Goal: Task Accomplishment & Management: Complete application form

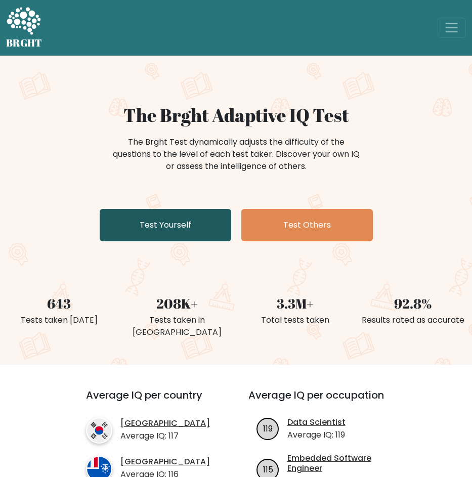
click at [197, 225] on link "Test Yourself" at bounding box center [166, 225] width 132 height 32
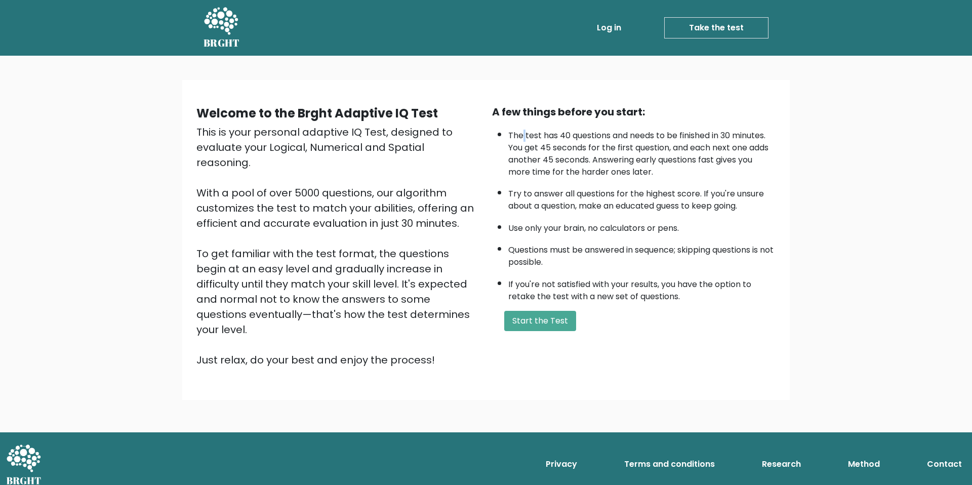
drag, startPoint x: 523, startPoint y: 140, endPoint x: 532, endPoint y: 139, distance: 8.7
click at [472, 140] on li "The test has 40 questions and needs to be finished in 30 minutes. You get 45 se…" at bounding box center [641, 152] width 267 height 54
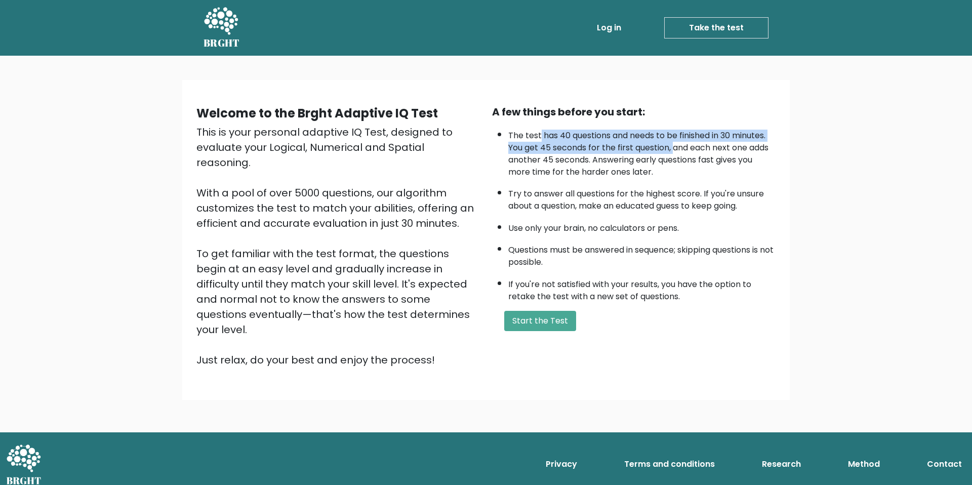
drag, startPoint x: 584, startPoint y: 141, endPoint x: 675, endPoint y: 144, distance: 91.2
click at [472, 144] on li "The test has 40 questions and needs to be finished in 30 minutes. You get 45 se…" at bounding box center [641, 152] width 267 height 54
drag, startPoint x: 675, startPoint y: 144, endPoint x: 665, endPoint y: 142, distance: 10.4
click at [472, 144] on li "The test has 40 questions and needs to be finished in 30 minutes. You get 45 se…" at bounding box center [641, 152] width 267 height 54
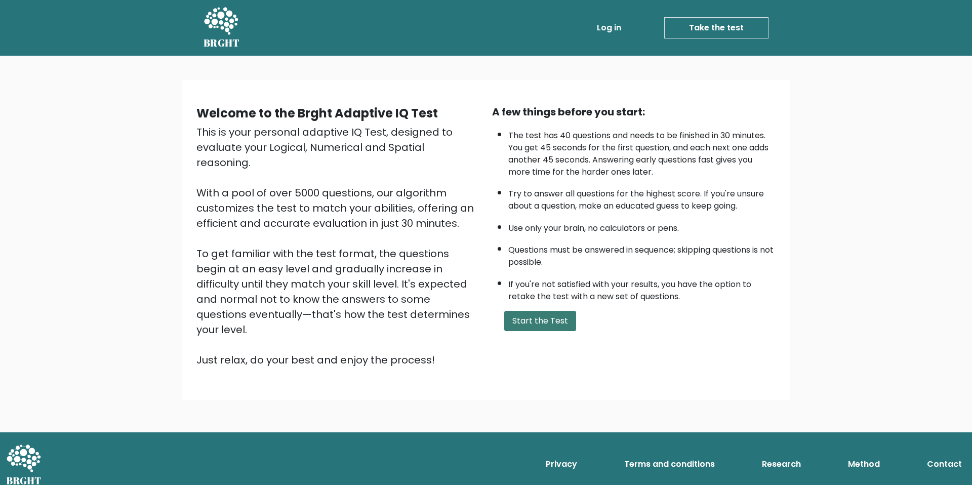
click at [472, 314] on button "Start the Test" at bounding box center [540, 321] width 72 height 20
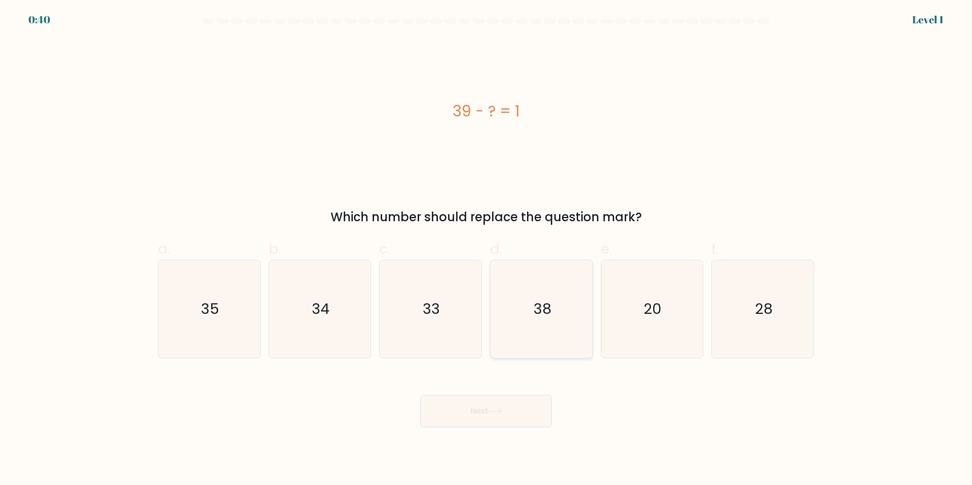
click at [536, 299] on text "38" at bounding box center [543, 309] width 18 height 20
click at [486, 249] on input "d. 38" at bounding box center [486, 245] width 1 height 7
radio input "true"
click at [510, 401] on button "Next" at bounding box center [486, 411] width 132 height 32
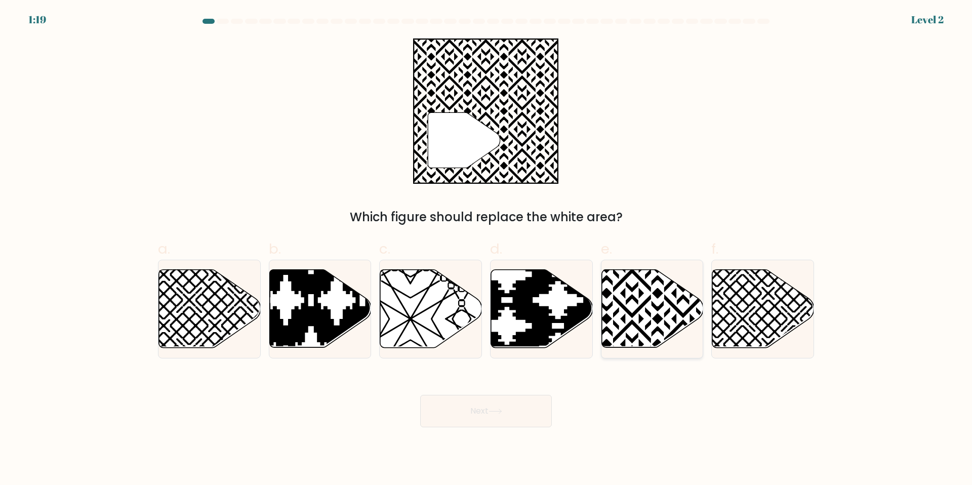
click at [664, 318] on icon at bounding box center [652, 309] width 102 height 78
click at [486, 249] on input "e." at bounding box center [486, 245] width 1 height 7
radio input "true"
click at [510, 403] on button "Next" at bounding box center [486, 411] width 132 height 32
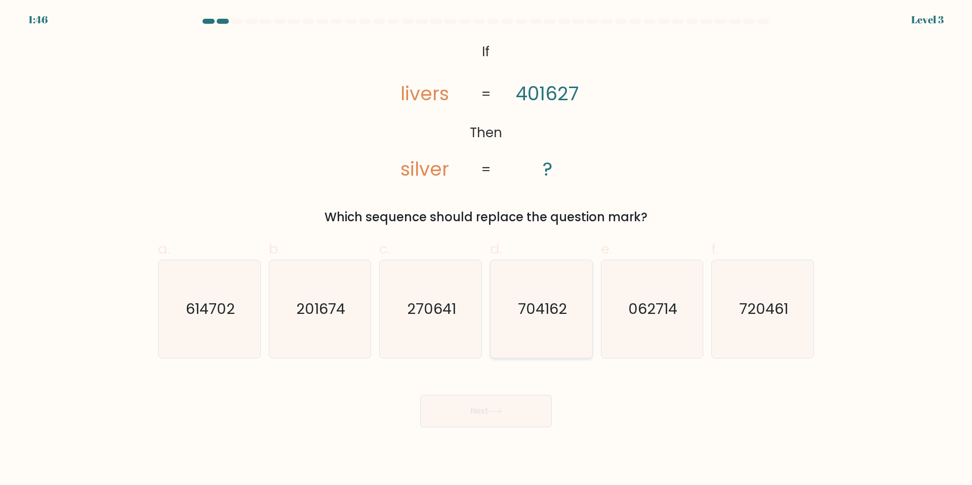
click at [559, 319] on icon "704162" at bounding box center [542, 309] width 98 height 98
click at [486, 249] on input "d. 704162" at bounding box center [486, 245] width 1 height 7
radio input "true"
click at [505, 408] on button "Next" at bounding box center [486, 411] width 132 height 32
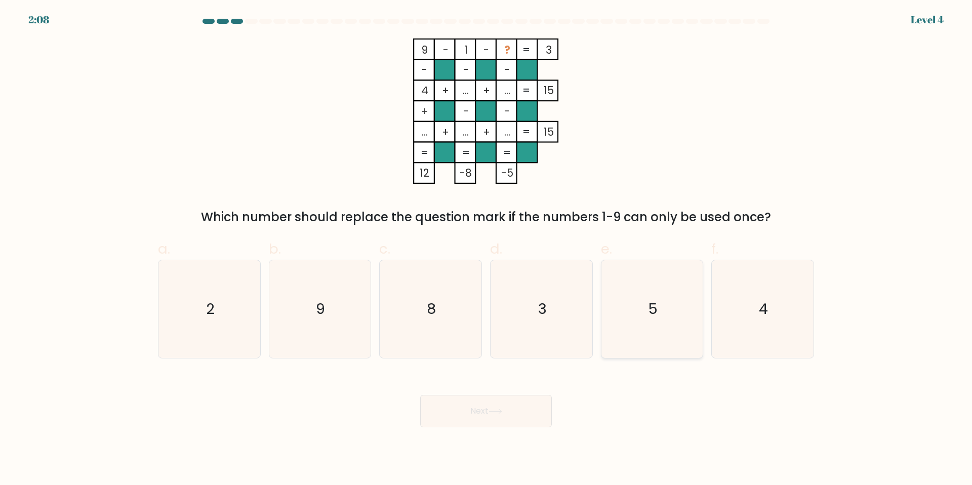
click at [640, 294] on icon "5" at bounding box center [652, 309] width 98 height 98
click at [486, 249] on input "e. 5" at bounding box center [486, 245] width 1 height 7
radio input "true"
click at [506, 409] on button "Next" at bounding box center [486, 411] width 132 height 32
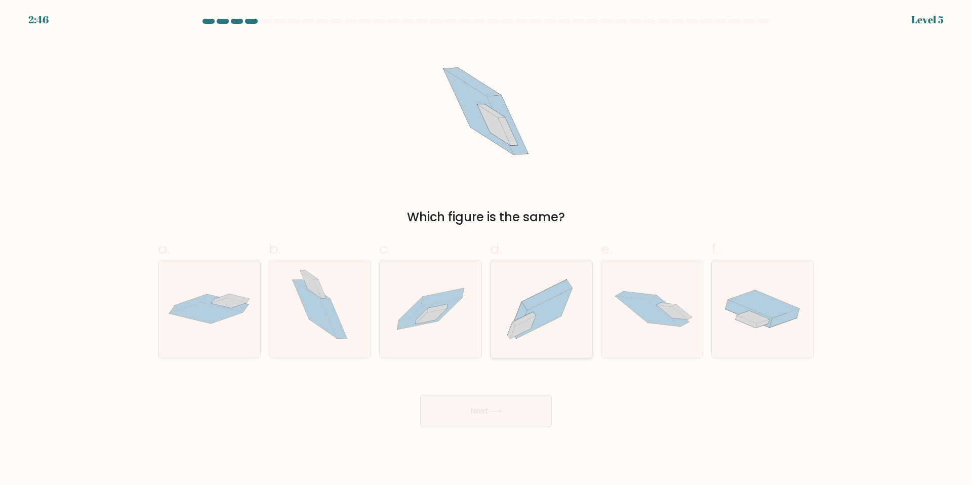
click at [530, 322] on icon at bounding box center [522, 327] width 25 height 23
click at [486, 249] on input "d." at bounding box center [486, 245] width 1 height 7
radio input "true"
click at [510, 407] on button "Next" at bounding box center [486, 411] width 132 height 32
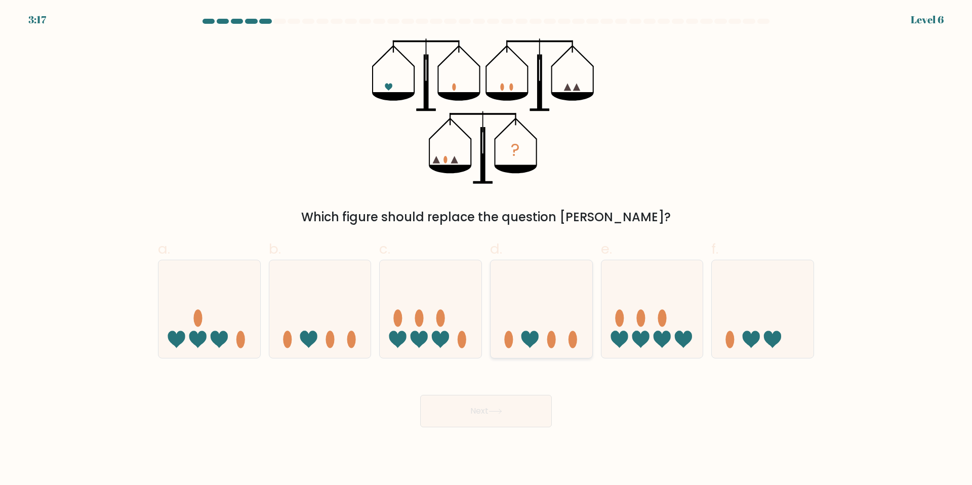
click at [518, 283] on icon at bounding box center [542, 309] width 102 height 84
click at [486, 249] on input "d." at bounding box center [486, 245] width 1 height 7
radio input "true"
click at [724, 336] on icon at bounding box center [763, 309] width 102 height 84
click at [486, 249] on input "f." at bounding box center [486, 245] width 1 height 7
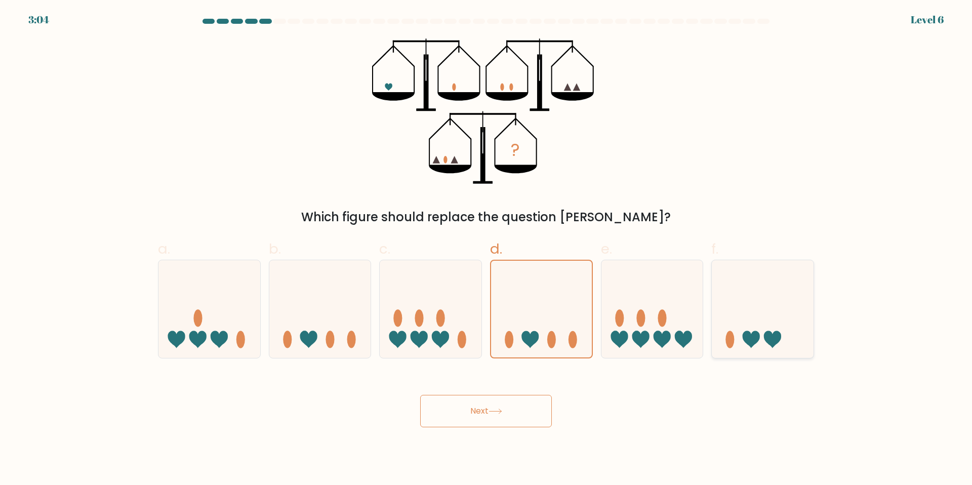
radio input "true"
click at [344, 324] on icon at bounding box center [320, 309] width 102 height 84
click at [486, 249] on input "b." at bounding box center [486, 245] width 1 height 7
radio input "true"
click at [502, 404] on button "Next" at bounding box center [486, 411] width 132 height 32
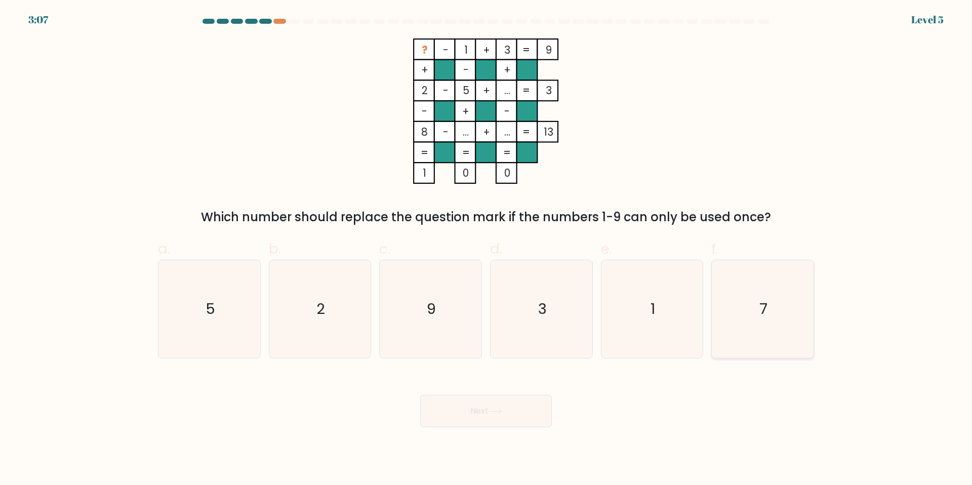
click at [766, 306] on text "7" at bounding box center [764, 309] width 8 height 20
click at [486, 249] on input "f. 7" at bounding box center [486, 245] width 1 height 7
radio input "true"
click at [501, 412] on icon at bounding box center [495, 411] width 12 height 5
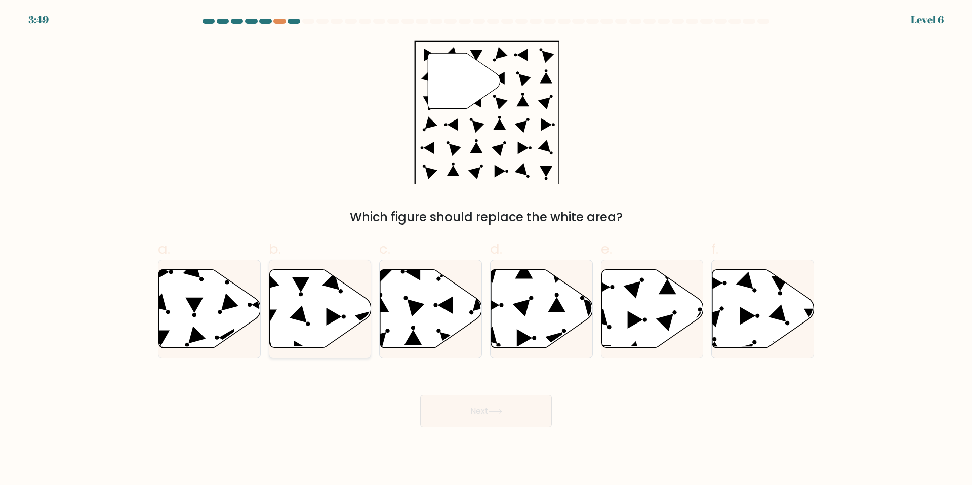
click at [330, 319] on icon at bounding box center [334, 317] width 15 height 18
click at [486, 249] on input "b." at bounding box center [486, 245] width 1 height 7
radio input "true"
click at [227, 302] on icon at bounding box center [229, 301] width 17 height 17
click at [486, 249] on input "a." at bounding box center [486, 245] width 1 height 7
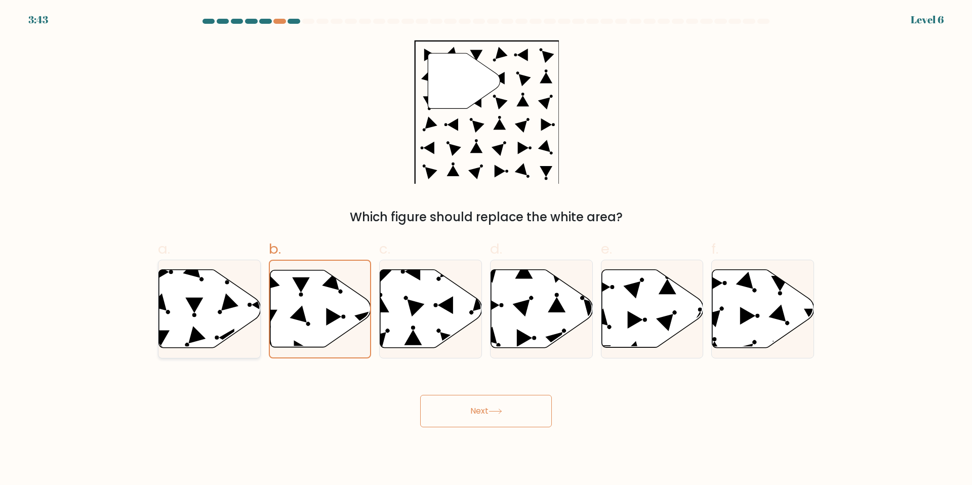
radio input "true"
click at [463, 412] on button "Next" at bounding box center [486, 411] width 132 height 32
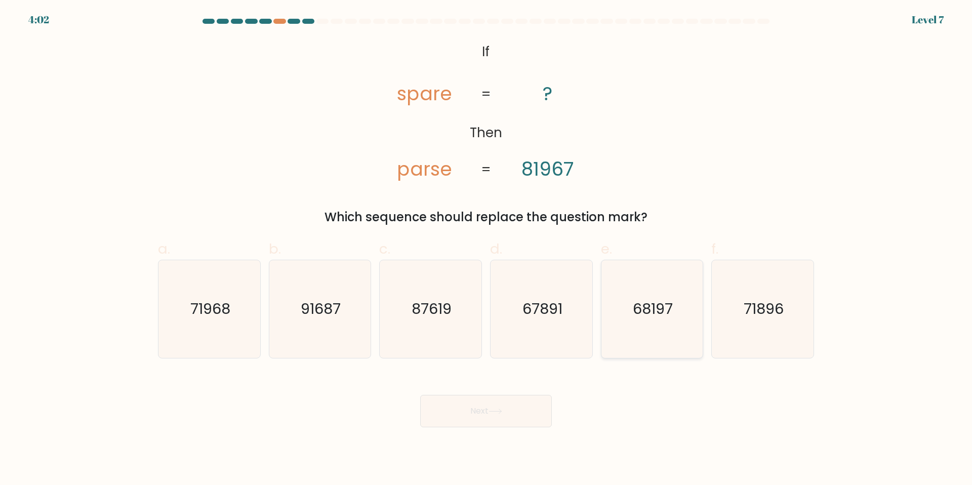
click at [641, 314] on text "68197" at bounding box center [653, 309] width 40 height 20
click at [486, 249] on input "e. 68197" at bounding box center [486, 245] width 1 height 7
radio input "true"
click at [480, 417] on button "Next" at bounding box center [486, 411] width 132 height 32
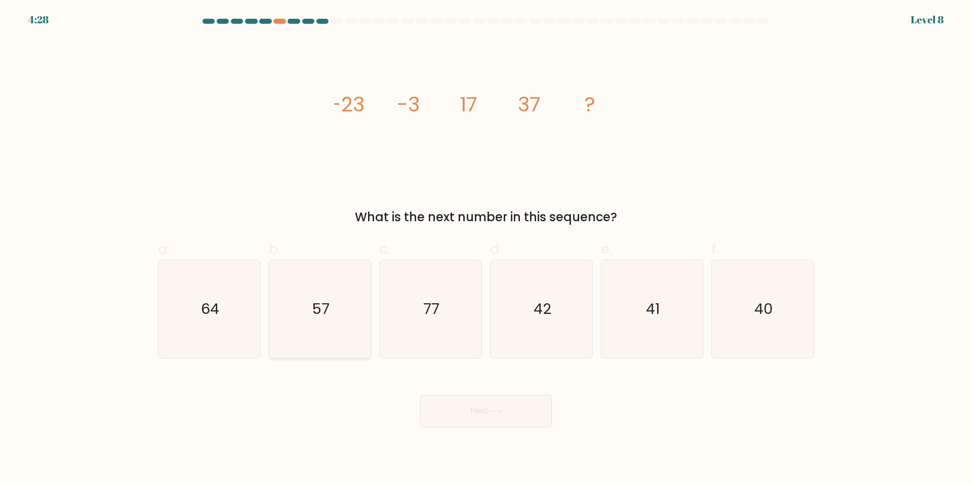
click at [339, 289] on icon "57" at bounding box center [320, 309] width 98 height 98
click at [486, 249] on input "b. 57" at bounding box center [486, 245] width 1 height 7
radio input "true"
click at [466, 395] on button "Next" at bounding box center [486, 411] width 132 height 32
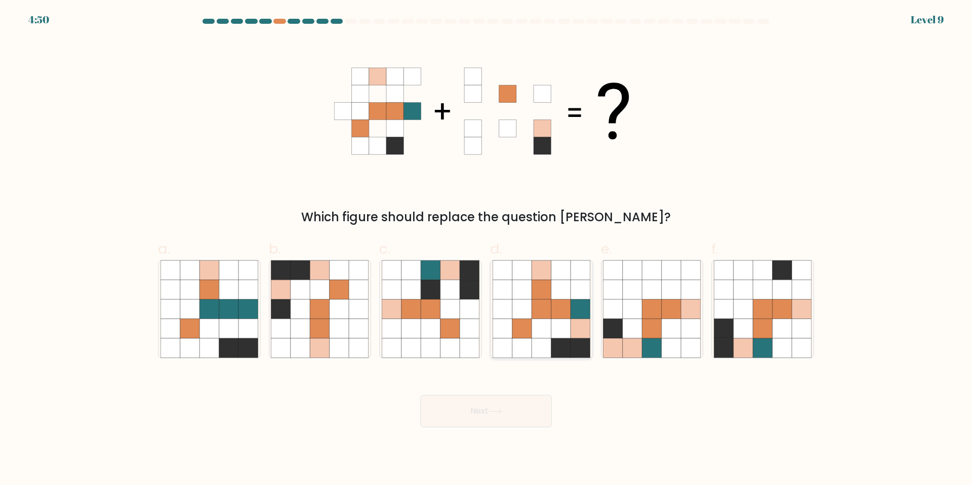
click at [538, 307] on icon at bounding box center [541, 308] width 19 height 19
click at [486, 249] on input "d." at bounding box center [486, 245] width 1 height 7
radio input "true"
click at [496, 398] on button "Next" at bounding box center [486, 411] width 132 height 32
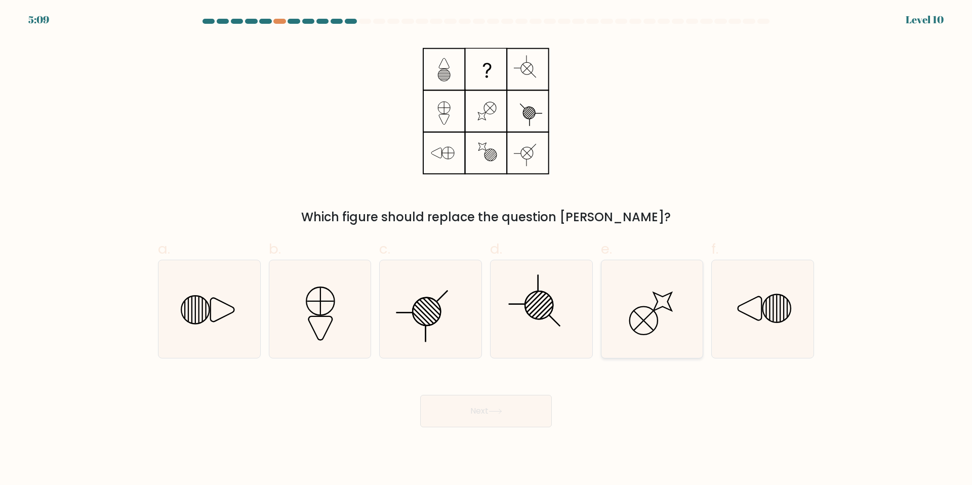
click at [648, 305] on icon at bounding box center [652, 309] width 98 height 98
click at [486, 249] on input "e." at bounding box center [486, 245] width 1 height 7
radio input "true"
click at [496, 414] on icon at bounding box center [496, 412] width 14 height 6
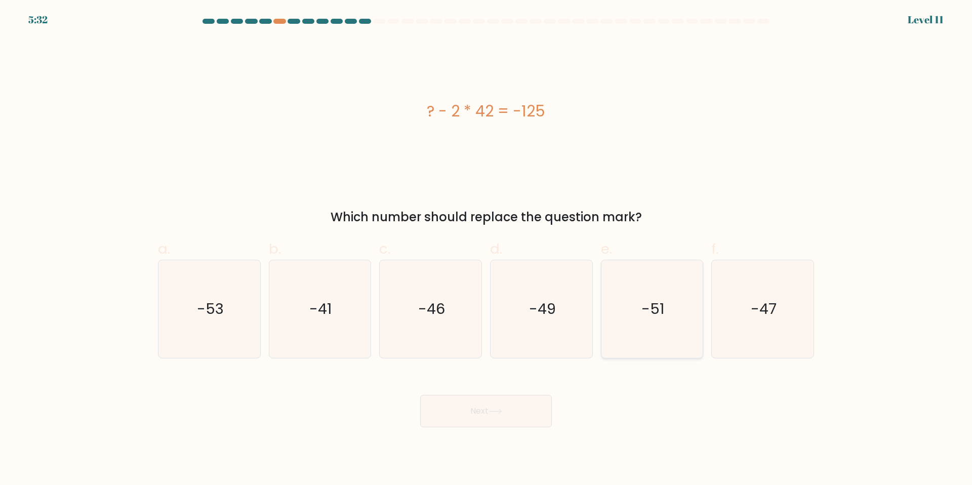
click at [640, 302] on icon "-51" at bounding box center [652, 309] width 98 height 98
click at [486, 249] on input "e. -51" at bounding box center [486, 245] width 1 height 7
radio input "true"
drag, startPoint x: 503, startPoint y: 414, endPoint x: 715, endPoint y: 354, distance: 220.7
click at [672, 367] on form "a." at bounding box center [486, 223] width 972 height 409
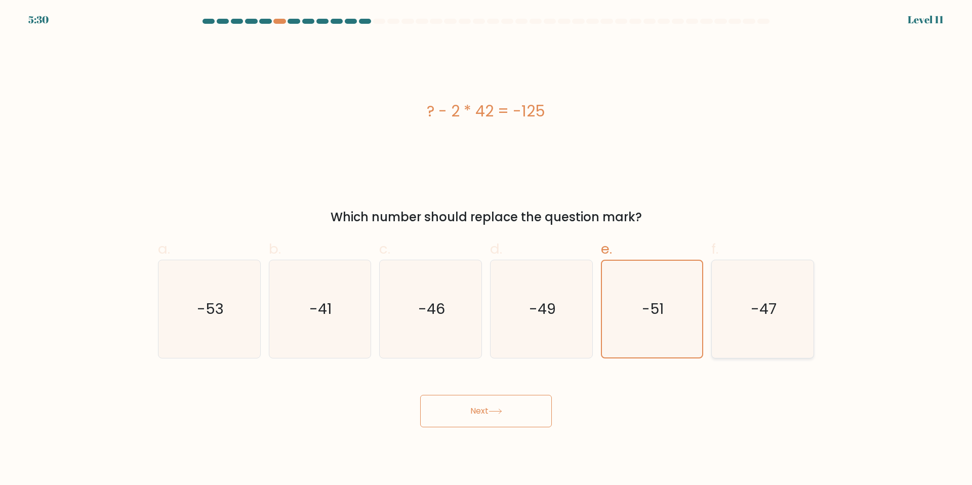
click at [748, 317] on icon "-47" at bounding box center [763, 309] width 98 height 98
click at [486, 249] on input "f. -47" at bounding box center [486, 245] width 1 height 7
radio input "true"
click at [514, 422] on button "Next" at bounding box center [486, 411] width 132 height 32
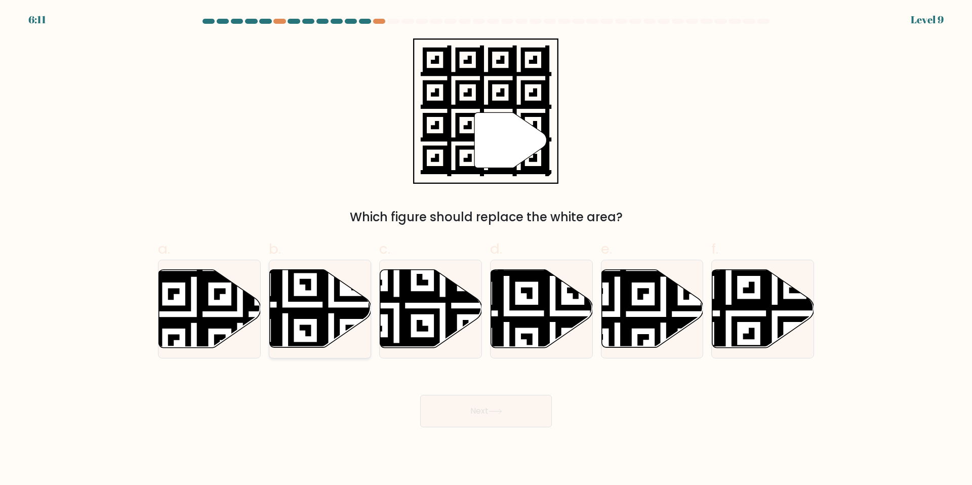
click at [343, 296] on icon at bounding box center [285, 351] width 184 height 184
click at [486, 249] on input "b." at bounding box center [486, 245] width 1 height 7
radio input "true"
click at [535, 286] on icon at bounding box center [542, 309] width 102 height 78
click at [486, 249] on input "d." at bounding box center [486, 245] width 1 height 7
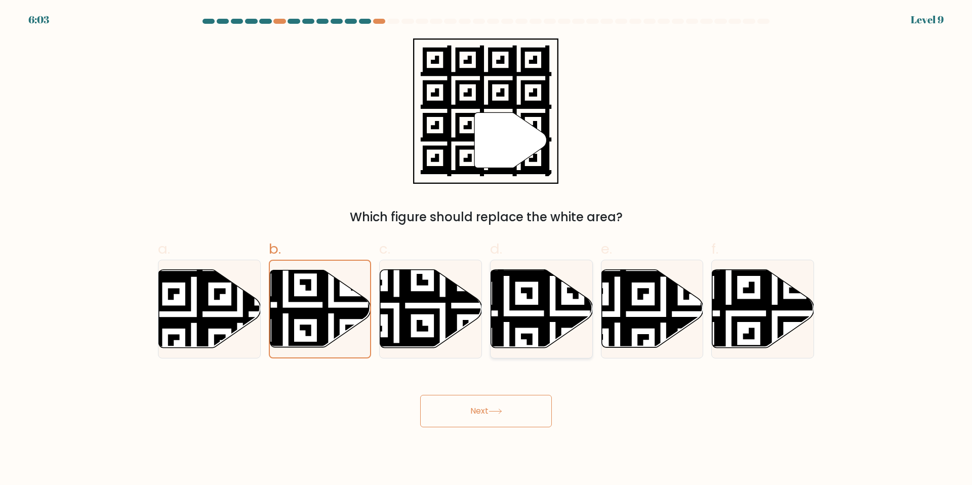
radio input "true"
click at [642, 313] on icon at bounding box center [652, 309] width 102 height 78
click at [486, 249] on input "e." at bounding box center [486, 245] width 1 height 7
radio input "true"
click at [549, 302] on icon at bounding box center [506, 267] width 184 height 184
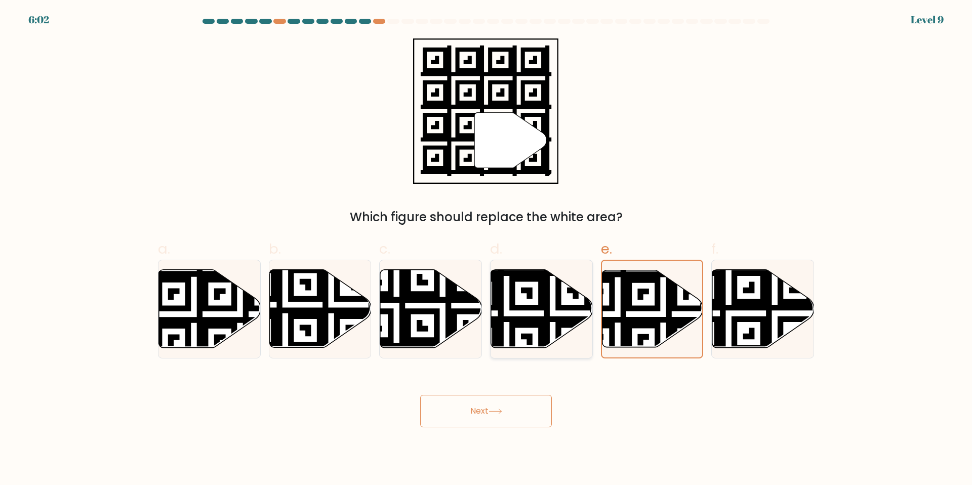
click at [486, 249] on input "d." at bounding box center [486, 245] width 1 height 7
radio input "true"
click at [201, 303] on icon at bounding box center [240, 268] width 184 height 184
click at [486, 249] on input "a." at bounding box center [486, 245] width 1 height 7
radio input "true"
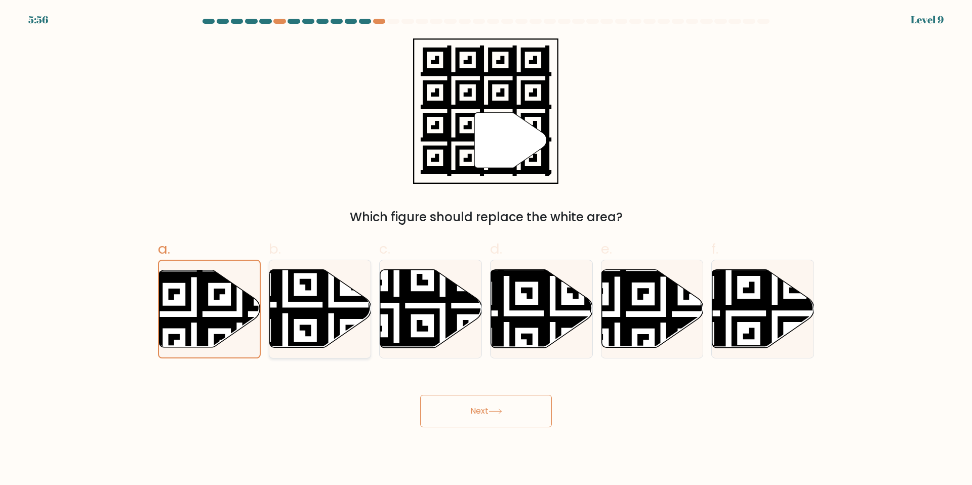
click at [288, 309] on icon at bounding box center [285, 351] width 184 height 184
click at [486, 249] on input "b." at bounding box center [486, 245] width 1 height 7
radio input "true"
click at [739, 327] on icon at bounding box center [763, 309] width 102 height 78
click at [486, 249] on input "f." at bounding box center [486, 245] width 1 height 7
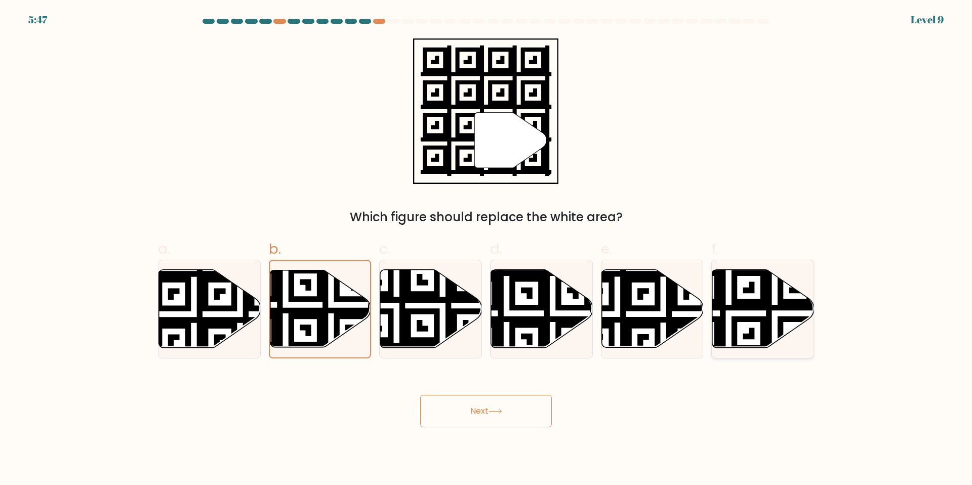
radio input "true"
click at [470, 413] on button "Next" at bounding box center [486, 411] width 132 height 32
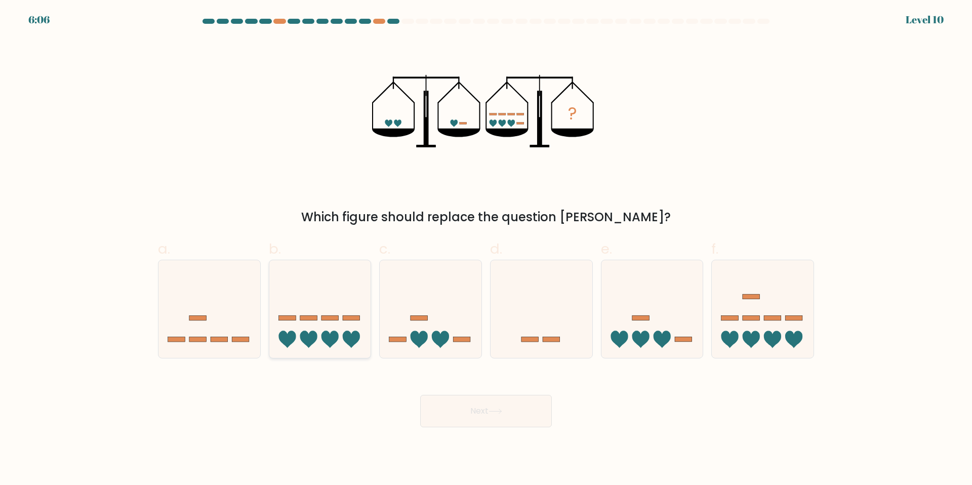
click at [303, 331] on icon at bounding box center [308, 339] width 17 height 17
click at [486, 249] on input "b." at bounding box center [486, 245] width 1 height 7
radio input "true"
click at [491, 411] on icon at bounding box center [496, 412] width 14 height 6
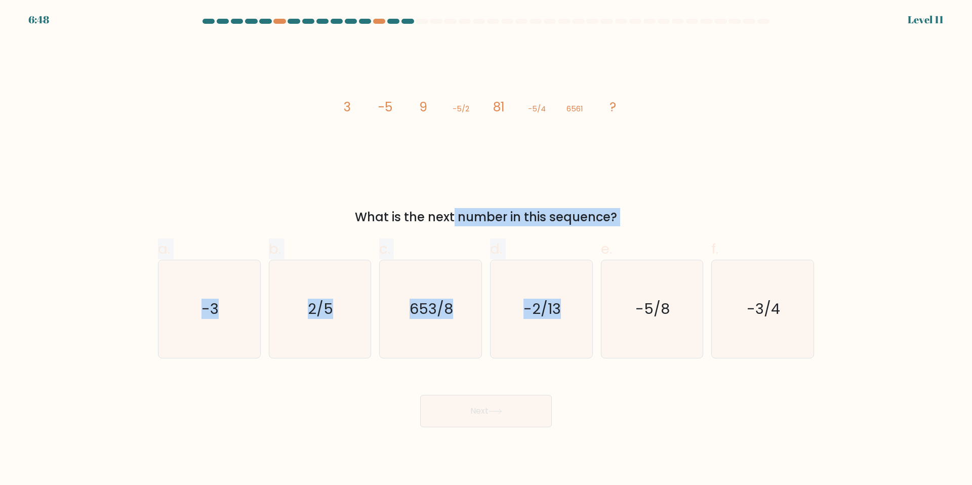
drag, startPoint x: 377, startPoint y: 224, endPoint x: 623, endPoint y: 231, distance: 246.6
click at [623, 231] on form at bounding box center [486, 223] width 972 height 409
click at [584, 225] on div "What is the next number in this sequence?" at bounding box center [486, 217] width 644 height 18
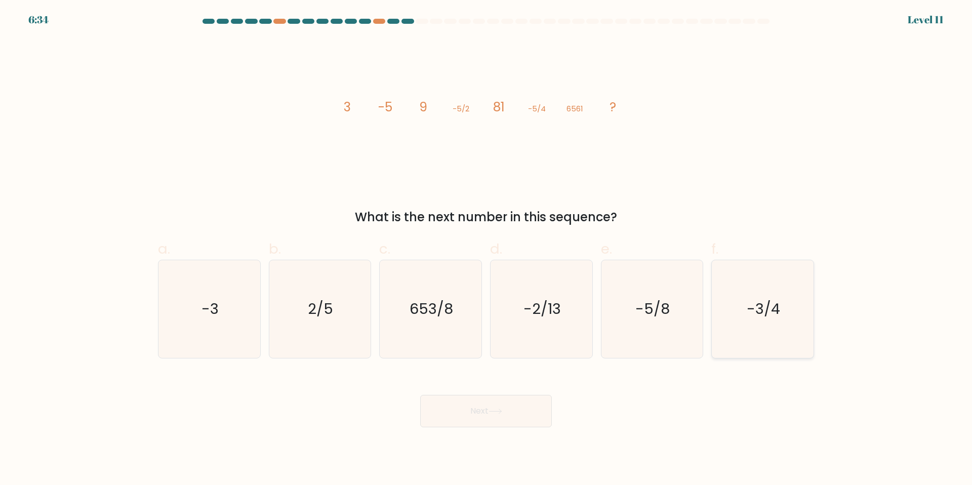
click at [729, 321] on icon "-3/4" at bounding box center [763, 309] width 98 height 98
click at [486, 249] on input "f. -3/4" at bounding box center [486, 245] width 1 height 7
radio input "true"
click at [655, 314] on text "-5/8" at bounding box center [653, 309] width 34 height 20
click at [486, 249] on input "e. -5/8" at bounding box center [486, 245] width 1 height 7
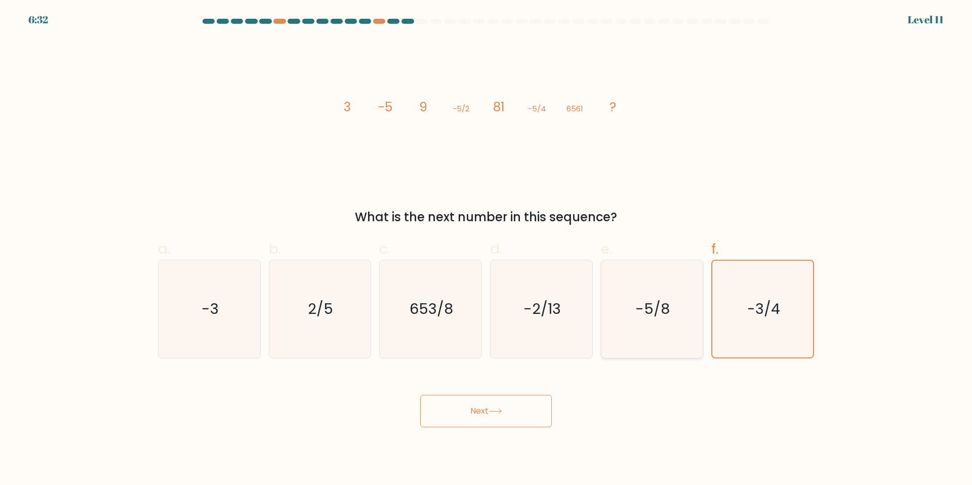
radio input "true"
click at [514, 419] on button "Next" at bounding box center [486, 411] width 132 height 32
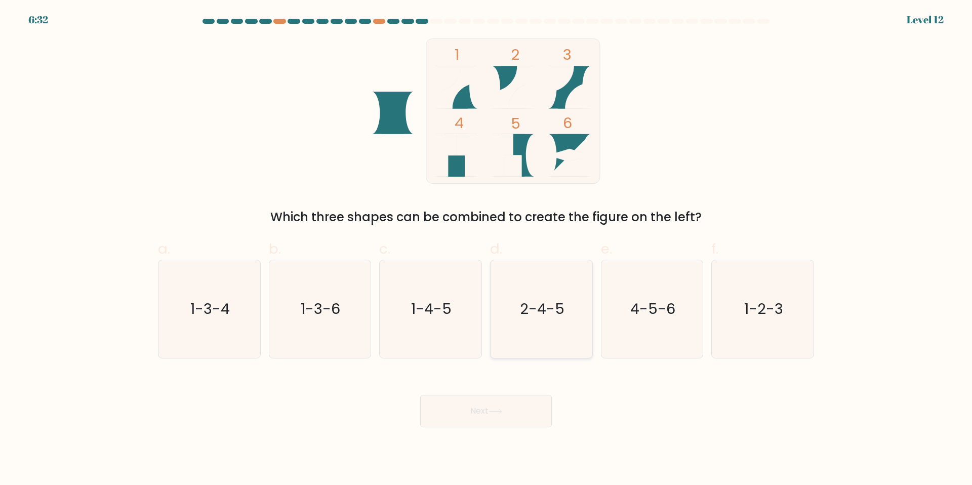
click at [527, 312] on text "2-4-5" at bounding box center [542, 309] width 45 height 20
click at [486, 249] on input "d. 2-4-5" at bounding box center [486, 245] width 1 height 7
radio input "true"
click at [511, 408] on button "Next" at bounding box center [486, 411] width 132 height 32
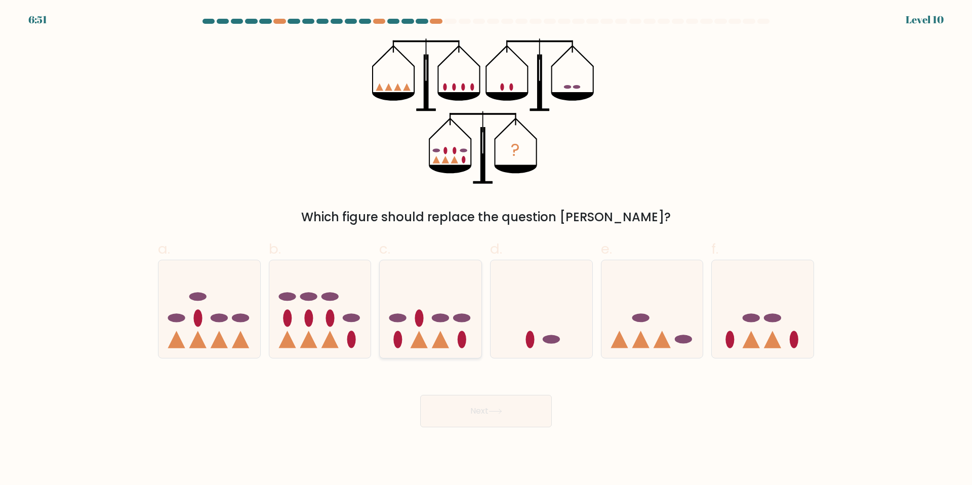
click at [421, 320] on ellipse at bounding box center [419, 318] width 9 height 17
click at [486, 249] on input "c." at bounding box center [486, 245] width 1 height 7
radio input "true"
click at [310, 326] on ellipse at bounding box center [308, 318] width 9 height 17
click at [486, 249] on input "b." at bounding box center [486, 245] width 1 height 7
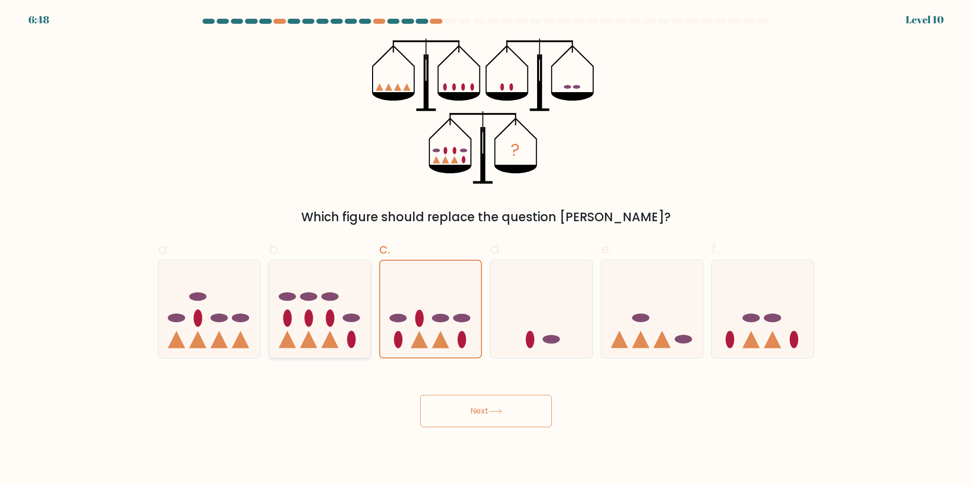
radio input "true"
click at [231, 326] on icon at bounding box center [209, 309] width 102 height 84
click at [486, 249] on input "a." at bounding box center [486, 245] width 1 height 7
radio input "true"
click at [370, 333] on icon at bounding box center [320, 309] width 102 height 84
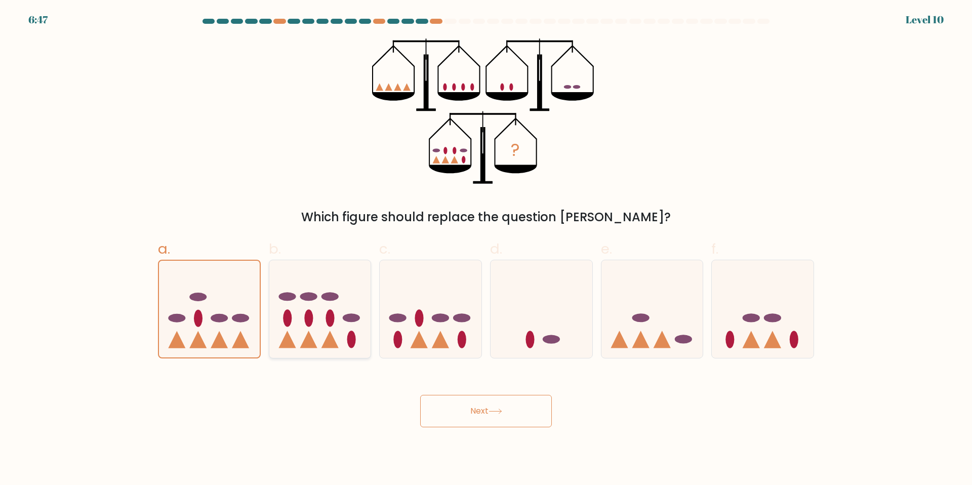
click at [486, 249] on input "b." at bounding box center [486, 245] width 1 height 7
radio input "true"
click at [217, 320] on ellipse at bounding box center [219, 318] width 17 height 9
click at [486, 249] on input "a." at bounding box center [486, 245] width 1 height 7
radio input "true"
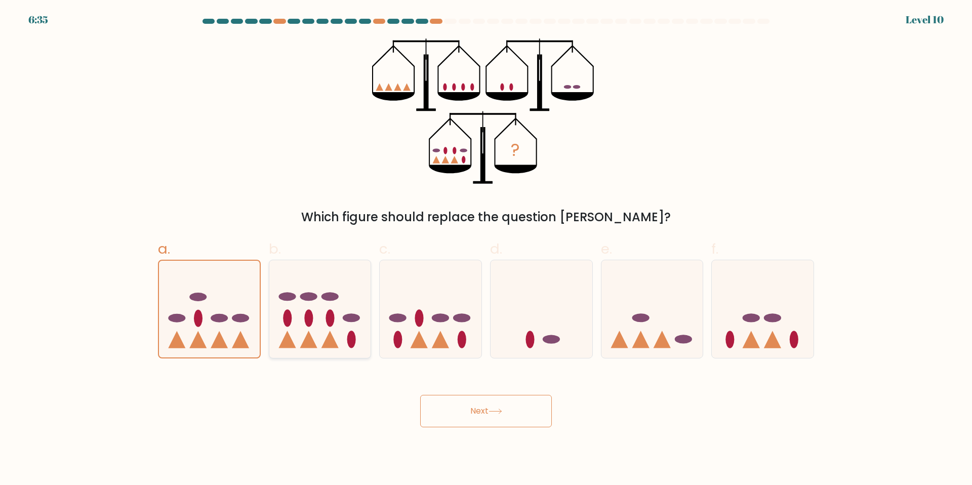
drag, startPoint x: 270, startPoint y: 319, endPoint x: 277, endPoint y: 319, distance: 7.1
click at [271, 319] on icon at bounding box center [320, 309] width 102 height 84
click at [486, 249] on input "b." at bounding box center [486, 245] width 1 height 7
radio input "true"
click at [431, 339] on icon at bounding box center [431, 309] width 102 height 84
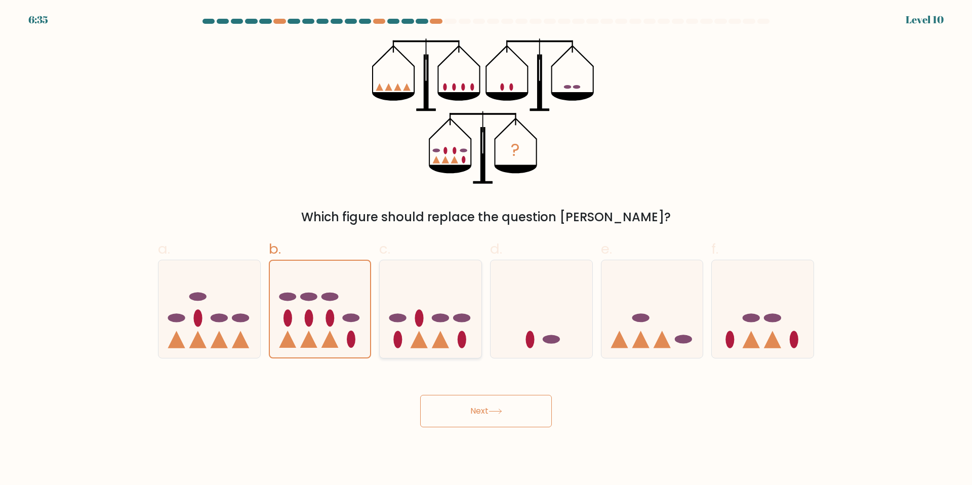
click at [486, 249] on input "c." at bounding box center [486, 245] width 1 height 7
radio input "true"
click at [540, 411] on button "Next" at bounding box center [486, 411] width 132 height 32
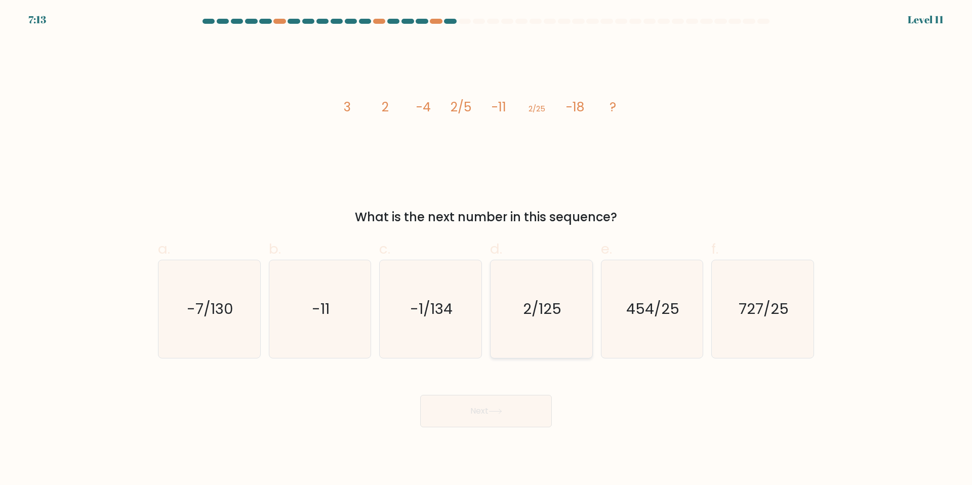
click at [567, 323] on icon "2/125" at bounding box center [542, 309] width 98 height 98
click at [486, 249] on input "d. 2/125" at bounding box center [486, 245] width 1 height 7
radio input "true"
click at [505, 415] on button "Next" at bounding box center [486, 411] width 132 height 32
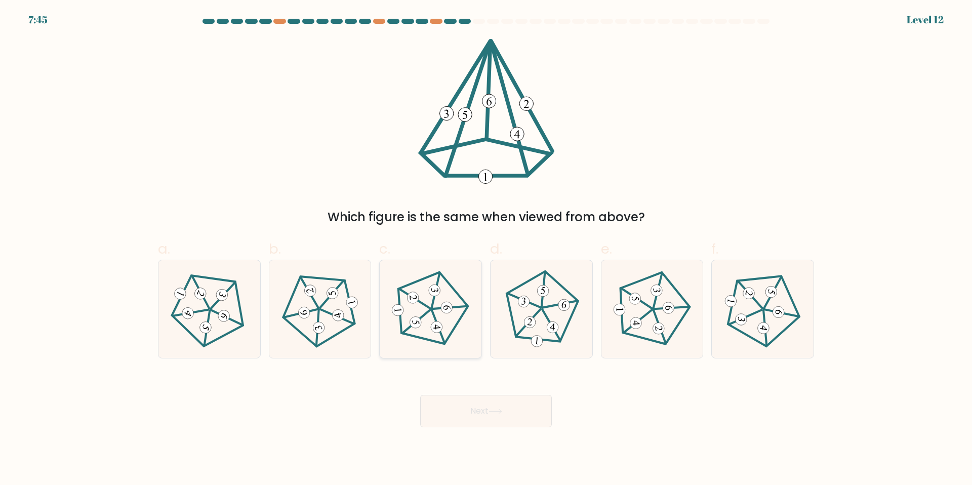
click at [423, 330] on icon at bounding box center [430, 309] width 78 height 78
click at [486, 249] on input "c." at bounding box center [486, 245] width 1 height 7
radio input "true"
click at [542, 333] on icon at bounding box center [541, 309] width 78 height 78
click at [486, 249] on input "d." at bounding box center [486, 245] width 1 height 7
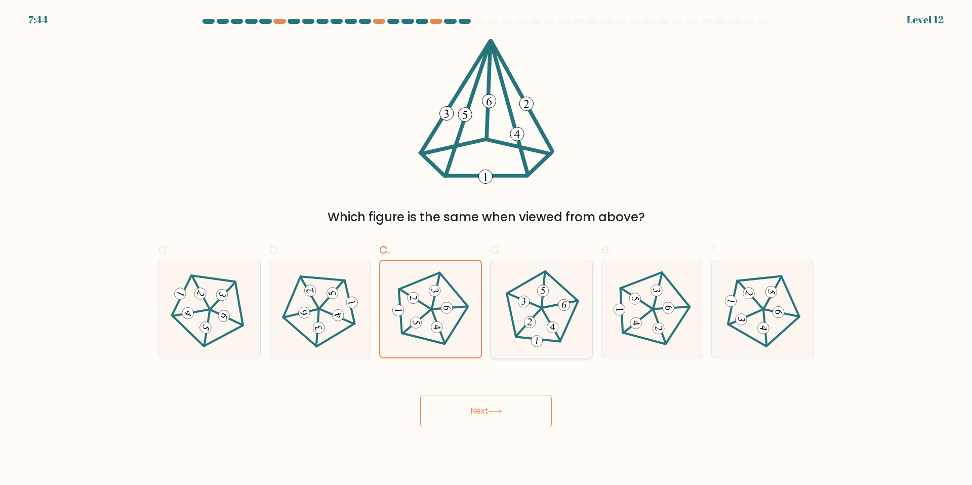
radio input "true"
click at [509, 422] on button "Next" at bounding box center [486, 411] width 132 height 32
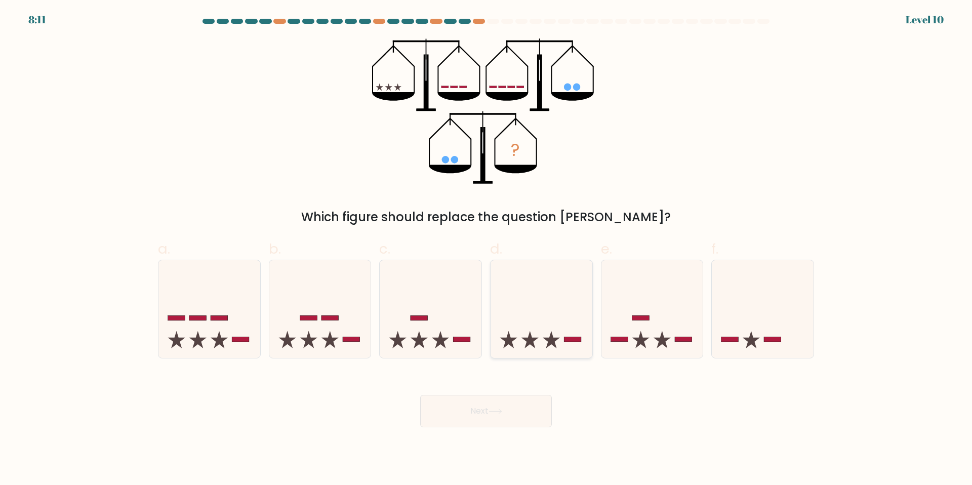
click at [576, 341] on rect at bounding box center [572, 339] width 17 height 5
click at [486, 249] on input "d." at bounding box center [486, 245] width 1 height 7
radio input "true"
click at [479, 418] on button "Next" at bounding box center [486, 411] width 132 height 32
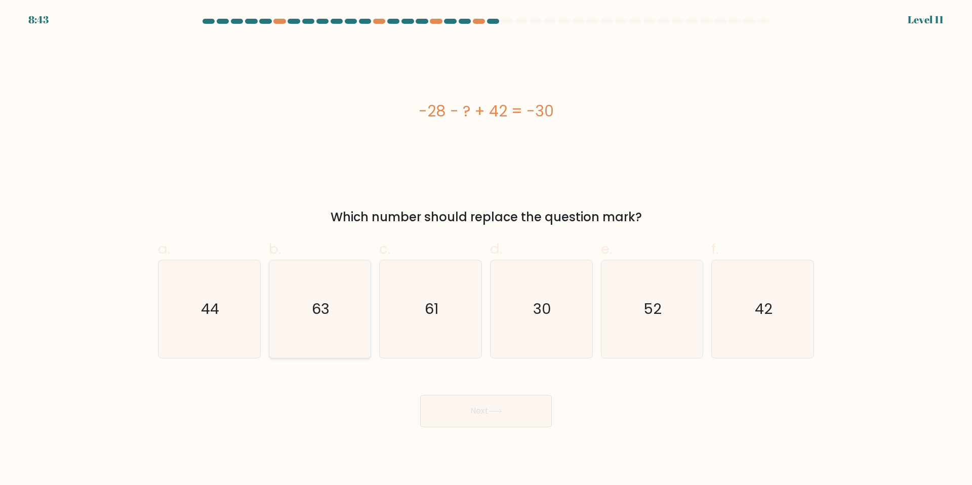
click at [316, 327] on icon "63" at bounding box center [320, 309] width 98 height 98
click at [486, 249] on input "b. 63" at bounding box center [486, 245] width 1 height 7
radio input "true"
click at [490, 419] on button "Next" at bounding box center [486, 411] width 132 height 32
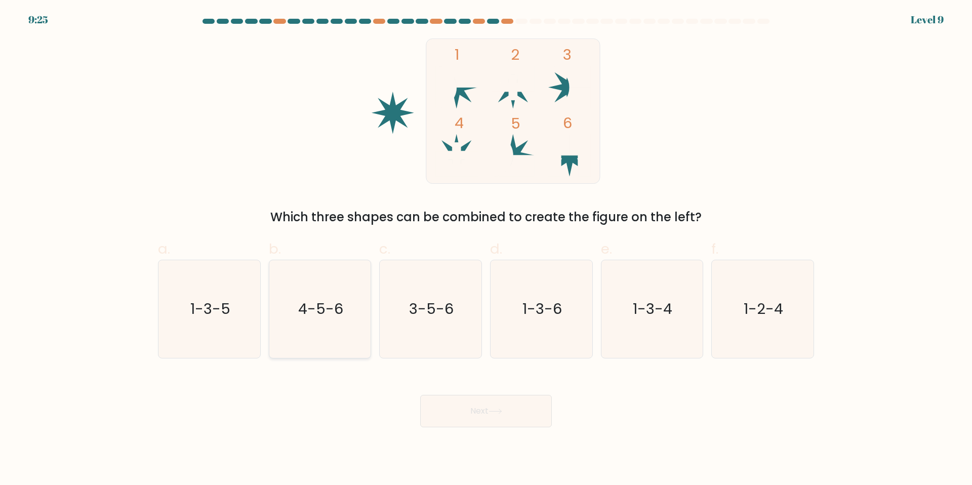
drag, startPoint x: 490, startPoint y: 419, endPoint x: 340, endPoint y: 352, distance: 163.6
click at [448, 113] on rect at bounding box center [513, 110] width 174 height 145
drag, startPoint x: 459, startPoint y: 96, endPoint x: 459, endPoint y: 105, distance: 9.6
click at [459, 106] on icon "1 2 3 4 5 6" at bounding box center [486, 110] width 272 height 145
click at [350, 311] on icon "4-5-6" at bounding box center [320, 309] width 98 height 98
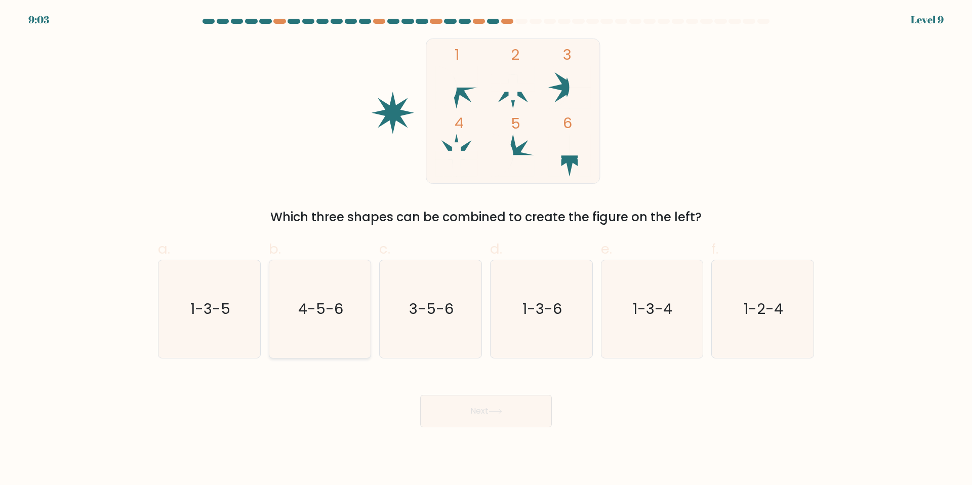
click at [486, 249] on input "b. 4-5-6" at bounding box center [486, 245] width 1 height 7
radio input "true"
click at [455, 420] on button "Next" at bounding box center [486, 411] width 132 height 32
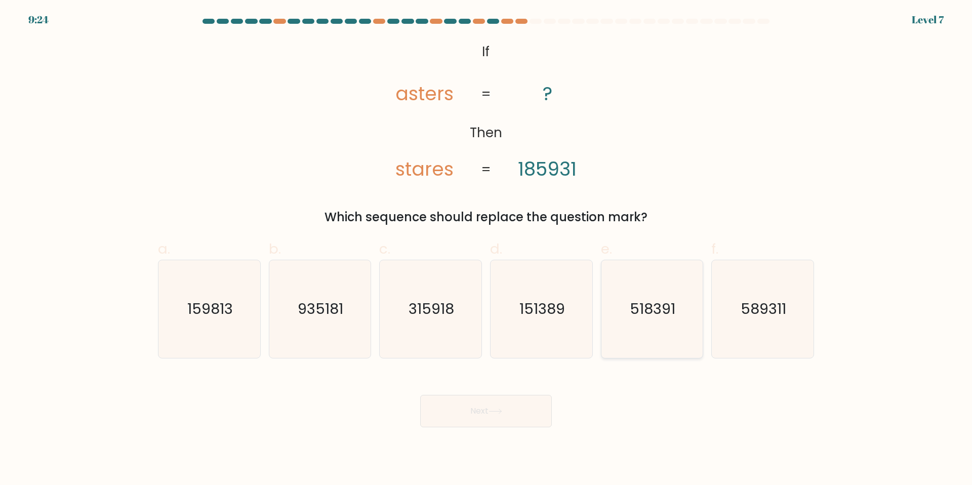
click at [630, 294] on icon "518391" at bounding box center [652, 309] width 98 height 98
click at [486, 249] on input "e. 518391" at bounding box center [486, 245] width 1 height 7
radio input "true"
click at [750, 309] on text "589311" at bounding box center [764, 309] width 46 height 20
click at [486, 249] on input "f. 589311" at bounding box center [486, 245] width 1 height 7
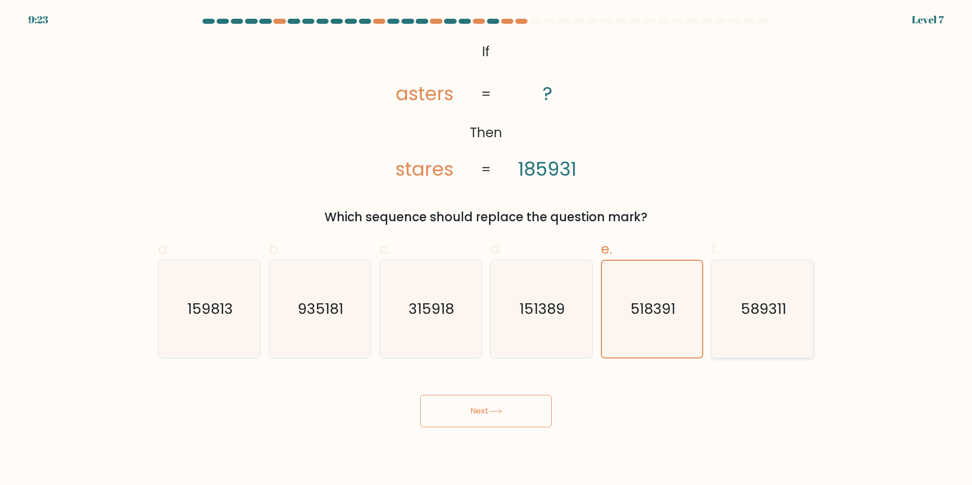
radio input "true"
click at [684, 311] on icon "518391" at bounding box center [652, 309] width 98 height 98
click at [486, 249] on input "e. 518391" at bounding box center [486, 245] width 1 height 7
radio input "true"
click at [740, 308] on icon "589311" at bounding box center [763, 309] width 98 height 98
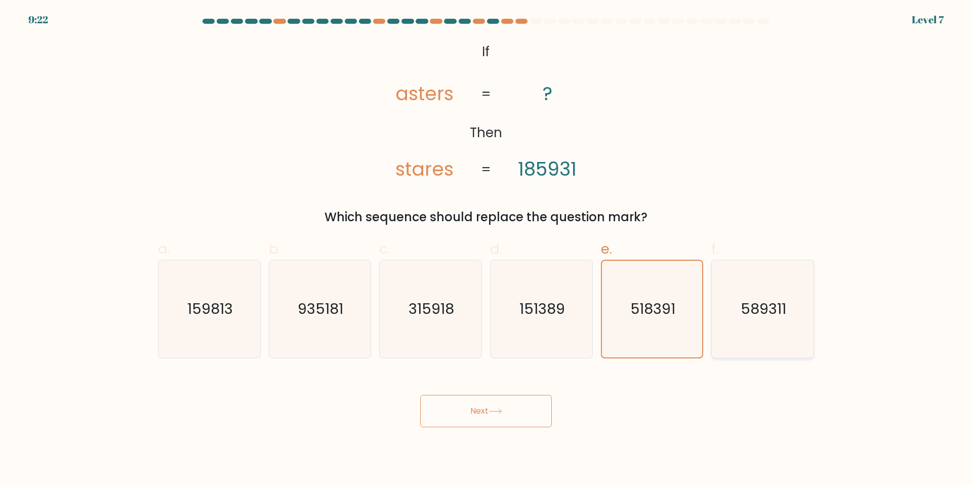
click at [486, 249] on input "f. 589311" at bounding box center [486, 245] width 1 height 7
radio input "true"
click at [655, 311] on text "518391" at bounding box center [653, 309] width 46 height 20
click at [486, 249] on input "e. 518391" at bounding box center [486, 245] width 1 height 7
radio input "true"
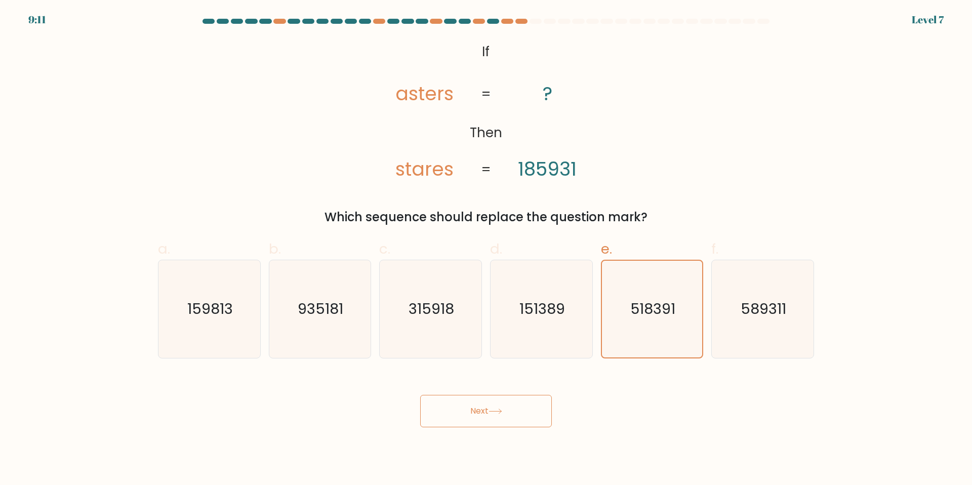
click at [544, 403] on button "Next" at bounding box center [486, 411] width 132 height 32
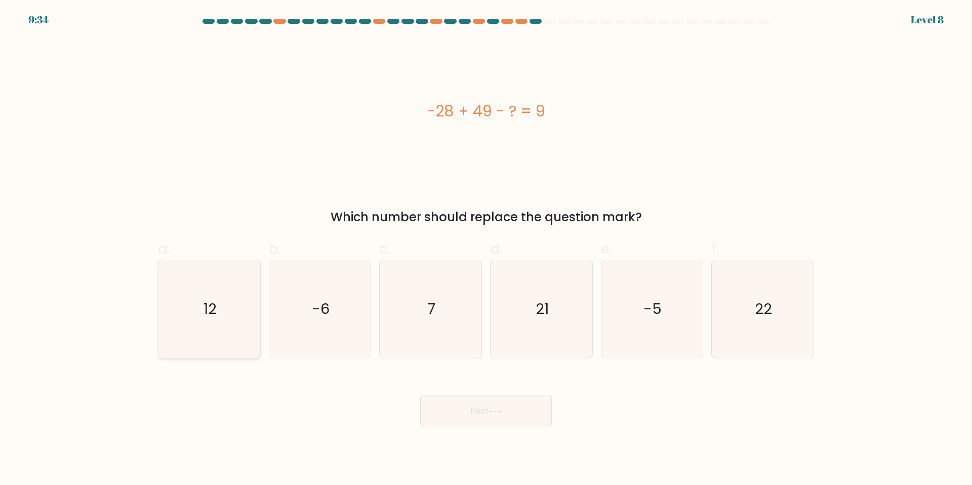
click at [218, 309] on icon "12" at bounding box center [209, 309] width 98 height 98
click at [486, 249] on input "a. 12" at bounding box center [486, 245] width 1 height 7
radio input "true"
click at [314, 310] on text "-6" at bounding box center [321, 309] width 18 height 20
click at [486, 249] on input "b. -6" at bounding box center [486, 245] width 1 height 7
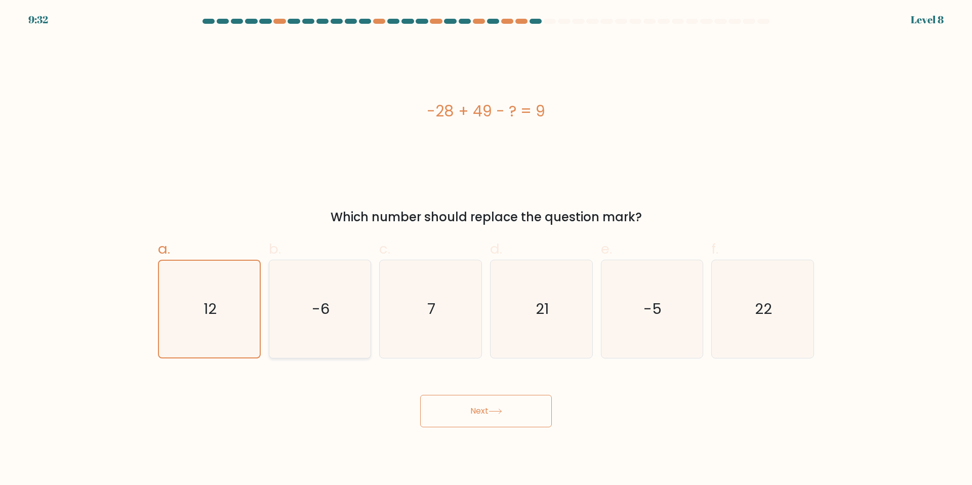
radio input "true"
click at [650, 312] on text "-5" at bounding box center [653, 309] width 18 height 20
click at [486, 249] on input "e. -5" at bounding box center [486, 245] width 1 height 7
radio input "true"
click at [352, 328] on icon "-6" at bounding box center [320, 309] width 98 height 98
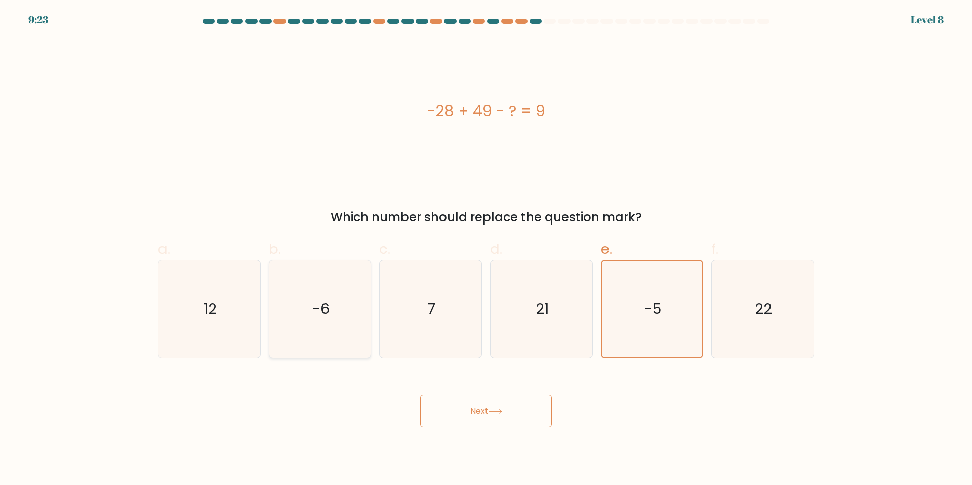
click at [486, 249] on input "b. -6" at bounding box center [486, 245] width 1 height 7
radio input "true"
click at [461, 329] on icon "7" at bounding box center [431, 309] width 98 height 98
click at [486, 249] on input "c. 7" at bounding box center [486, 245] width 1 height 7
radio input "true"
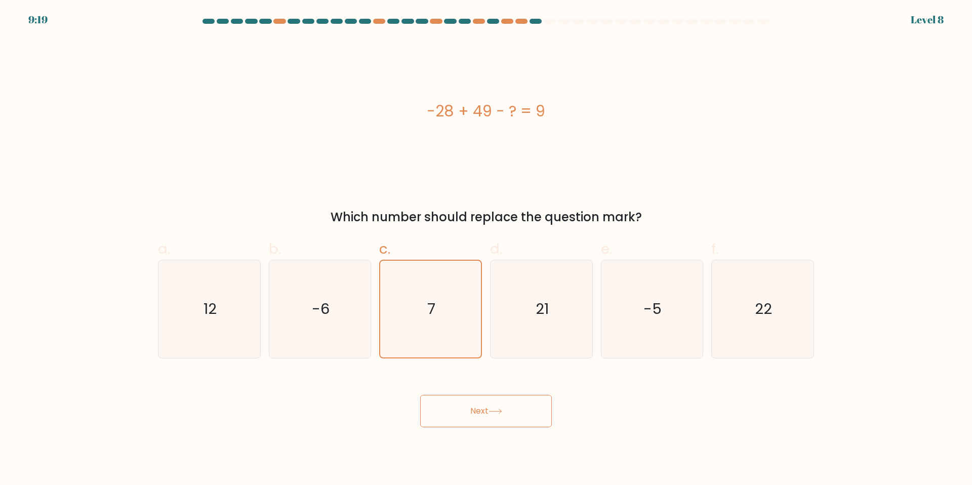
click at [514, 434] on body "9:19 Level 8 a." at bounding box center [486, 242] width 972 height 485
click at [514, 413] on button "Next" at bounding box center [486, 411] width 132 height 32
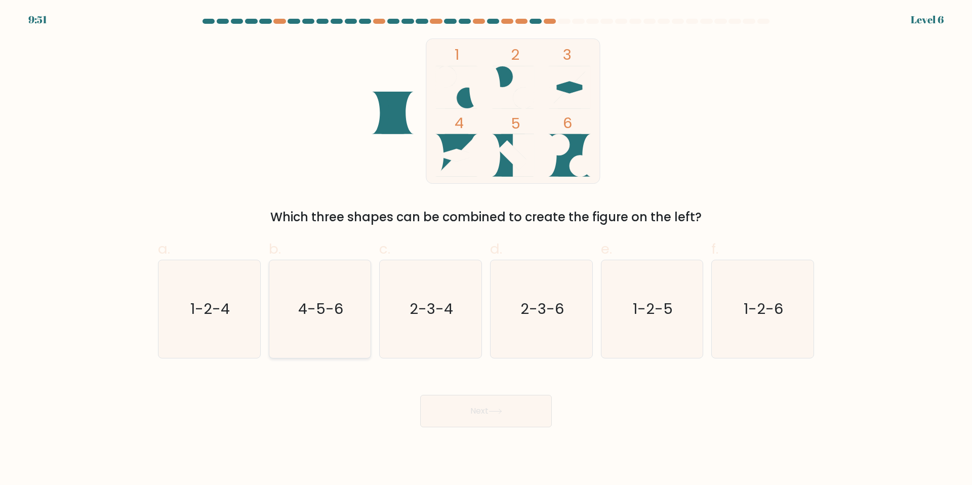
click at [321, 295] on icon "4-5-6" at bounding box center [320, 309] width 98 height 98
click at [486, 249] on input "b. 4-5-6" at bounding box center [486, 245] width 1 height 7
radio input "true"
click at [502, 427] on body "9:50 Level 6" at bounding box center [486, 242] width 972 height 485
click at [506, 416] on button "Next" at bounding box center [486, 411] width 132 height 32
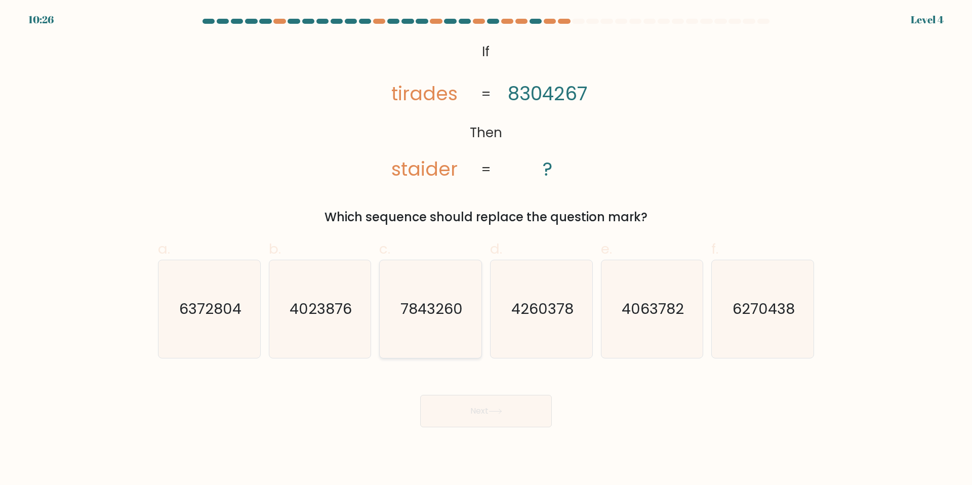
click at [458, 322] on icon "7843260" at bounding box center [431, 309] width 98 height 98
click at [486, 249] on input "c. 7843260" at bounding box center [486, 245] width 1 height 7
radio input "true"
click at [474, 409] on button "Next" at bounding box center [486, 411] width 132 height 32
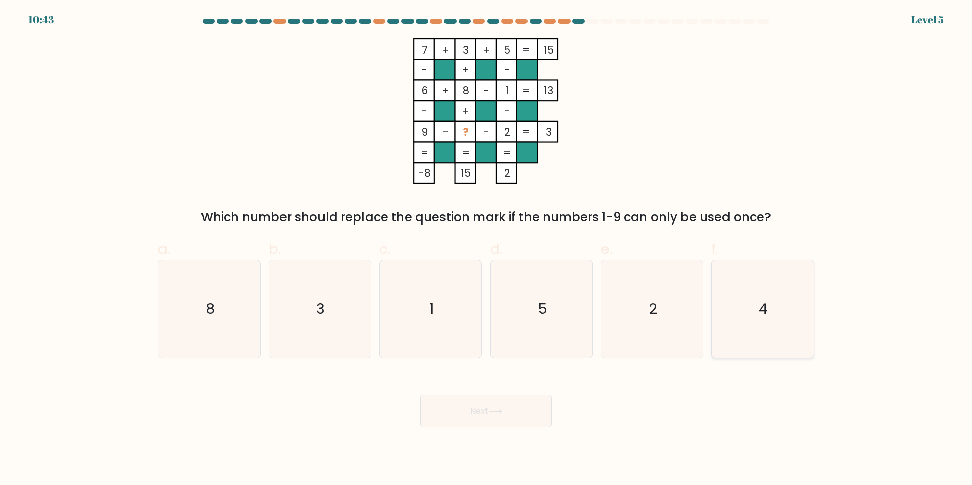
click at [731, 317] on icon "4" at bounding box center [763, 309] width 98 height 98
click at [486, 249] on input "f. 4" at bounding box center [486, 245] width 1 height 7
radio input "true"
click at [532, 418] on button "Next" at bounding box center [486, 411] width 132 height 32
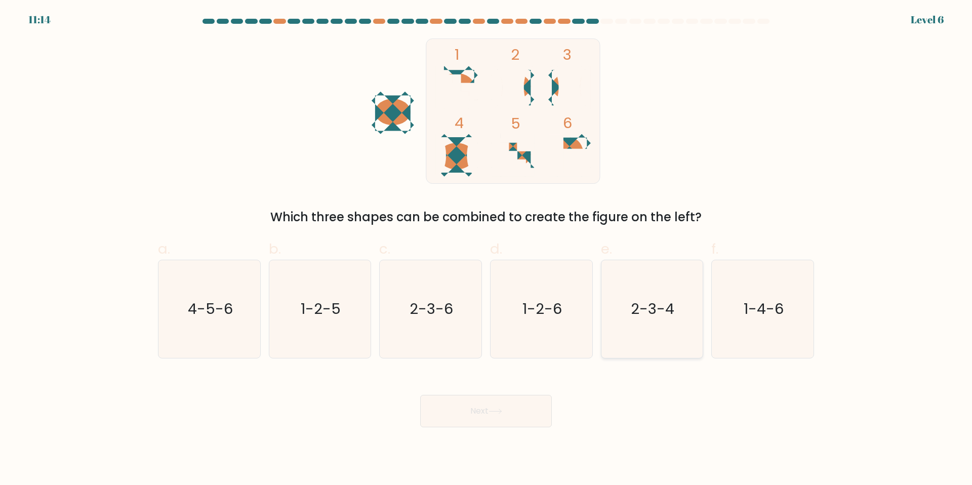
click at [658, 309] on text "2-3-4" at bounding box center [653, 309] width 44 height 20
click at [486, 249] on input "e. 2-3-4" at bounding box center [486, 245] width 1 height 7
radio input "true"
click at [484, 414] on button "Next" at bounding box center [486, 411] width 132 height 32
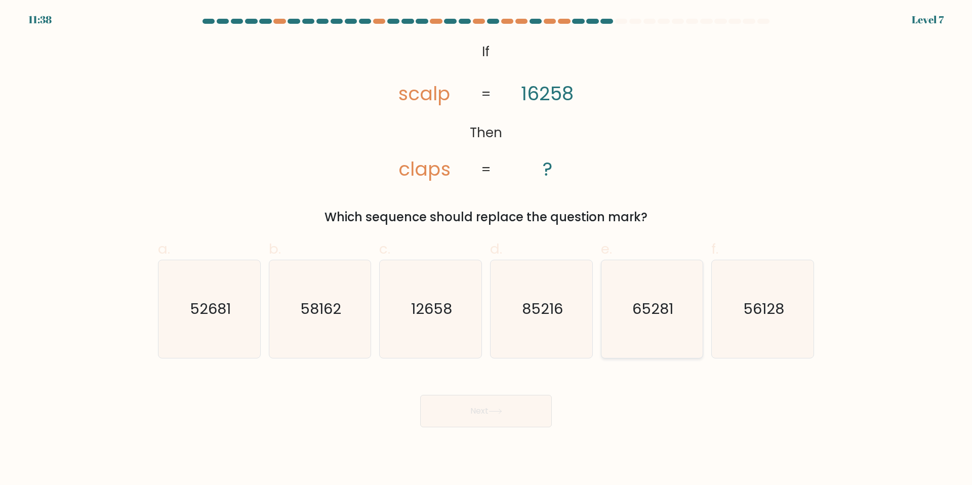
click at [647, 316] on text "65281" at bounding box center [652, 309] width 41 height 20
click at [486, 249] on input "e. 65281" at bounding box center [486, 245] width 1 height 7
radio input "true"
click at [517, 398] on button "Next" at bounding box center [486, 411] width 132 height 32
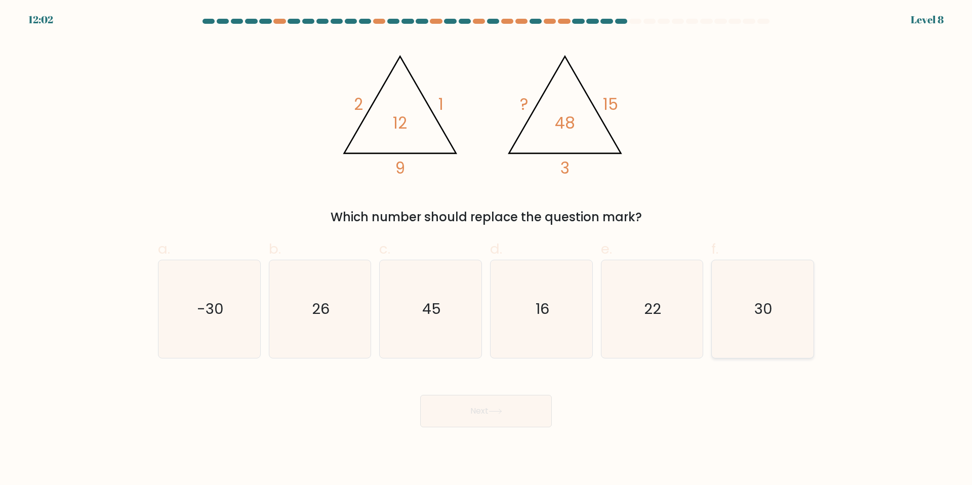
click at [747, 322] on icon "30" at bounding box center [763, 309] width 98 height 98
click at [486, 249] on input "f. 30" at bounding box center [486, 245] width 1 height 7
radio input "true"
click at [336, 320] on icon "26" at bounding box center [320, 309] width 98 height 98
click at [486, 249] on input "b. 26" at bounding box center [486, 245] width 1 height 7
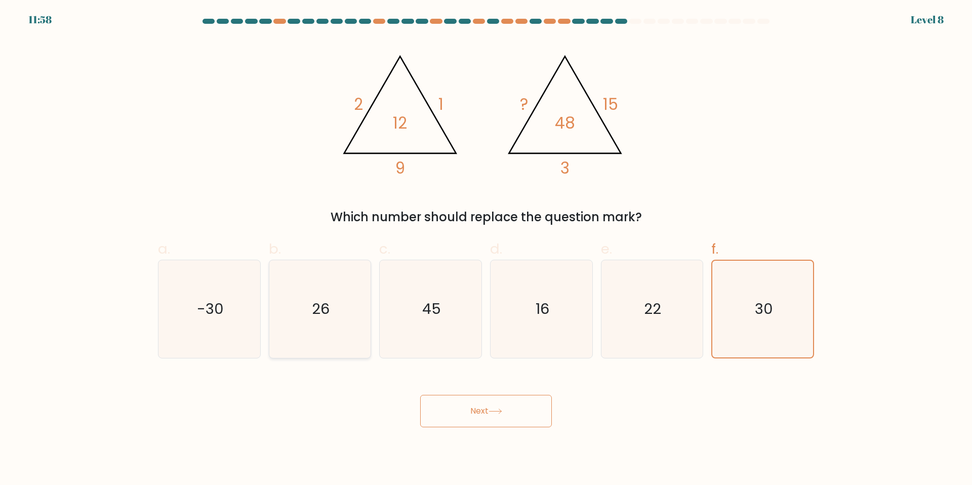
radio input "true"
click at [539, 433] on body "11:57 Level 8" at bounding box center [486, 242] width 972 height 485
click at [523, 420] on button "Next" at bounding box center [486, 411] width 132 height 32
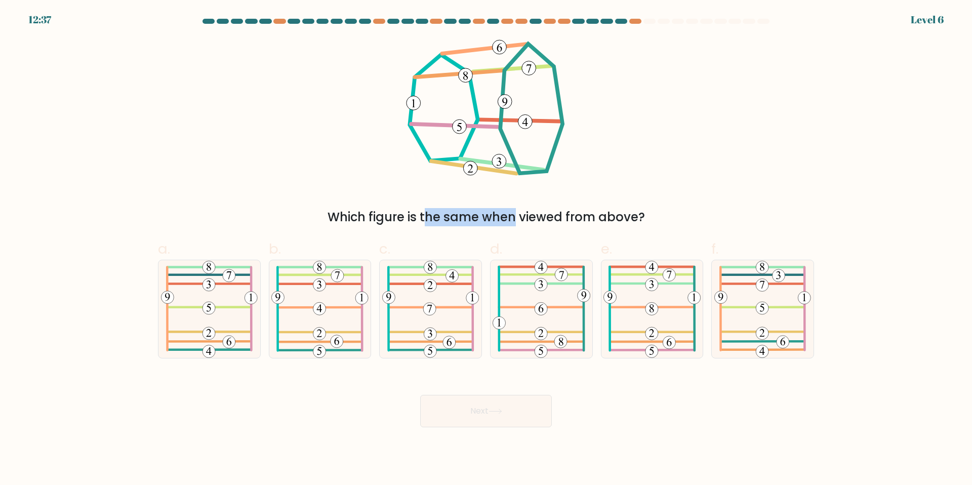
drag, startPoint x: 351, startPoint y: 218, endPoint x: 419, endPoint y: 222, distance: 68.5
click at [419, 222] on div "Which figure is the same when viewed from above?" at bounding box center [486, 217] width 644 height 18
drag, startPoint x: 419, startPoint y: 222, endPoint x: 443, endPoint y: 205, distance: 30.1
click at [421, 222] on div "Which figure is the same when viewed from above?" at bounding box center [486, 217] width 644 height 18
drag, startPoint x: 465, startPoint y: 224, endPoint x: 492, endPoint y: 205, distance: 33.0
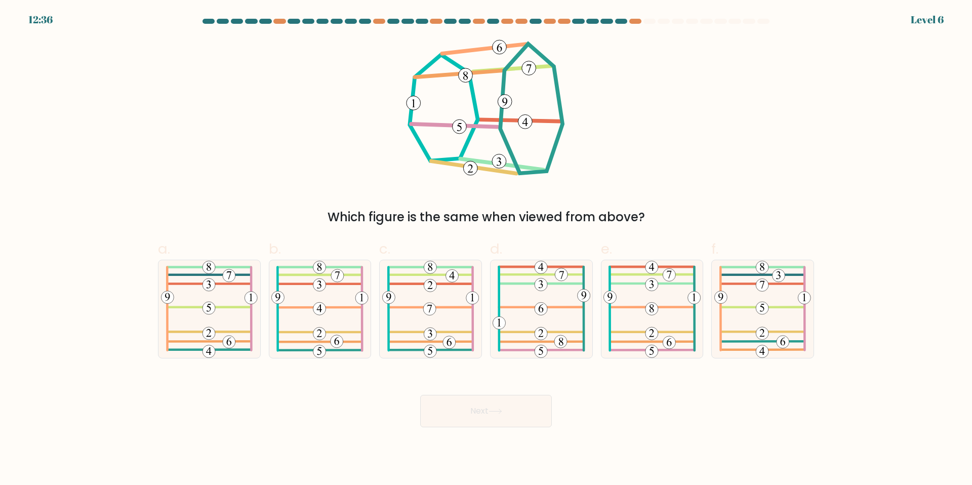
click at [466, 223] on div "Which figure is the same when viewed from above?" at bounding box center [486, 217] width 644 height 18
click at [558, 319] on icon at bounding box center [542, 309] width 98 height 98
click at [486, 249] on input "d." at bounding box center [486, 245] width 1 height 7
radio input "true"
click at [491, 405] on button "Next" at bounding box center [486, 411] width 132 height 32
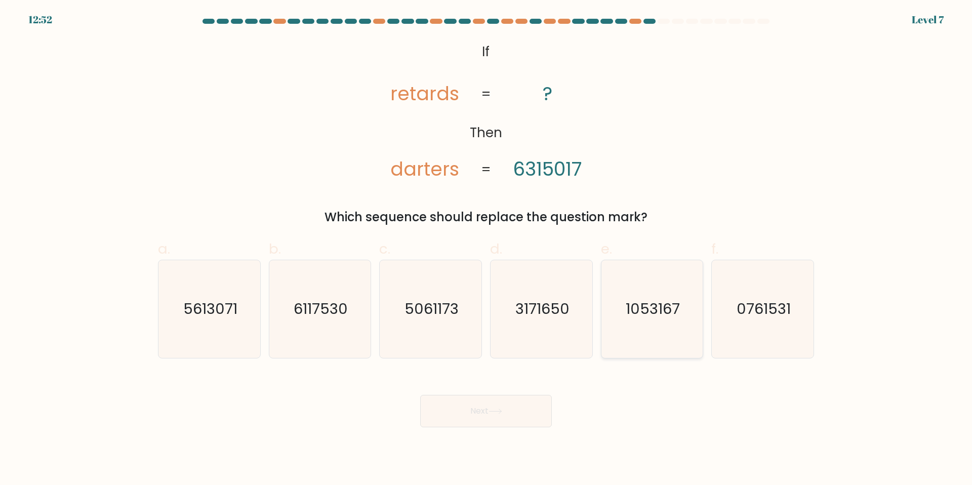
click at [653, 314] on text "1053167" at bounding box center [653, 309] width 54 height 20
click at [486, 249] on input "e. 1053167" at bounding box center [486, 245] width 1 height 7
radio input "true"
click at [490, 419] on button "Next" at bounding box center [486, 411] width 132 height 32
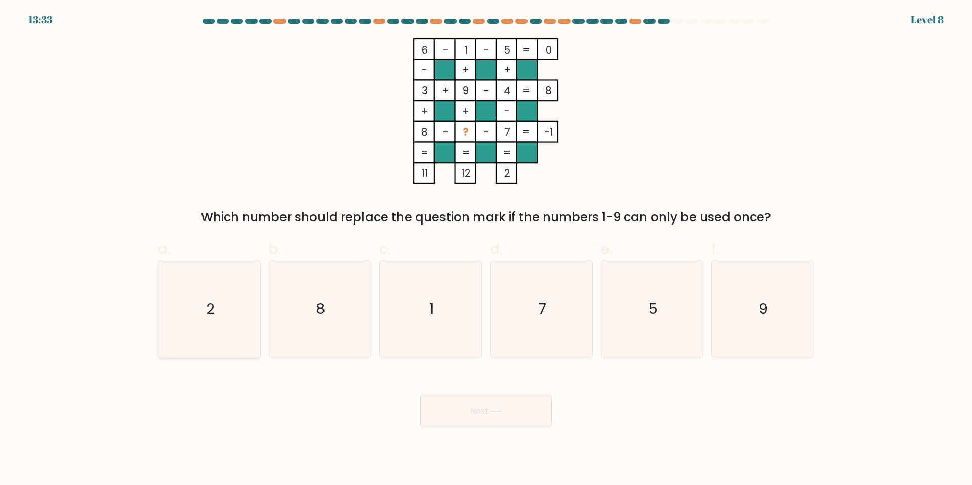
drag, startPoint x: 217, startPoint y: 299, endPoint x: 223, endPoint y: 300, distance: 5.6
click at [217, 299] on icon "2" at bounding box center [209, 309] width 98 height 98
click at [486, 249] on input "a. 2" at bounding box center [486, 245] width 1 height 7
radio input "true"
click at [473, 405] on button "Next" at bounding box center [486, 411] width 132 height 32
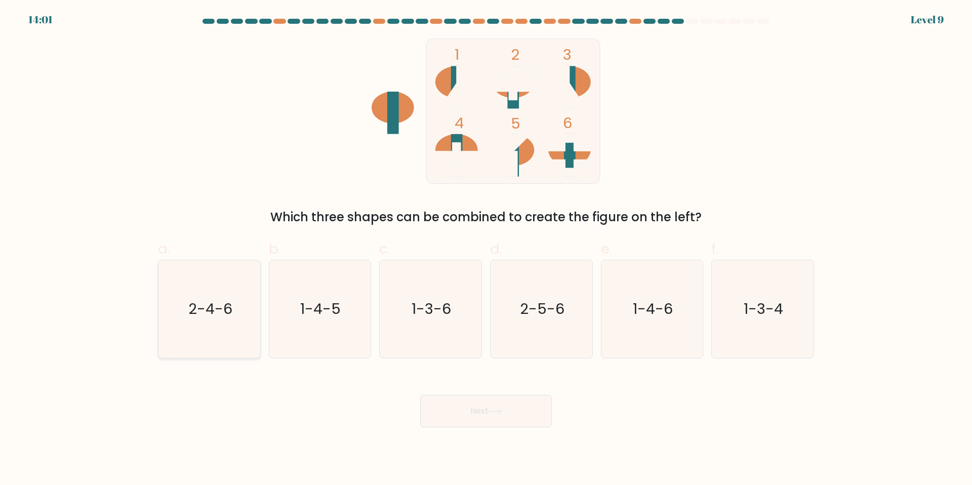
click at [210, 304] on text "2-4-6" at bounding box center [210, 309] width 44 height 20
click at [486, 249] on input "a. 2-4-6" at bounding box center [486, 245] width 1 height 7
radio input "true"
click at [515, 414] on button "Next" at bounding box center [486, 411] width 132 height 32
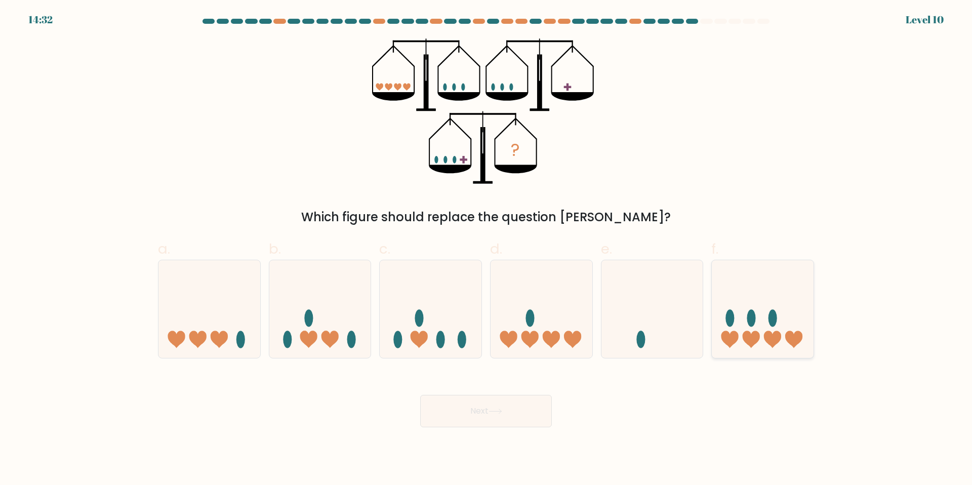
click at [763, 317] on icon at bounding box center [763, 309] width 102 height 84
click at [486, 249] on input "f." at bounding box center [486, 245] width 1 height 7
radio input "true"
click at [481, 415] on button "Next" at bounding box center [486, 411] width 132 height 32
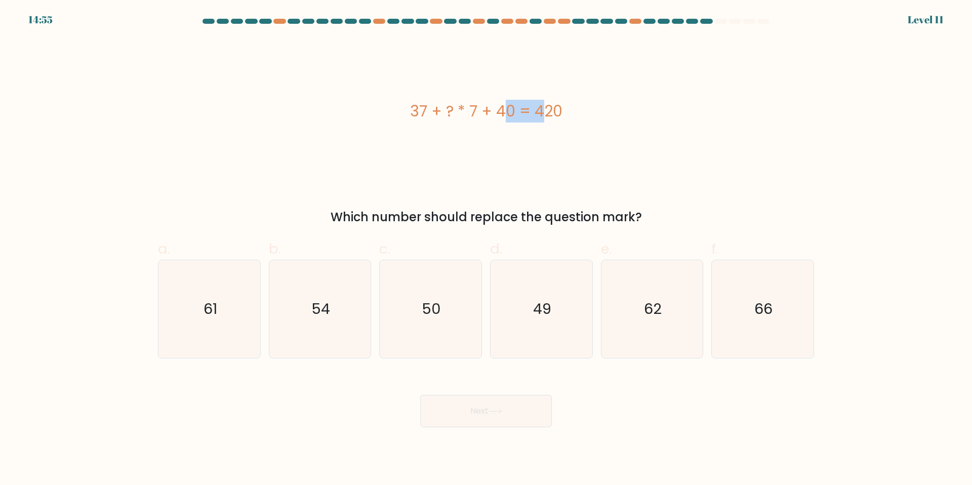
drag, startPoint x: 475, startPoint y: 115, endPoint x: 445, endPoint y: 116, distance: 29.9
click at [445, 116] on div "37 + ? * 7 + 40 = 420" at bounding box center [486, 111] width 656 height 23
click at [448, 112] on div "37 + ? * 7 + 40 = 420" at bounding box center [486, 111] width 656 height 23
drag, startPoint x: 451, startPoint y: 113, endPoint x: 436, endPoint y: 143, distance: 33.1
click at [449, 115] on div "37 + ? * 7 + 40 = 420" at bounding box center [486, 111] width 656 height 23
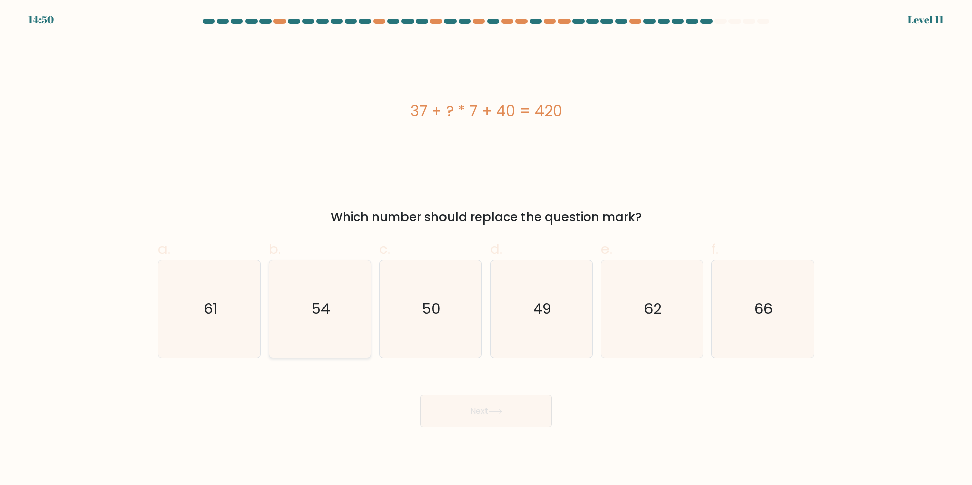
click at [297, 322] on icon "54" at bounding box center [320, 309] width 98 height 98
click at [486, 249] on input "b. 54" at bounding box center [486, 245] width 1 height 7
radio input "true"
click at [462, 403] on button "Next" at bounding box center [486, 411] width 132 height 32
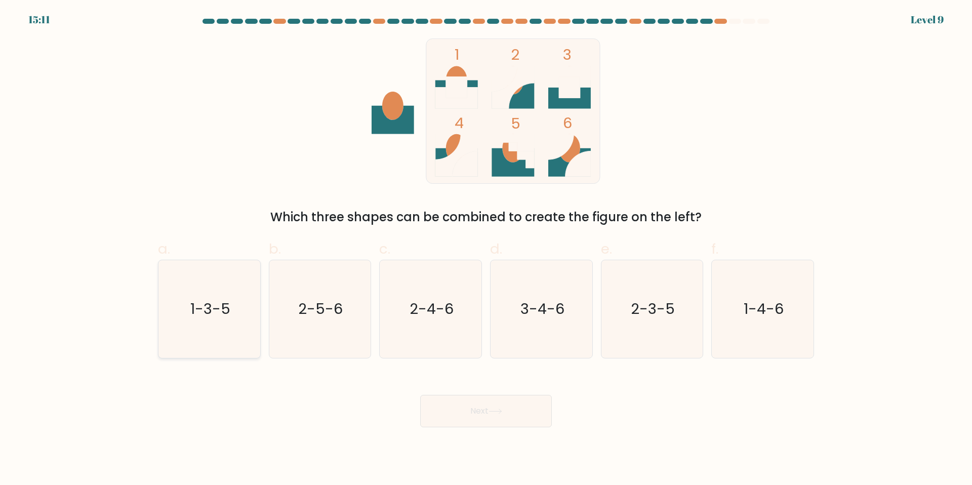
click at [183, 310] on icon "1-3-5" at bounding box center [209, 309] width 98 height 98
click at [486, 249] on input "a. 1-3-5" at bounding box center [486, 245] width 1 height 7
radio input "true"
click at [501, 411] on icon at bounding box center [495, 411] width 12 height 5
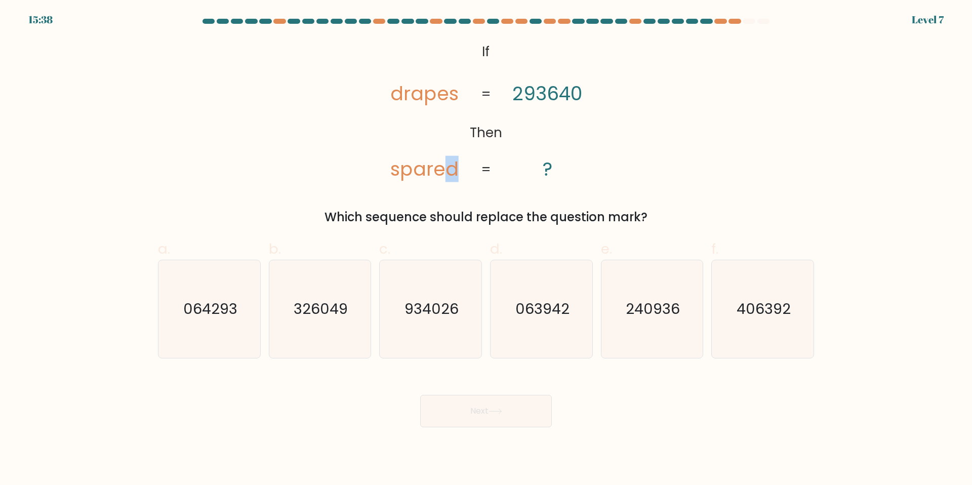
drag, startPoint x: 457, startPoint y: 172, endPoint x: 451, endPoint y: 174, distance: 5.9
click at [451, 174] on tspan "spared" at bounding box center [424, 169] width 68 height 26
click at [567, 319] on icon "063942" at bounding box center [542, 309] width 98 height 98
click at [486, 249] on input "d. 063942" at bounding box center [486, 245] width 1 height 7
radio input "true"
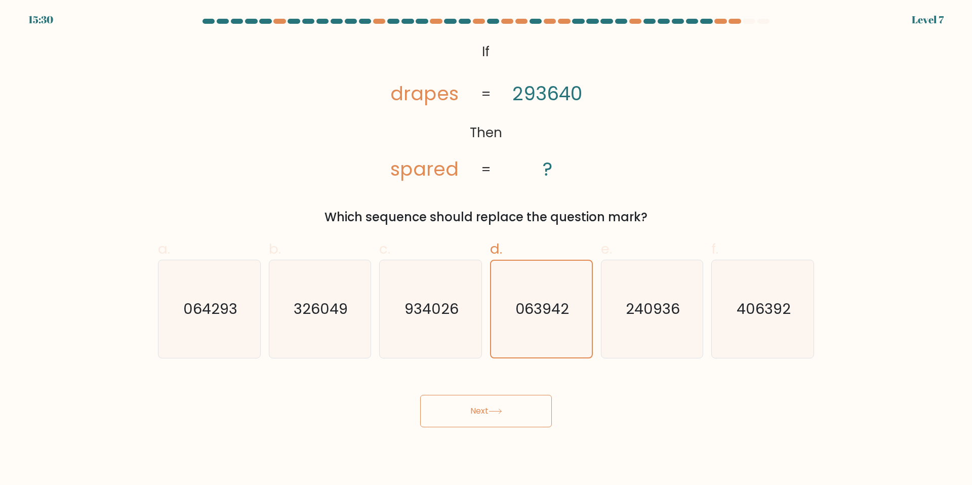
click at [500, 401] on button "Next" at bounding box center [486, 411] width 132 height 32
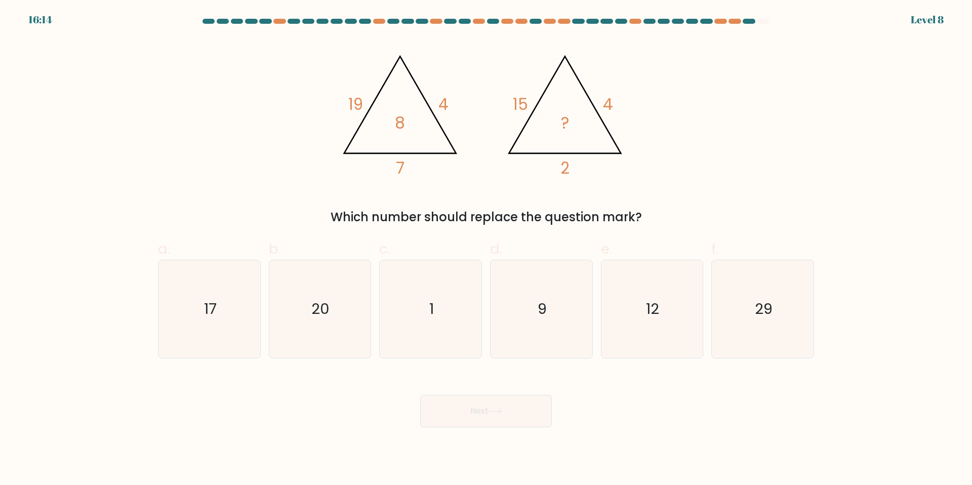
click at [501, 411] on icon at bounding box center [495, 411] width 12 height 5
click at [573, 330] on icon "9" at bounding box center [542, 309] width 98 height 98
click at [486, 249] on input "d. 9" at bounding box center [486, 245] width 1 height 7
radio input "true"
click at [650, 312] on text "12" at bounding box center [652, 309] width 13 height 20
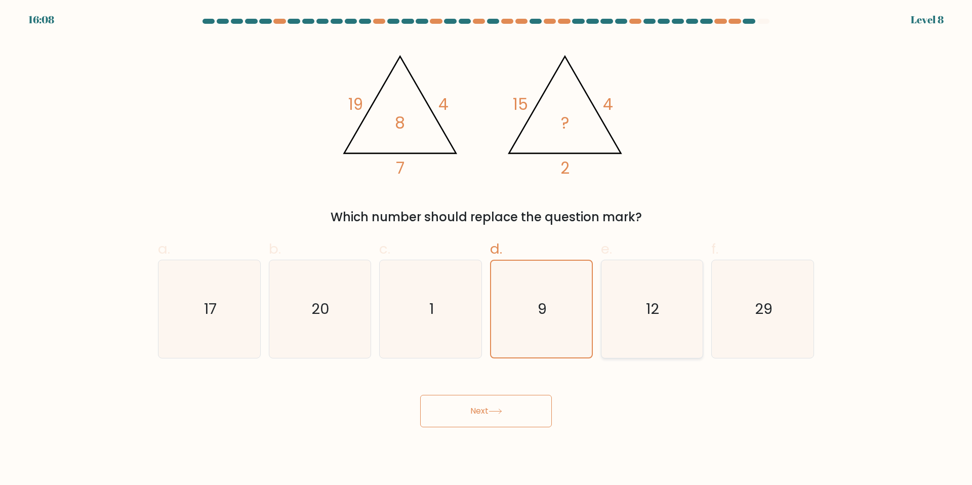
click at [486, 249] on input "e. 12" at bounding box center [486, 245] width 1 height 7
radio input "true"
click at [523, 406] on button "Next" at bounding box center [486, 411] width 132 height 32
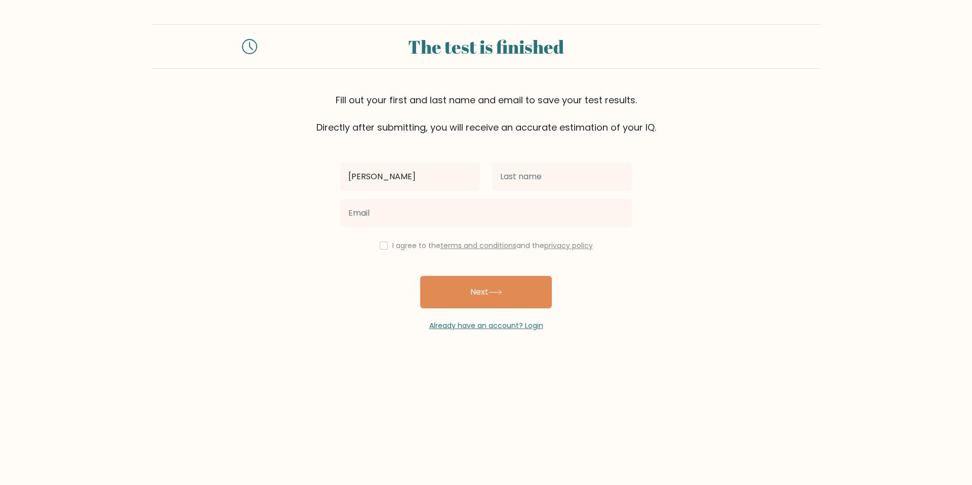
type input "Rohan"
type input "Taylor"
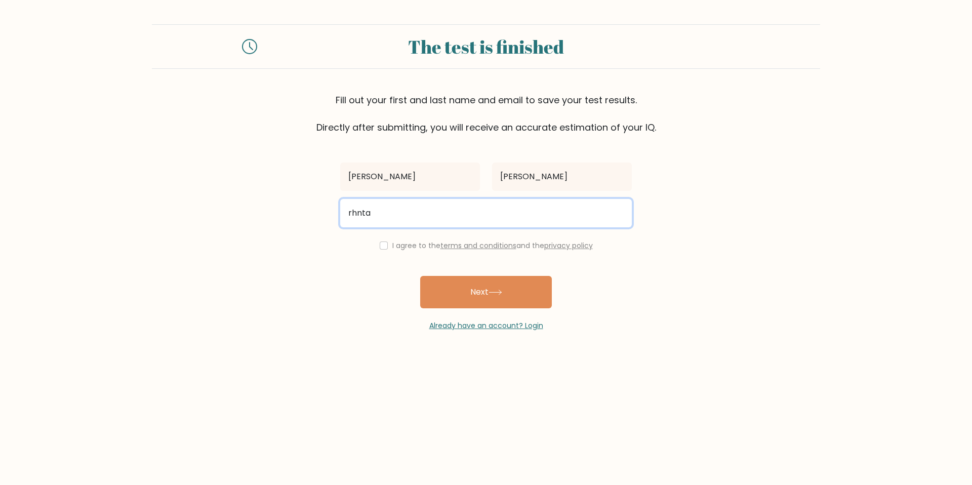
type input "rhntaylor@gmail.com"
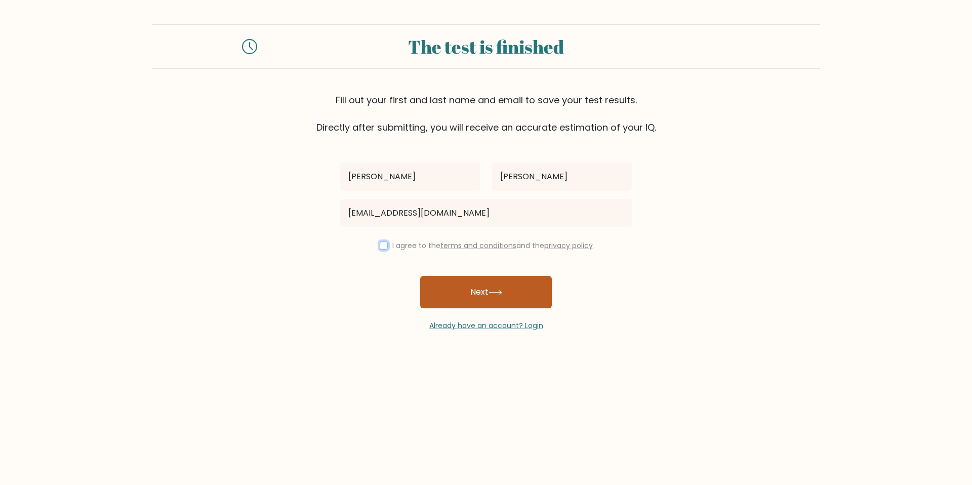
drag, startPoint x: 381, startPoint y: 246, endPoint x: 459, endPoint y: 283, distance: 86.5
click at [381, 247] on input "checkbox" at bounding box center [384, 245] width 8 height 8
checkbox input "true"
click at [473, 289] on button "Next" at bounding box center [486, 292] width 132 height 32
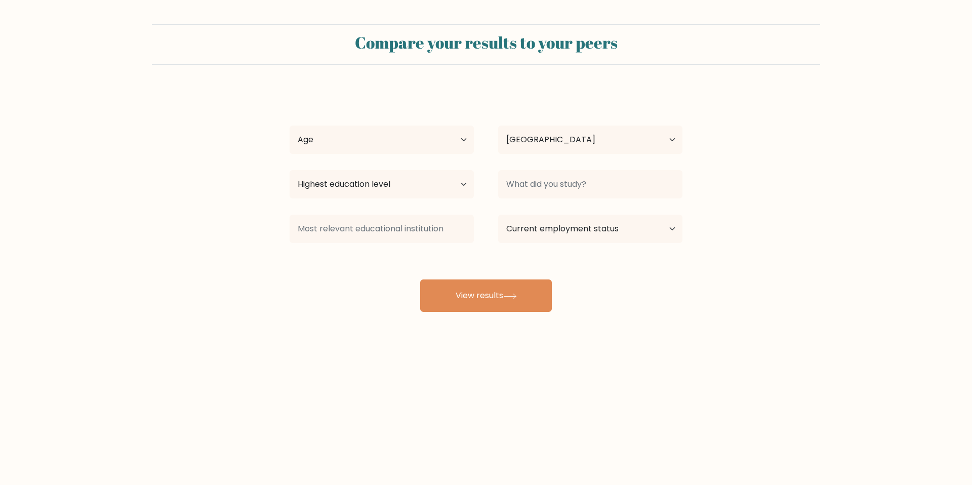
select select "PH"
click at [417, 135] on select "Age Under 18 years old 18-24 years old 25-34 years old 35-44 years old 45-54 ye…" at bounding box center [382, 140] width 184 height 28
select select "25_34"
click at [290, 126] on select "Age Under 18 years old 18-24 years old 25-34 years old 35-44 years old 45-54 ye…" at bounding box center [382, 140] width 184 height 28
click at [542, 146] on select "Country Afghanistan Albania Algeria American Samoa Andorra Angola Anguilla Anta…" at bounding box center [590, 140] width 184 height 28
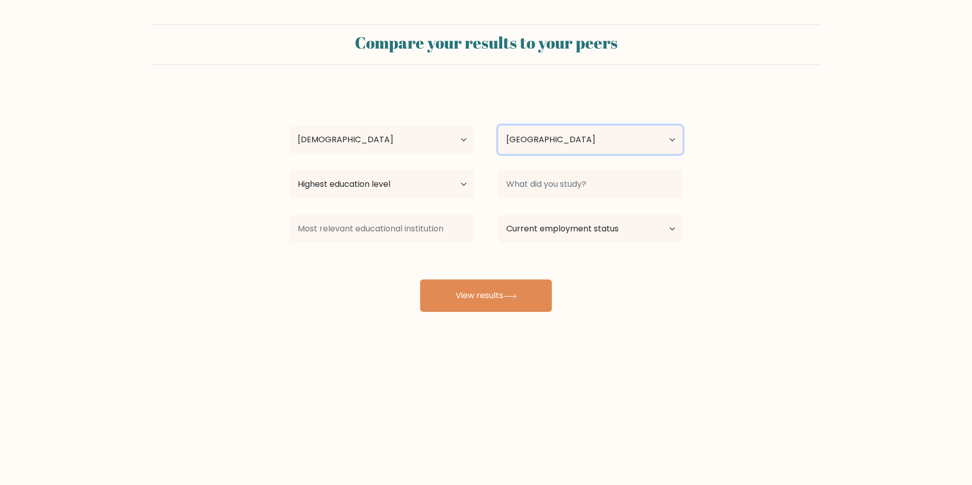
select select "US"
click at [498, 126] on select "Country Afghanistan Albania Algeria American Samoa Andorra Angola Anguilla Anta…" at bounding box center [590, 140] width 184 height 28
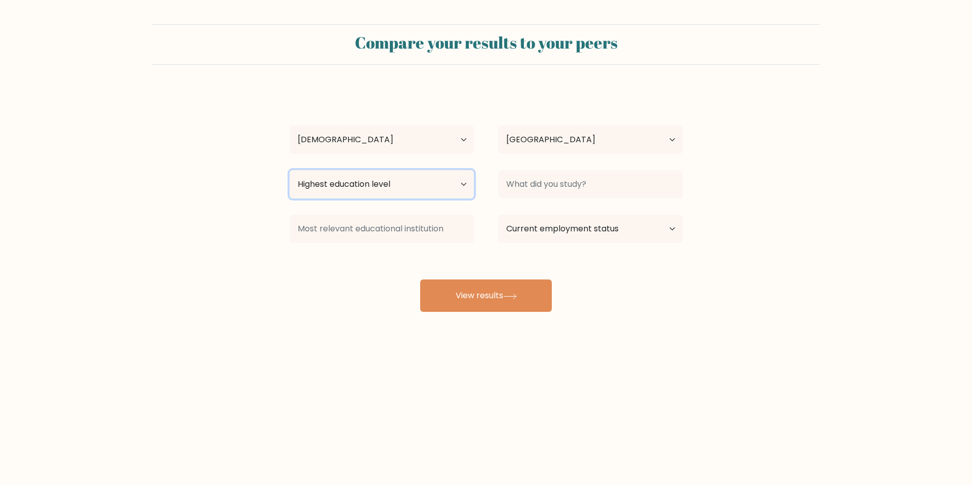
click at [421, 185] on select "Highest education level No schooling Primary Lower Secondary Upper Secondary Oc…" at bounding box center [382, 184] width 184 height 28
select select "upper_secondary"
click at [290, 170] on select "Highest education level No schooling Primary Lower Secondary Upper Secondary Oc…" at bounding box center [382, 184] width 184 height 28
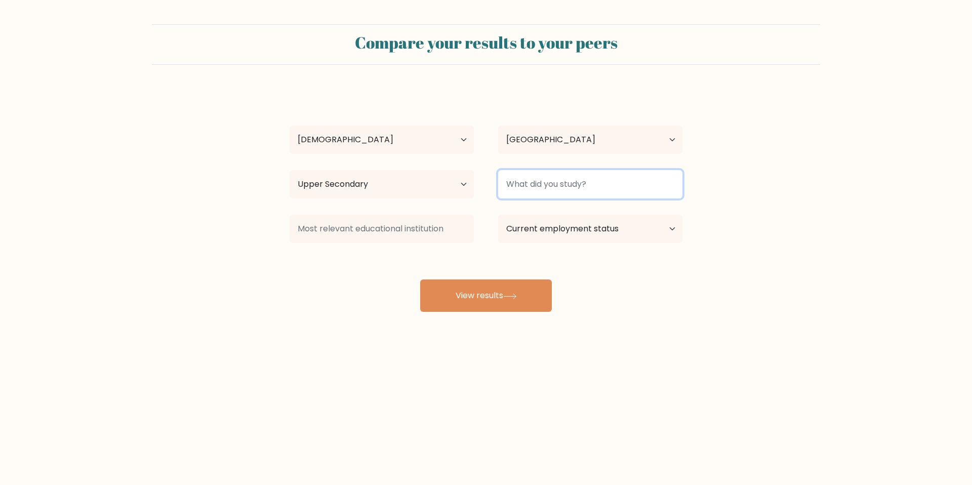
click at [591, 187] on input at bounding box center [590, 184] width 184 height 28
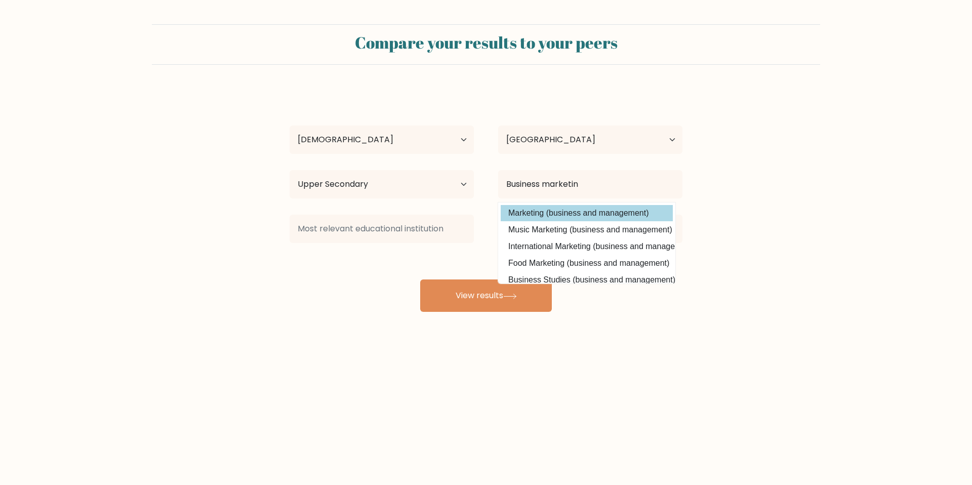
click at [600, 212] on option "Marketing (business and management)" at bounding box center [587, 213] width 172 height 16
type input "Marketing"
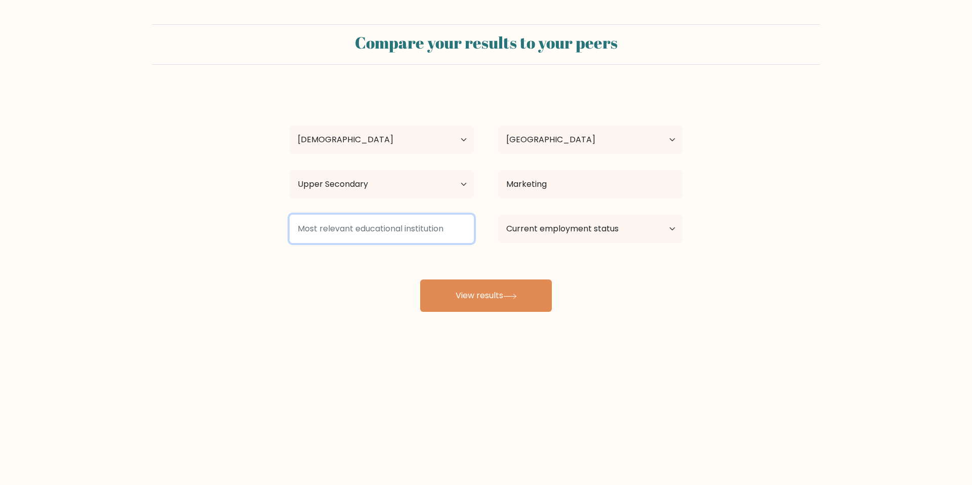
click at [449, 227] on input at bounding box center [382, 229] width 184 height 28
click at [529, 239] on select "Current employment status Employed Student Retired Other / prefer not to answer" at bounding box center [590, 229] width 184 height 28
select select "employed"
click at [498, 215] on select "Current employment status Employed Student Retired Other / prefer not to answer" at bounding box center [590, 229] width 184 height 28
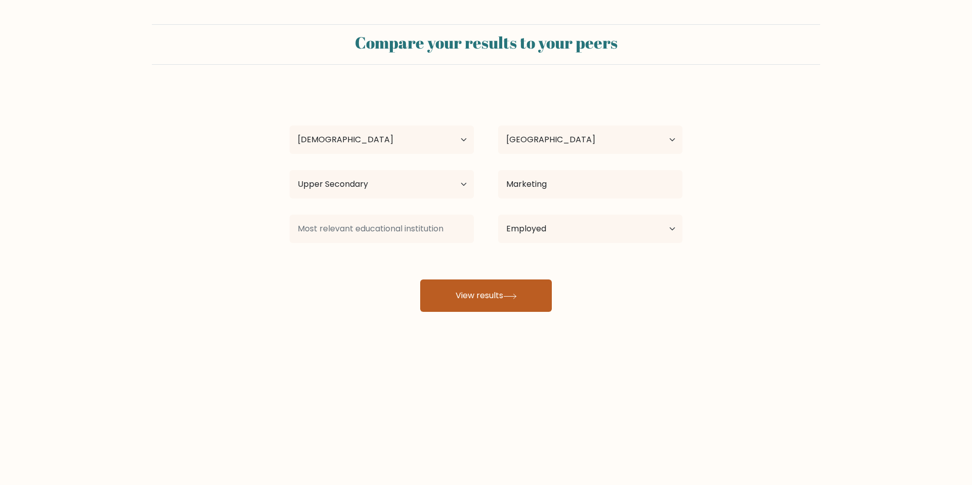
click at [498, 301] on button "View results" at bounding box center [486, 295] width 132 height 32
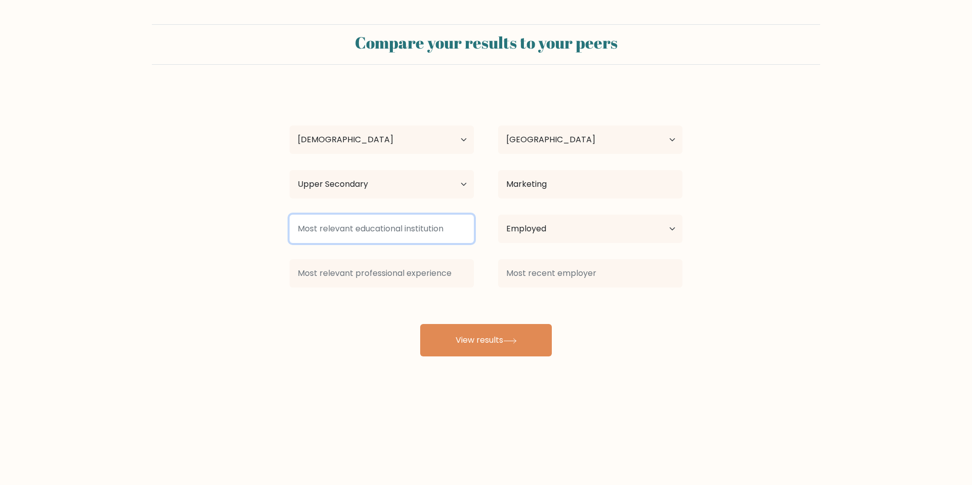
click at [379, 226] on input at bounding box center [382, 229] width 184 height 28
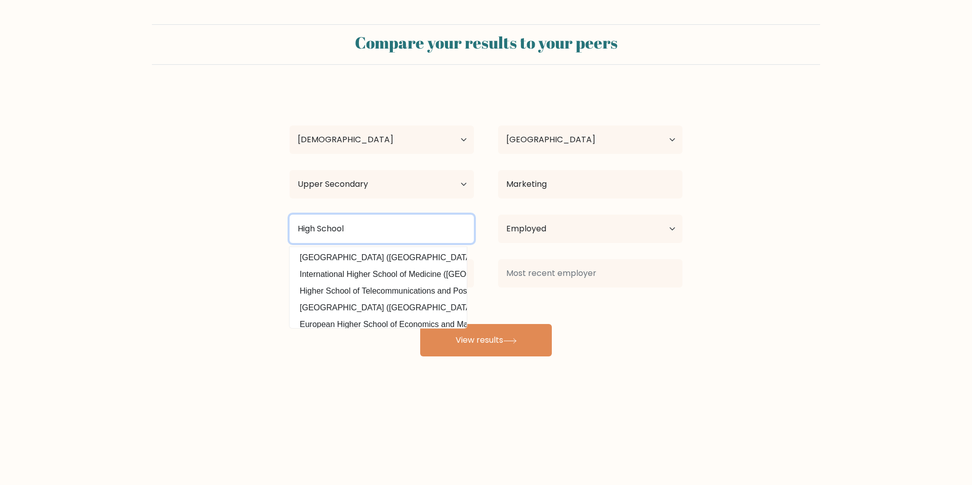
click at [391, 231] on input "High School" at bounding box center [382, 229] width 184 height 28
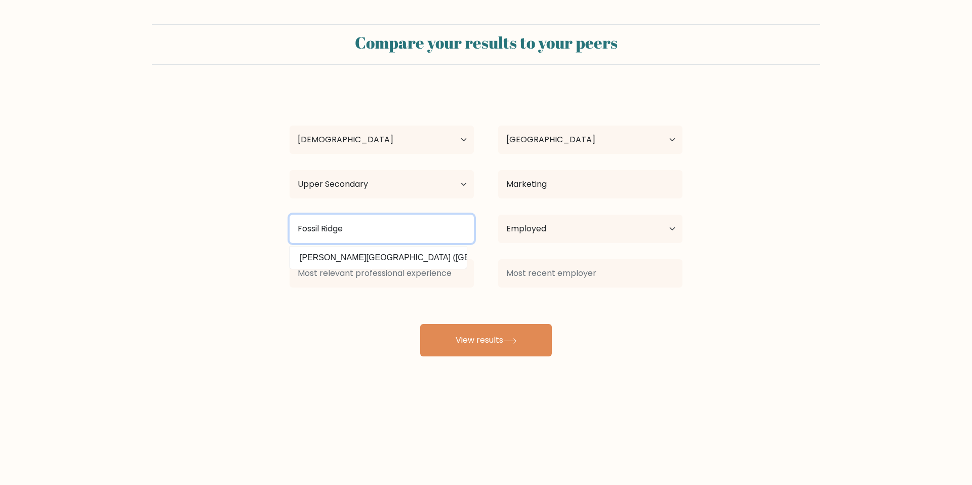
click at [393, 233] on input "Fossil Ridge" at bounding box center [382, 229] width 184 height 28
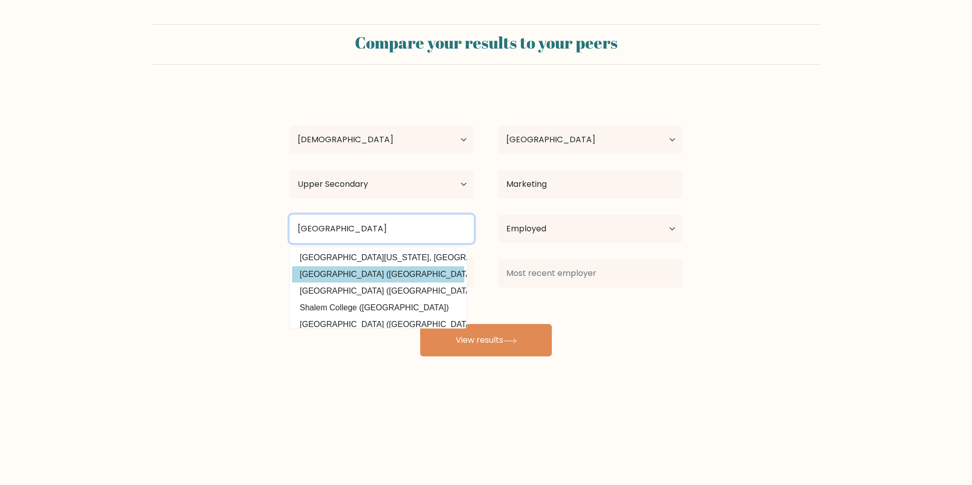
scroll to position [99, 0]
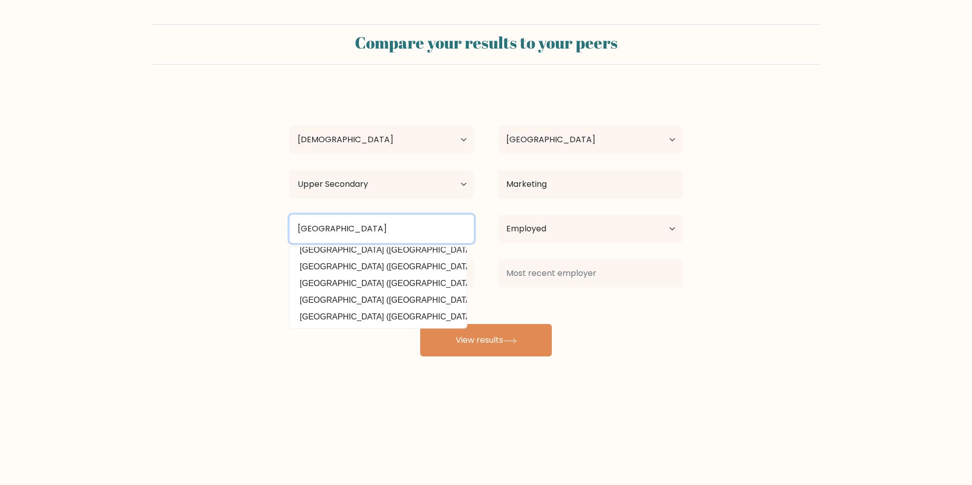
click at [375, 235] on input "Tarrant County College" at bounding box center [382, 229] width 184 height 28
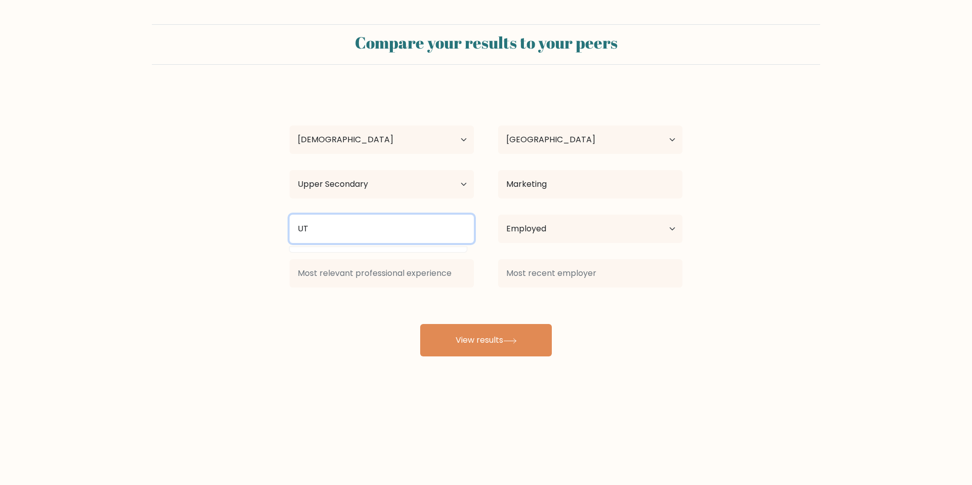
scroll to position [0, 0]
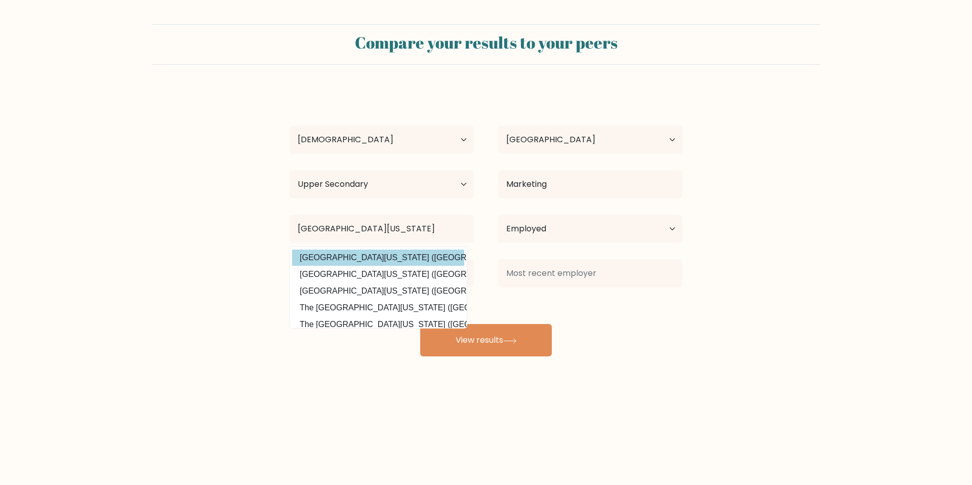
click at [359, 257] on option "University of North Texas (United States)" at bounding box center [378, 258] width 172 height 16
type input "University of North Texas"
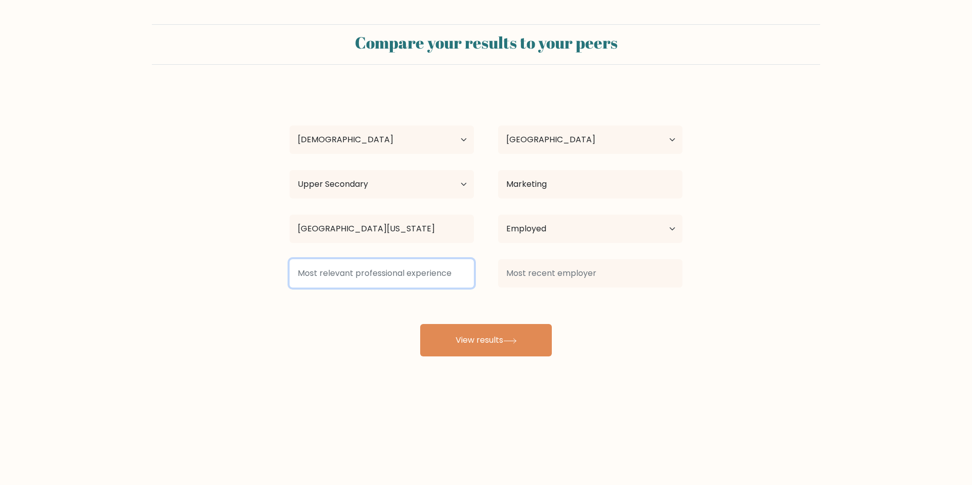
click at [360, 268] on input at bounding box center [382, 273] width 184 height 28
type input "Entteprener"
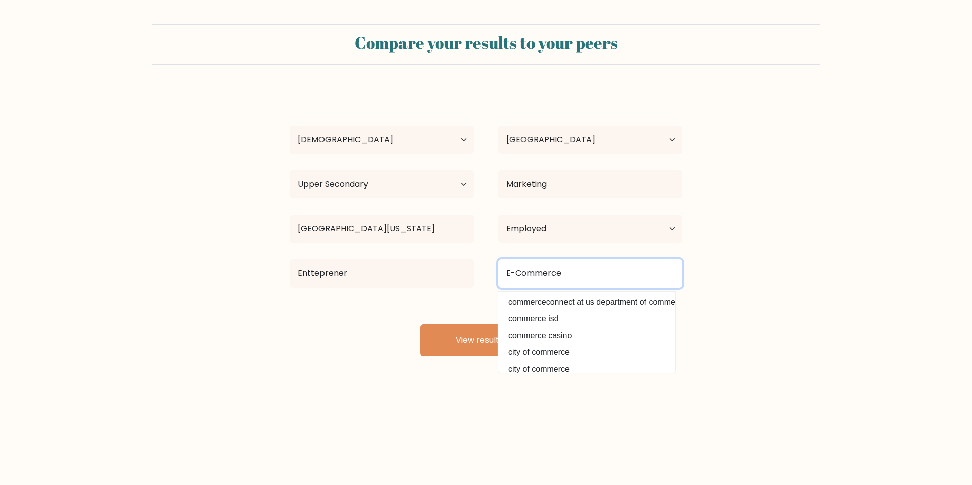
type input "E-Commerce"
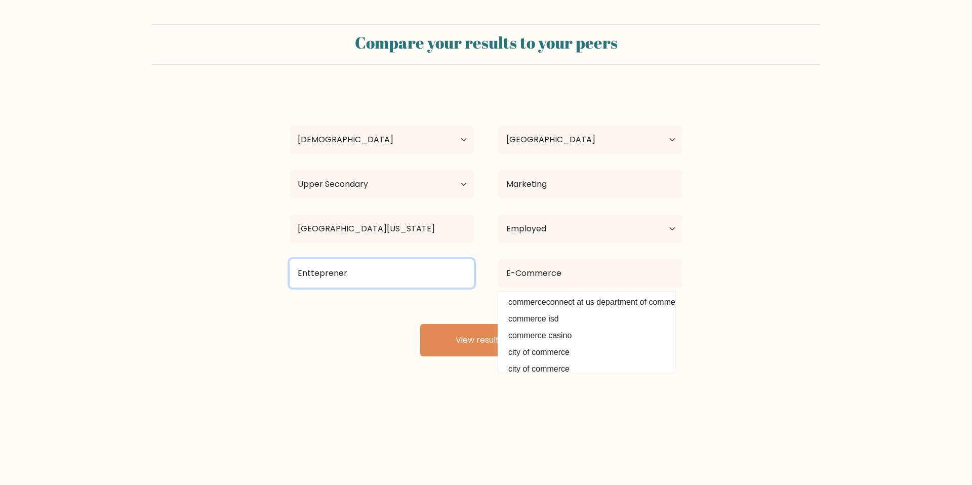
click at [335, 275] on input "Entteprener" at bounding box center [382, 273] width 184 height 28
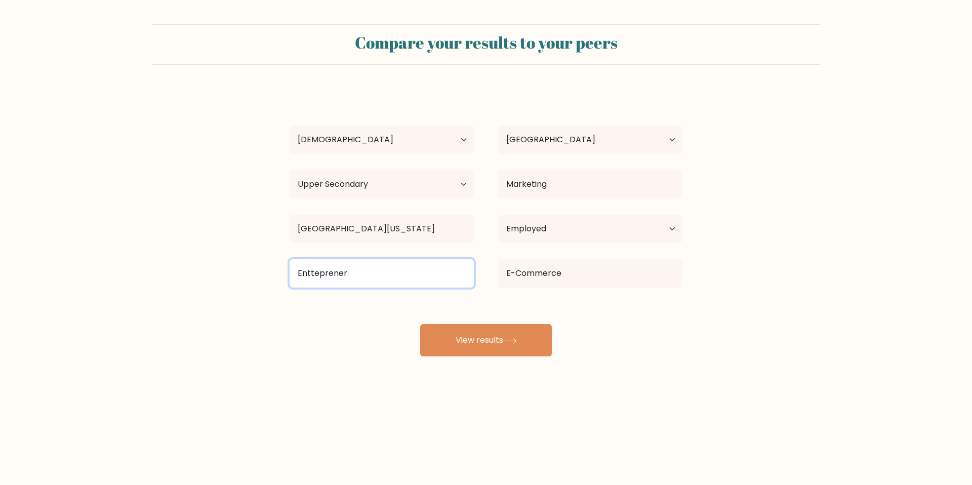
click at [335, 275] on input "Entteprener" at bounding box center [382, 273] width 184 height 28
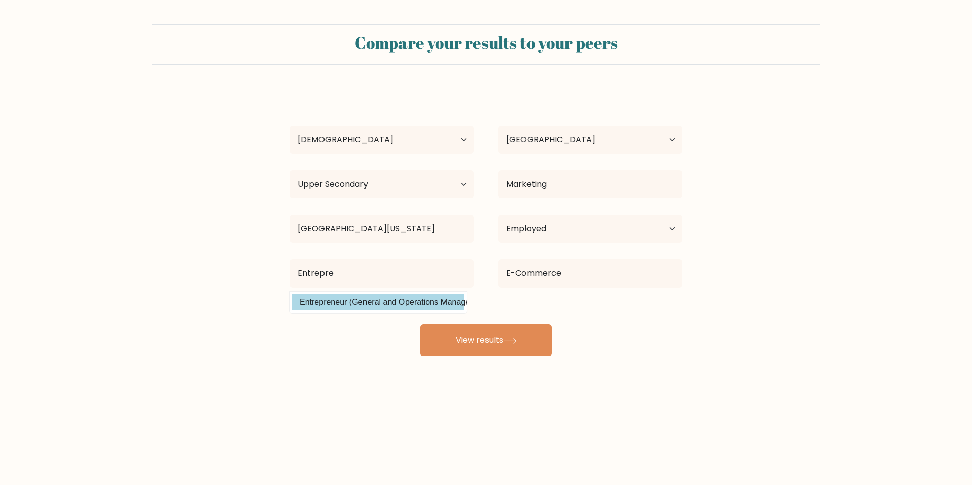
click at [337, 302] on option "Entrepreneur (General and Operations Managers)" at bounding box center [378, 302] width 172 height 16
type input "Entrepreneur"
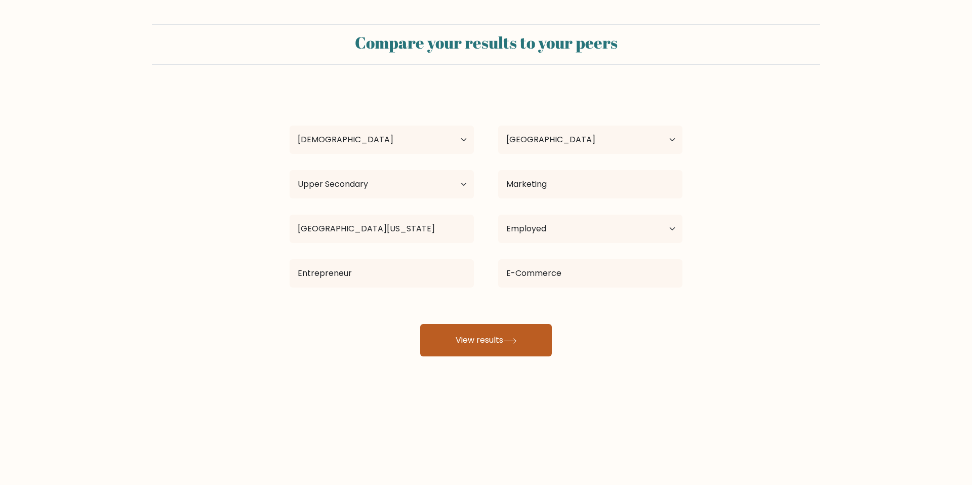
click at [450, 336] on button "View results" at bounding box center [486, 340] width 132 height 32
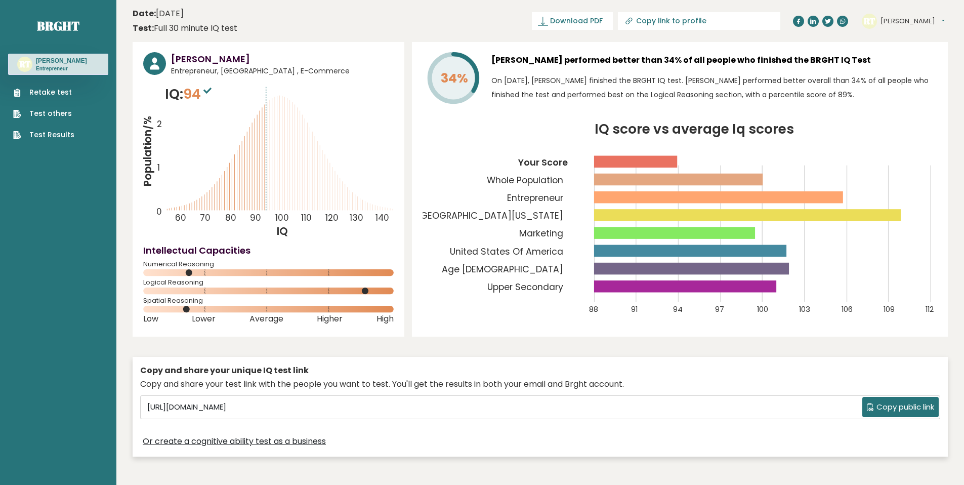
click at [265, 149] on icon "Population/% IQ 0 1 2 60 70 80 90 100 110 120 130 140" at bounding box center [268, 161] width 251 height 154
drag, startPoint x: 219, startPoint y: 293, endPoint x: 294, endPoint y: 291, distance: 74.5
click at [232, 291] on rect at bounding box center [268, 291] width 251 height 7
click at [371, 290] on rect at bounding box center [268, 291] width 251 height 7
click at [371, 289] on rect at bounding box center [268, 291] width 251 height 7
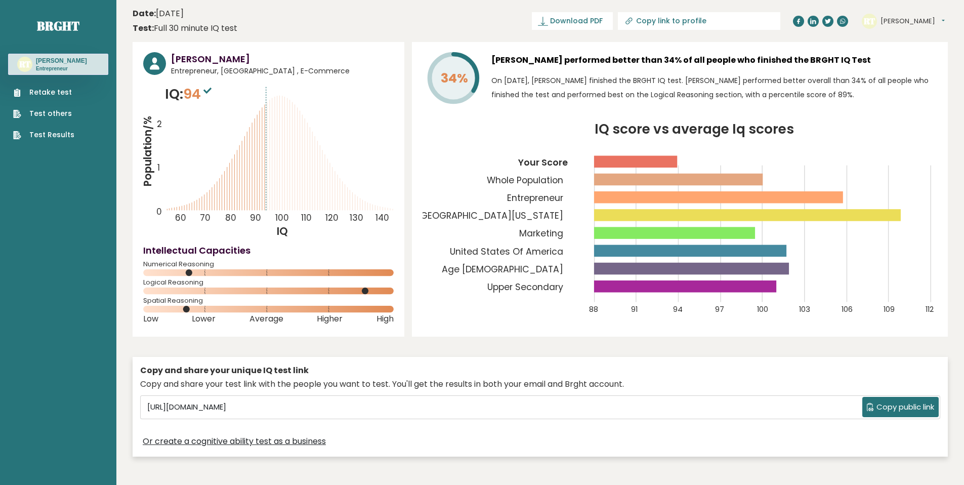
drag, startPoint x: 194, startPoint y: 271, endPoint x: 188, endPoint y: 272, distance: 5.7
click at [189, 272] on icon at bounding box center [268, 272] width 251 height 7
click at [188, 272] on circle at bounding box center [189, 272] width 7 height 7
click at [190, 282] on span "Logical Reasoning" at bounding box center [268, 282] width 251 height 4
click at [191, 313] on div "Spatial Reasoning" at bounding box center [268, 307] width 251 height 16
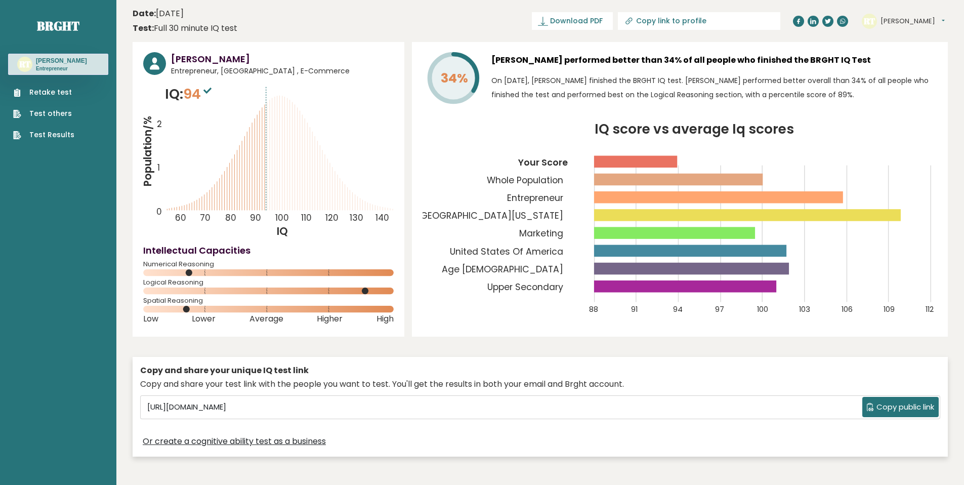
click at [243, 313] on div "Spatial Reasoning" at bounding box center [268, 307] width 251 height 16
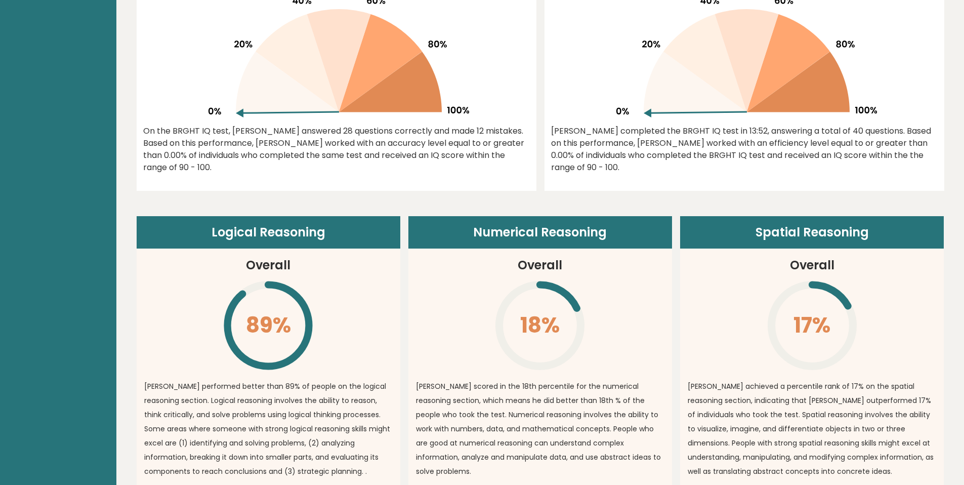
scroll to position [572, 0]
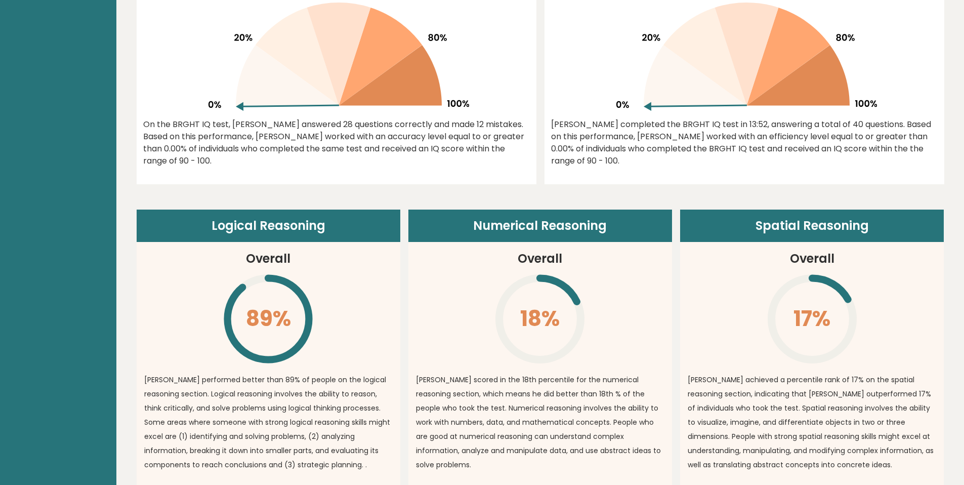
click at [312, 220] on header "Logical Reasoning" at bounding box center [269, 226] width 264 height 32
click at [298, 225] on header "Logical Reasoning" at bounding box center [269, 226] width 264 height 32
copy article "Logical Reasoning"
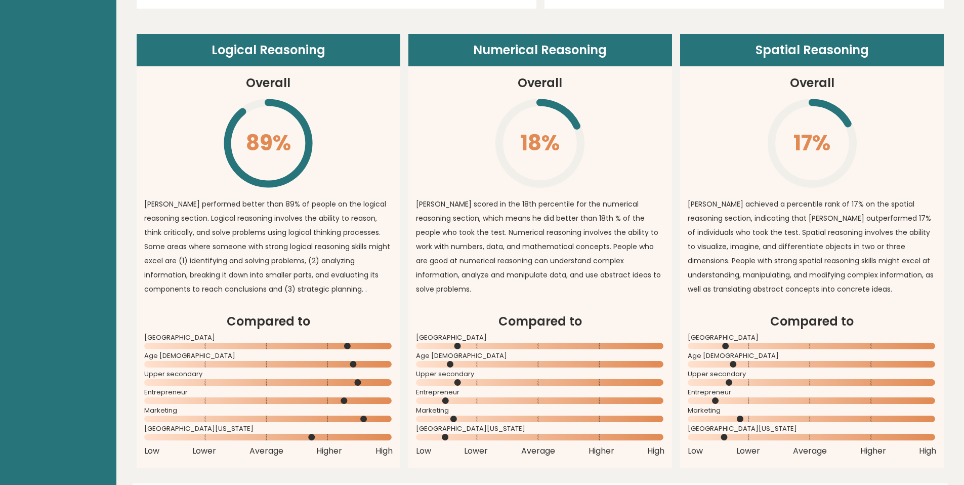
click at [588, 253] on p "[PERSON_NAME] scored in the 18th percentile for the numerical reasoning section…" at bounding box center [540, 246] width 249 height 99
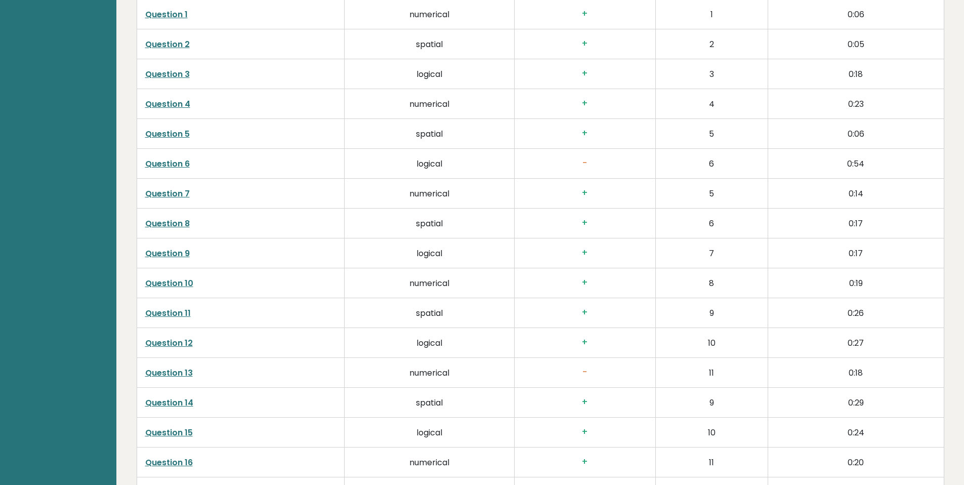
scroll to position [2624, 0]
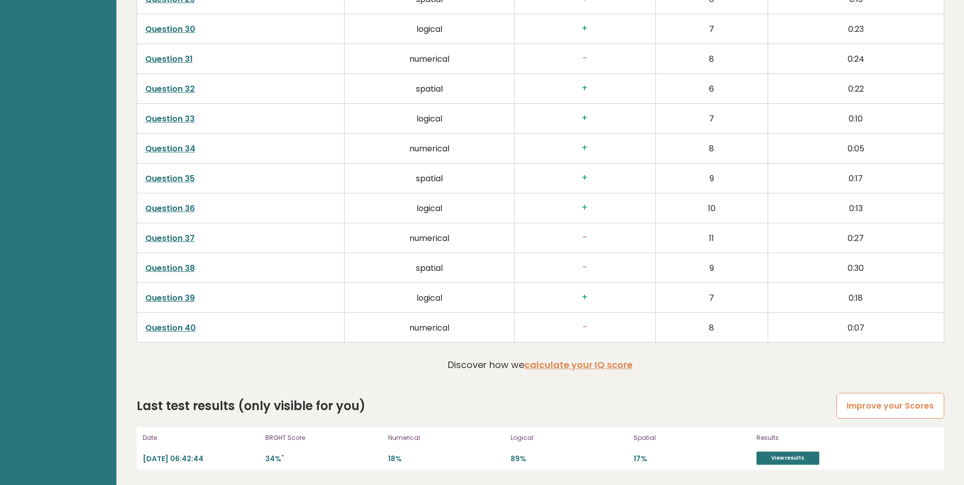
click at [883, 398] on link "Improve your Scores" at bounding box center [890, 406] width 107 height 26
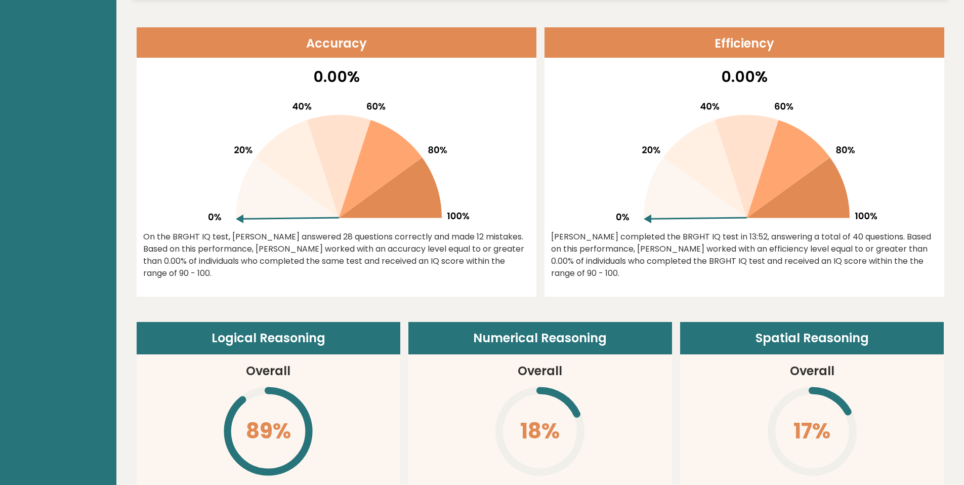
scroll to position [510, 0]
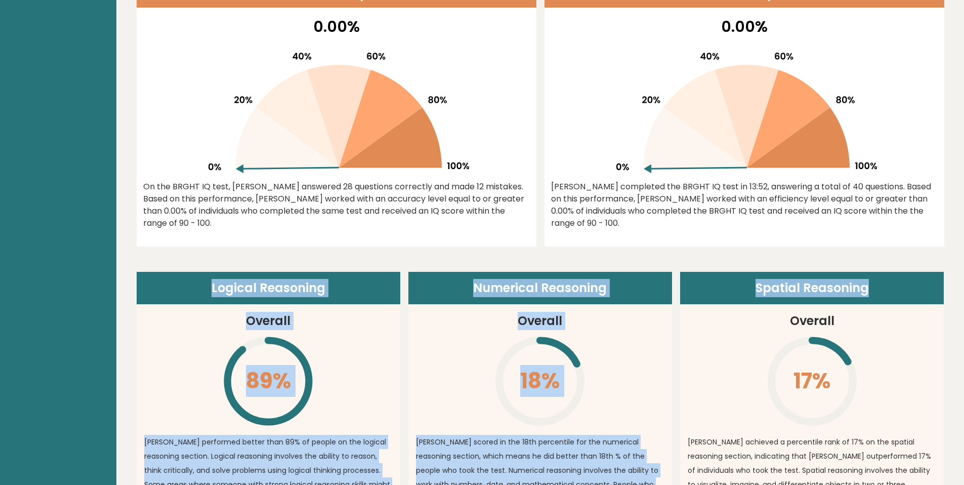
drag, startPoint x: 204, startPoint y: 277, endPoint x: 875, endPoint y: 285, distance: 671.8
click at [875, 285] on div "Logical Reasoning Overall 89% \ Rohan performed better than 89% of people on th…" at bounding box center [541, 489] width 808 height 434
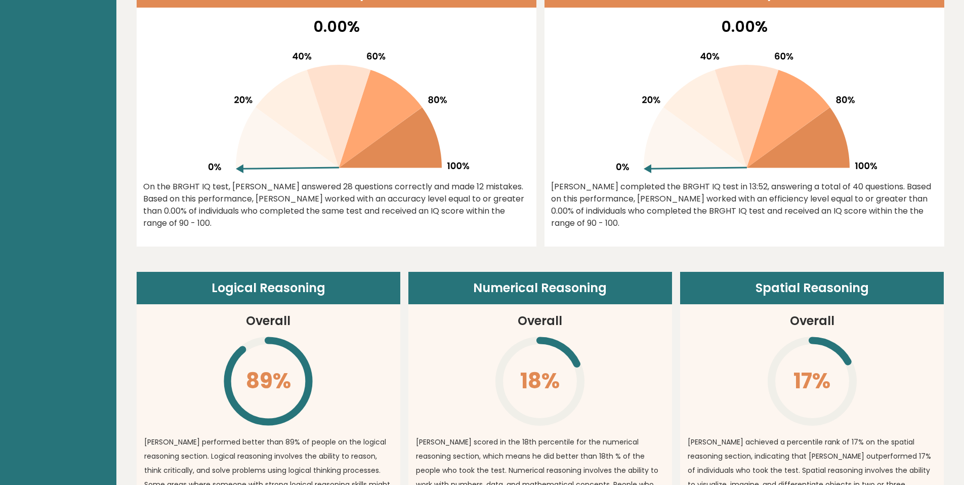
click at [872, 286] on header "Spatial Reasoning" at bounding box center [812, 288] width 264 height 32
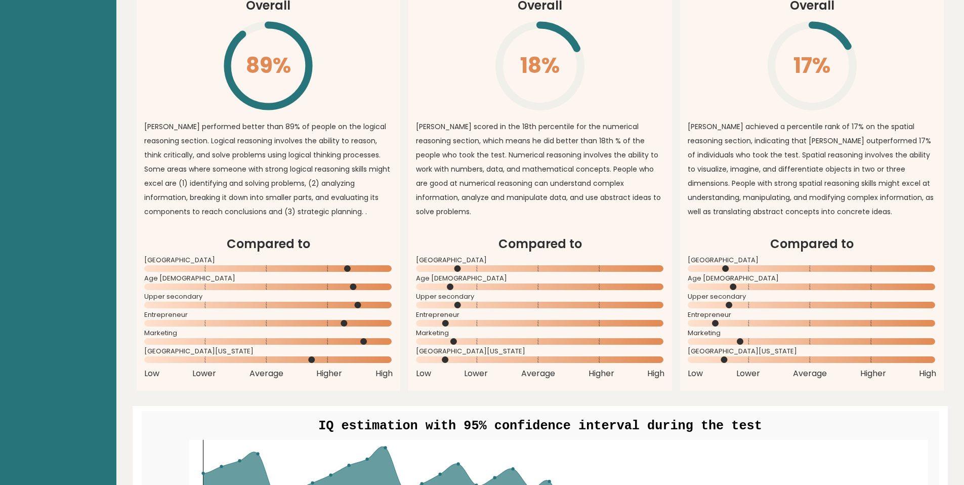
scroll to position [723, 0]
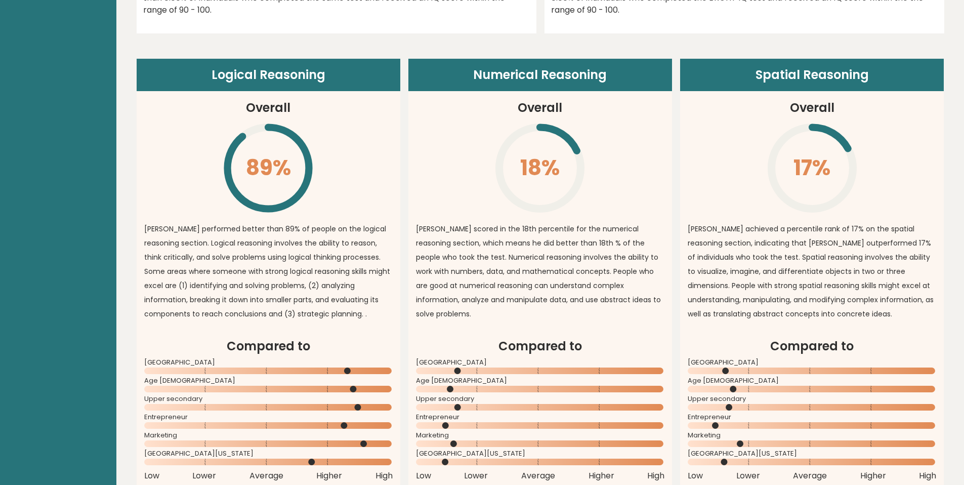
drag, startPoint x: 582, startPoint y: 166, endPoint x: 717, endPoint y: 166, distance: 135.2
click at [631, 167] on article "Numerical Reasoning Overall 18% \ Rohan scored in the 18th percentile for the n…" at bounding box center [541, 198] width 264 height 278
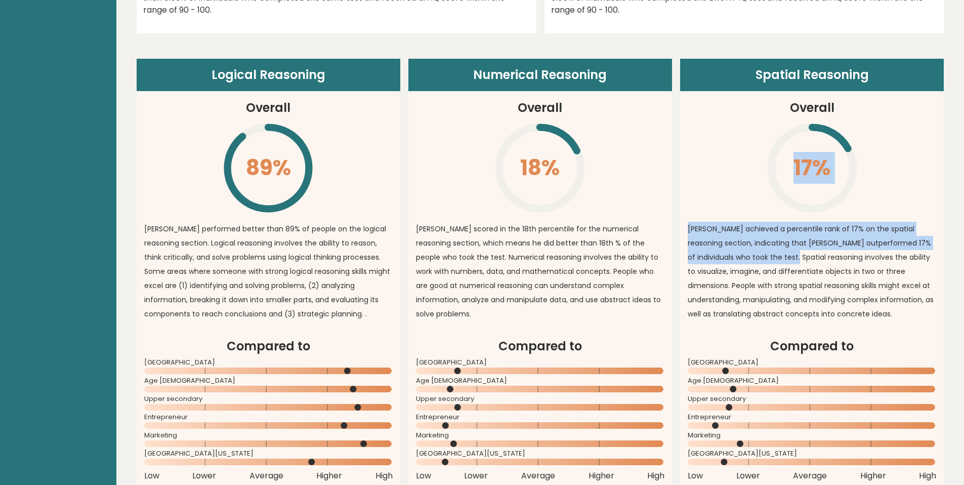
drag, startPoint x: 747, startPoint y: 164, endPoint x: 786, endPoint y: 259, distance: 102.7
click at [786, 259] on article "Spatial Reasoning Overall 17% \ Rohan achieved a percentile rank of 17% on the …" at bounding box center [812, 198] width 264 height 278
click at [786, 259] on p "Rohan achieved a percentile rank of 17% on the spatial reasoning section, indic…" at bounding box center [812, 271] width 249 height 99
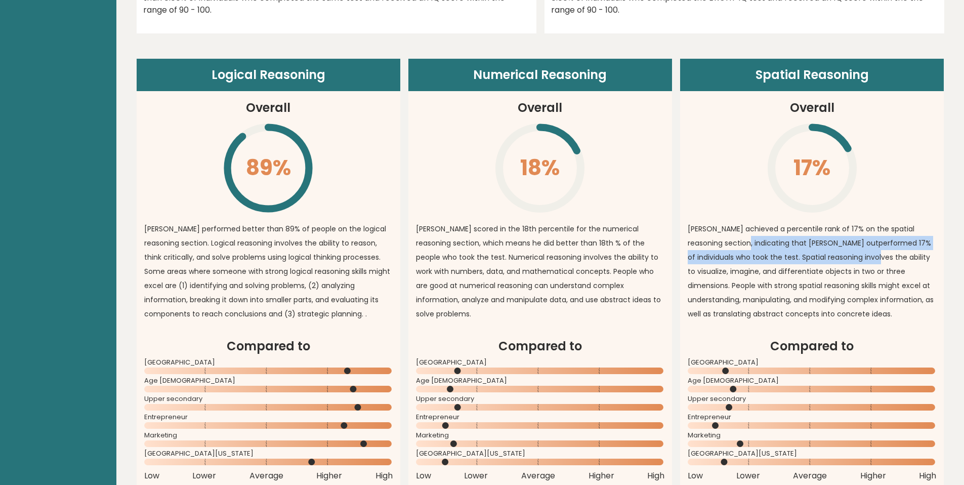
drag, startPoint x: 738, startPoint y: 242, endPoint x: 856, endPoint y: 261, distance: 119.9
click at [866, 255] on p "Rohan achieved a percentile rank of 17% on the spatial reasoning section, indic…" at bounding box center [812, 271] width 249 height 99
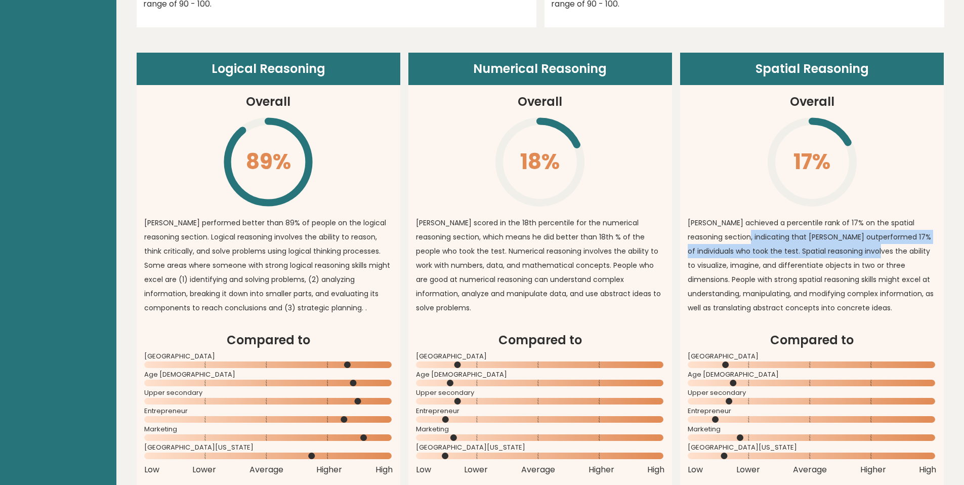
scroll to position [800, 0]
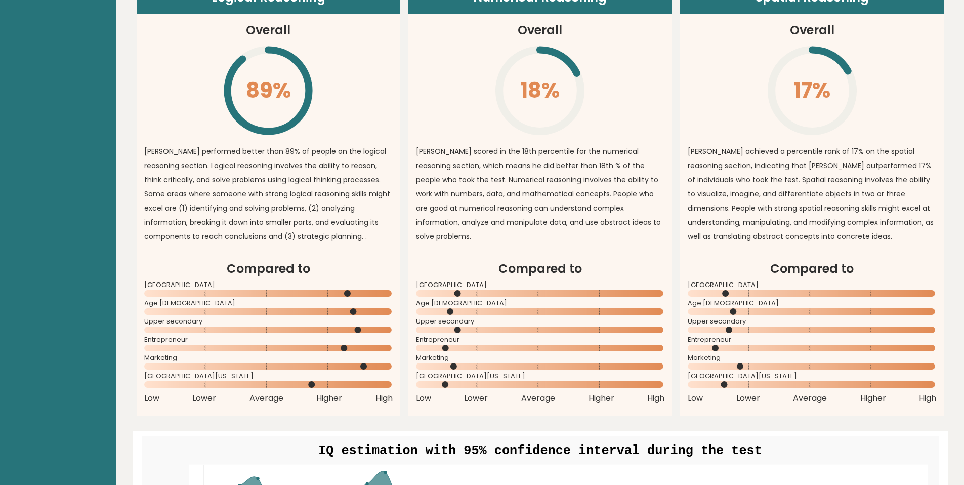
click at [705, 311] on rect at bounding box center [812, 311] width 249 height 7
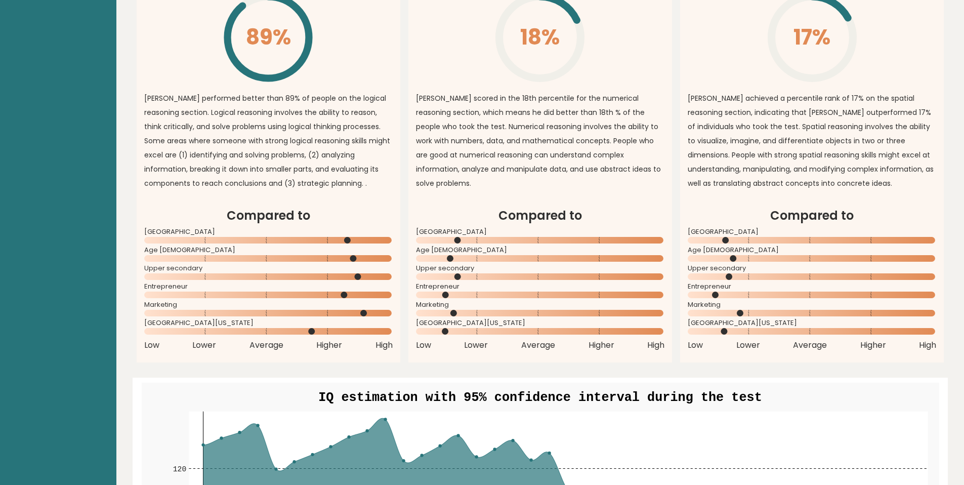
drag, startPoint x: 355, startPoint y: 333, endPoint x: 361, endPoint y: 333, distance: 6.1
click at [361, 333] on rect at bounding box center [268, 331] width 249 height 7
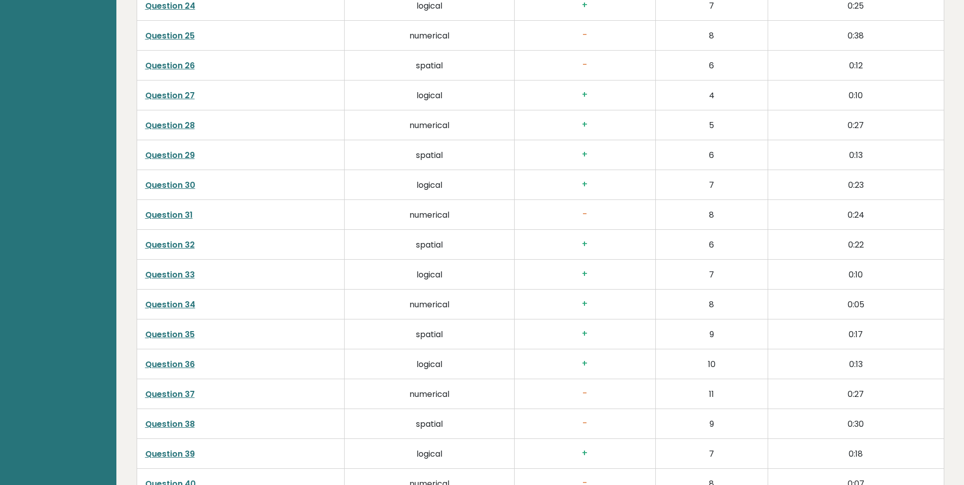
scroll to position [2624, 0]
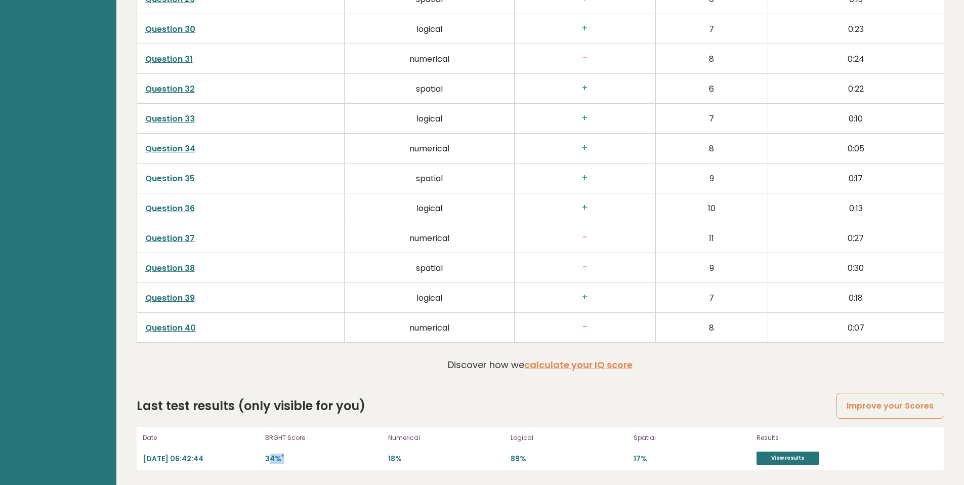
drag, startPoint x: 270, startPoint y: 456, endPoint x: 298, endPoint y: 458, distance: 28.4
click at [287, 458] on p "34% *" at bounding box center [323, 459] width 117 height 10
click at [443, 461] on p "18%" at bounding box center [446, 459] width 117 height 10
drag, startPoint x: 525, startPoint y: 461, endPoint x: 558, endPoint y: 461, distance: 32.9
click at [559, 461] on p "89%" at bounding box center [569, 459] width 117 height 10
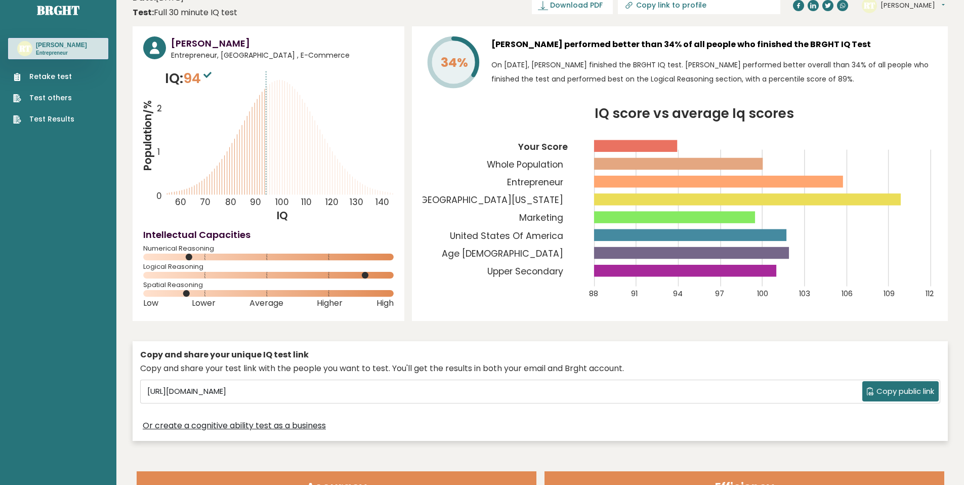
scroll to position [0, 0]
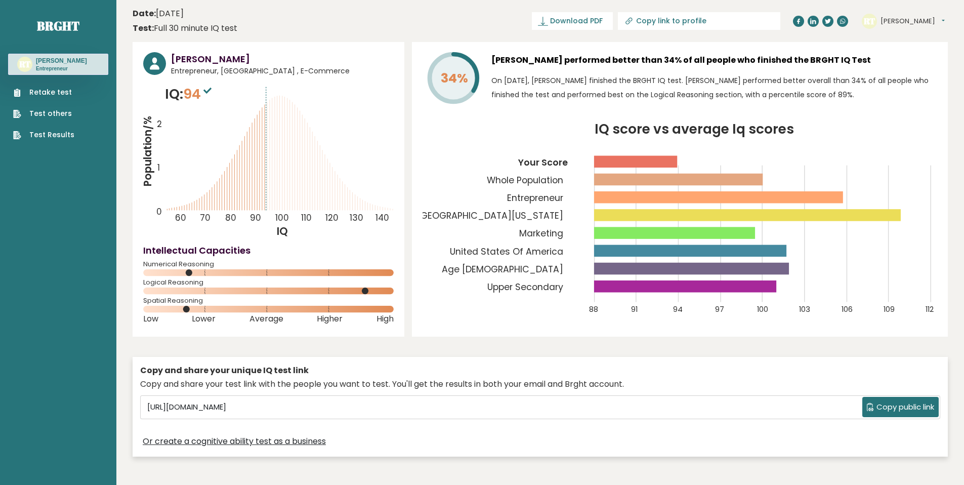
click at [59, 114] on link "Test others" at bounding box center [43, 113] width 61 height 11
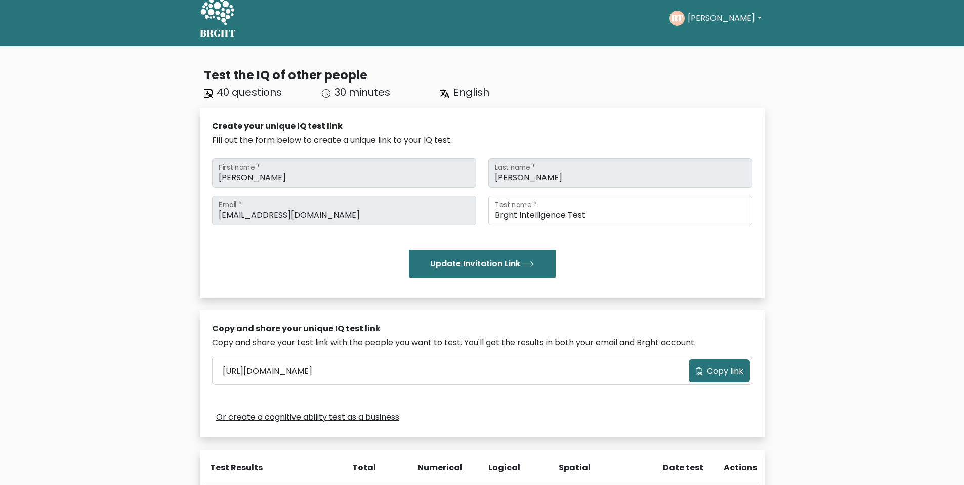
scroll to position [207, 0]
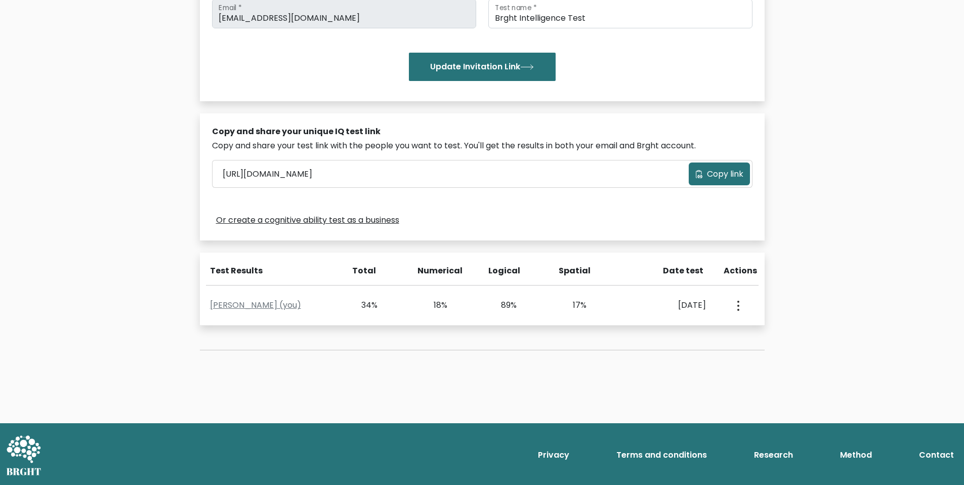
click at [363, 223] on link "Or create a cognitive ability test as a business" at bounding box center [307, 220] width 183 height 12
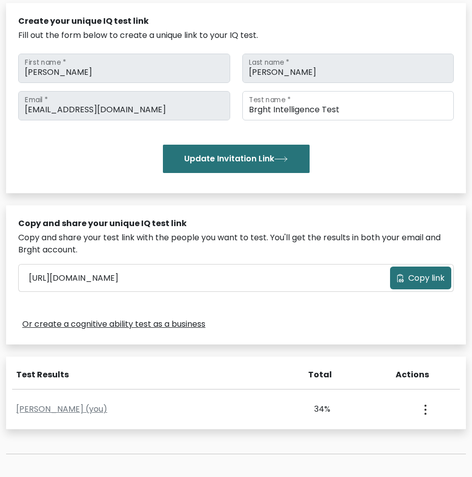
scroll to position [0, 0]
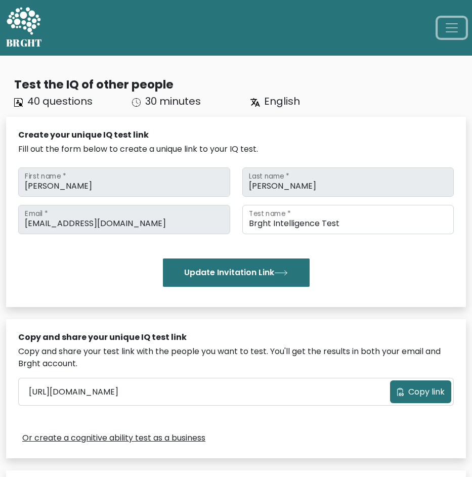
click at [458, 27] on span "Toggle navigation" at bounding box center [451, 27] width 15 height 15
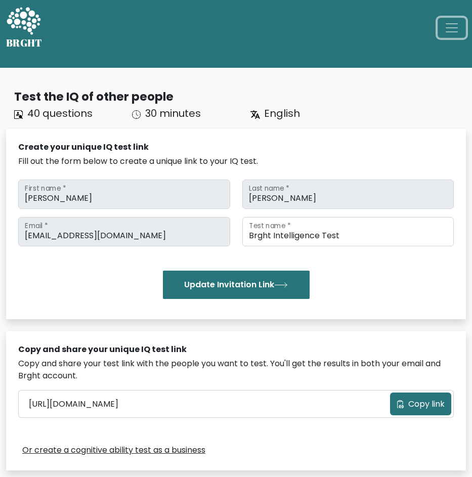
click at [453, 33] on button "Toggle navigation" at bounding box center [452, 28] width 28 height 20
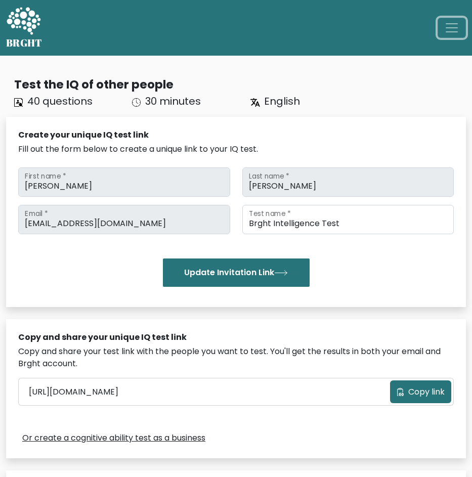
click at [454, 33] on span "Toggle navigation" at bounding box center [451, 27] width 15 height 15
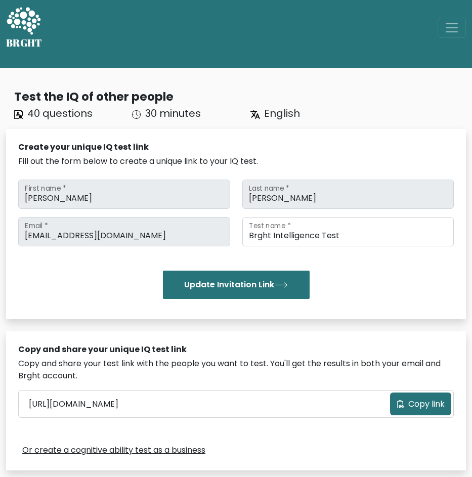
drag, startPoint x: 448, startPoint y: 13, endPoint x: 449, endPoint y: 30, distance: 17.7
click at [448, 13] on div "BRGHT BRGHT Take the test [PERSON_NAME] Dashboard Profile Settings Logout Dashb…" at bounding box center [236, 34] width 472 height 60
click at [449, 31] on span "Toggle navigation" at bounding box center [451, 27] width 15 height 15
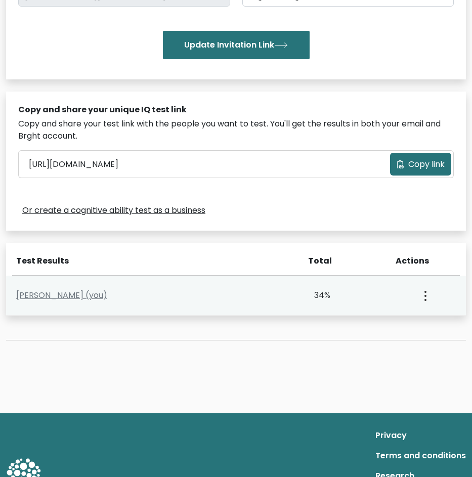
scroll to position [286, 0]
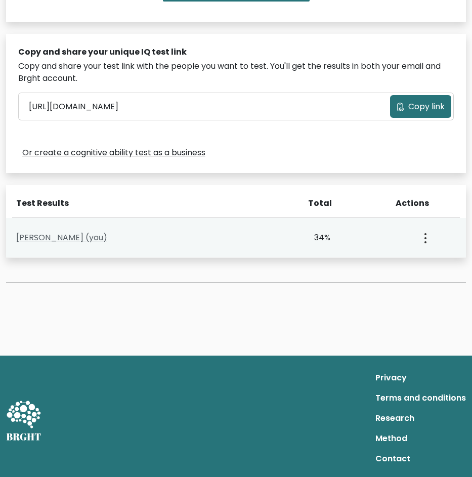
click at [76, 237] on link "[PERSON_NAME] (you)" at bounding box center [61, 238] width 91 height 12
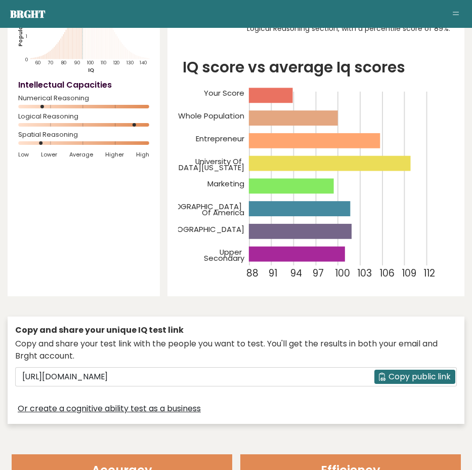
scroll to position [104, 0]
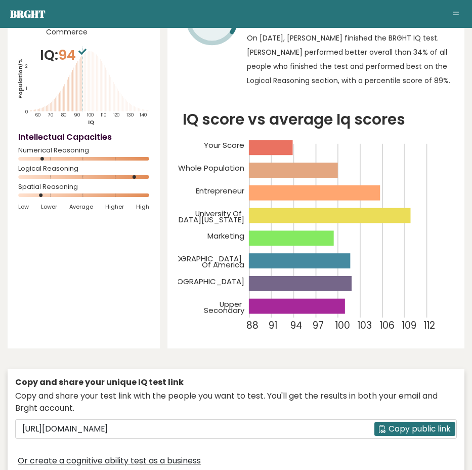
drag, startPoint x: 47, startPoint y: 183, endPoint x: 134, endPoint y: 182, distance: 87.6
click at [116, 185] on div "Spatial Reasoning" at bounding box center [83, 193] width 131 height 16
drag, startPoint x: 138, startPoint y: 164, endPoint x: 164, endPoint y: 164, distance: 25.3
click at [164, 164] on div "[PERSON_NAME] Entrepreneur, [GEOGRAPHIC_DATA] , E-Commerce IQ: 94 Population/% …" at bounding box center [236, 232] width 457 height 498
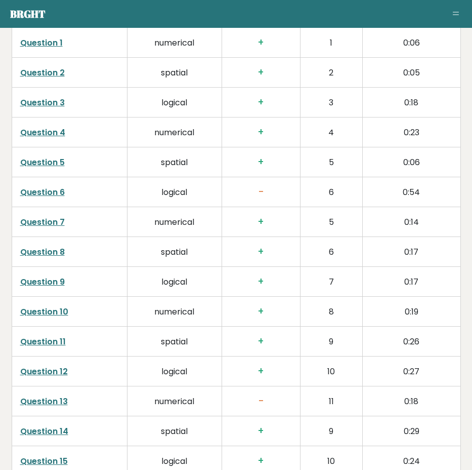
scroll to position [2713, 0]
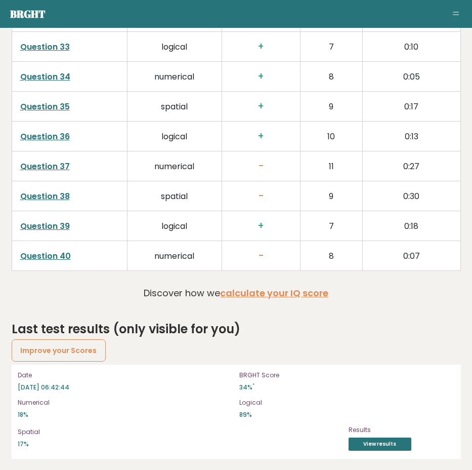
click at [465, 13] on aside "Brght RT [PERSON_NAME] Entrepreneur Retake test Test others Test Results" at bounding box center [236, 14] width 472 height 28
click at [459, 13] on button "Toggle navigation" at bounding box center [456, 14] width 12 height 12
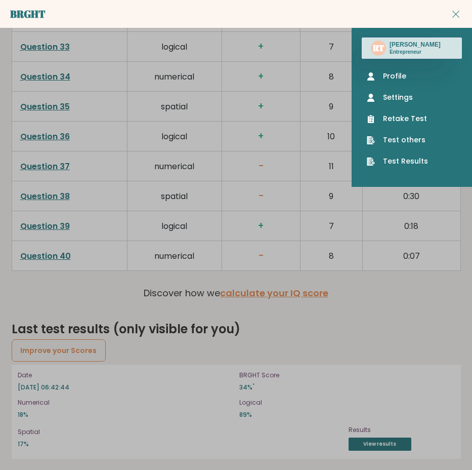
click at [458, 18] on button "Toggle navigation" at bounding box center [456, 14] width 12 height 12
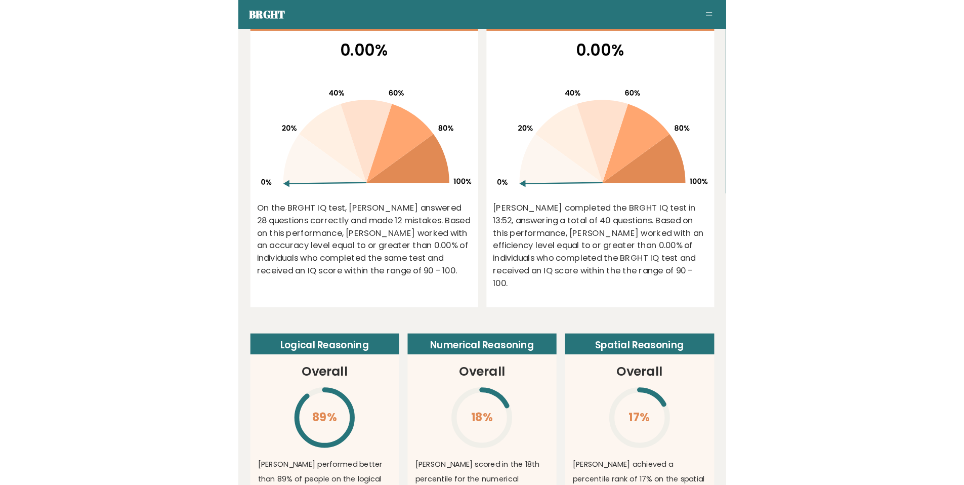
scroll to position [226, 0]
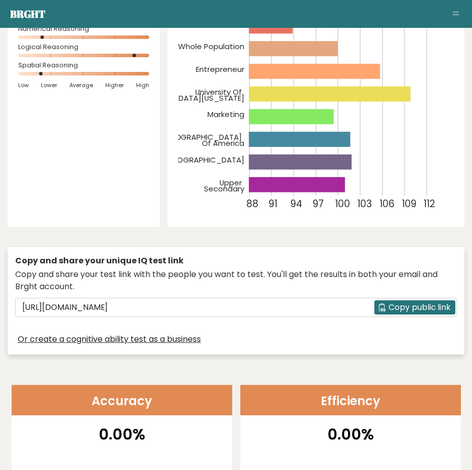
click at [412, 310] on span "Copy public link" at bounding box center [420, 307] width 62 height 12
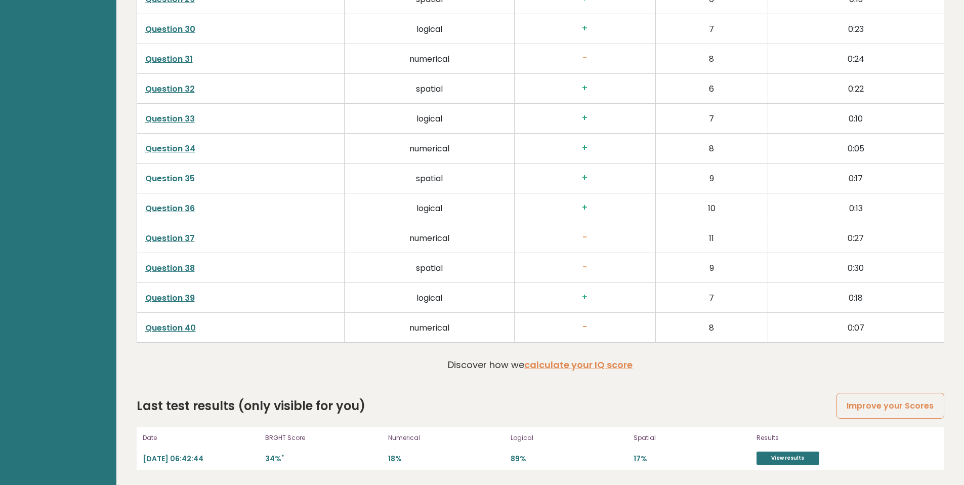
scroll to position [2857, 0]
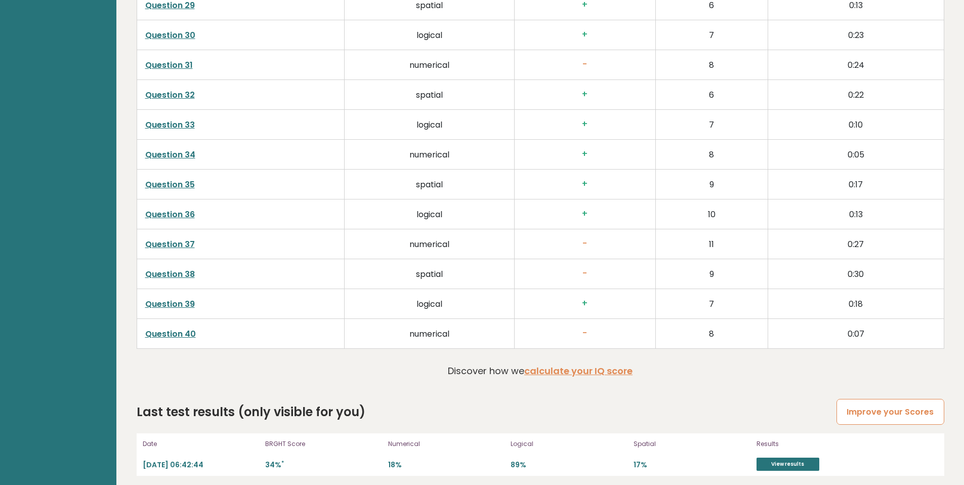
click at [472, 418] on link "Improve your Scores" at bounding box center [890, 412] width 107 height 26
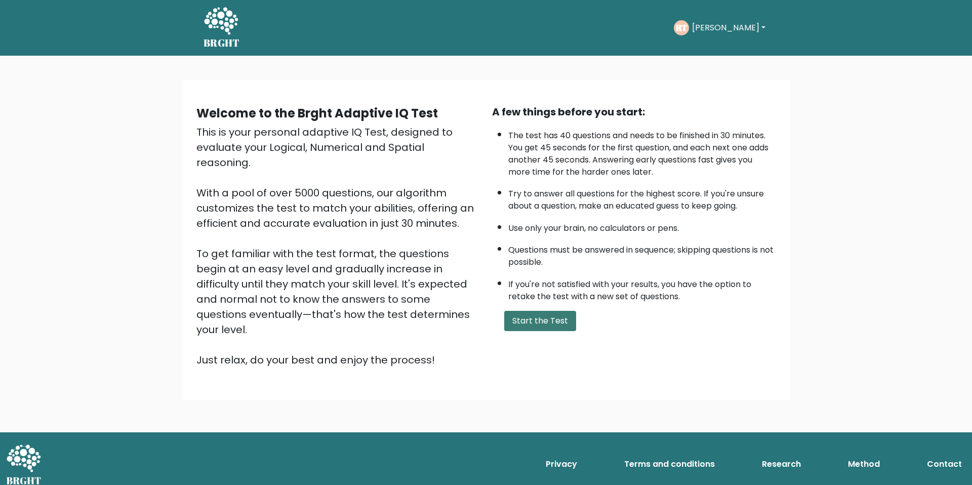
click at [528, 325] on button "Start the Test" at bounding box center [540, 321] width 72 height 20
click at [550, 318] on button "Start the Test" at bounding box center [540, 321] width 72 height 20
click at [516, 327] on button "Start the Test" at bounding box center [540, 321] width 72 height 20
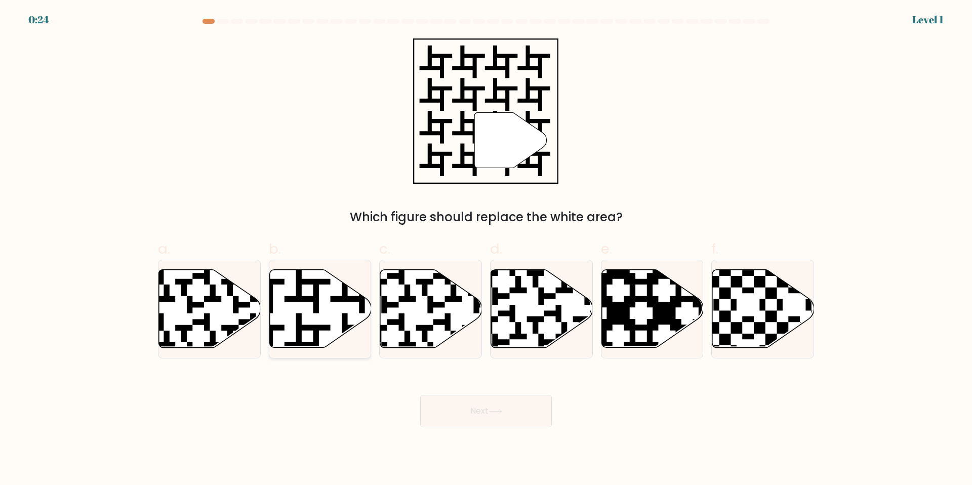
click at [332, 316] on icon at bounding box center [320, 309] width 102 height 78
click at [486, 249] on input "b." at bounding box center [486, 245] width 1 height 7
radio input "true"
click at [494, 423] on button "Next" at bounding box center [486, 411] width 132 height 32
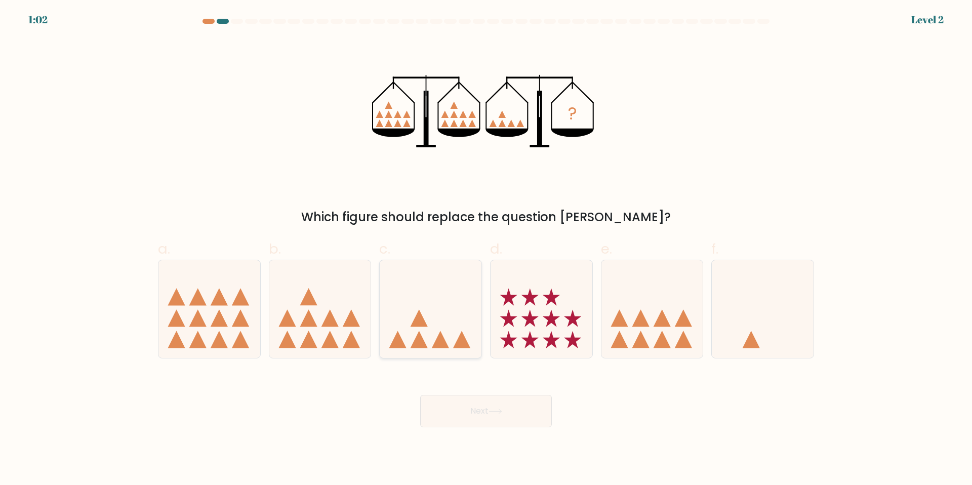
click at [434, 289] on icon at bounding box center [431, 309] width 102 height 84
click at [486, 249] on input "c." at bounding box center [486, 245] width 1 height 7
radio input "true"
click at [471, 419] on button "Next" at bounding box center [486, 411] width 132 height 32
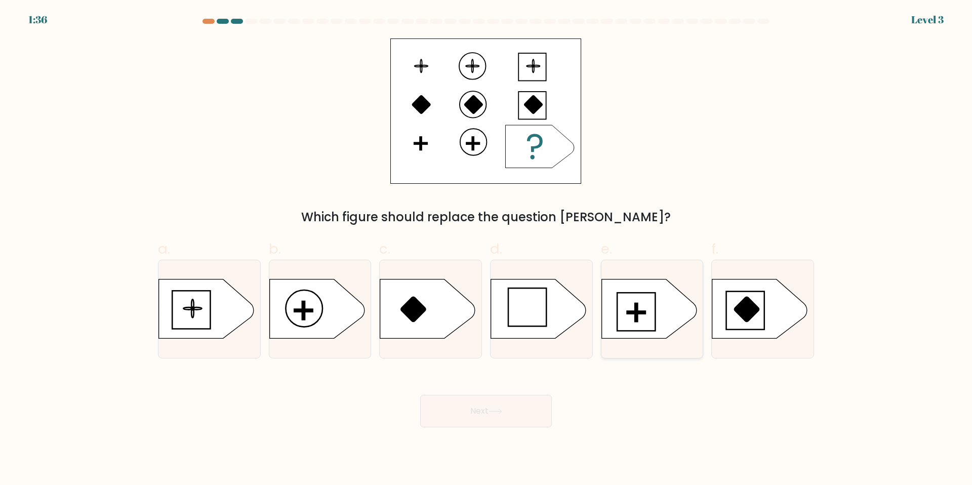
click at [643, 315] on icon at bounding box center [648, 308] width 95 height 59
click at [486, 249] on input "e." at bounding box center [486, 245] width 1 height 7
radio input "true"
click at [485, 411] on button "Next" at bounding box center [486, 411] width 132 height 32
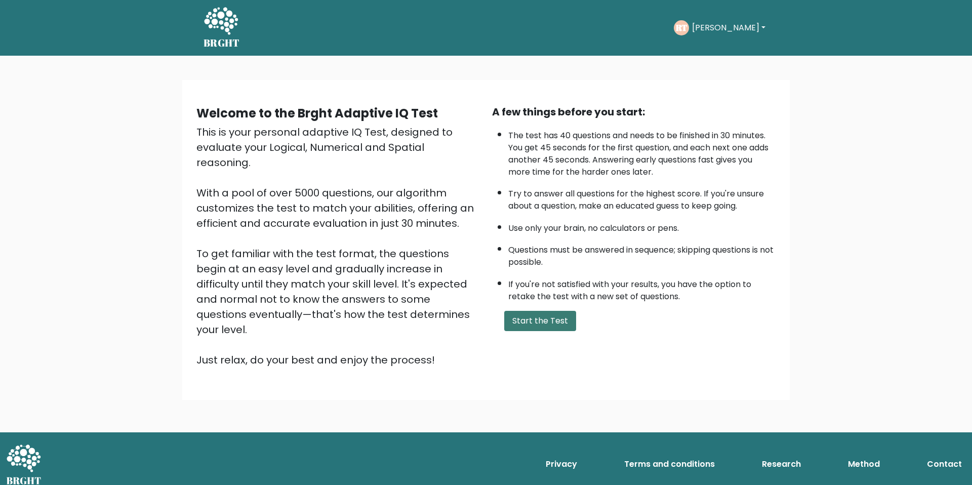
click at [538, 328] on button "Start the Test" at bounding box center [540, 321] width 72 height 20
click at [549, 327] on button "Start the Test" at bounding box center [540, 321] width 72 height 20
click at [561, 319] on button "Start the Test" at bounding box center [540, 321] width 72 height 20
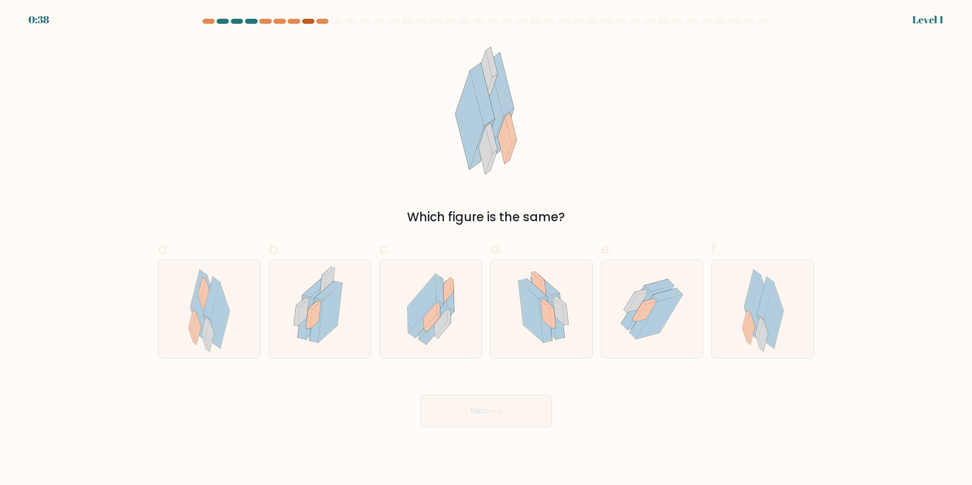
click at [306, 23] on div at bounding box center [486, 23] width 668 height 9
click at [298, 22] on div at bounding box center [294, 21] width 12 height 5
drag, startPoint x: 788, startPoint y: 24, endPoint x: 138, endPoint y: 23, distance: 650.0
click at [355, 19] on div at bounding box center [486, 23] width 668 height 9
drag, startPoint x: 138, startPoint y: 23, endPoint x: 266, endPoint y: 200, distance: 218.2
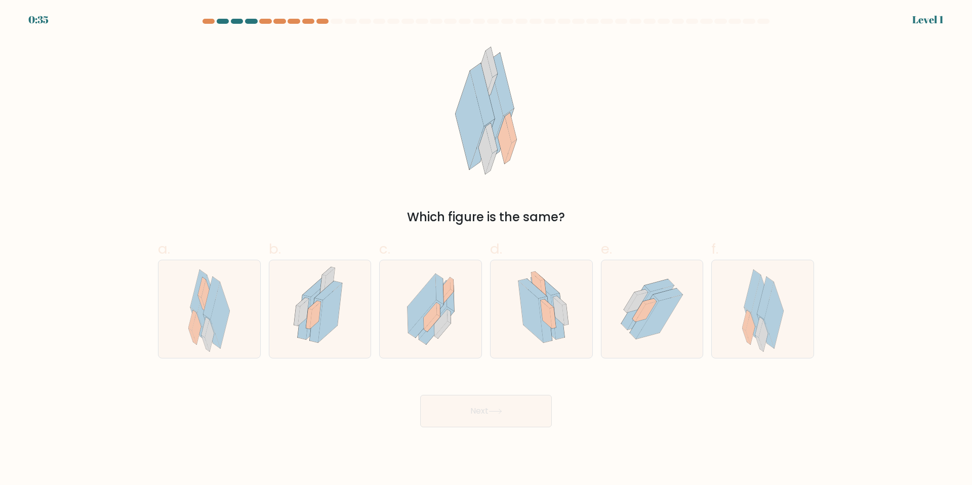
click at [138, 24] on form at bounding box center [486, 223] width 972 height 409
click at [394, 278] on icon at bounding box center [431, 309] width 80 height 98
click at [486, 249] on input "c." at bounding box center [486, 245] width 1 height 7
radio input "true"
click at [30, 19] on form at bounding box center [486, 223] width 972 height 409
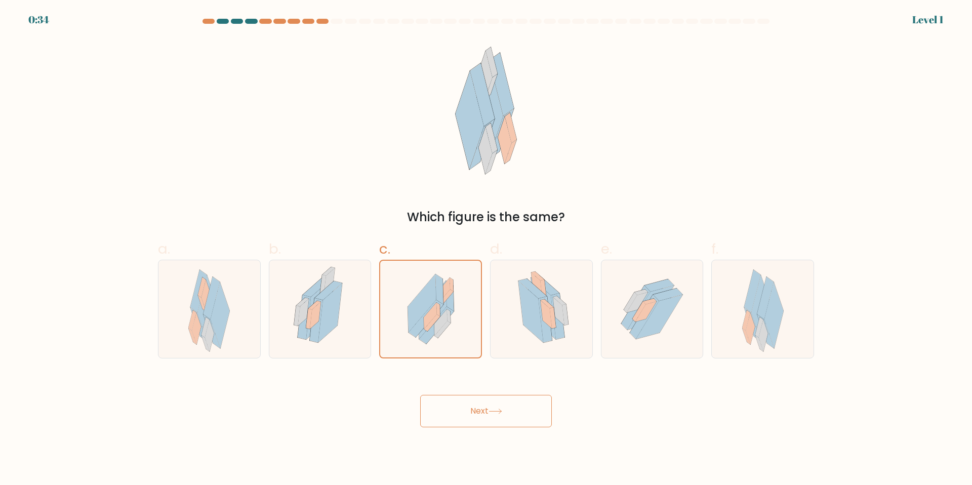
click at [32, 16] on div "0:34" at bounding box center [38, 19] width 21 height 15
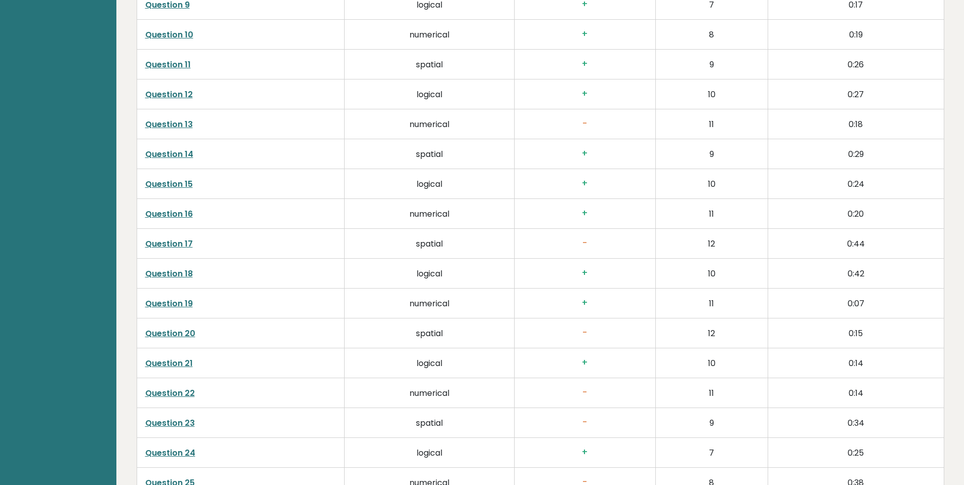
scroll to position [2624, 0]
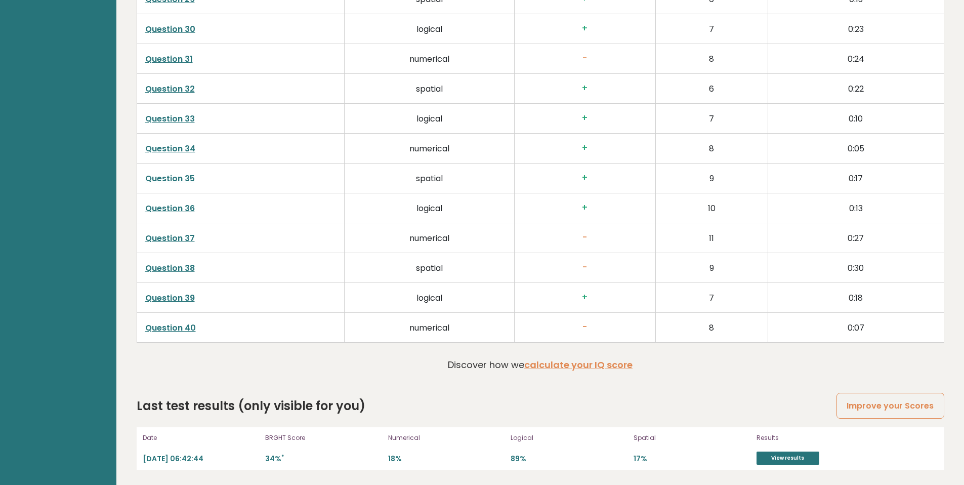
click at [888, 398] on link "Improve your Scores" at bounding box center [890, 406] width 107 height 26
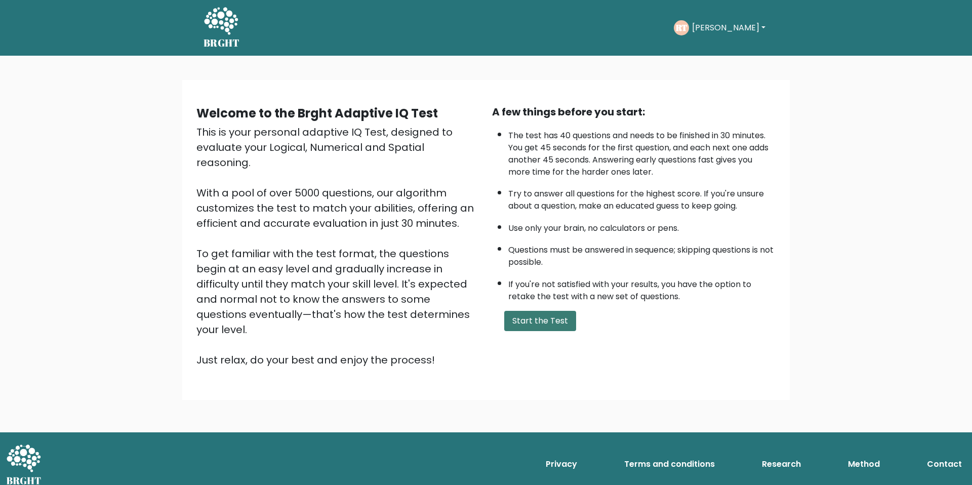
click at [529, 322] on button "Start the Test" at bounding box center [540, 321] width 72 height 20
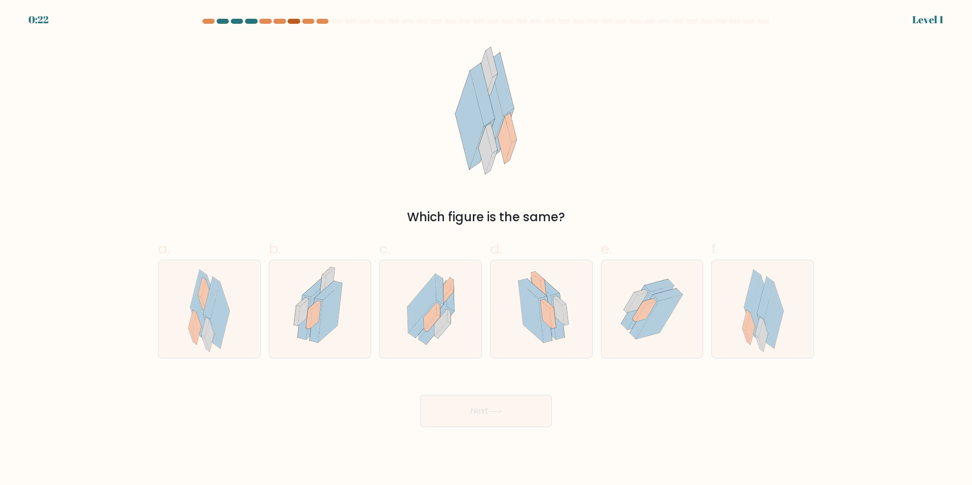
click at [296, 20] on div at bounding box center [294, 21] width 12 height 5
click at [221, 21] on div at bounding box center [223, 21] width 12 height 5
click at [212, 22] on at bounding box center [485, 21] width 569 height 5
click at [208, 21] on div at bounding box center [208, 21] width 12 height 5
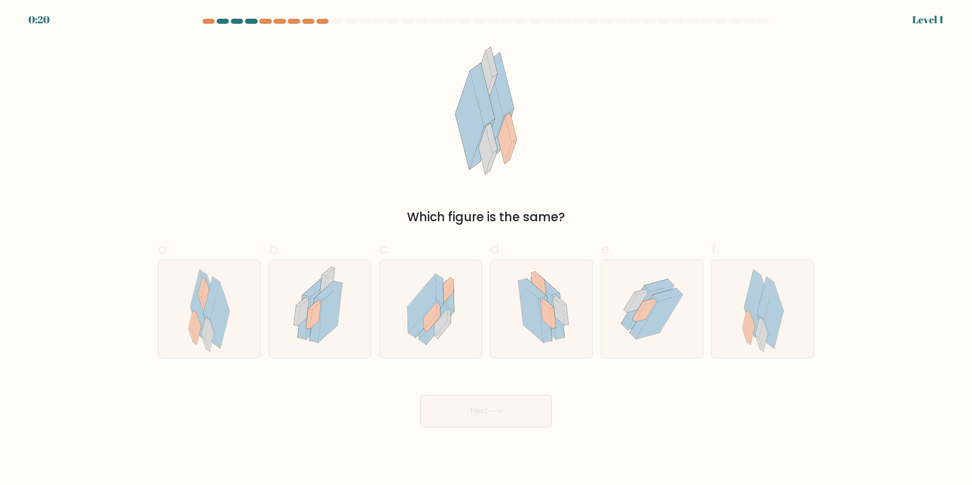
drag, startPoint x: 208, startPoint y: 21, endPoint x: 218, endPoint y: 28, distance: 12.1
click at [209, 22] on div at bounding box center [208, 21] width 12 height 5
click at [319, 307] on icon at bounding box center [315, 315] width 11 height 27
click at [486, 249] on input "b." at bounding box center [486, 245] width 1 height 7
radio input "true"
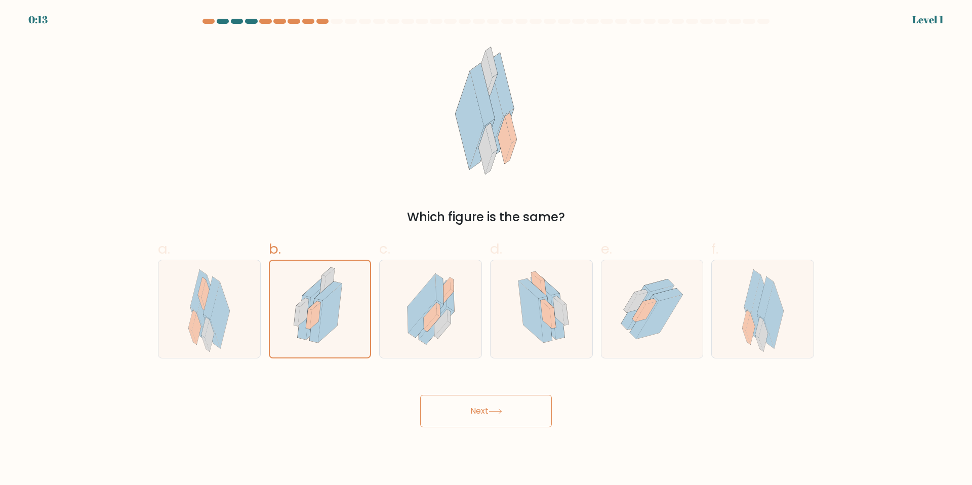
click at [475, 409] on button "Next" at bounding box center [486, 411] width 132 height 32
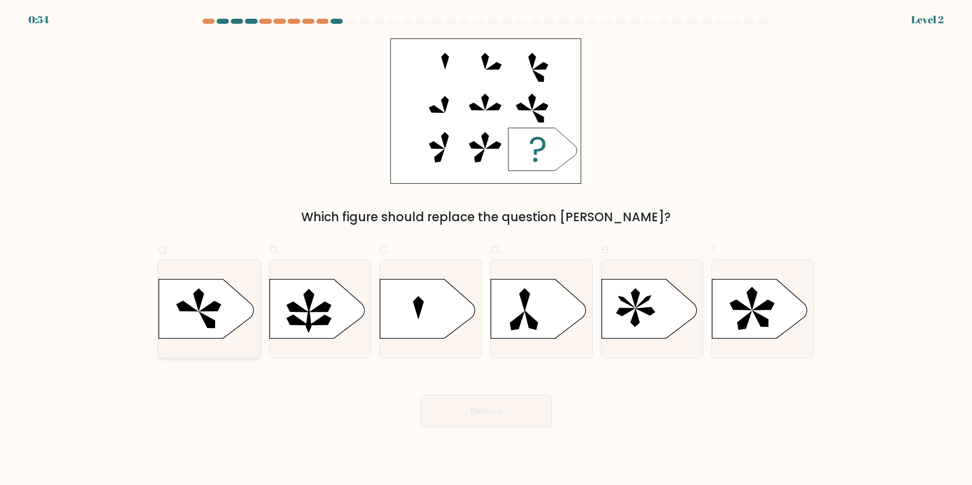
click at [211, 304] on icon at bounding box center [210, 306] width 21 height 10
click at [486, 249] on input "a." at bounding box center [486, 245] width 1 height 7
radio input "true"
click at [748, 318] on icon at bounding box center [745, 321] width 14 height 18
click at [486, 249] on input "f." at bounding box center [486, 245] width 1 height 7
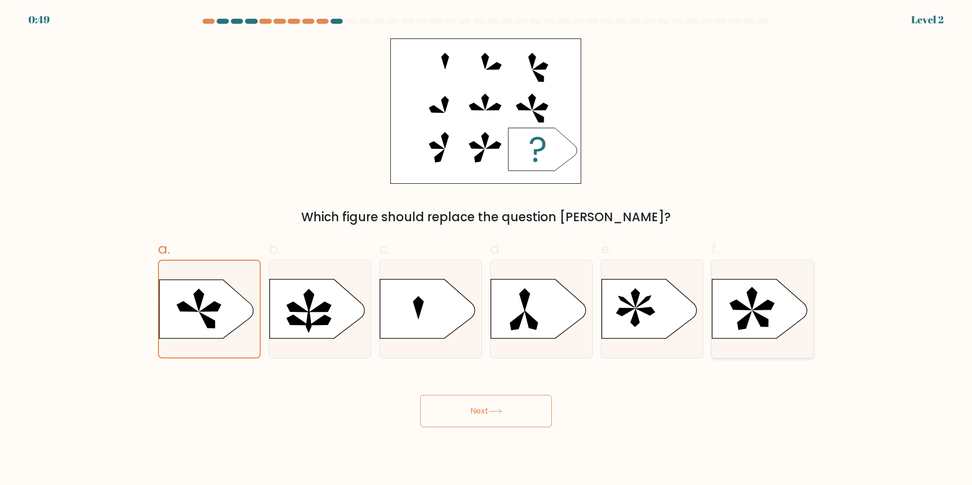
radio input "true"
click at [508, 412] on button "Next" at bounding box center [486, 411] width 132 height 32
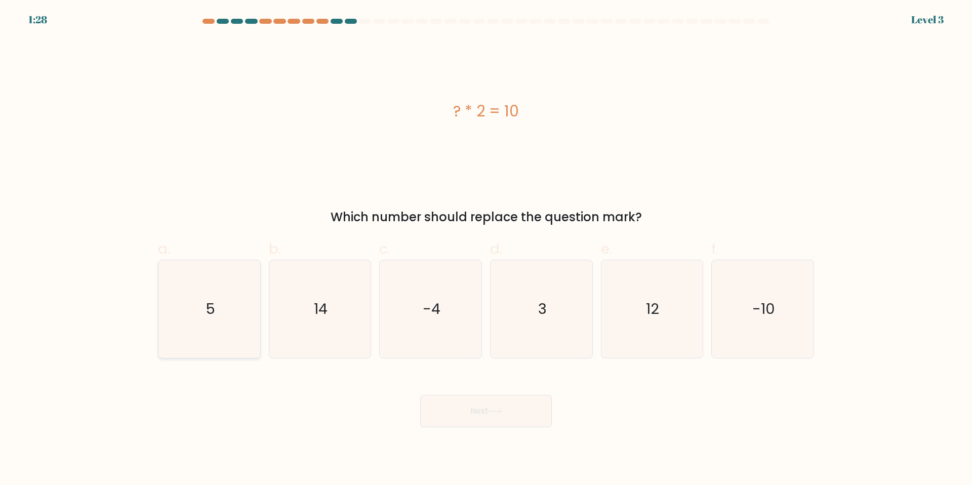
click at [202, 310] on icon "5" at bounding box center [209, 309] width 98 height 98
click at [486, 249] on input "a. 5" at bounding box center [486, 245] width 1 height 7
radio input "true"
click at [484, 414] on button "Next" at bounding box center [486, 411] width 132 height 32
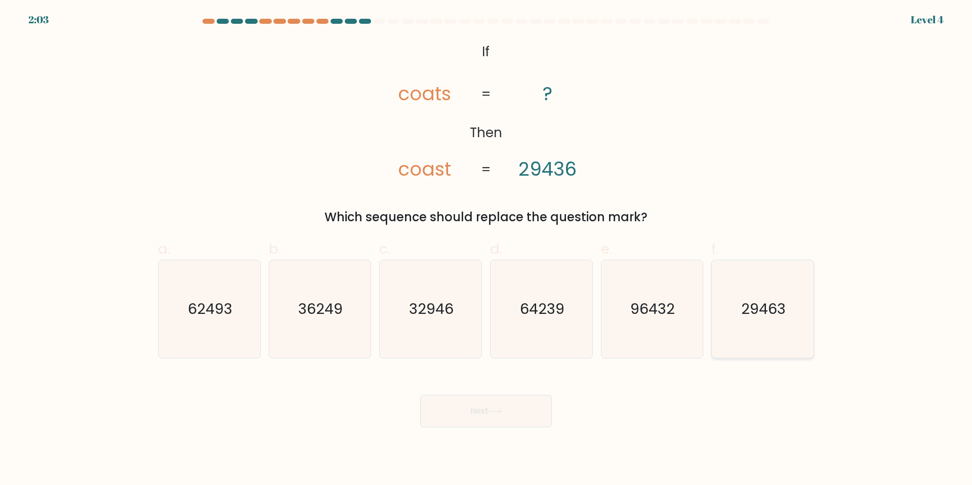
click at [762, 310] on text "29463" at bounding box center [764, 309] width 45 height 20
click at [486, 249] on input "f. 29463" at bounding box center [486, 245] width 1 height 7
radio input "true"
click at [475, 401] on button "Next" at bounding box center [486, 411] width 132 height 32
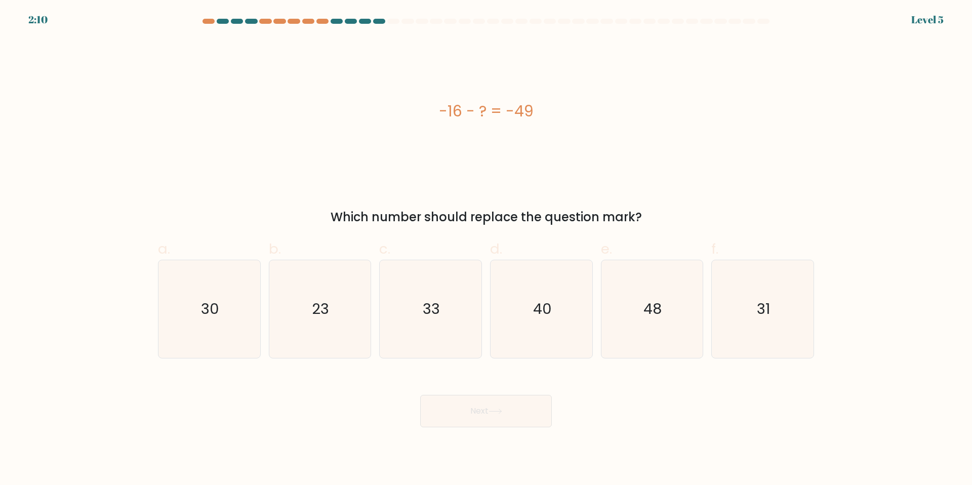
drag, startPoint x: 531, startPoint y: 106, endPoint x: 433, endPoint y: 105, distance: 97.2
click at [433, 105] on div "-16 - ? = -49" at bounding box center [486, 111] width 656 height 23
copy div "-16 - ? = -49"
click at [453, 293] on icon "33" at bounding box center [431, 309] width 98 height 98
click at [486, 249] on input "c. 33" at bounding box center [486, 245] width 1 height 7
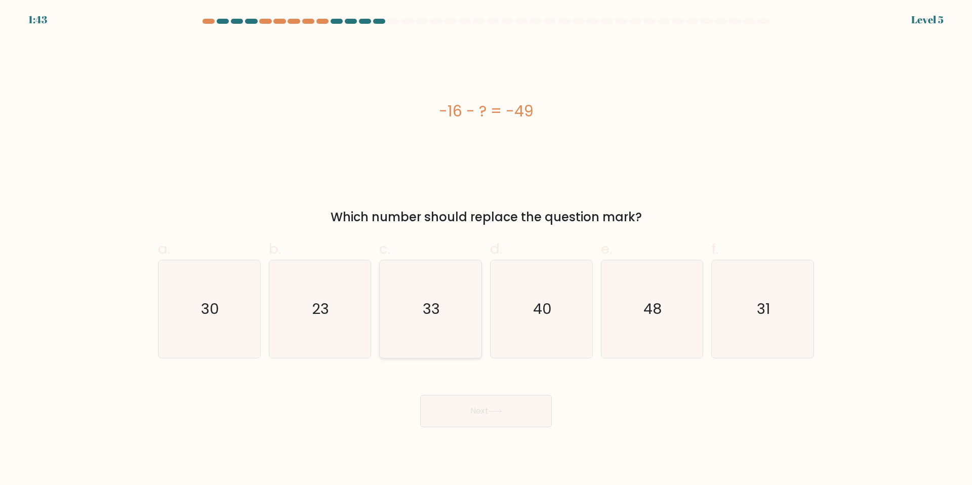
radio input "true"
click at [493, 425] on button "Next" at bounding box center [486, 411] width 132 height 32
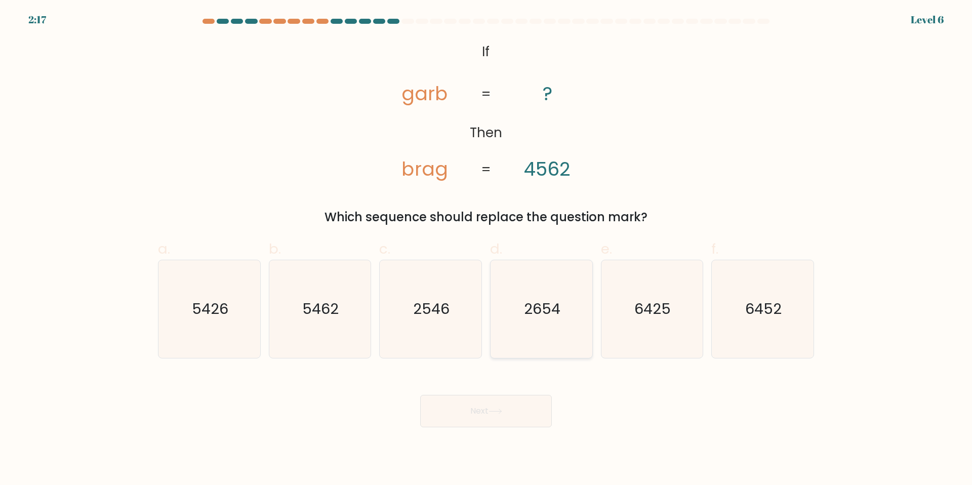
click at [567, 311] on icon "2654" at bounding box center [542, 309] width 98 height 98
click at [486, 249] on input "d. 2654" at bounding box center [486, 245] width 1 height 7
radio input "true"
click at [460, 415] on button "Next" at bounding box center [486, 411] width 132 height 32
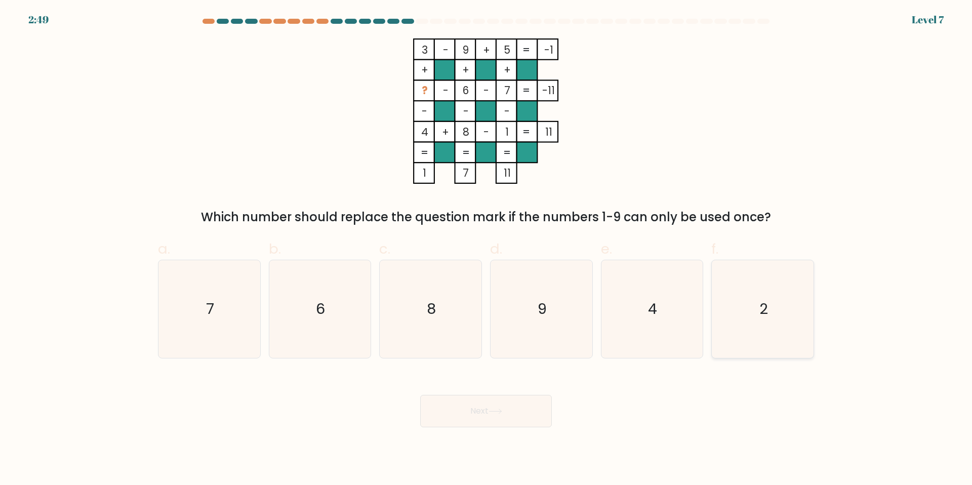
click at [764, 299] on text "2" at bounding box center [763, 309] width 9 height 20
click at [486, 249] on input "f. 2" at bounding box center [486, 245] width 1 height 7
radio input "true"
click at [539, 416] on button "Next" at bounding box center [486, 411] width 132 height 32
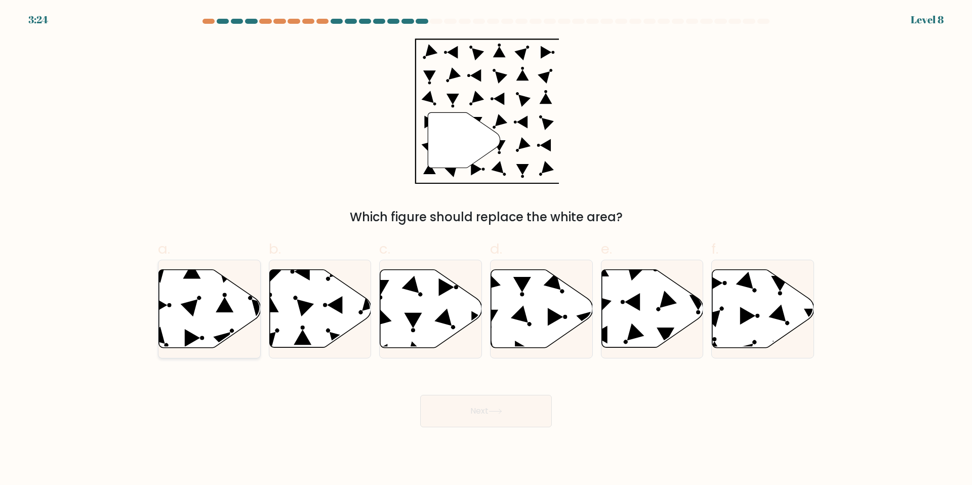
click at [196, 315] on icon at bounding box center [210, 309] width 102 height 78
click at [486, 249] on input "a." at bounding box center [486, 245] width 1 height 7
radio input "true"
click at [504, 408] on button "Next" at bounding box center [486, 411] width 132 height 32
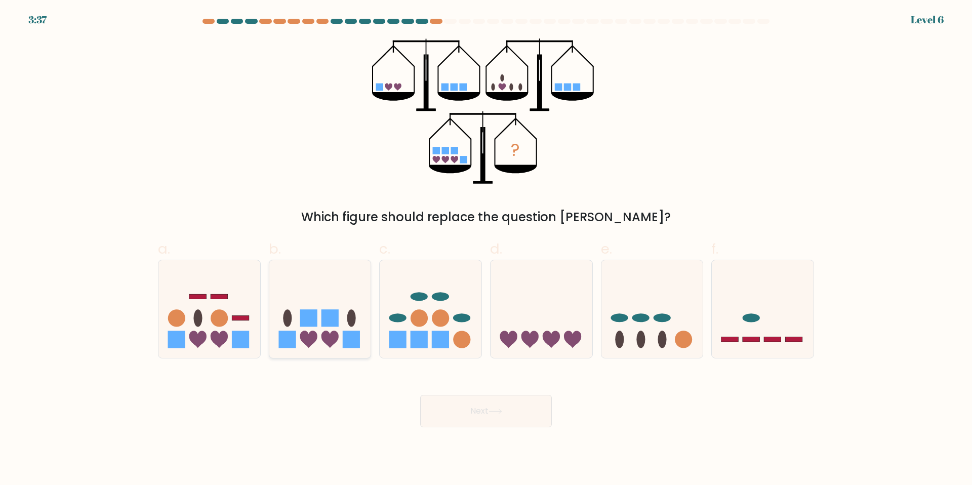
click at [322, 322] on rect at bounding box center [329, 318] width 17 height 17
click at [486, 249] on input "b." at bounding box center [486, 245] width 1 height 7
radio input "true"
click at [522, 413] on button "Next" at bounding box center [486, 411] width 132 height 32
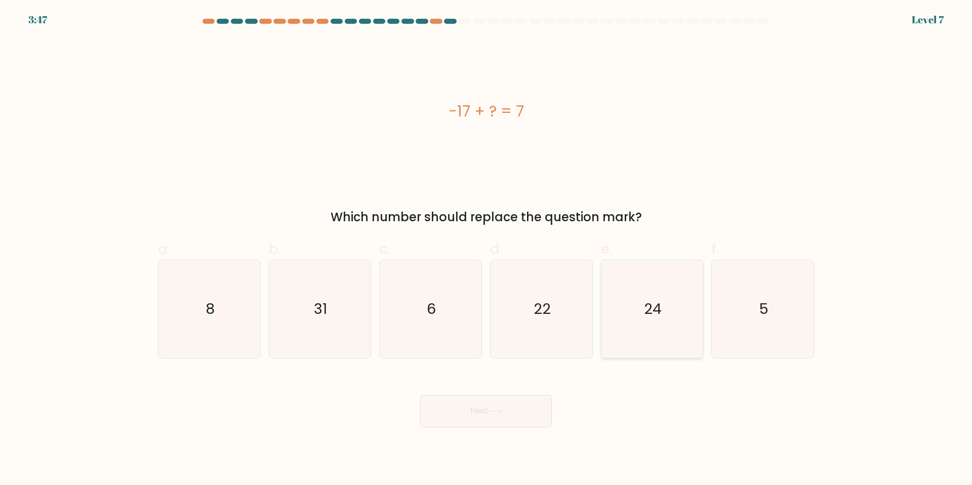
click at [609, 307] on icon "24" at bounding box center [652, 309] width 98 height 98
click at [486, 249] on input "e. 24" at bounding box center [486, 245] width 1 height 7
radio input "true"
click at [525, 419] on button "Next" at bounding box center [486, 411] width 132 height 32
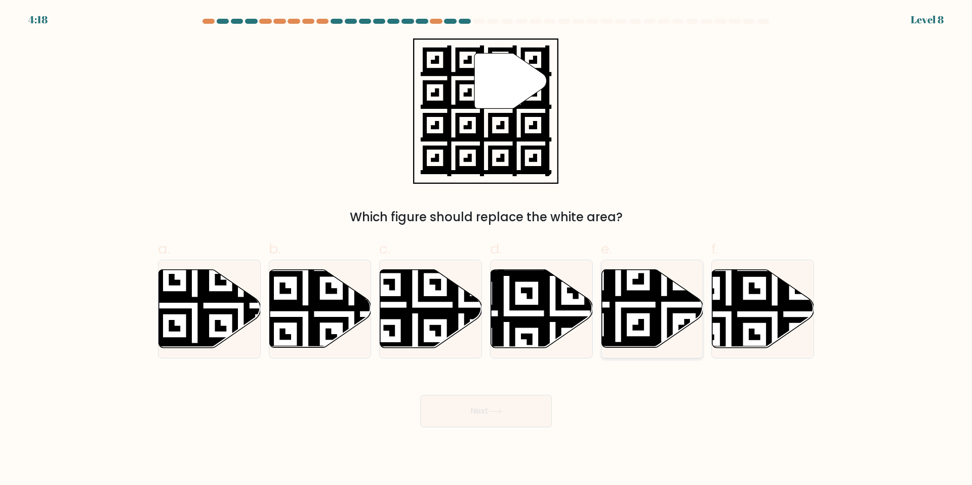
click at [628, 308] on icon at bounding box center [618, 351] width 184 height 184
click at [486, 249] on input "e." at bounding box center [486, 245] width 1 height 7
radio input "true"
click at [474, 402] on button "Next" at bounding box center [486, 411] width 132 height 32
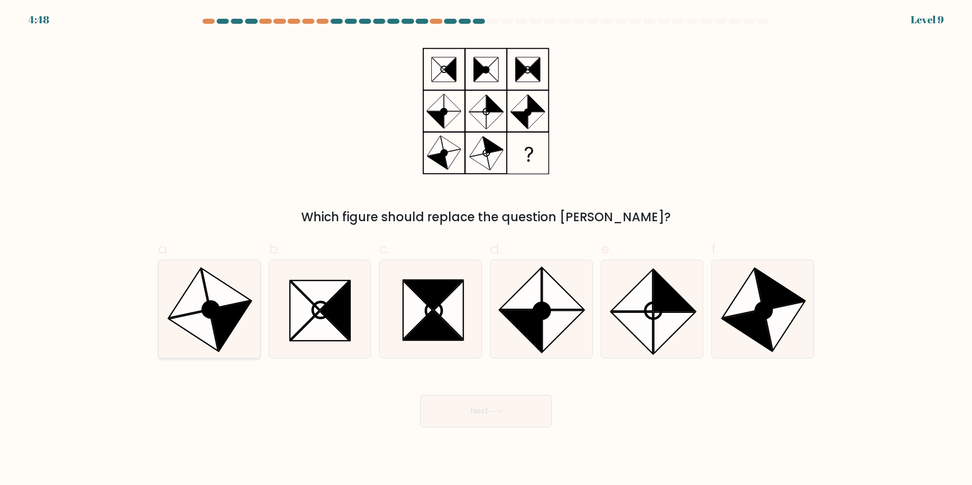
click at [218, 319] on icon at bounding box center [231, 325] width 40 height 49
click at [486, 249] on input "a." at bounding box center [486, 245] width 1 height 7
radio input "true"
click at [537, 311] on circle at bounding box center [542, 310] width 23 height 23
click at [486, 249] on input "d." at bounding box center [486, 245] width 1 height 7
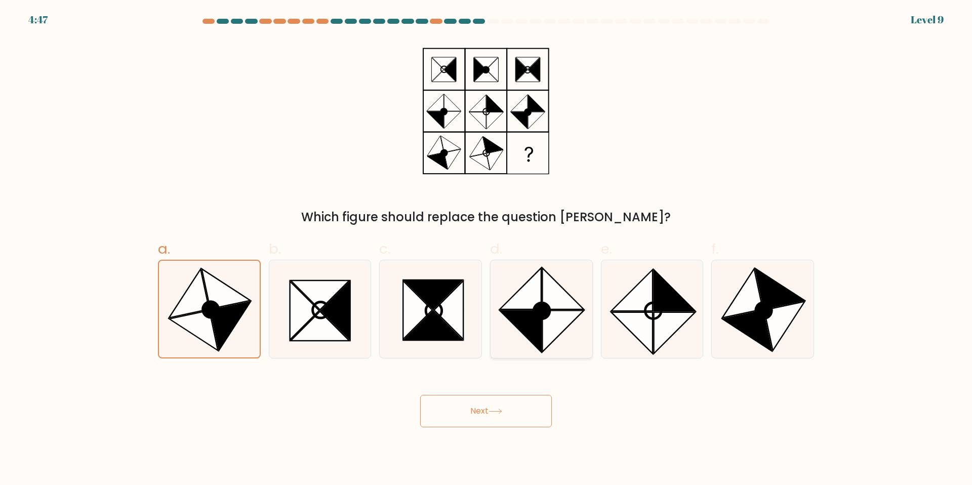
radio input "true"
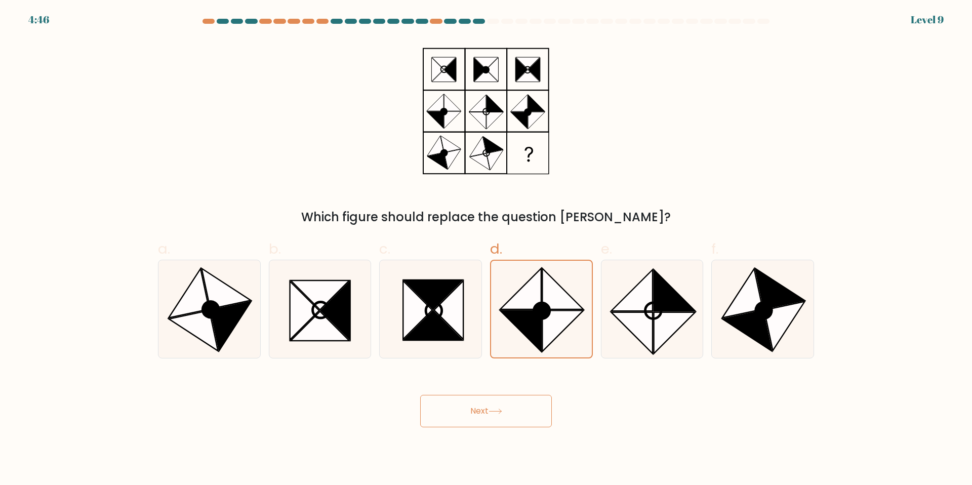
click at [489, 418] on button "Next" at bounding box center [486, 411] width 132 height 32
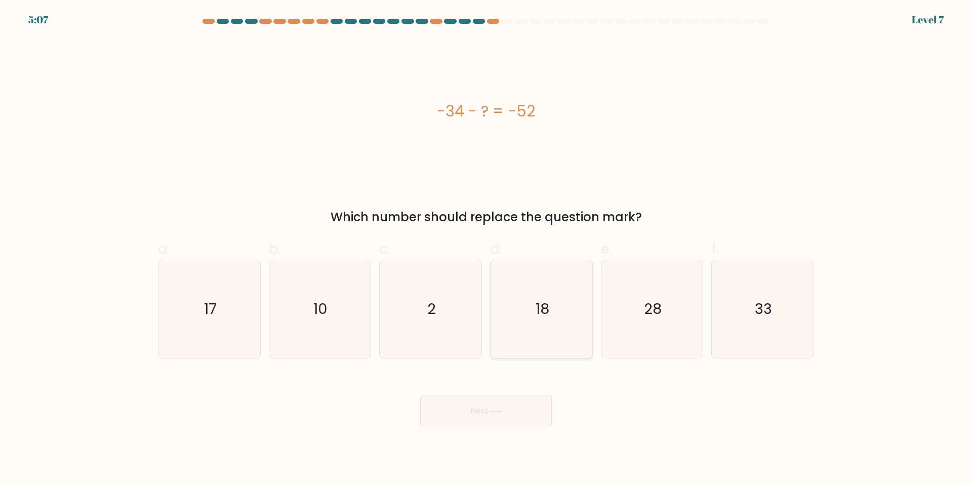
click at [517, 308] on icon "18" at bounding box center [542, 309] width 98 height 98
click at [486, 249] on input "d. 18" at bounding box center [486, 245] width 1 height 7
radio input "true"
click at [498, 405] on button "Next" at bounding box center [486, 411] width 132 height 32
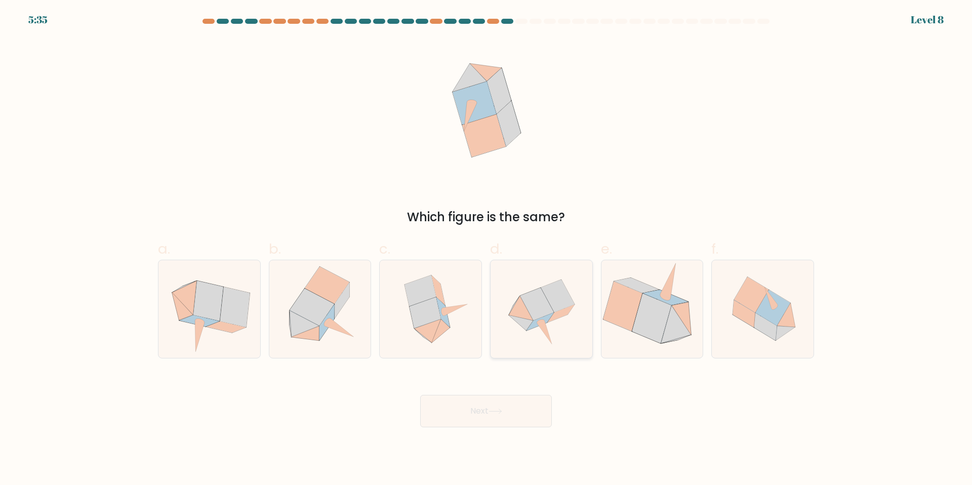
click at [540, 323] on icon at bounding box center [544, 331] width 15 height 23
click at [486, 249] on input "d." at bounding box center [486, 245] width 1 height 7
radio input "true"
click at [502, 413] on icon at bounding box center [496, 412] width 14 height 6
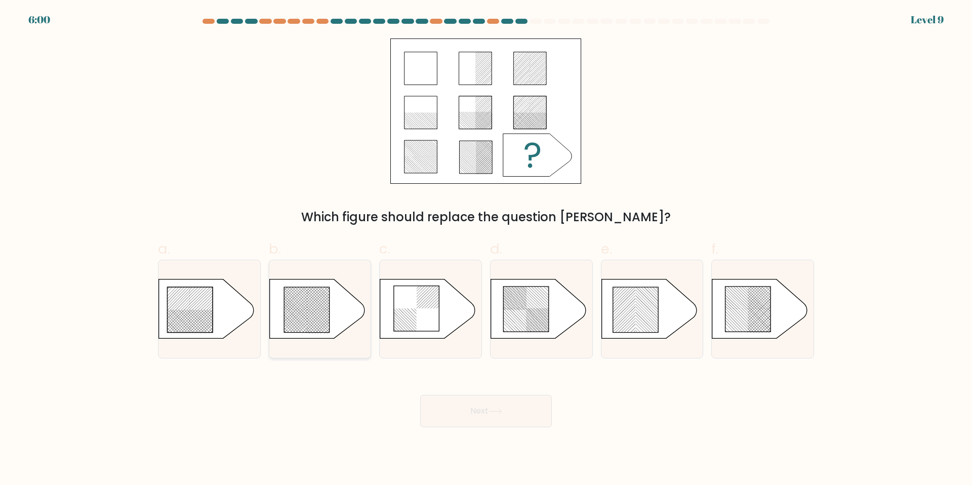
click at [318, 303] on icon at bounding box center [307, 310] width 46 height 46
click at [486, 249] on input "b." at bounding box center [486, 245] width 1 height 7
radio input "true"
click at [509, 412] on button "Next" at bounding box center [486, 411] width 132 height 32
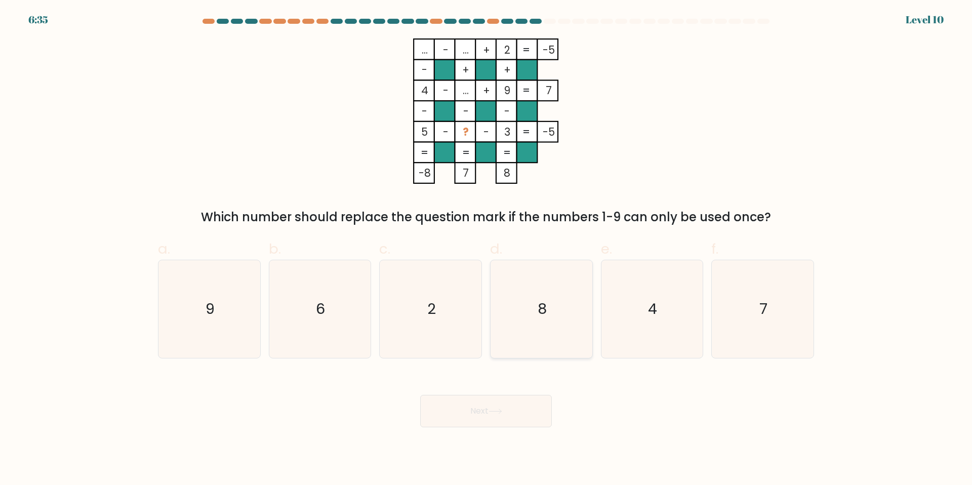
click at [532, 264] on icon "8" at bounding box center [542, 309] width 98 height 98
click at [486, 249] on input "d. 8" at bounding box center [486, 245] width 1 height 7
radio input "true"
click at [783, 328] on icon "7" at bounding box center [763, 309] width 98 height 98
click at [486, 249] on input "f. 7" at bounding box center [486, 245] width 1 height 7
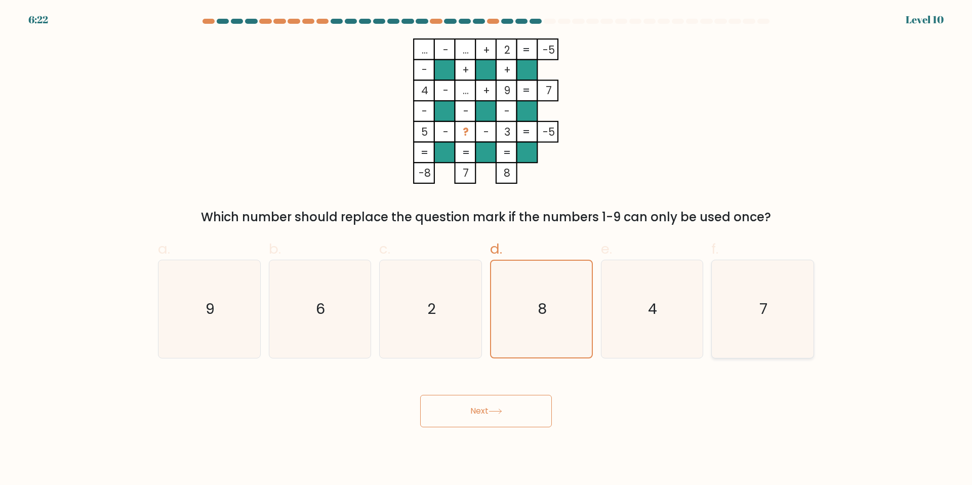
radio input "true"
click at [513, 396] on button "Next" at bounding box center [486, 411] width 132 height 32
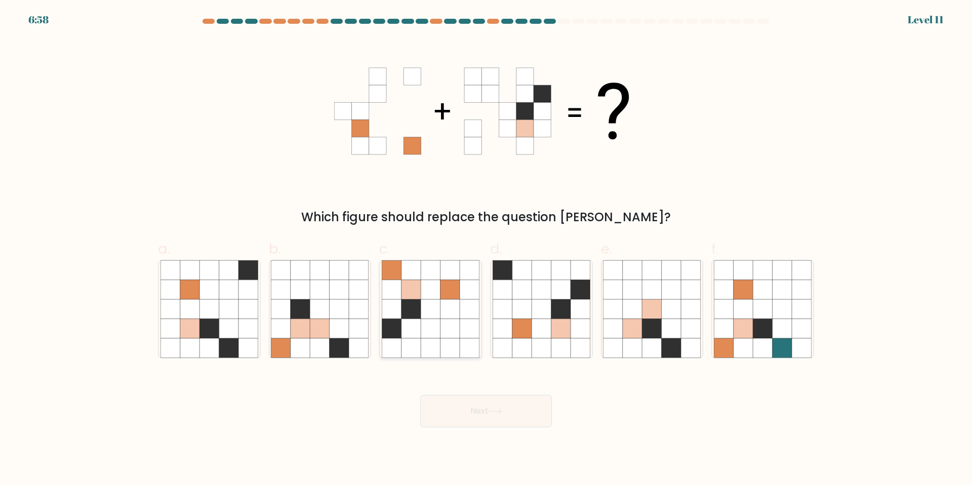
click at [414, 308] on icon at bounding box center [410, 308] width 19 height 19
click at [486, 249] on input "c." at bounding box center [486, 245] width 1 height 7
radio input "true"
click at [495, 419] on button "Next" at bounding box center [486, 411] width 132 height 32
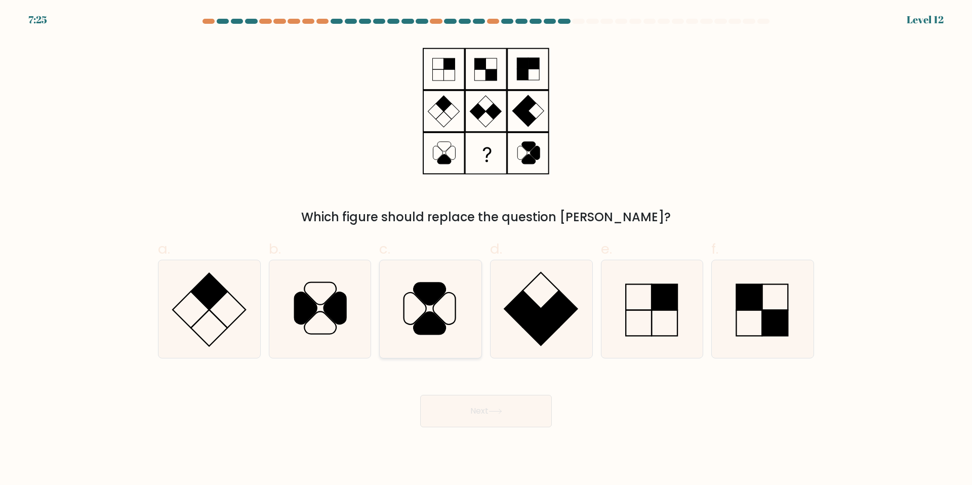
click at [422, 321] on icon at bounding box center [430, 323] width 32 height 22
click at [486, 249] on input "c." at bounding box center [486, 245] width 1 height 7
radio input "true"
click at [511, 411] on button "Next" at bounding box center [486, 411] width 132 height 32
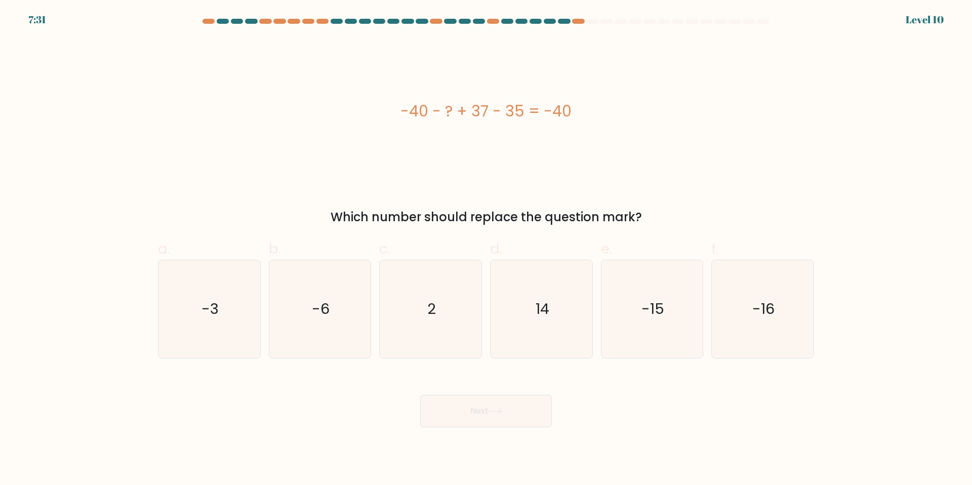
drag, startPoint x: 518, startPoint y: 110, endPoint x: 474, endPoint y: 111, distance: 44.1
click at [474, 111] on div "-40 - ? + 37 - 35 = -40" at bounding box center [486, 111] width 656 height 23
click at [416, 289] on icon "2" at bounding box center [431, 309] width 98 height 98
click at [486, 249] on input "c. 2" at bounding box center [486, 245] width 1 height 7
radio input "true"
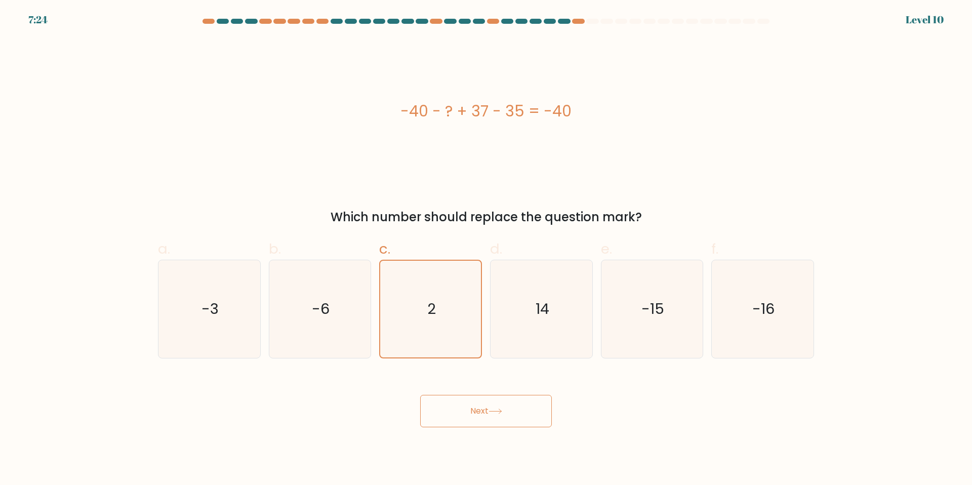
click at [469, 408] on button "Next" at bounding box center [486, 411] width 132 height 32
click at [500, 418] on button "Next" at bounding box center [486, 411] width 132 height 32
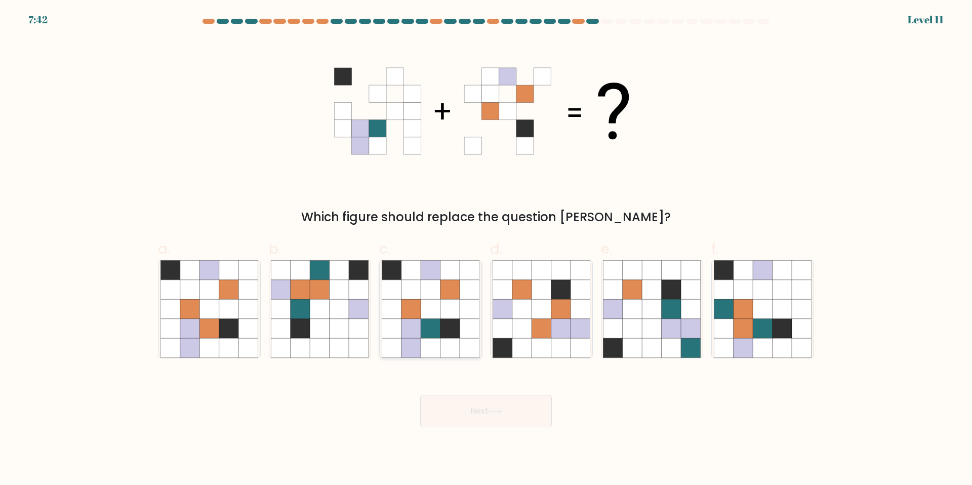
drag, startPoint x: 433, startPoint y: 318, endPoint x: 452, endPoint y: 347, distance: 34.7
click at [433, 319] on icon at bounding box center [431, 309] width 98 height 98
click at [486, 249] on input "c." at bounding box center [486, 245] width 1 height 7
radio input "true"
click at [482, 403] on button "Next" at bounding box center [486, 411] width 132 height 32
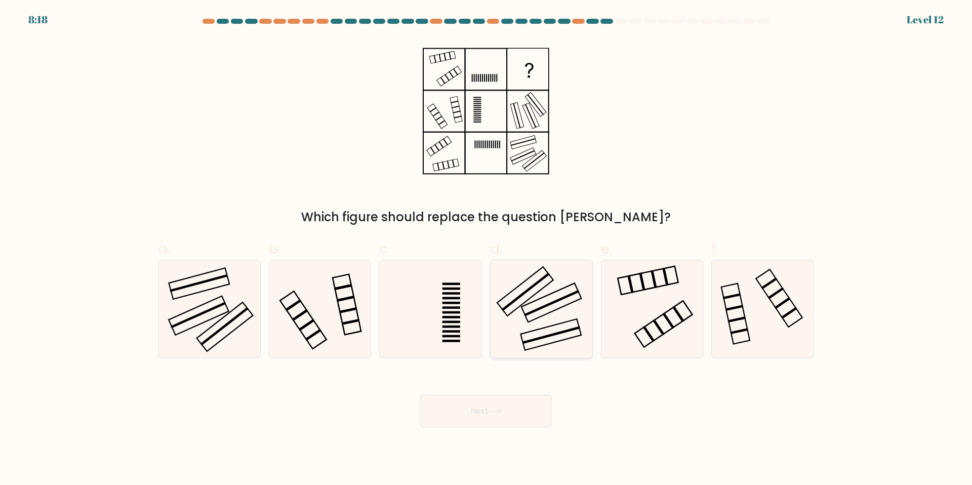
click at [560, 283] on icon at bounding box center [542, 309] width 98 height 98
click at [486, 249] on input "d." at bounding box center [486, 245] width 1 height 7
radio input "true"
click at [509, 416] on button "Next" at bounding box center [486, 411] width 132 height 32
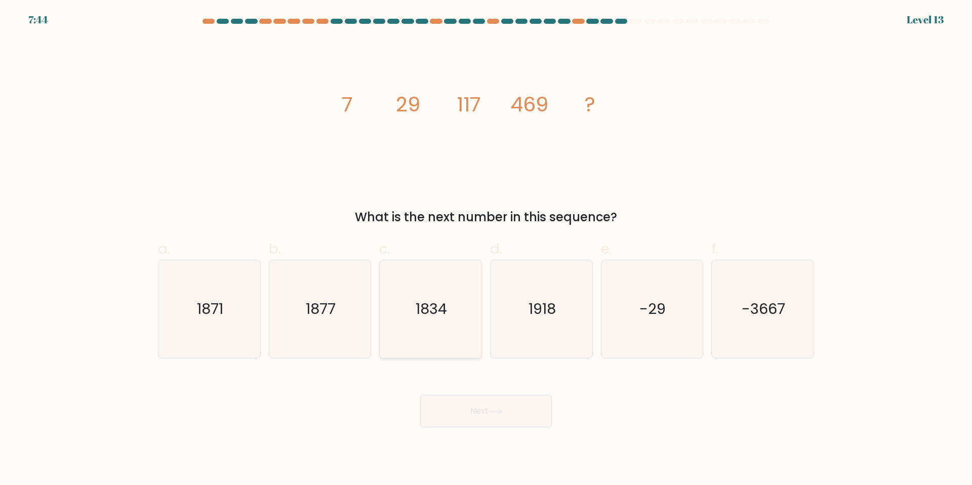
click at [434, 337] on icon "1834" at bounding box center [431, 309] width 98 height 98
click at [486, 249] on input "c. 1834" at bounding box center [486, 245] width 1 height 7
radio input "true"
click at [453, 401] on button "Next" at bounding box center [486, 411] width 132 height 32
click at [455, 408] on button "Next" at bounding box center [486, 411] width 132 height 32
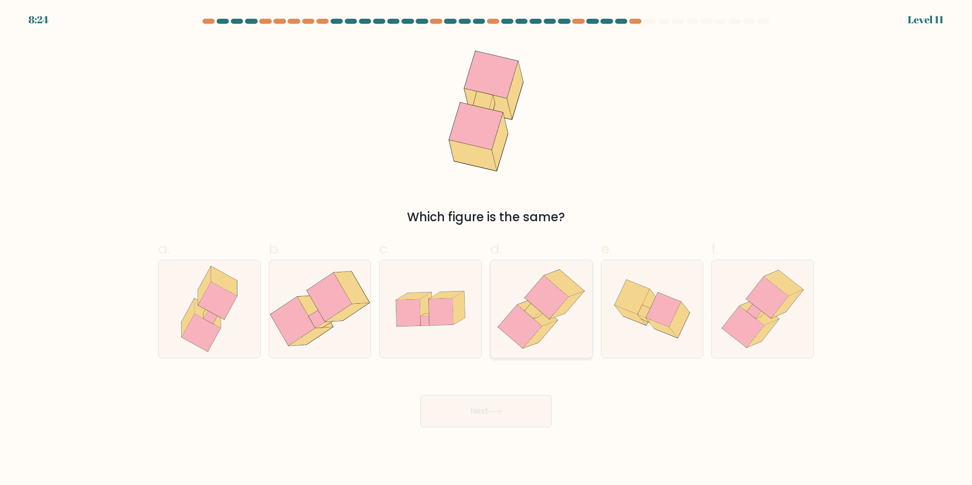
click at [553, 315] on icon at bounding box center [567, 305] width 34 height 28
click at [486, 249] on input "d." at bounding box center [486, 245] width 1 height 7
radio input "true"
click at [492, 409] on icon at bounding box center [496, 412] width 14 height 6
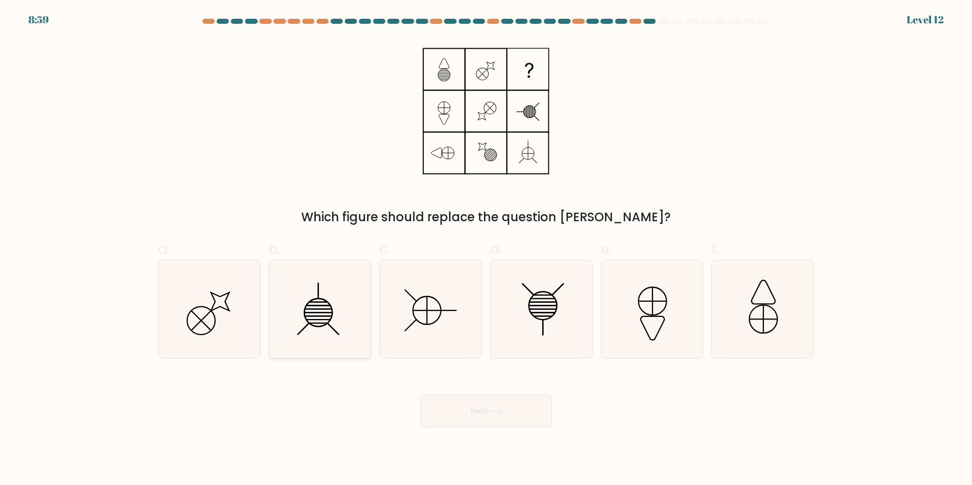
click at [306, 310] on icon at bounding box center [320, 309] width 98 height 98
click at [486, 249] on input "b." at bounding box center [486, 245] width 1 height 7
radio input "true"
click at [454, 403] on button "Next" at bounding box center [486, 411] width 132 height 32
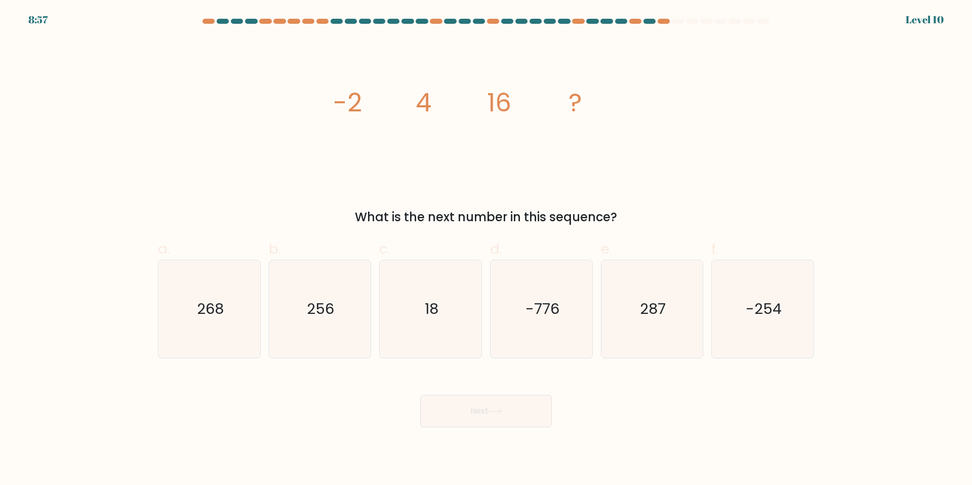
drag, startPoint x: 466, startPoint y: 414, endPoint x: 453, endPoint y: 104, distance: 310.1
click at [346, 273] on icon "256" at bounding box center [320, 309] width 98 height 98
click at [486, 249] on input "b. 256" at bounding box center [486, 245] width 1 height 7
radio input "true"
click at [489, 394] on div "Next" at bounding box center [486, 399] width 668 height 57
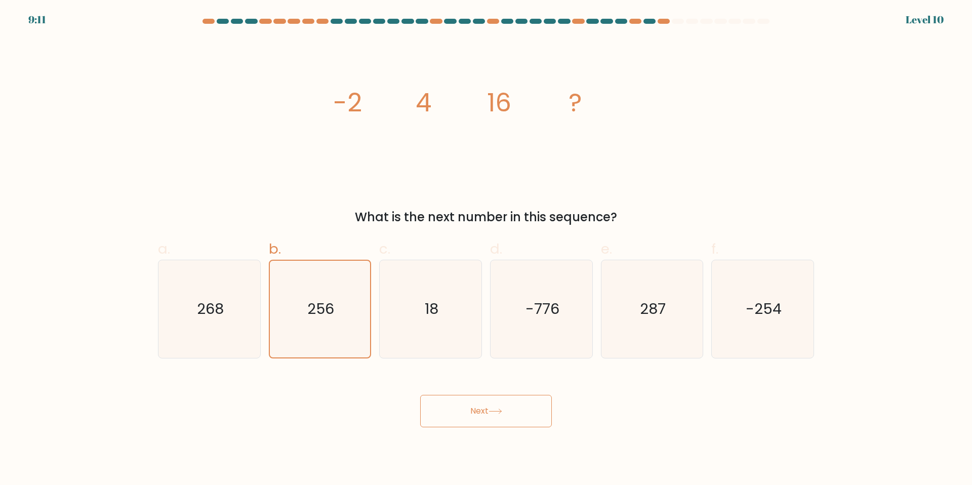
click at [495, 409] on icon at bounding box center [496, 412] width 14 height 6
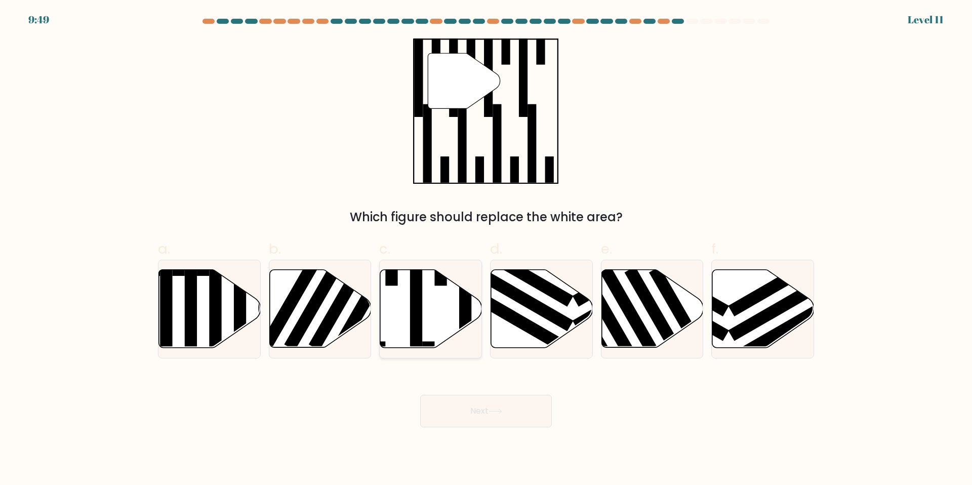
click at [442, 320] on icon at bounding box center [431, 309] width 102 height 78
click at [486, 249] on input "c." at bounding box center [486, 245] width 1 height 7
radio input "true"
click at [495, 409] on icon at bounding box center [496, 412] width 14 height 6
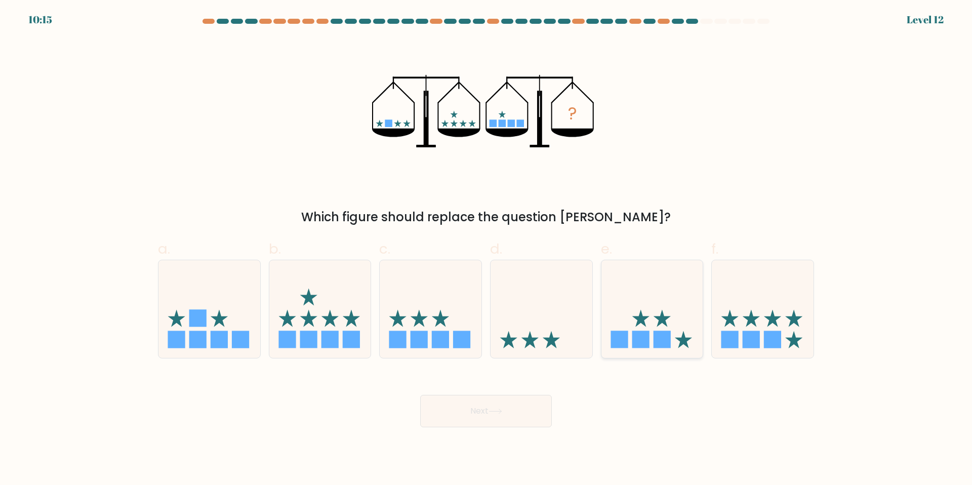
click at [663, 344] on rect at bounding box center [662, 339] width 17 height 17
click at [486, 249] on input "e." at bounding box center [486, 245] width 1 height 7
radio input "true"
click at [502, 410] on icon at bounding box center [496, 412] width 14 height 6
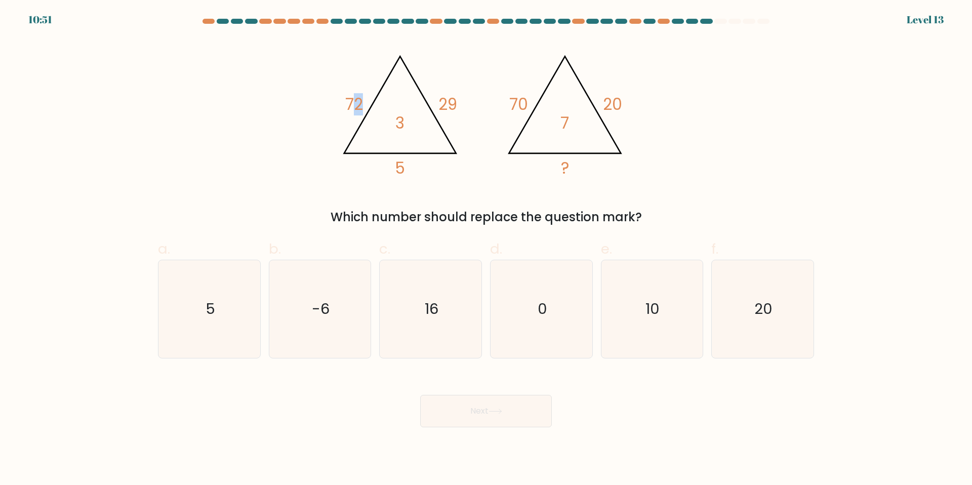
drag, startPoint x: 424, startPoint y: 125, endPoint x: 431, endPoint y: 128, distance: 7.5
click at [431, 128] on icon "@import url('https://fonts.googleapis.com/css?family=Abril+Fatface:400,100,100i…" at bounding box center [486, 110] width 304 height 145
click at [429, 129] on icon "@import url('https://fonts.googleapis.com/css?family=Abril+Fatface:400,100,100i…" at bounding box center [486, 110] width 304 height 145
click at [239, 306] on icon "5" at bounding box center [209, 309] width 98 height 98
click at [486, 249] on input "a. 5" at bounding box center [486, 245] width 1 height 7
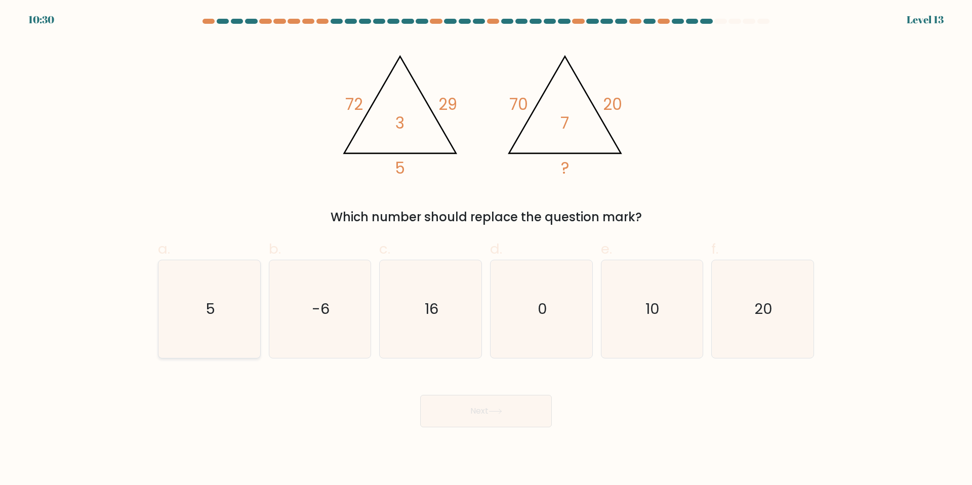
radio input "true"
click at [488, 409] on button "Next" at bounding box center [486, 411] width 132 height 32
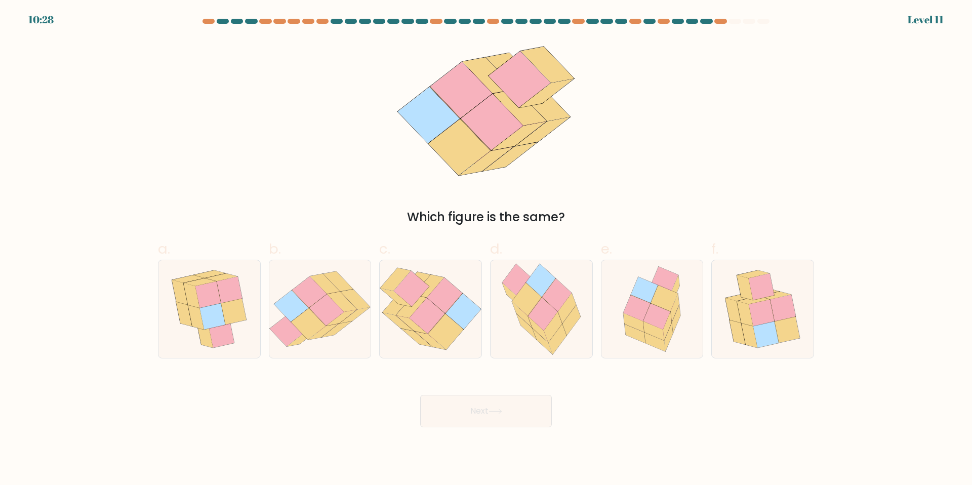
click at [493, 418] on button "Next" at bounding box center [486, 411] width 132 height 32
click at [223, 318] on icon at bounding box center [212, 316] width 25 height 26
click at [486, 249] on input "a." at bounding box center [486, 245] width 1 height 7
radio input "true"
click at [517, 415] on button "Next" at bounding box center [486, 411] width 132 height 32
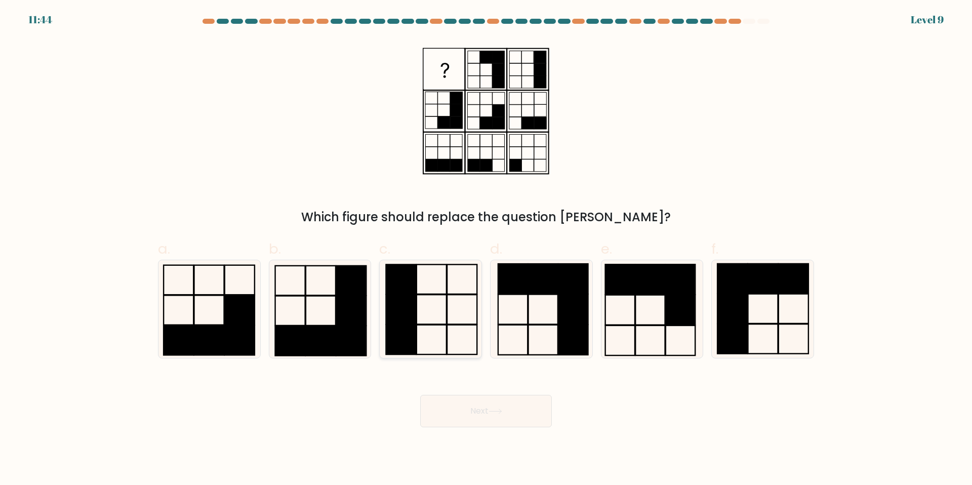
click at [421, 289] on icon at bounding box center [431, 309] width 98 height 98
click at [486, 249] on input "c." at bounding box center [486, 245] width 1 height 7
radio input "true"
click at [507, 414] on button "Next" at bounding box center [486, 411] width 132 height 32
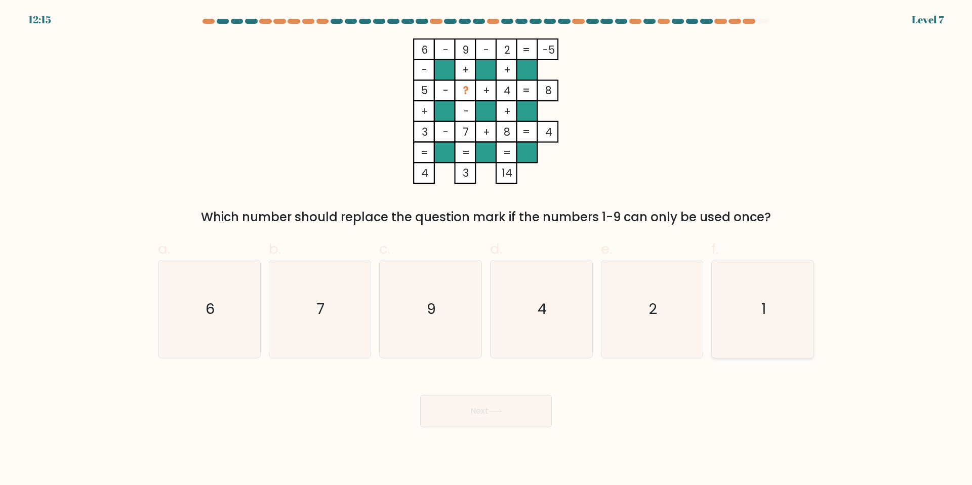
click at [785, 318] on icon "1" at bounding box center [763, 309] width 98 height 98
click at [486, 249] on input "f. 1" at bounding box center [486, 245] width 1 height 7
radio input "true"
click at [511, 402] on button "Next" at bounding box center [486, 411] width 132 height 32
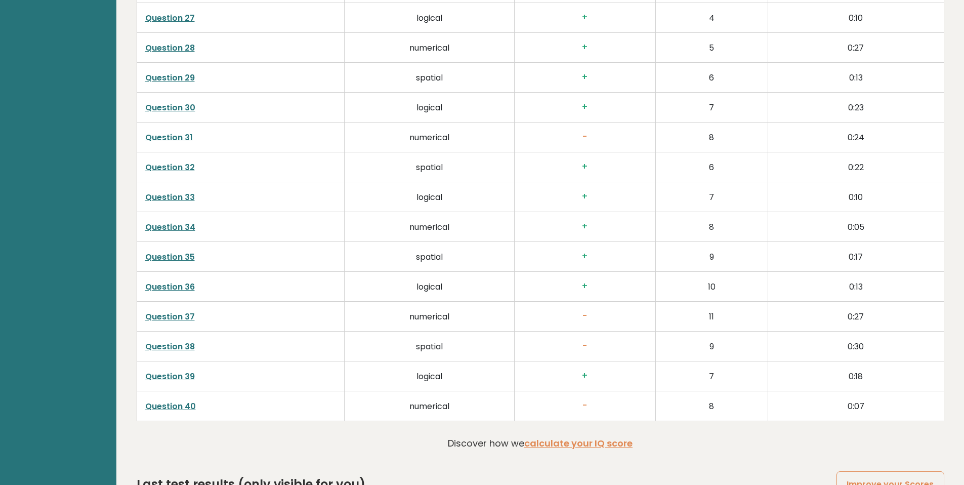
scroll to position [2674, 0]
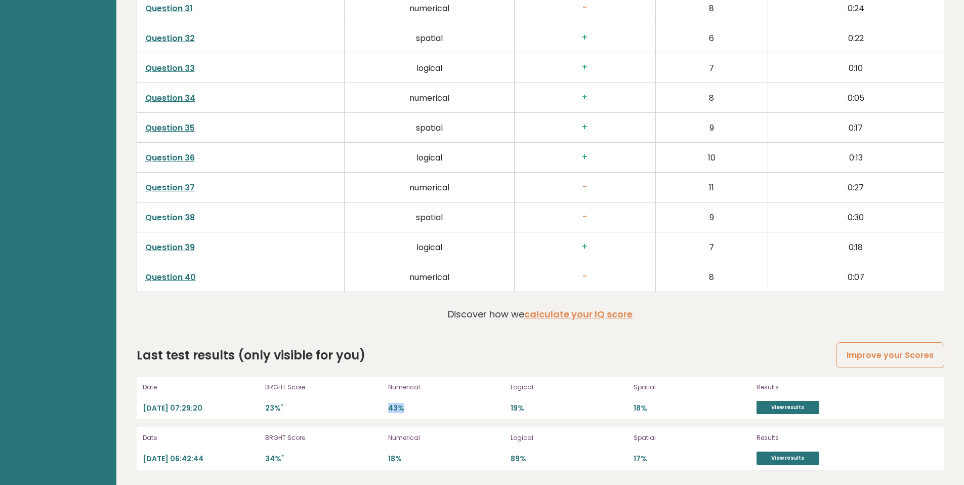
drag, startPoint x: 386, startPoint y: 405, endPoint x: 492, endPoint y: 411, distance: 105.5
click at [492, 411] on div "Date [DATE] 07:29:20 BRGHT Score 23% * Numerical 43% Logical 19% Spatial 18% Re…" at bounding box center [541, 398] width 808 height 43
drag, startPoint x: 535, startPoint y: 409, endPoint x: 610, endPoint y: 412, distance: 75.0
click at [610, 412] on p "19%" at bounding box center [569, 408] width 117 height 10
drag, startPoint x: 653, startPoint y: 404, endPoint x: 672, endPoint y: 407, distance: 19.8
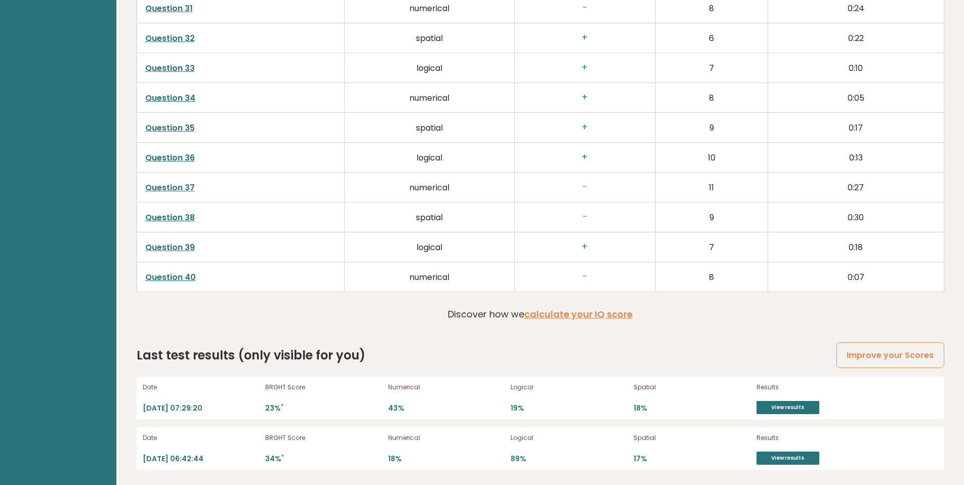
click at [673, 406] on div "Date [DATE] 07:29:20 BRGHT Score 23% * Numerical 43% Logical 19% Spatial 18% Re…" at bounding box center [541, 398] width 808 height 43
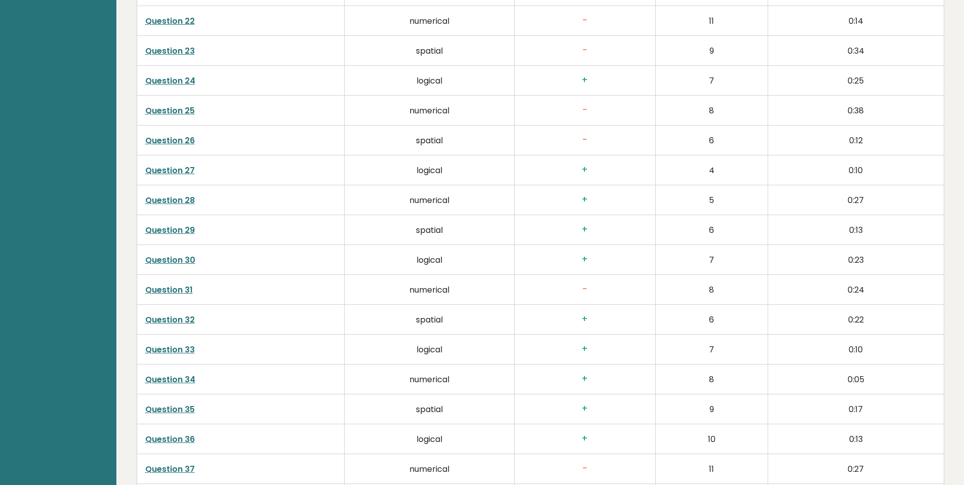
scroll to position [2185, 0]
click at [191, 259] on link "Question 23" at bounding box center [170, 259] width 50 height 12
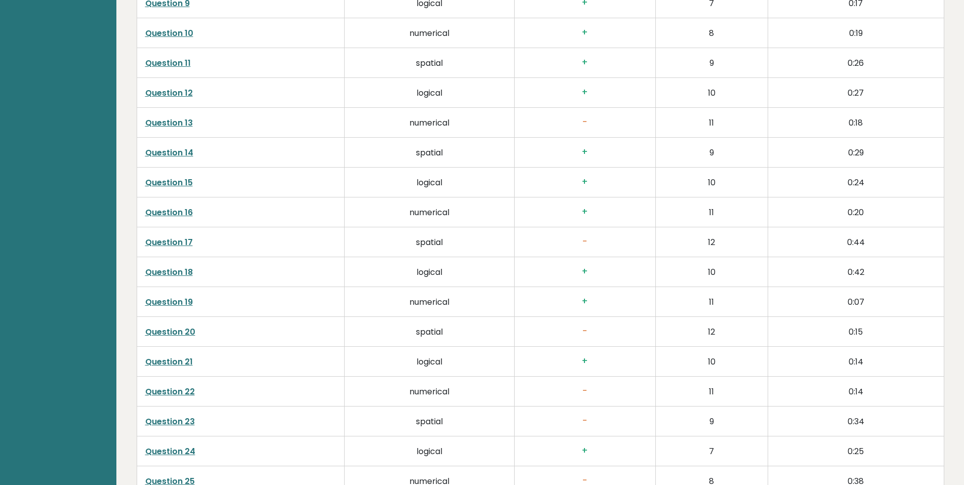
scroll to position [2674, 0]
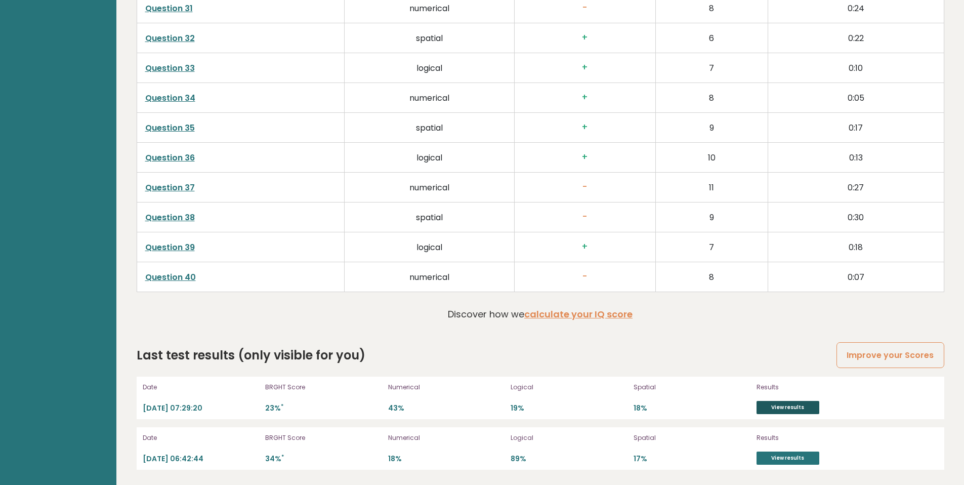
click at [800, 410] on link "View results" at bounding box center [788, 407] width 63 height 13
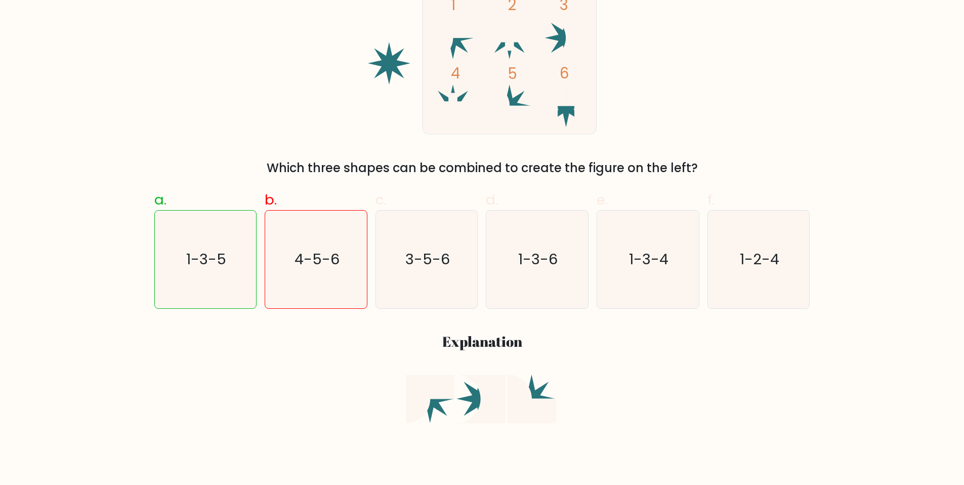
scroll to position [377, 0]
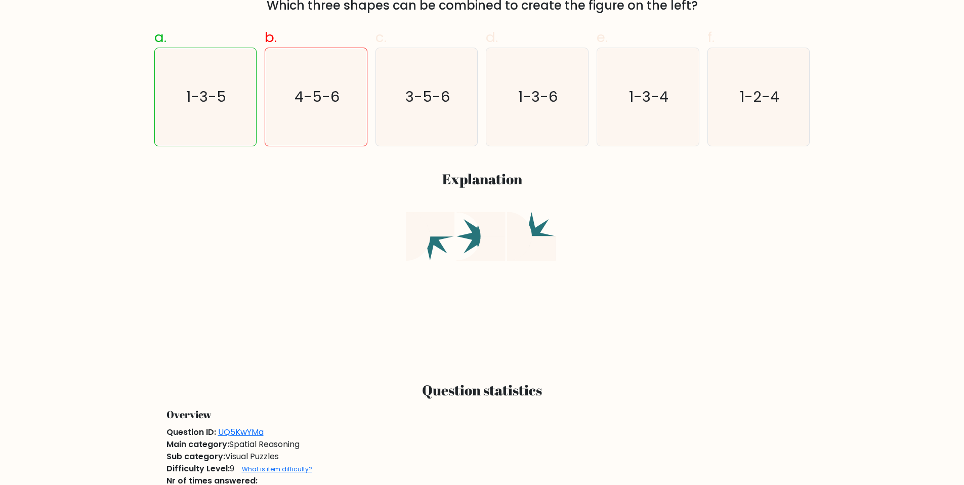
drag, startPoint x: 475, startPoint y: 231, endPoint x: 419, endPoint y: 233, distance: 56.2
click at [447, 234] on icon at bounding box center [482, 284] width 153 height 145
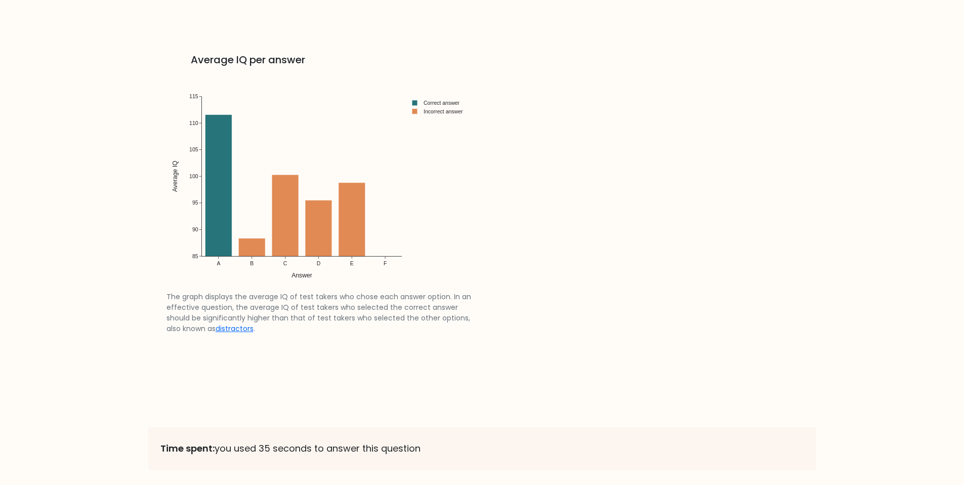
scroll to position [1718, 0]
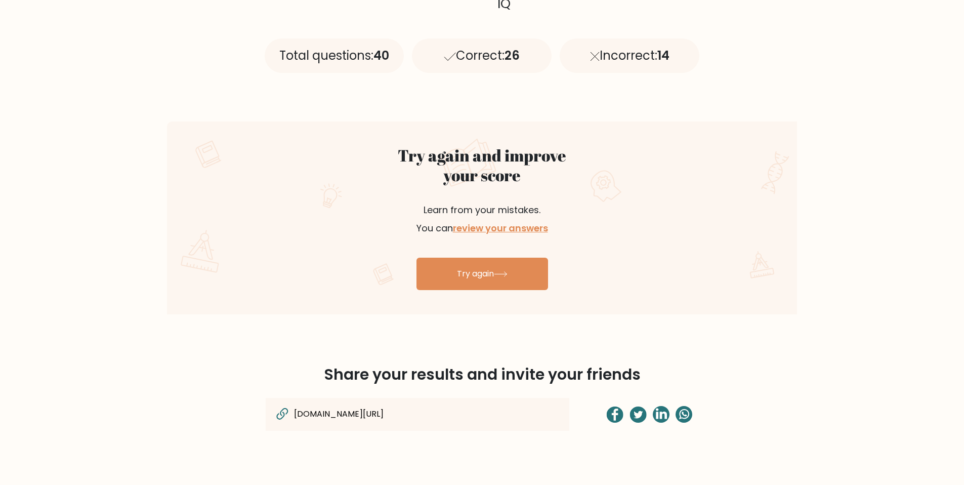
scroll to position [599, 0]
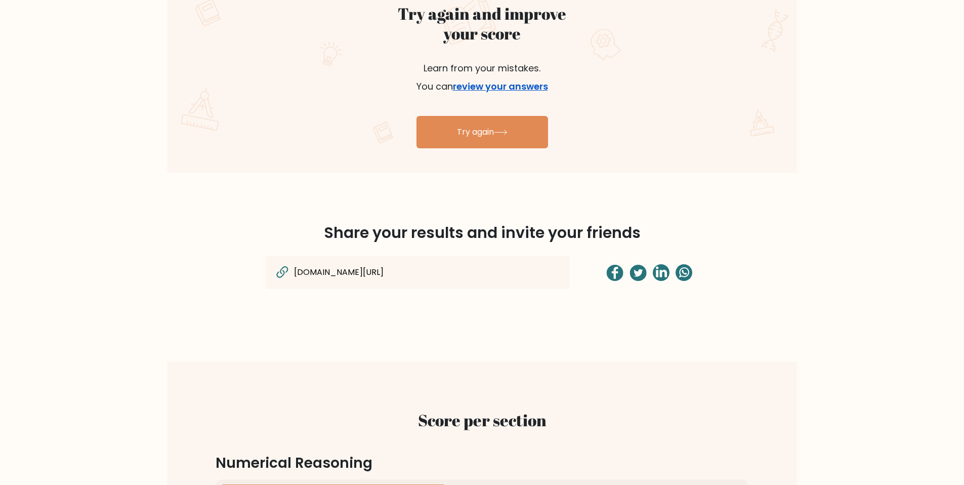
click at [496, 87] on link "review your answers" at bounding box center [500, 86] width 95 height 13
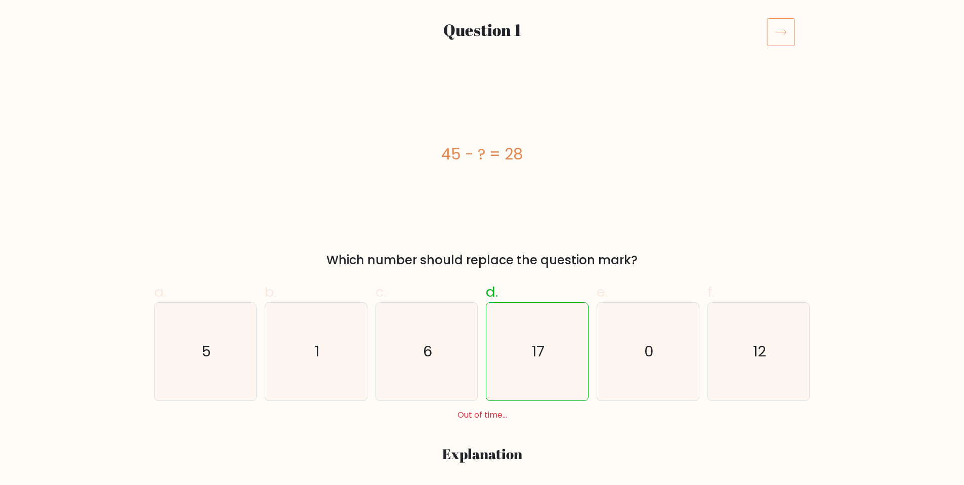
scroll to position [24, 0]
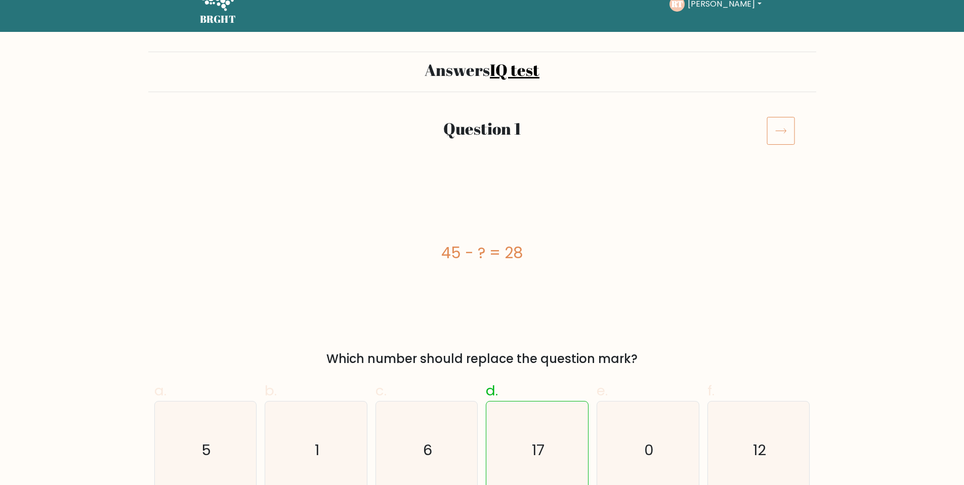
click at [779, 141] on icon at bounding box center [781, 130] width 28 height 28
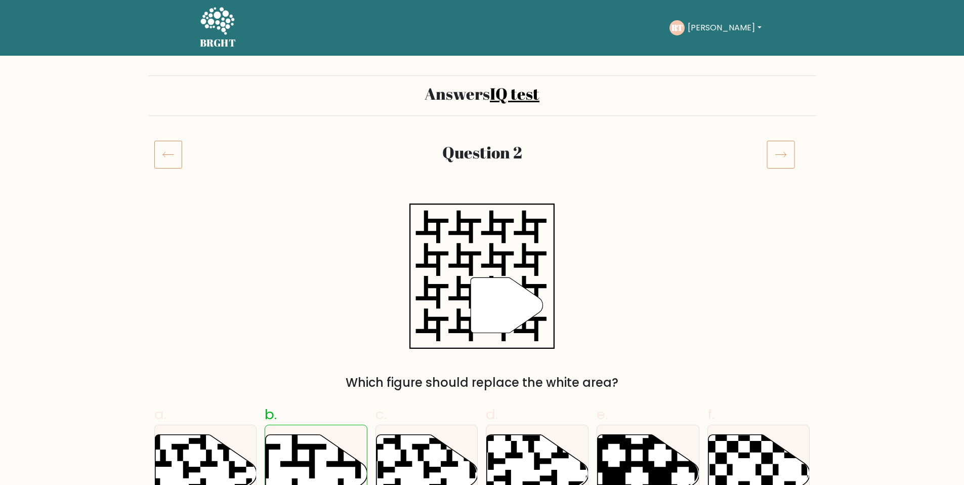
click at [165, 150] on icon at bounding box center [168, 154] width 28 height 28
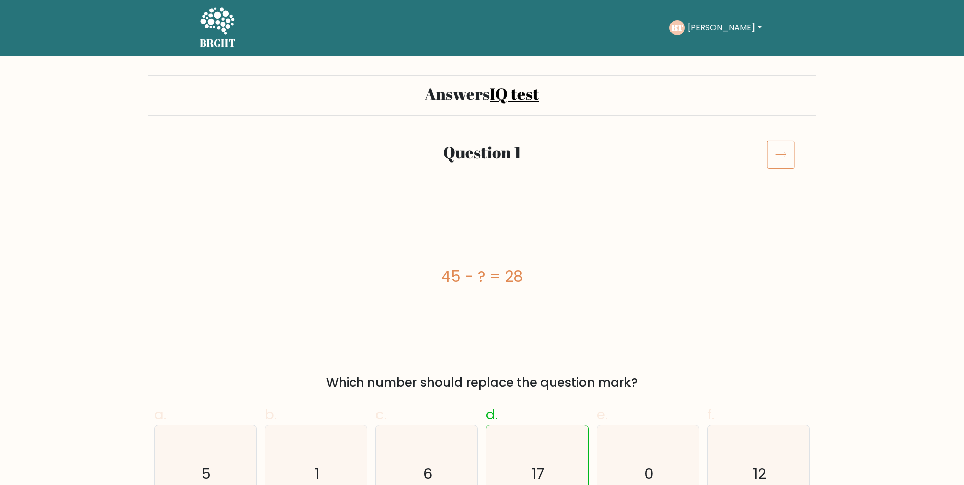
click at [786, 153] on icon at bounding box center [781, 154] width 28 height 28
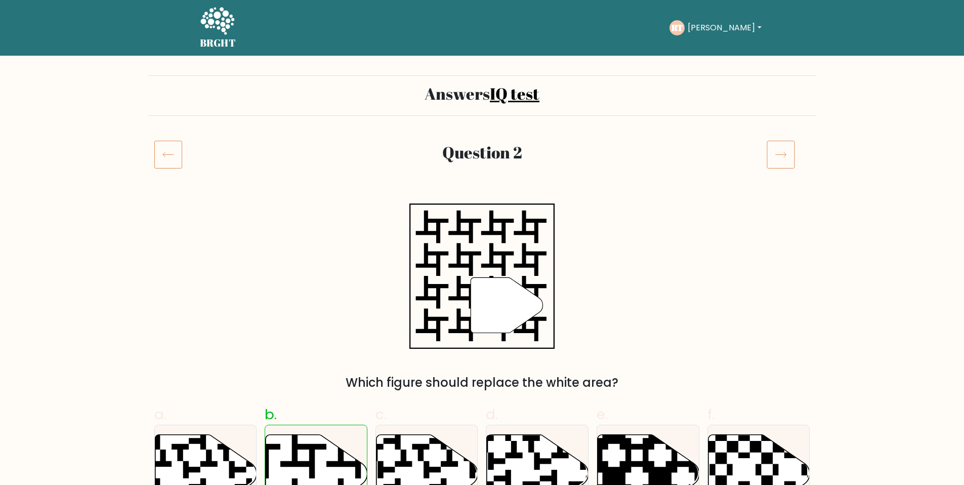
click at [786, 153] on icon at bounding box center [781, 154] width 28 height 28
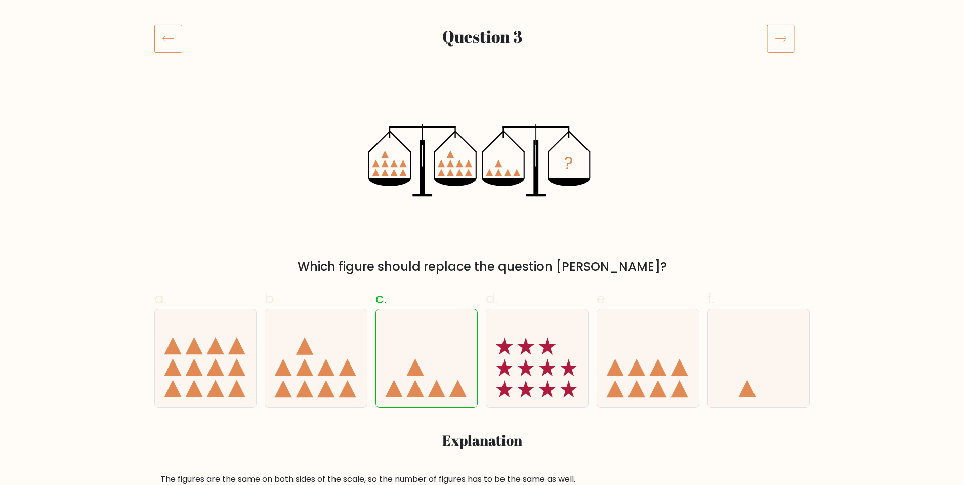
scroll to position [76, 0]
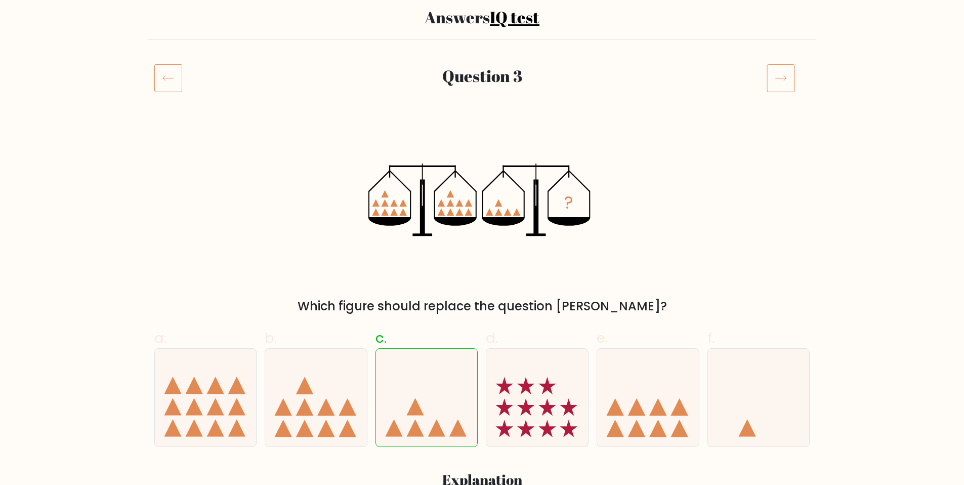
click at [783, 76] on icon at bounding box center [781, 78] width 28 height 28
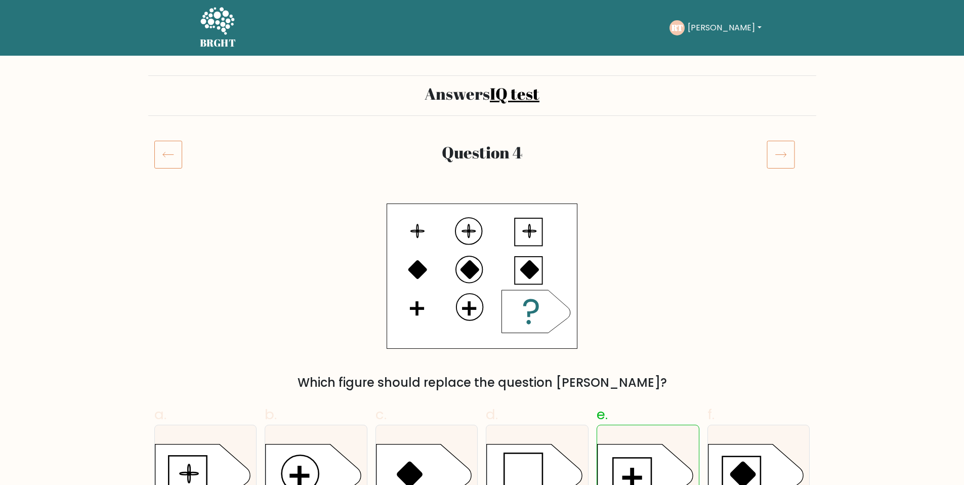
scroll to position [28, 0]
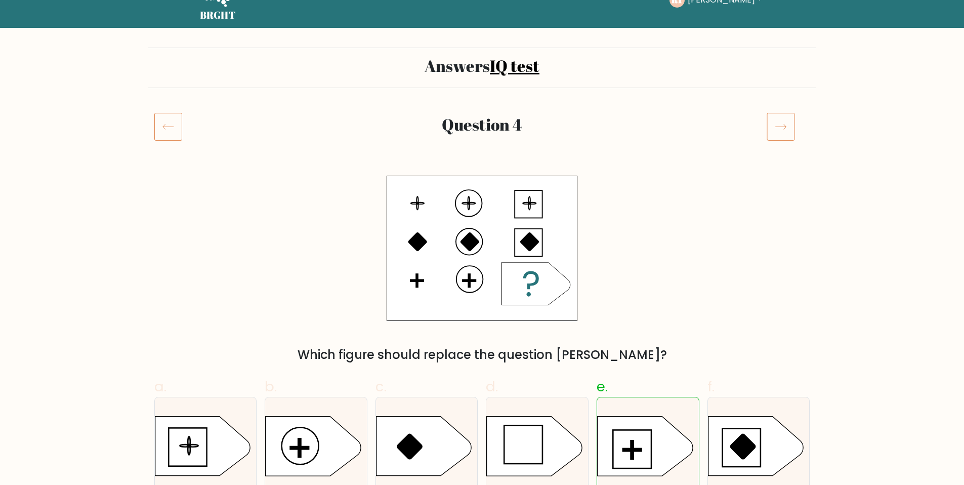
click at [767, 115] on icon at bounding box center [781, 126] width 28 height 28
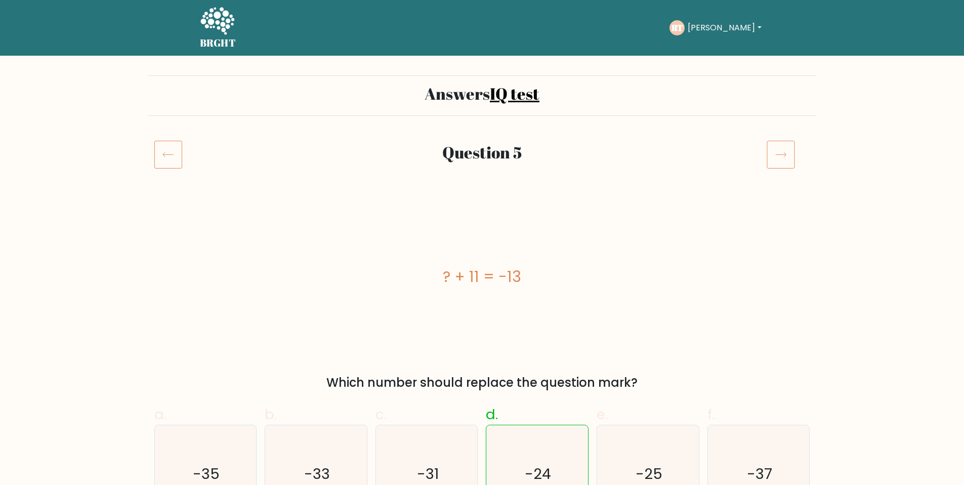
click at [778, 154] on icon at bounding box center [781, 154] width 28 height 28
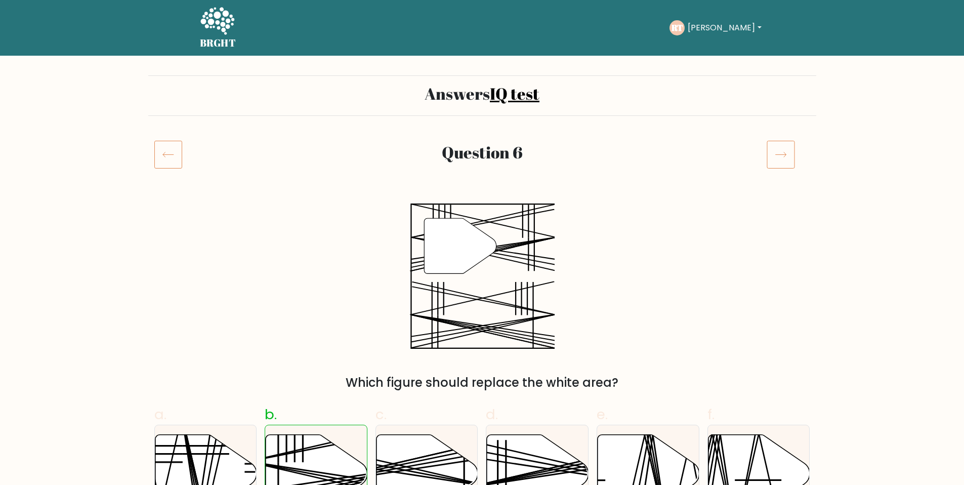
click at [778, 154] on icon at bounding box center [781, 154] width 11 height 5
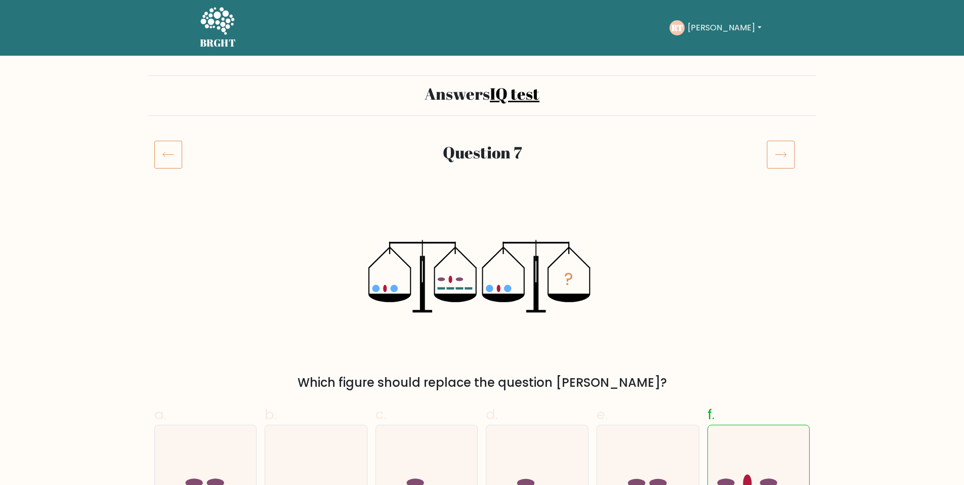
click at [777, 159] on icon at bounding box center [781, 154] width 28 height 28
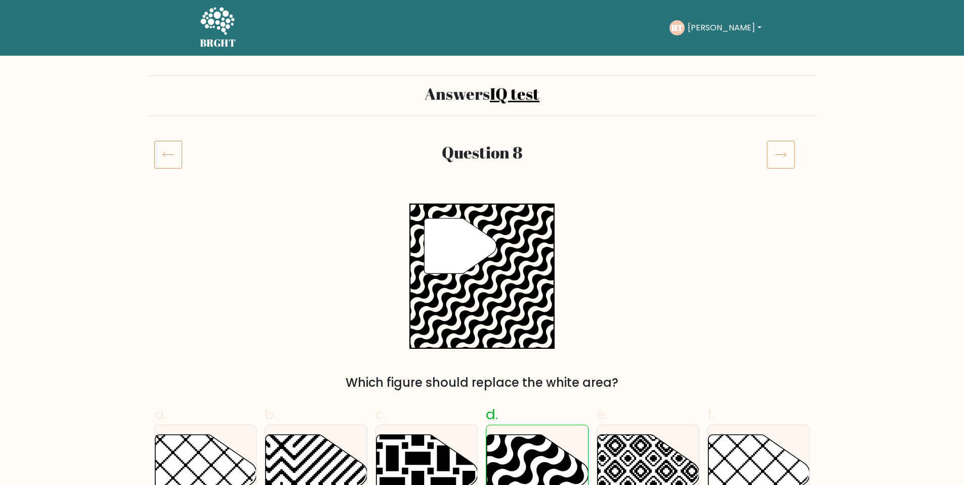
click at [777, 158] on icon at bounding box center [781, 154] width 28 height 28
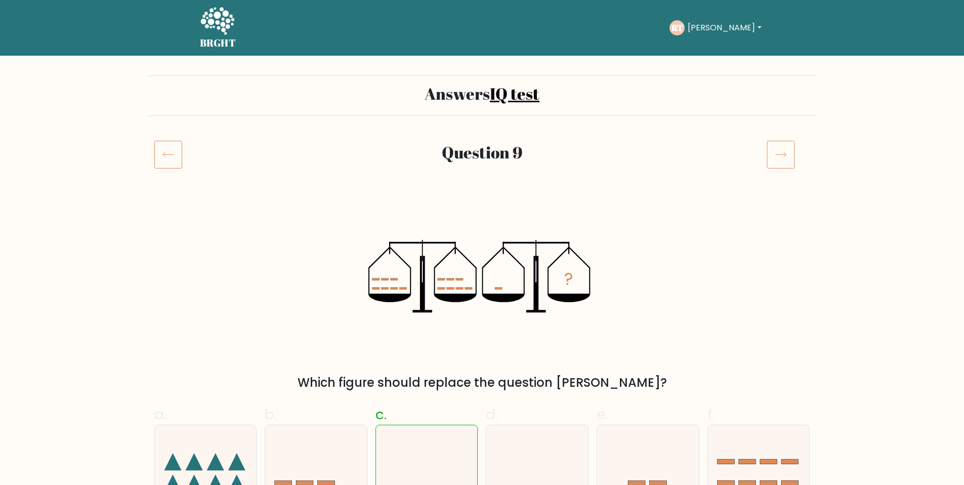
click at [777, 158] on icon at bounding box center [781, 154] width 28 height 28
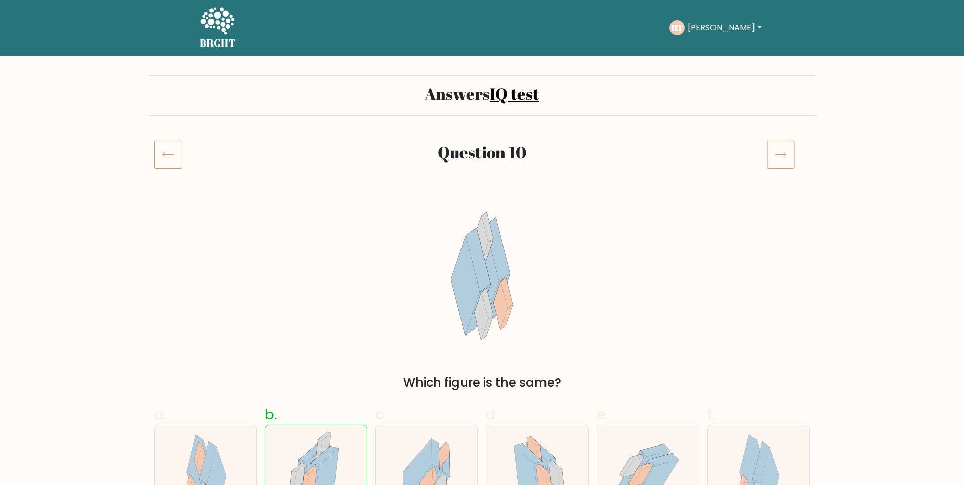
click at [777, 158] on icon at bounding box center [781, 154] width 28 height 28
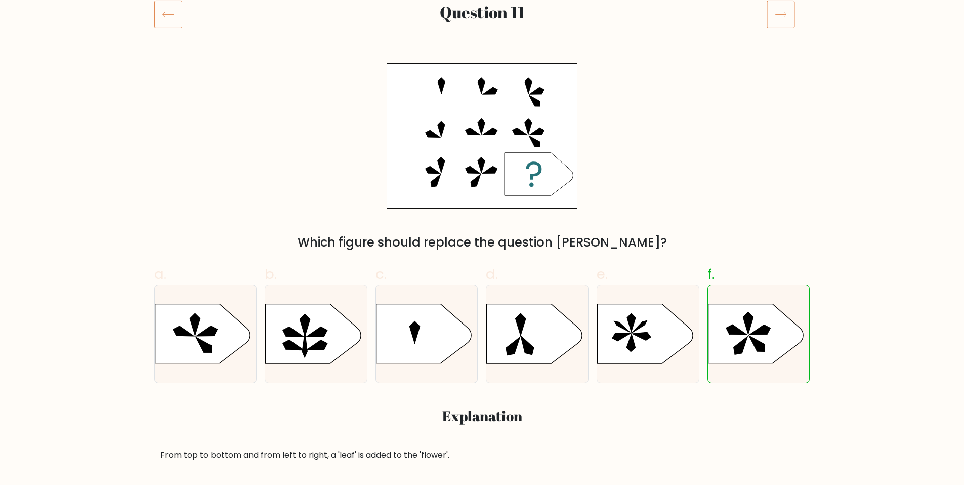
scroll to position [71, 0]
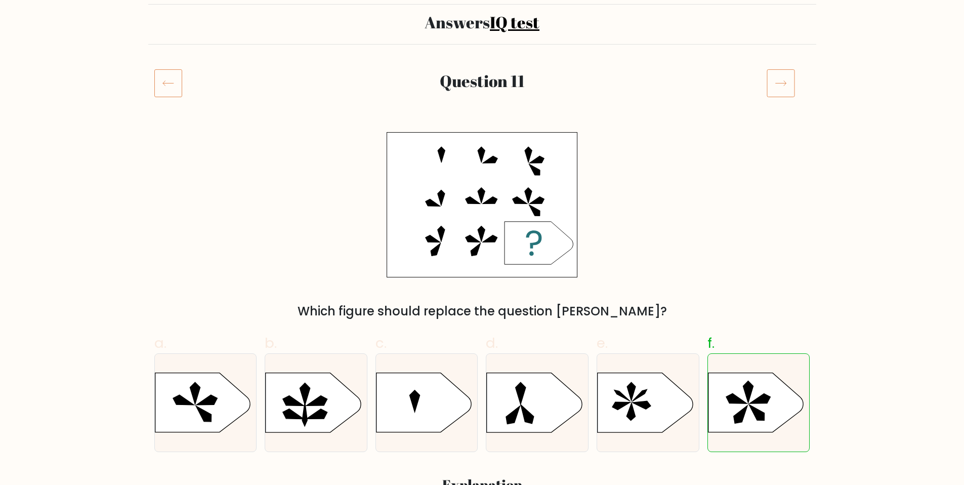
click at [783, 73] on icon at bounding box center [781, 83] width 28 height 28
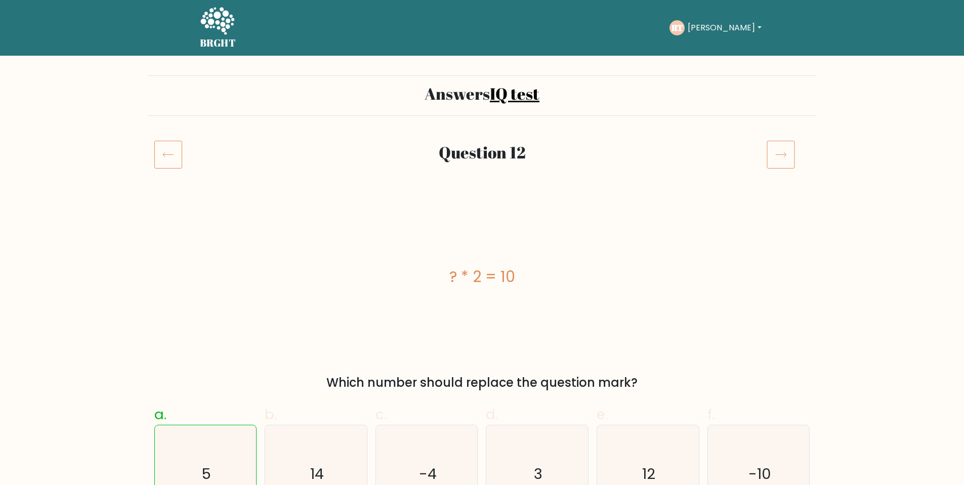
click at [166, 154] on icon at bounding box center [168, 154] width 28 height 28
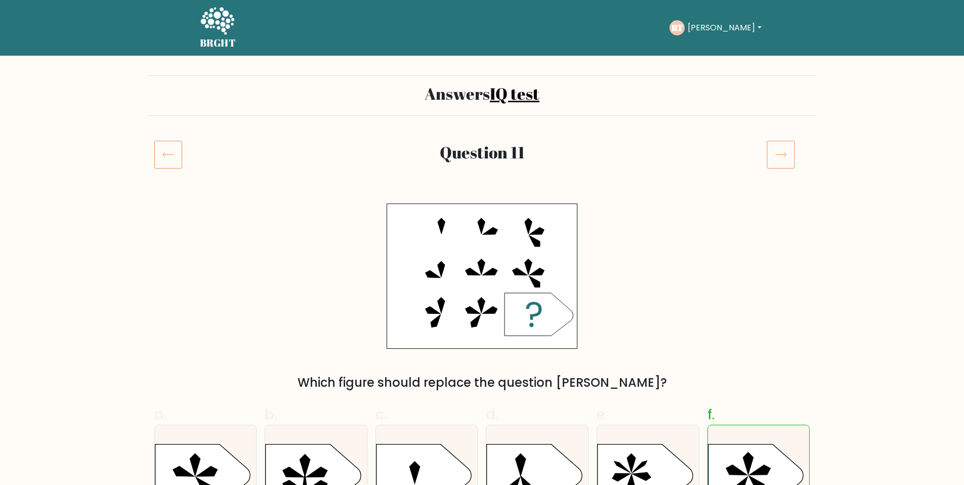
click at [764, 153] on div at bounding box center [789, 154] width 56 height 28
click at [772, 152] on icon at bounding box center [781, 154] width 28 height 28
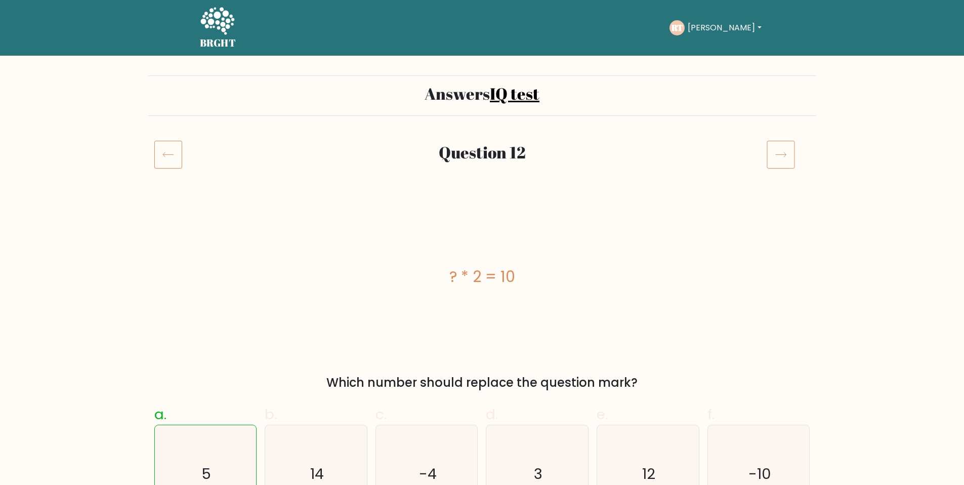
click at [774, 153] on icon at bounding box center [781, 154] width 28 height 28
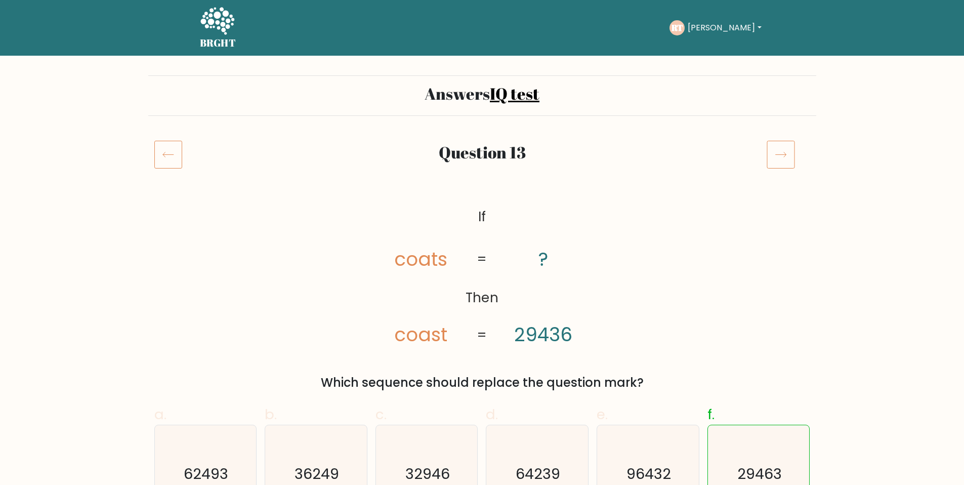
click at [775, 153] on icon at bounding box center [781, 154] width 28 height 28
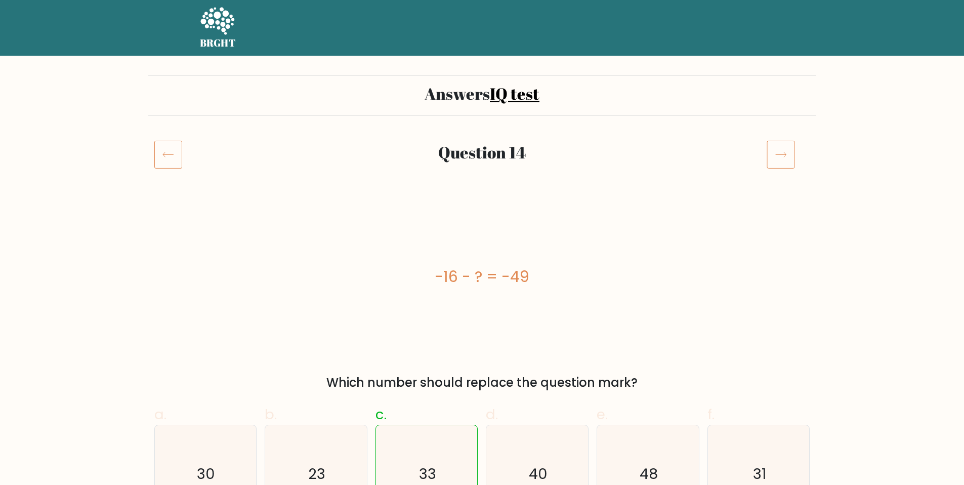
click at [775, 153] on icon at bounding box center [781, 154] width 28 height 28
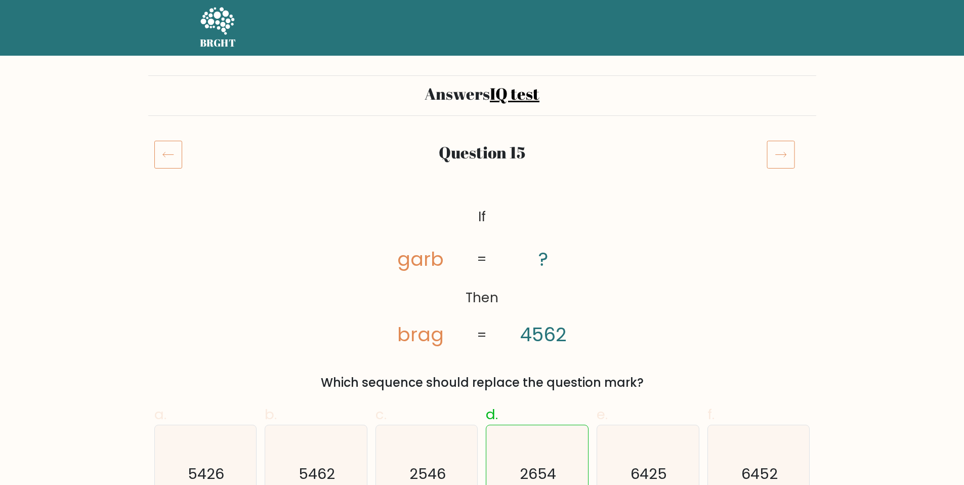
drag, startPoint x: 0, startPoint y: 0, endPoint x: 775, endPoint y: 153, distance: 790.0
click at [775, 153] on icon at bounding box center [781, 154] width 28 height 28
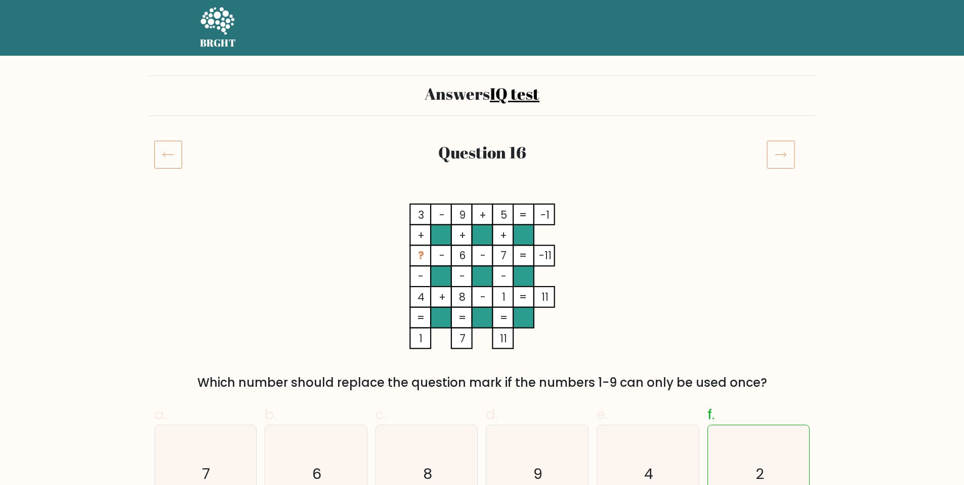
click at [775, 153] on icon at bounding box center [781, 154] width 28 height 28
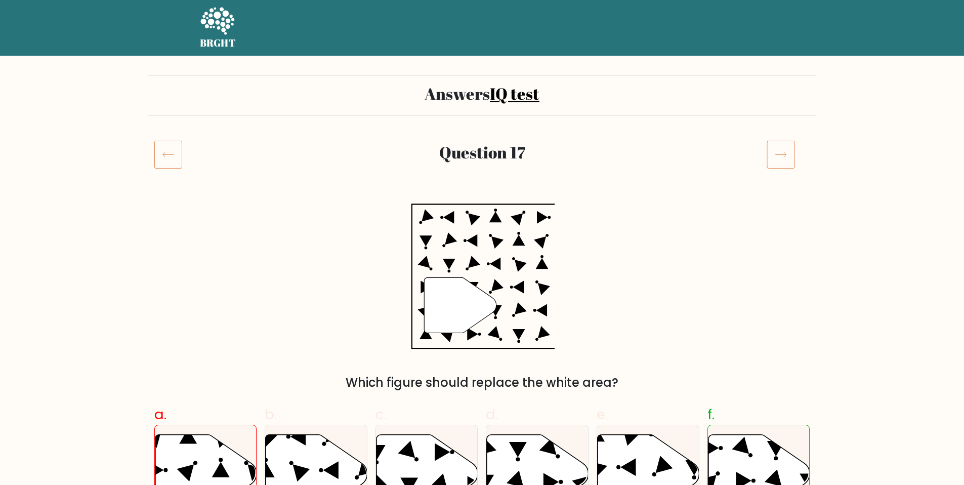
click at [775, 153] on icon at bounding box center [781, 154] width 28 height 28
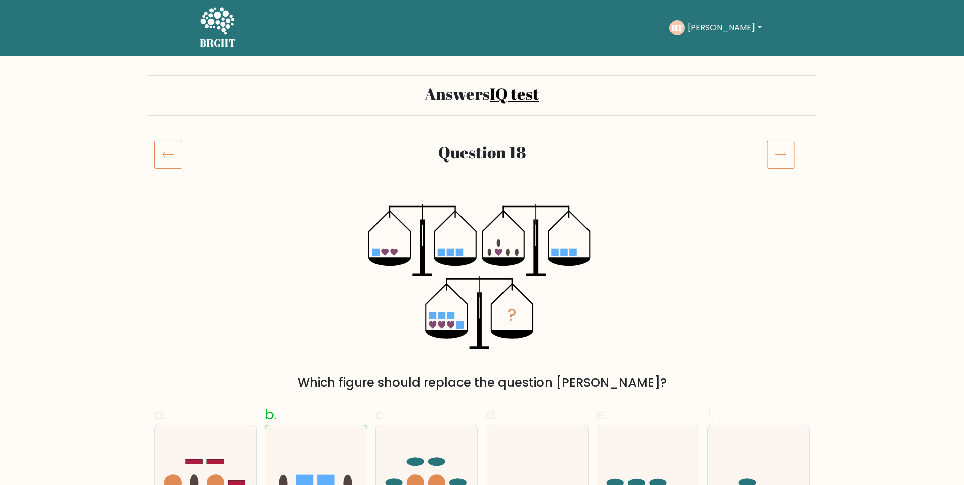
click at [178, 152] on icon at bounding box center [168, 154] width 28 height 28
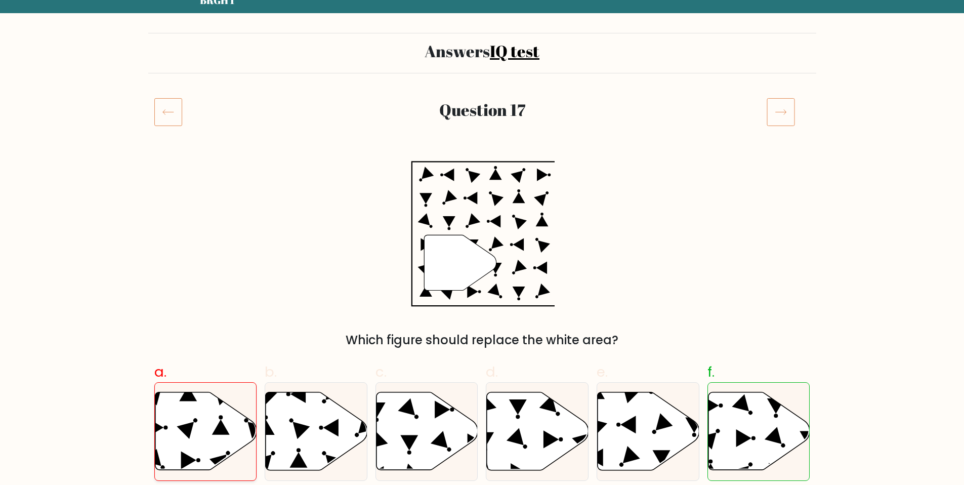
scroll to position [56, 0]
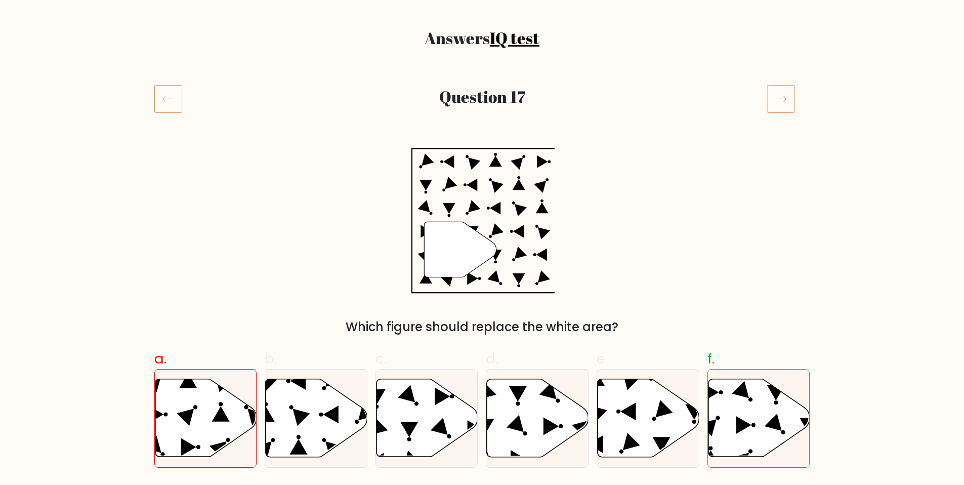
click at [764, 88] on div at bounding box center [789, 99] width 56 height 28
click at [769, 94] on icon at bounding box center [781, 99] width 28 height 28
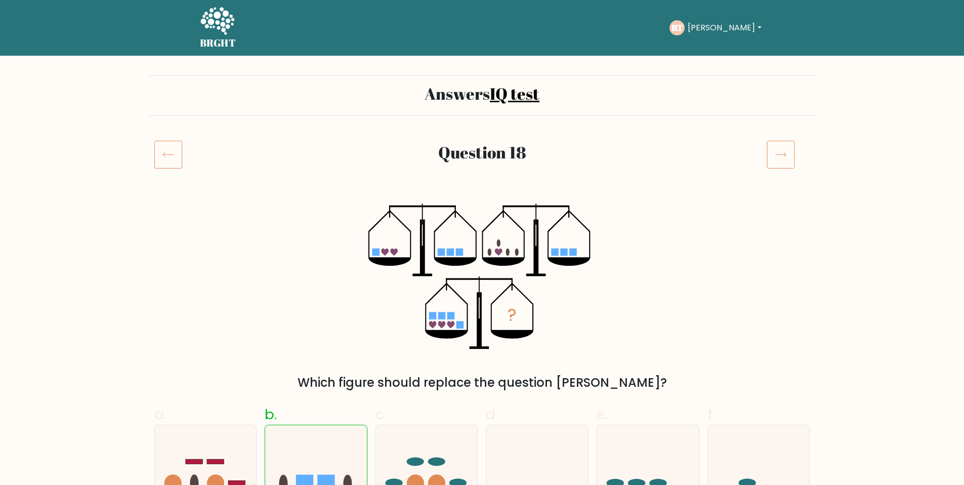
click at [777, 157] on icon at bounding box center [781, 154] width 28 height 28
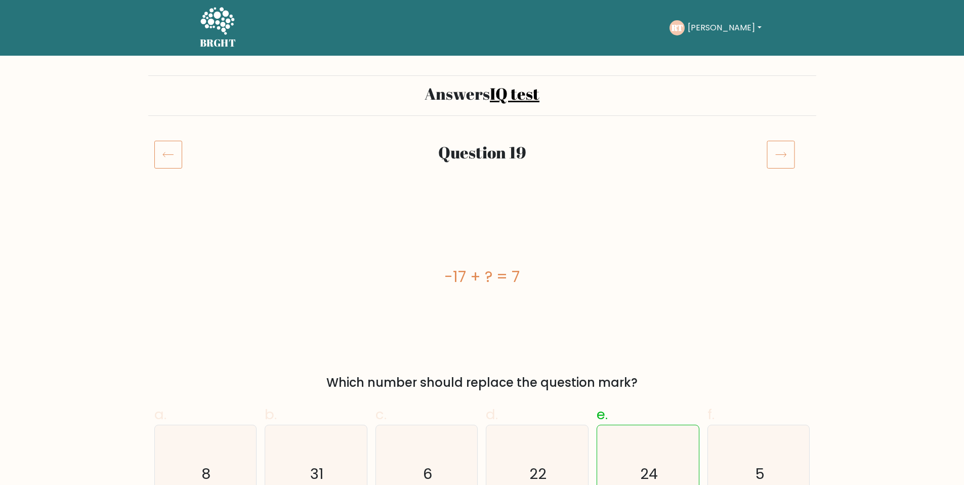
click at [777, 157] on icon at bounding box center [781, 154] width 28 height 28
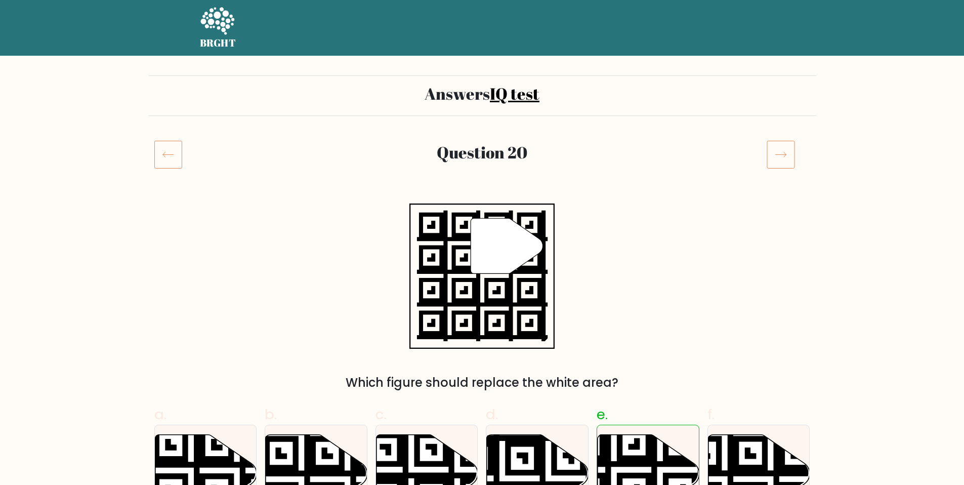
click at [777, 157] on icon at bounding box center [781, 154] width 28 height 28
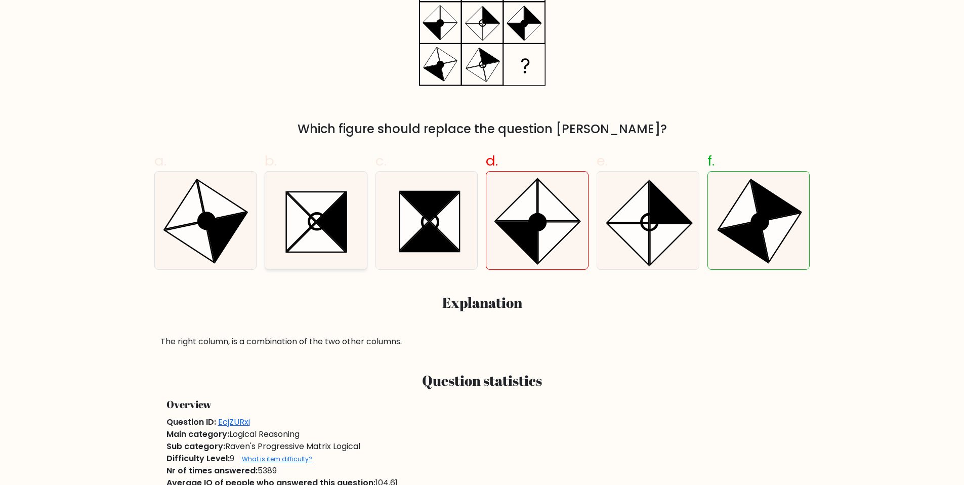
scroll to position [139, 0]
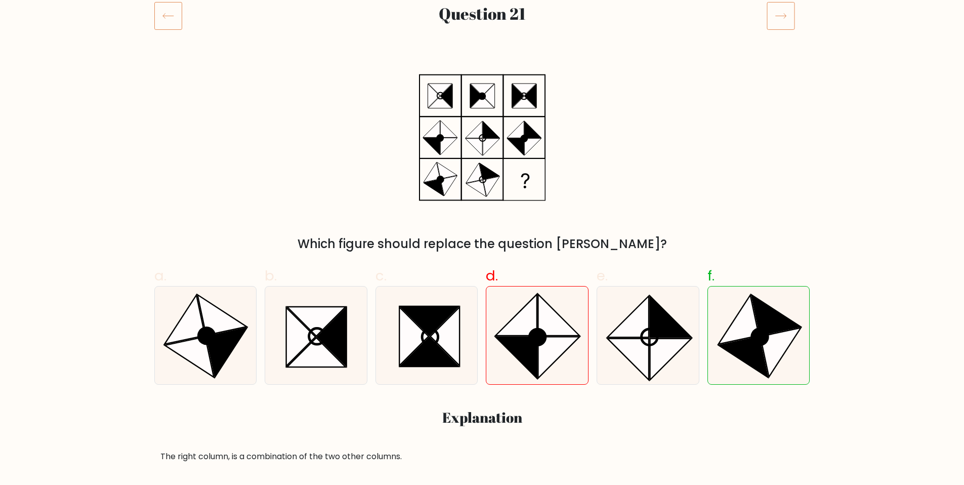
click at [778, 20] on icon at bounding box center [781, 16] width 28 height 28
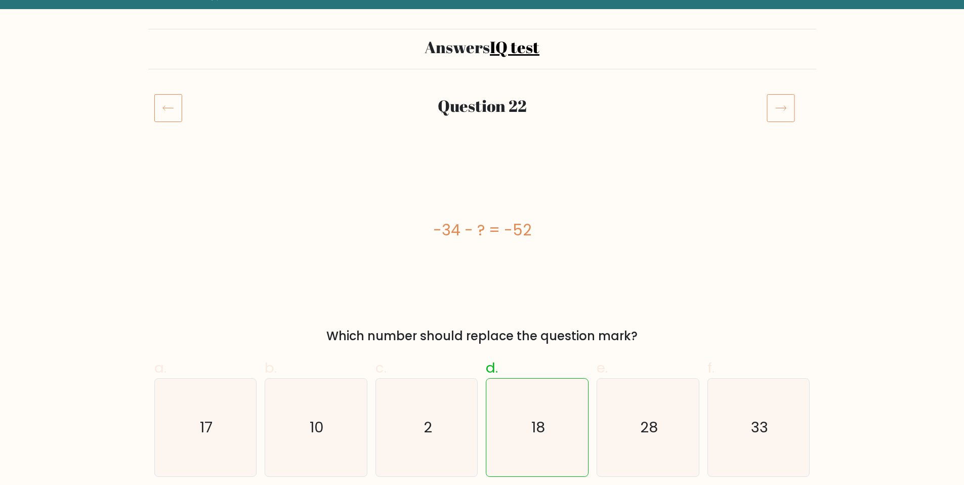
scroll to position [60, 0]
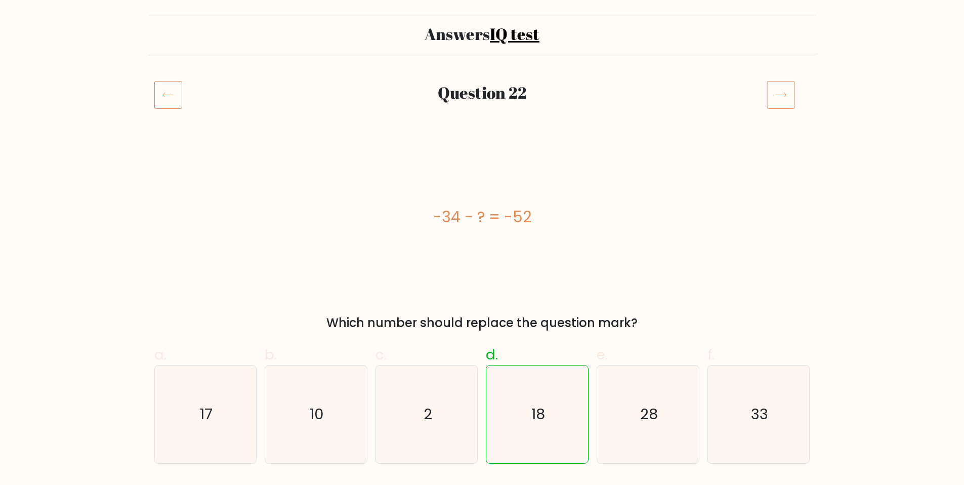
click at [772, 104] on icon at bounding box center [781, 94] width 28 height 28
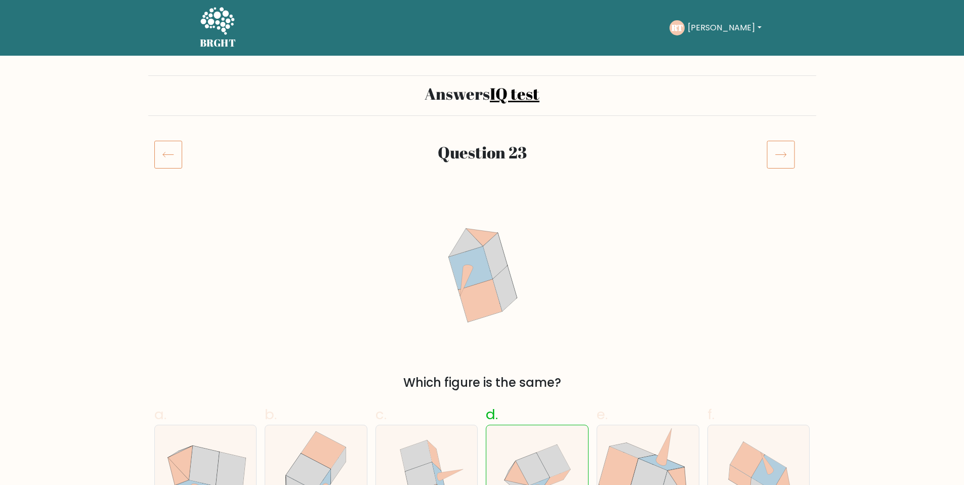
click at [783, 168] on icon at bounding box center [781, 154] width 28 height 28
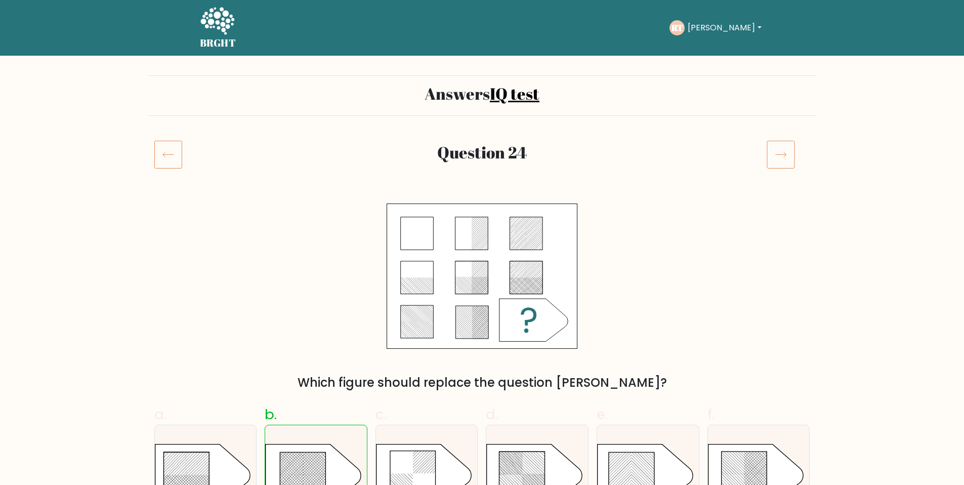
click at [783, 164] on icon at bounding box center [781, 154] width 28 height 28
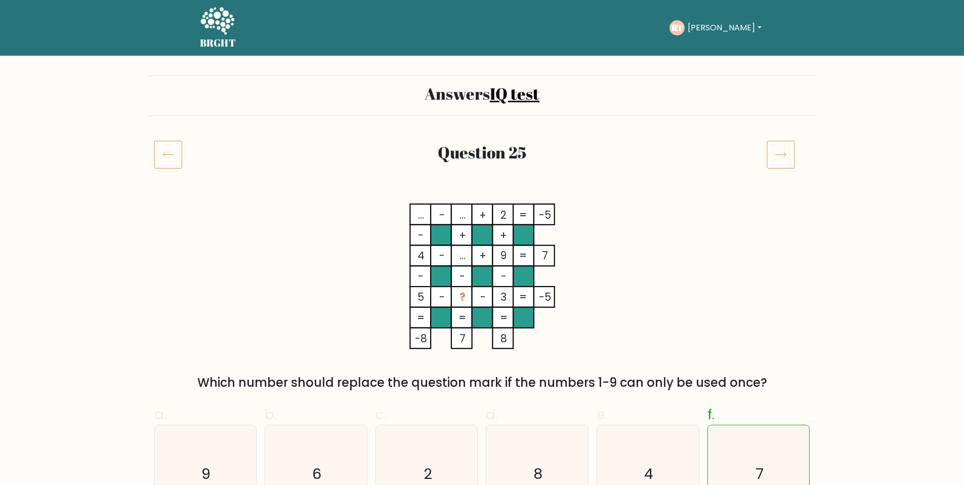
click at [783, 164] on icon at bounding box center [781, 154] width 28 height 28
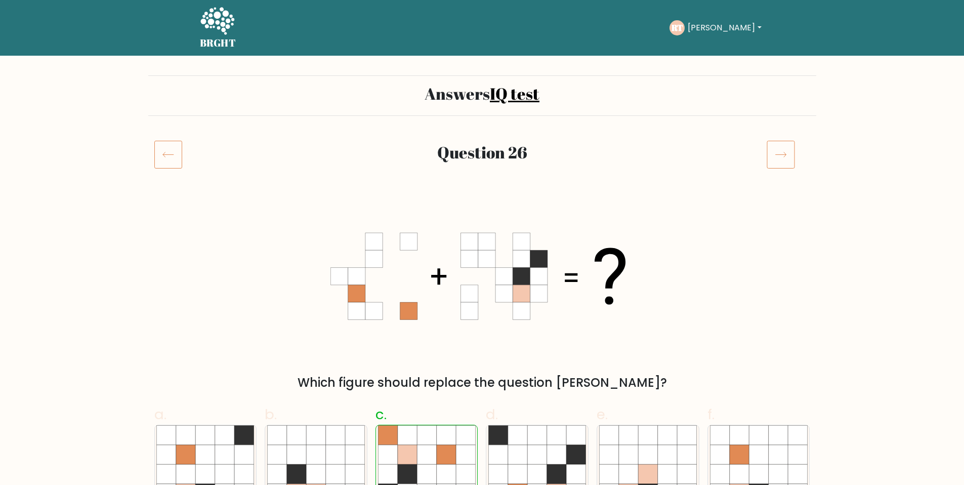
click at [783, 164] on icon at bounding box center [781, 154] width 28 height 28
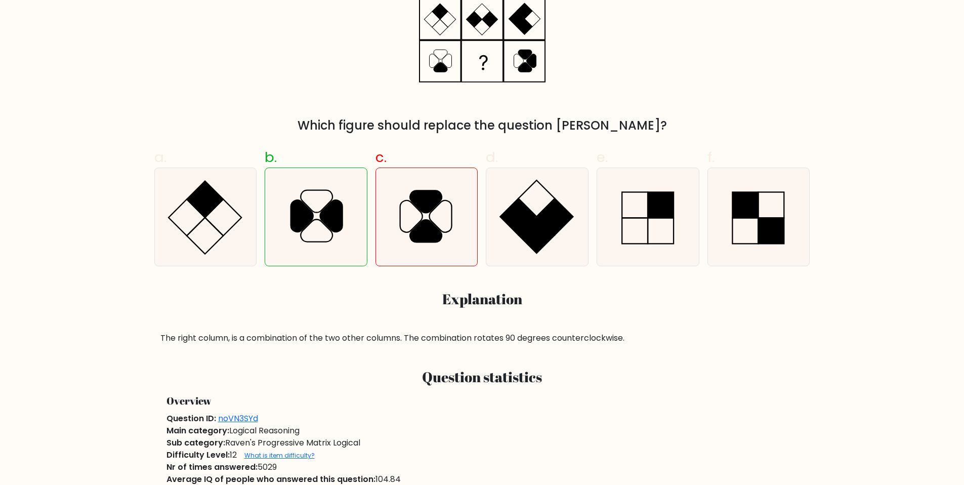
scroll to position [309, 0]
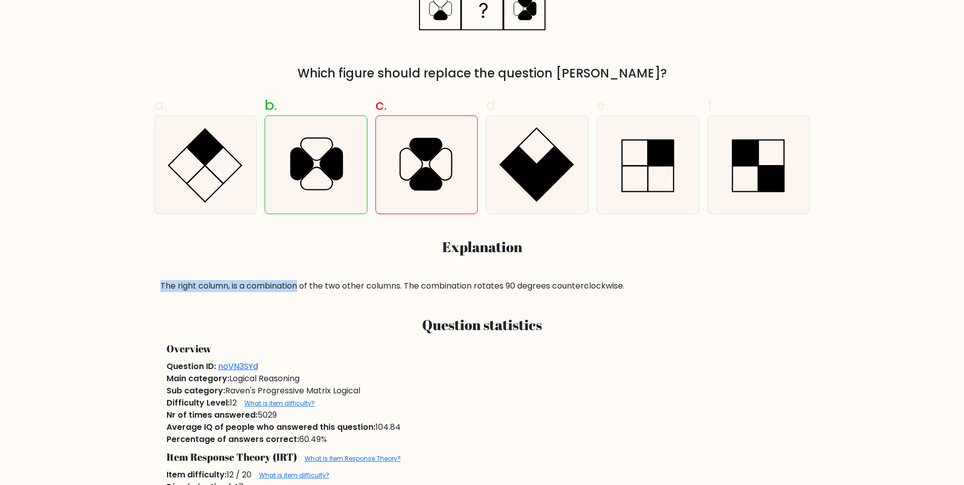
drag, startPoint x: 299, startPoint y: 287, endPoint x: 405, endPoint y: 278, distance: 106.1
click at [405, 278] on div "a. b. c." at bounding box center [482, 190] width 668 height 206
click at [409, 280] on div "The right column, is a combination of the two other columns. The combination ro…" at bounding box center [482, 286] width 644 height 12
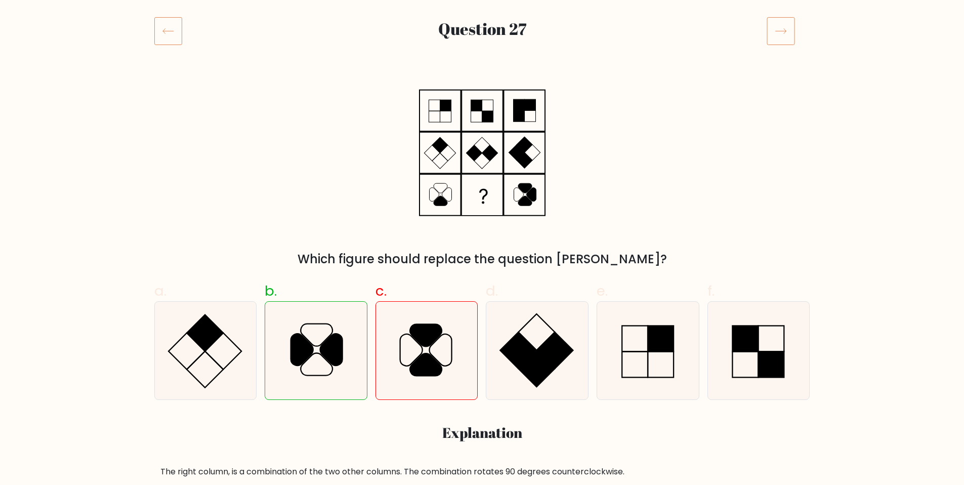
scroll to position [110, 0]
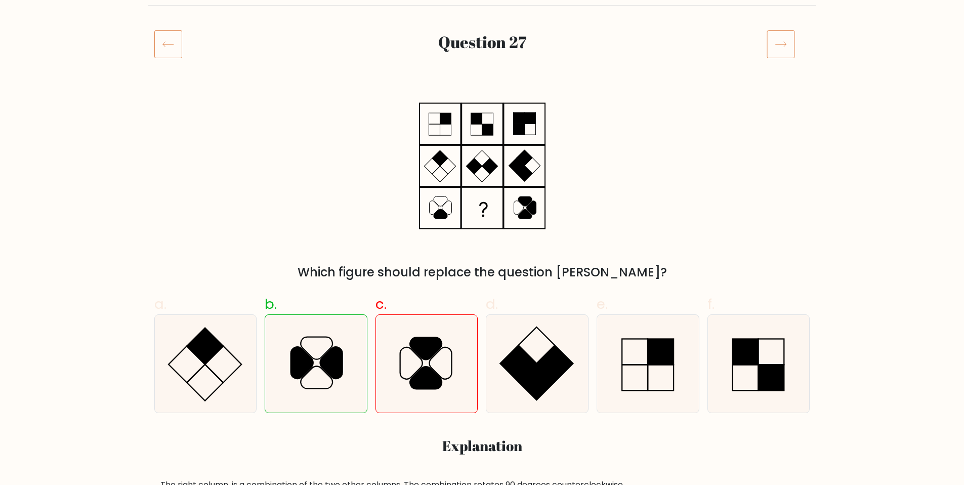
click at [765, 49] on div at bounding box center [789, 44] width 56 height 28
click at [776, 47] on icon at bounding box center [781, 44] width 28 height 28
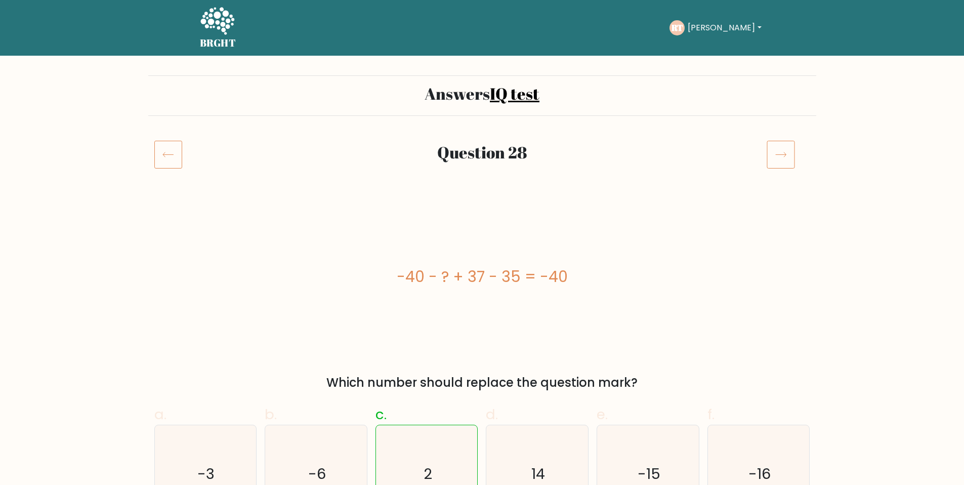
click at [779, 143] on icon at bounding box center [781, 154] width 28 height 28
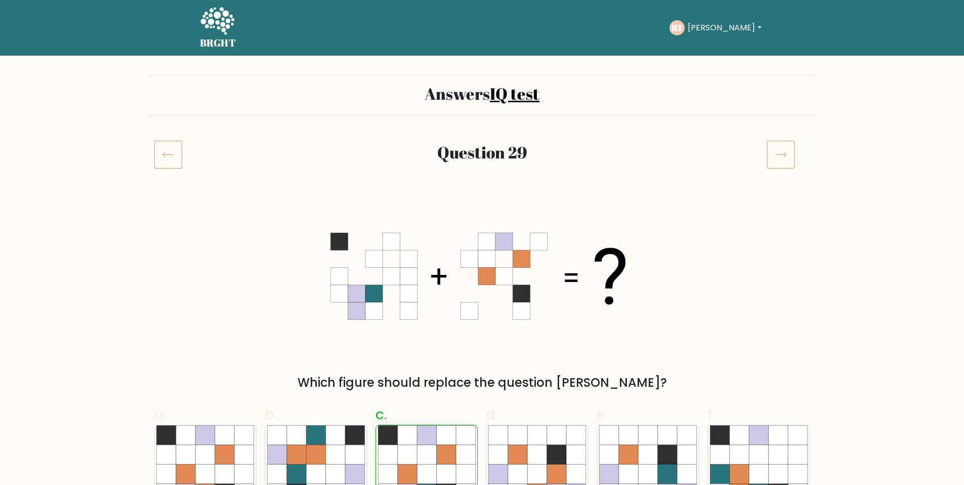
click at [780, 145] on icon at bounding box center [781, 154] width 28 height 28
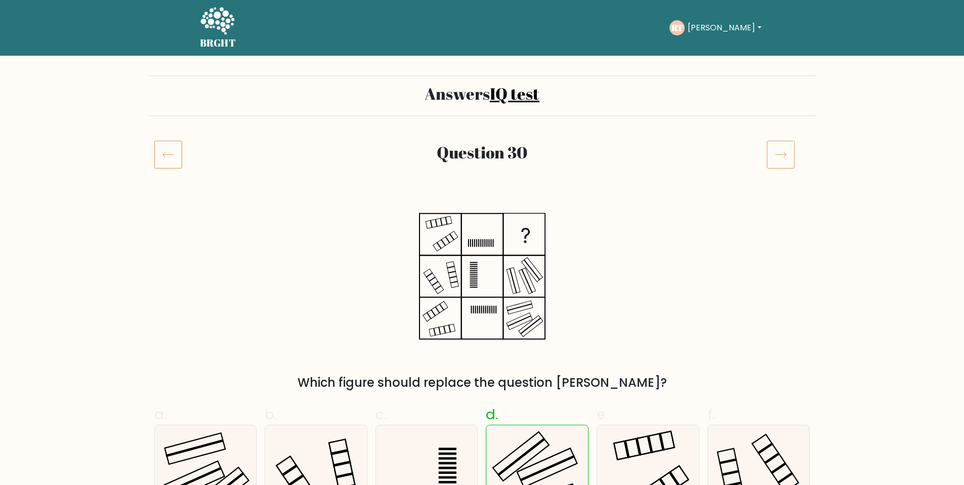
click at [780, 148] on icon at bounding box center [781, 154] width 28 height 28
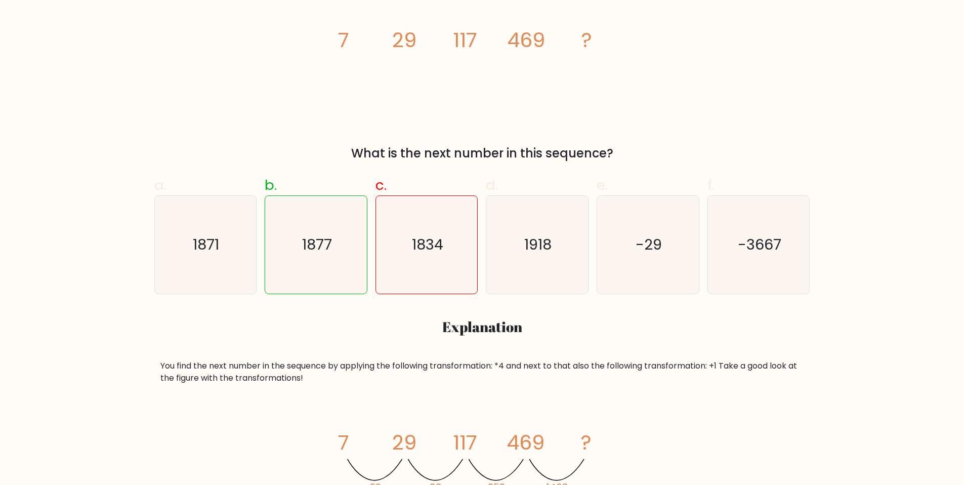
scroll to position [392, 0]
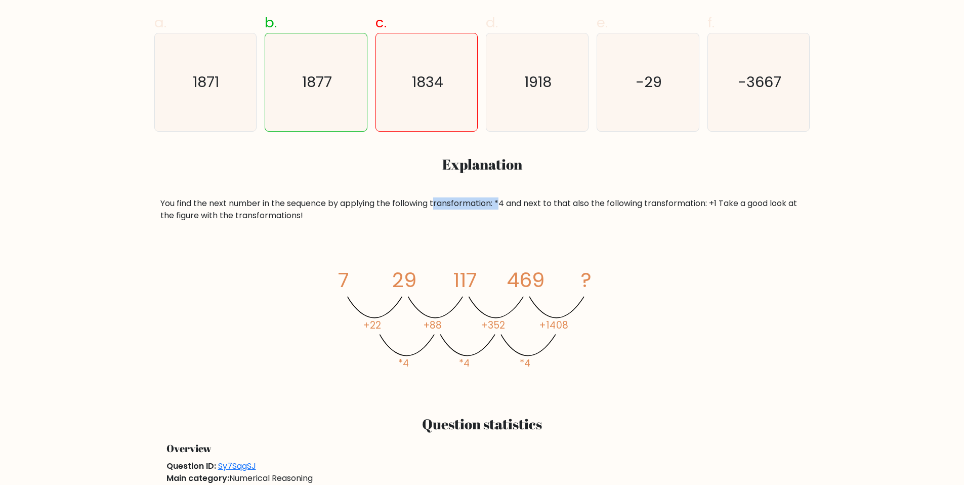
drag, startPoint x: 437, startPoint y: 199, endPoint x: 505, endPoint y: 199, distance: 68.3
click at [505, 199] on div "You find the next number in the sequence by applying the following transformati…" at bounding box center [482, 209] width 644 height 24
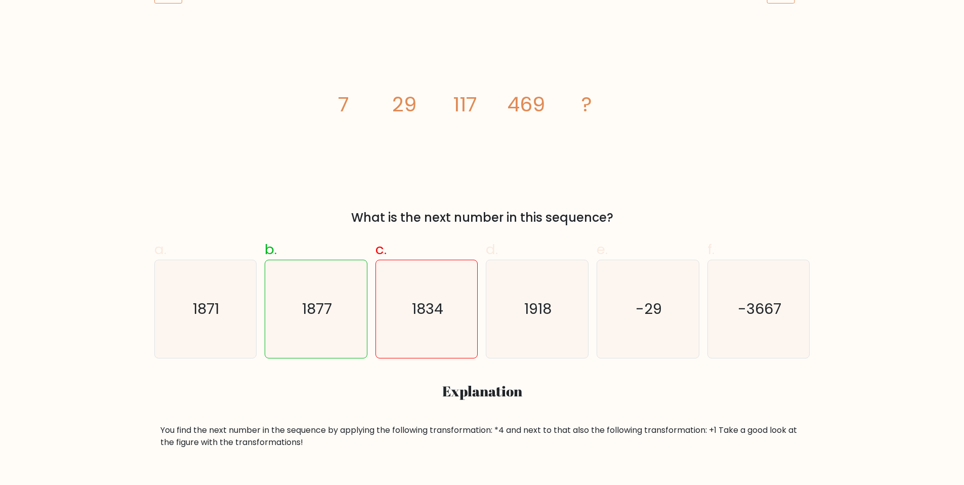
scroll to position [39, 0]
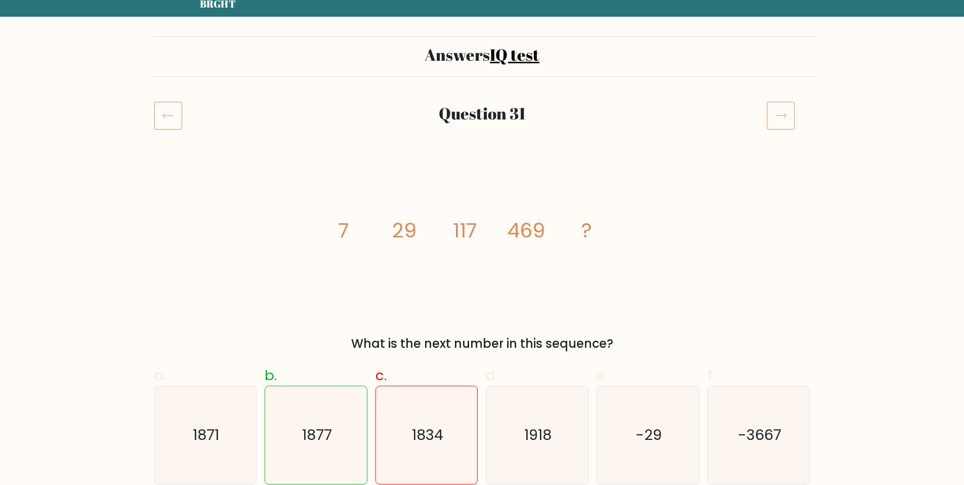
click at [775, 111] on icon at bounding box center [781, 115] width 28 height 28
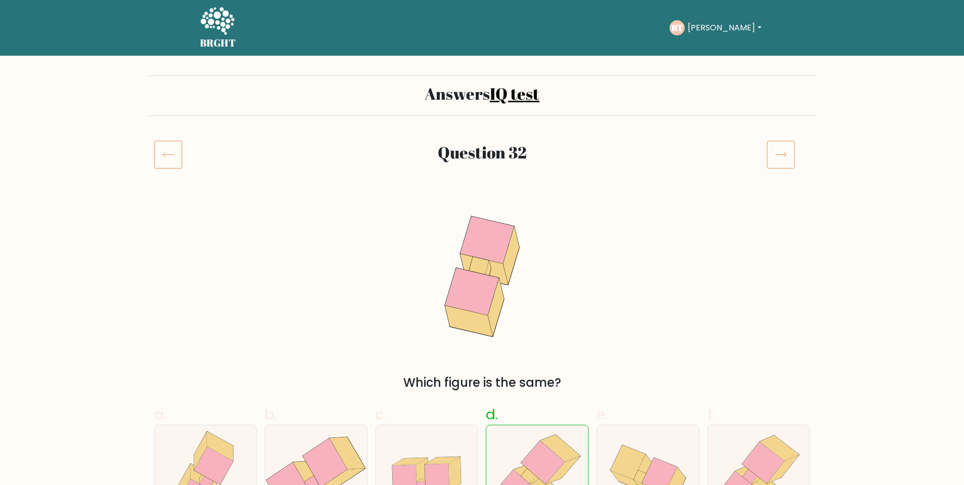
click at [781, 144] on icon at bounding box center [781, 154] width 28 height 28
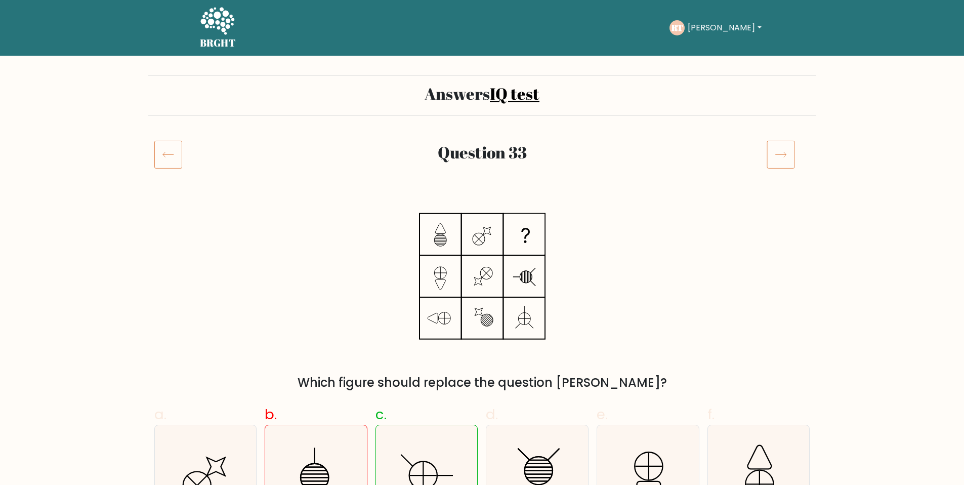
click at [789, 153] on icon at bounding box center [781, 154] width 28 height 28
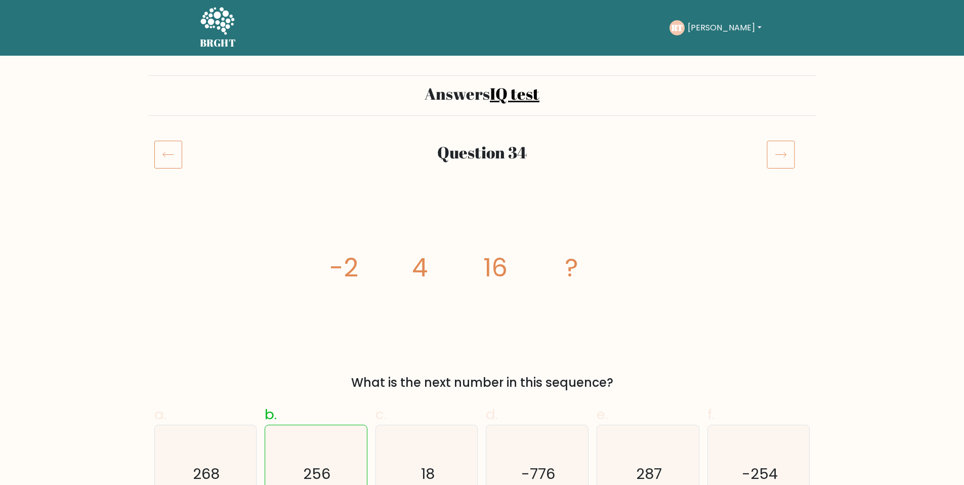
click at [789, 153] on icon at bounding box center [781, 154] width 28 height 28
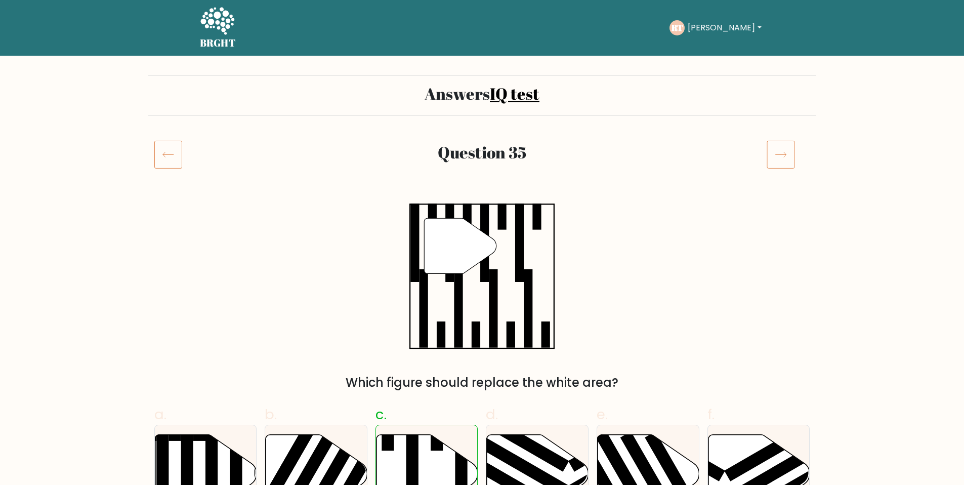
click at [158, 159] on icon at bounding box center [168, 154] width 28 height 28
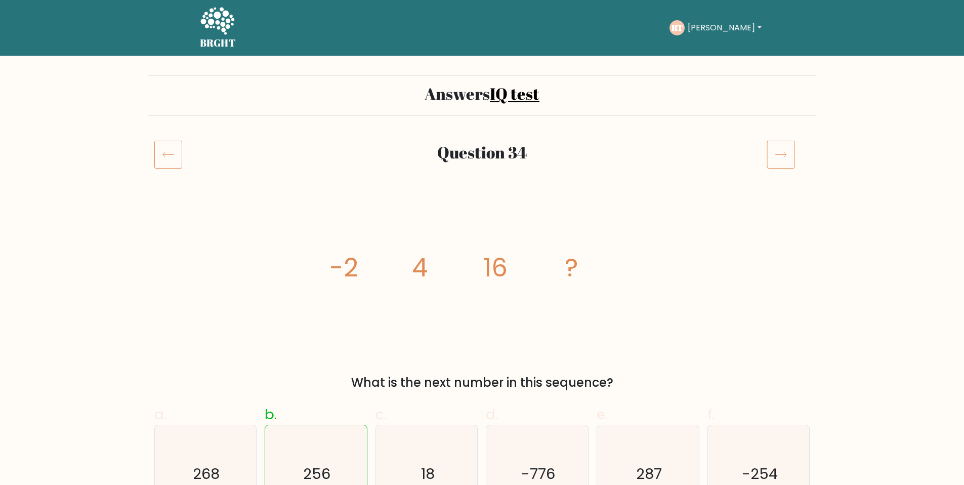
click at [772, 156] on icon at bounding box center [781, 154] width 28 height 28
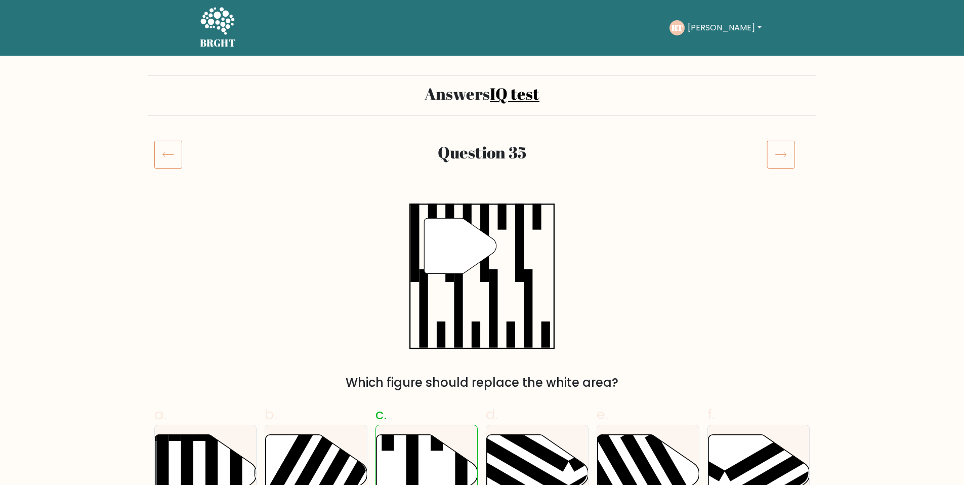
scroll to position [6, 0]
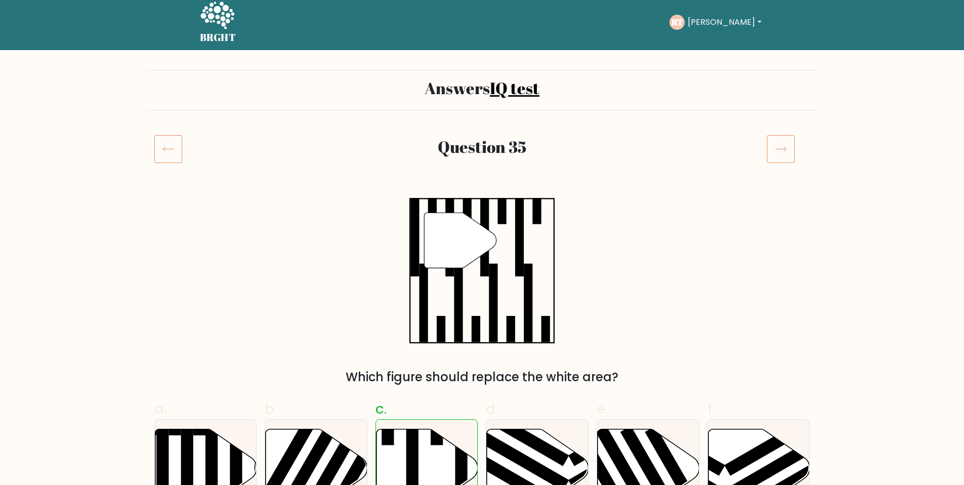
click at [778, 147] on icon at bounding box center [781, 149] width 28 height 28
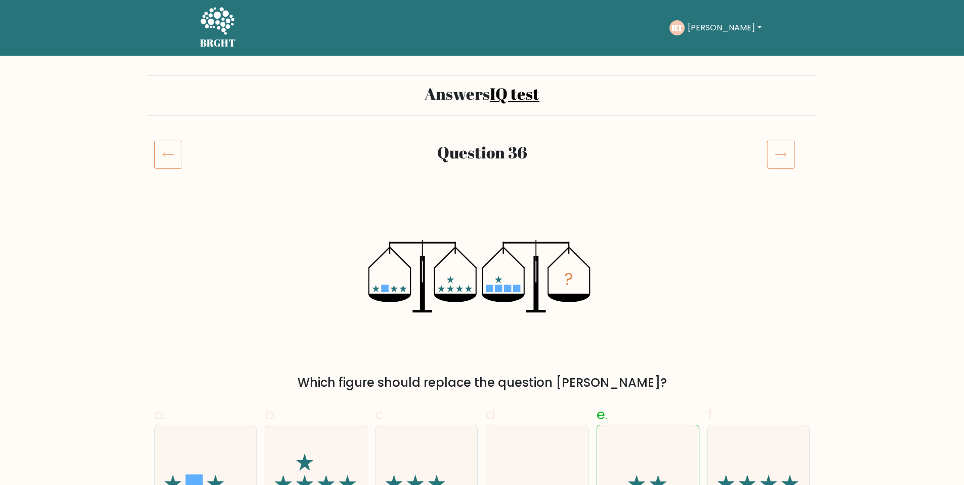
click at [779, 155] on icon at bounding box center [781, 154] width 11 height 5
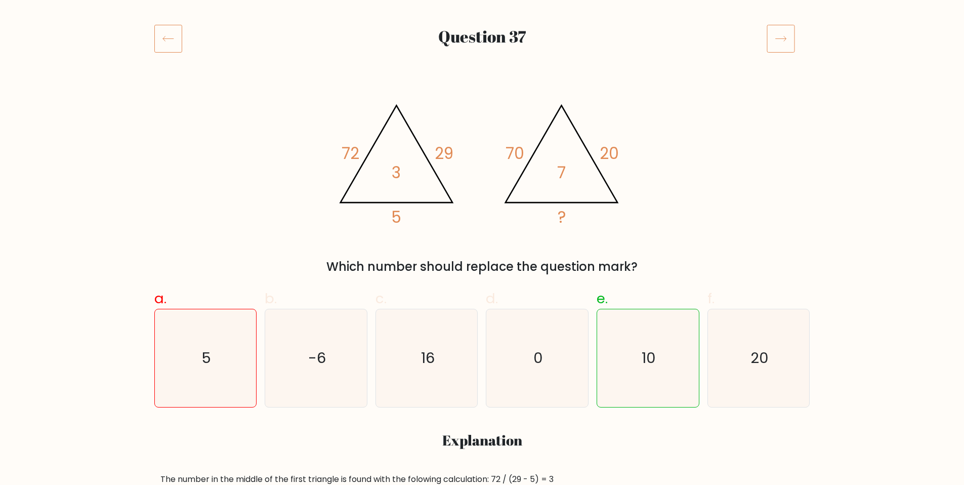
scroll to position [238, 0]
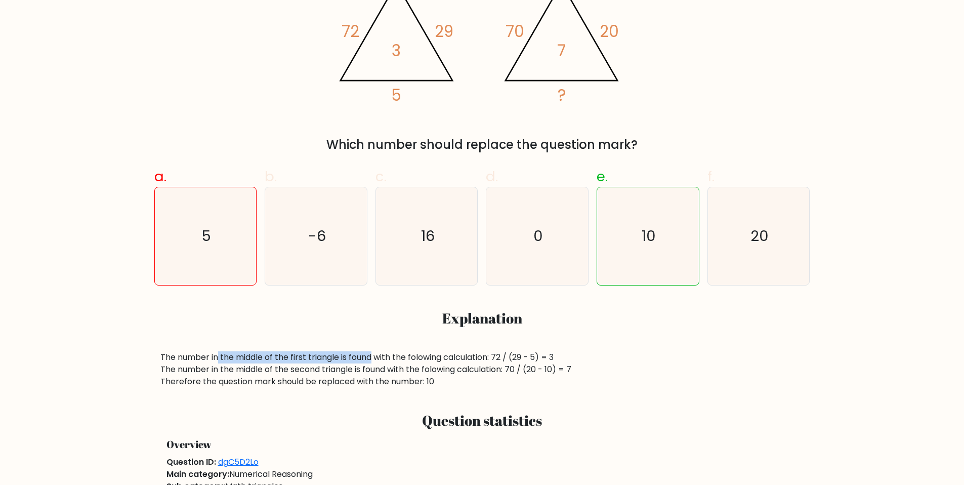
drag, startPoint x: 218, startPoint y: 359, endPoint x: 372, endPoint y: 358, distance: 153.9
click at [372, 358] on div "The number in the middle of the first triangle is found with the folowing calcu…" at bounding box center [482, 369] width 644 height 36
drag, startPoint x: 429, startPoint y: 355, endPoint x: 505, endPoint y: 354, distance: 76.0
click at [432, 355] on div "The number in the middle of the first triangle is found with the folowing calcu…" at bounding box center [482, 369] width 644 height 36
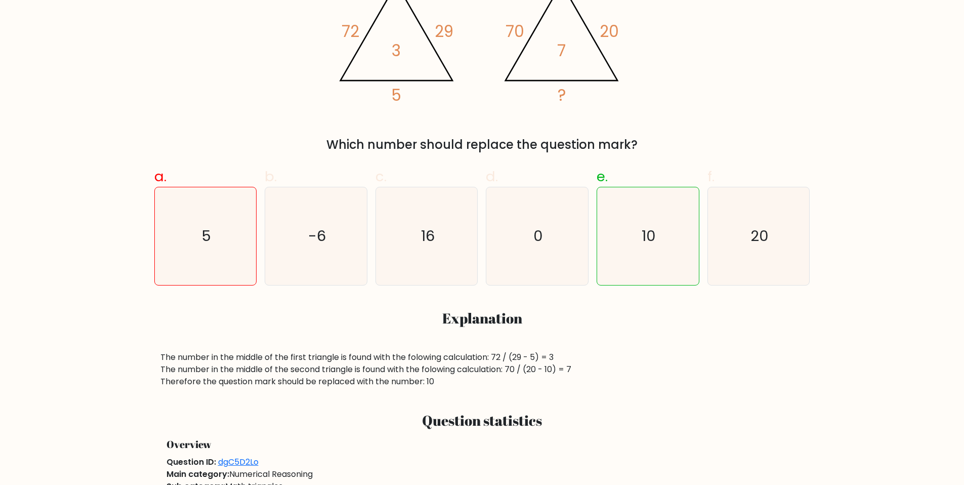
click at [334, 43] on icon "@import url('https://fonts.googleapis.com/css?family=Abril+Fatface:400,100,100i…" at bounding box center [483, 38] width 304 height 145
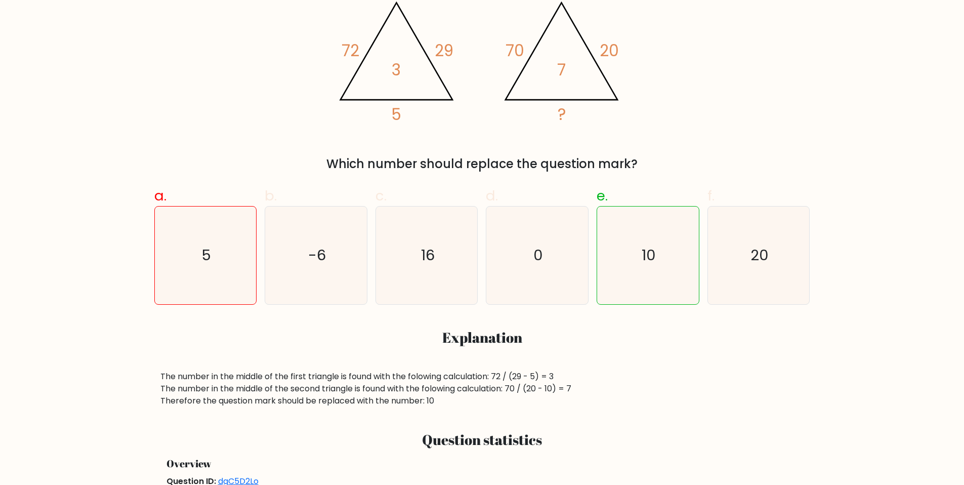
scroll to position [93, 0]
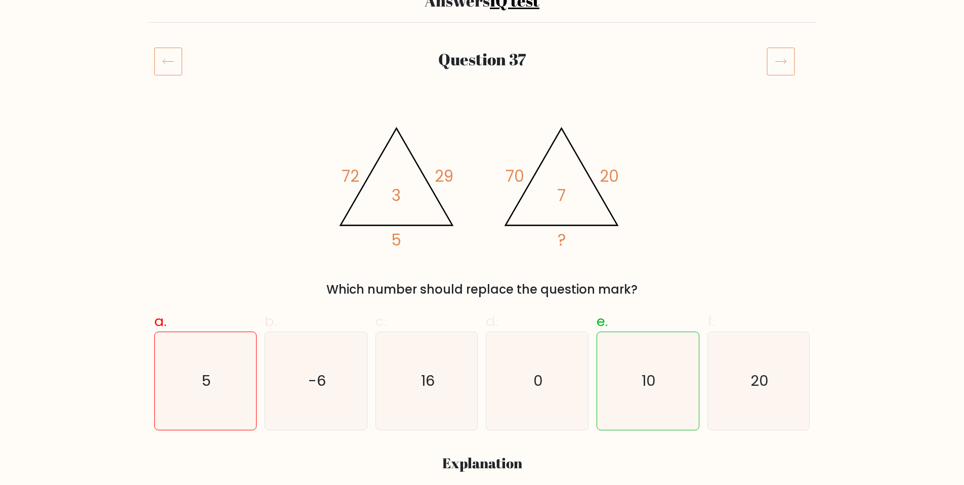
click at [781, 55] on icon at bounding box center [781, 61] width 28 height 28
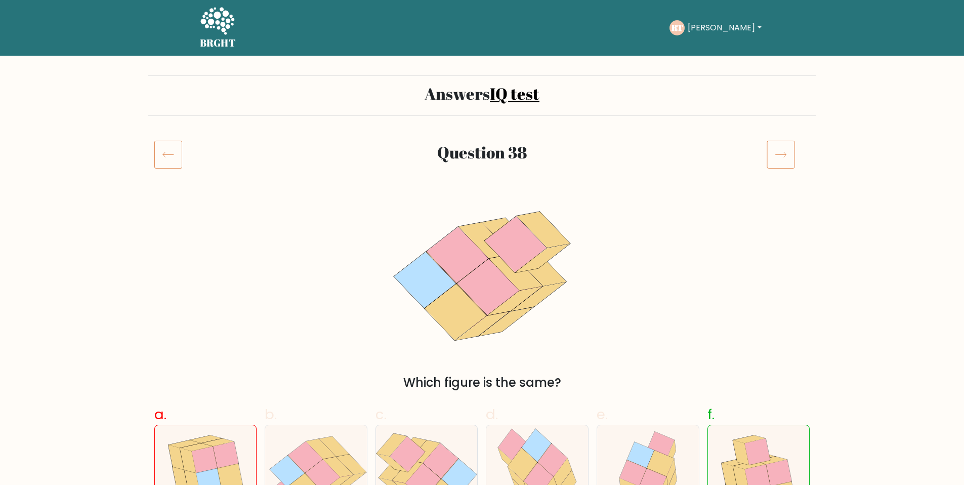
click at [782, 158] on icon at bounding box center [781, 154] width 28 height 28
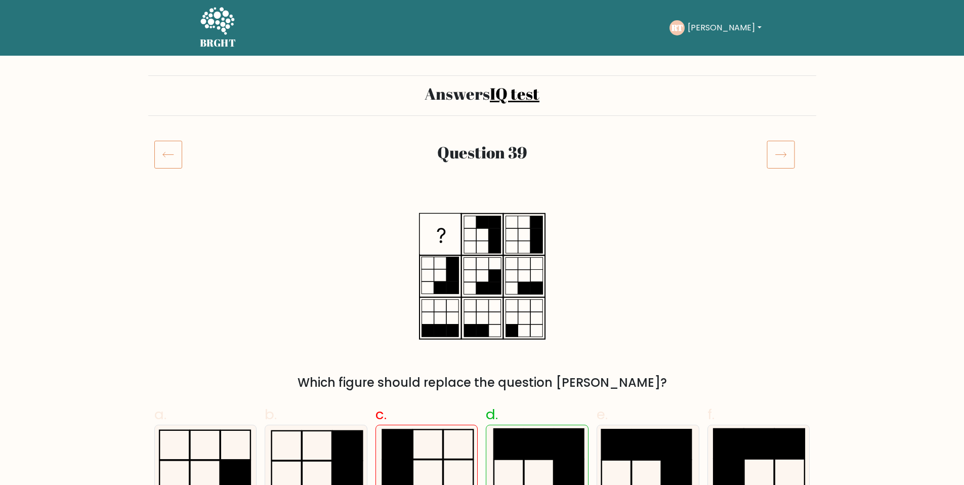
click at [789, 154] on icon at bounding box center [781, 154] width 28 height 28
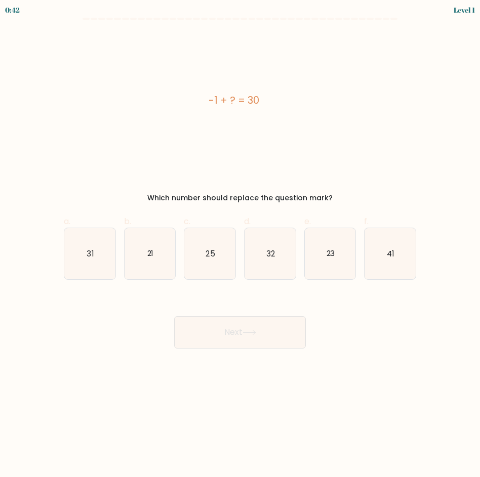
click at [28, 8] on div "0:42 Level 1" at bounding box center [240, 9] width 480 height 18
click at [19, 11] on div "0:42 Level 1" at bounding box center [240, 9] width 480 height 18
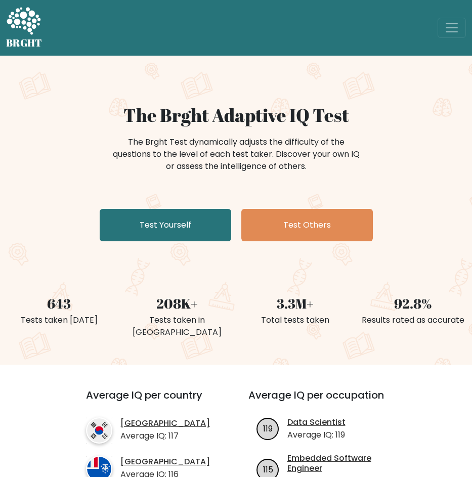
scroll to position [6, 0]
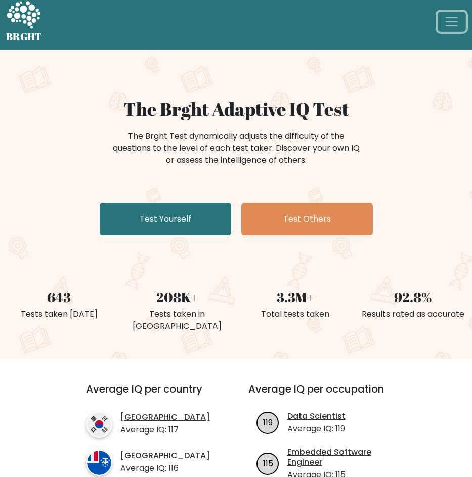
click at [457, 25] on span "Toggle navigation" at bounding box center [451, 21] width 15 height 15
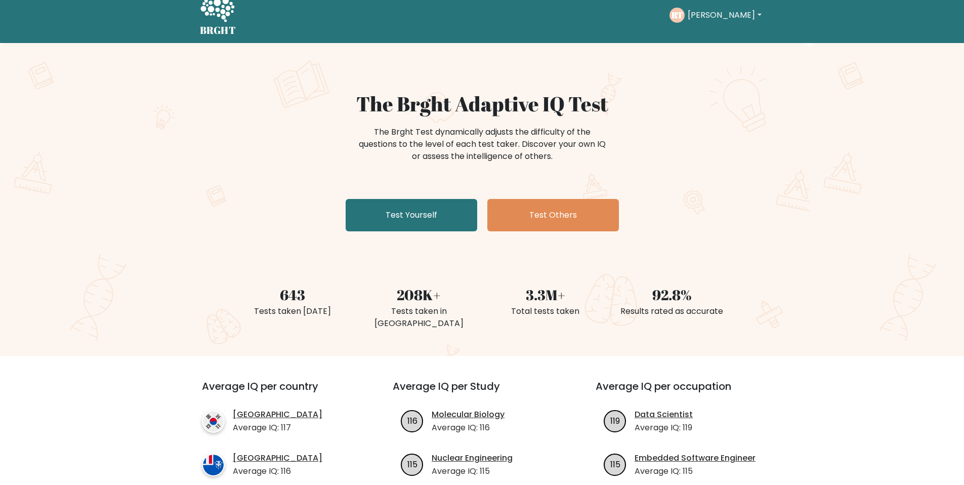
scroll to position [0, 0]
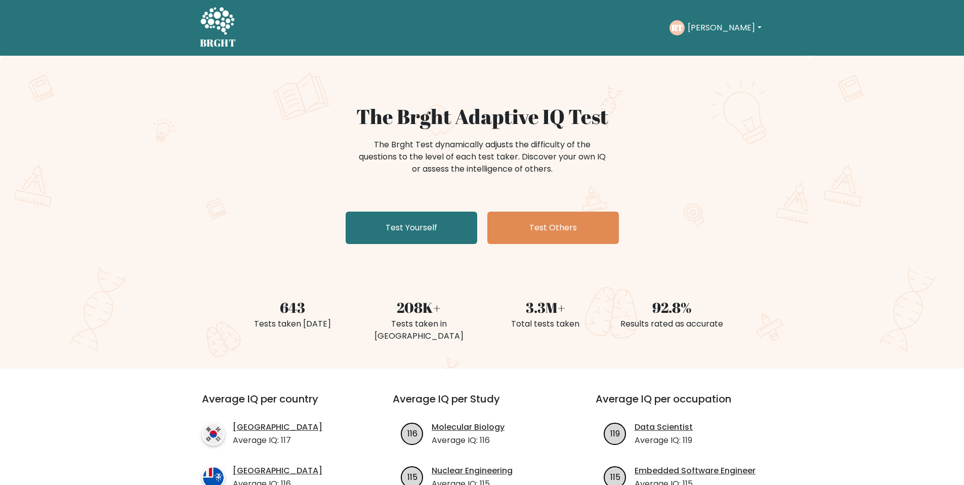
click at [472, 31] on button "[PERSON_NAME]" at bounding box center [724, 27] width 79 height 13
click at [472, 53] on link "Dashboard" at bounding box center [710, 49] width 80 height 16
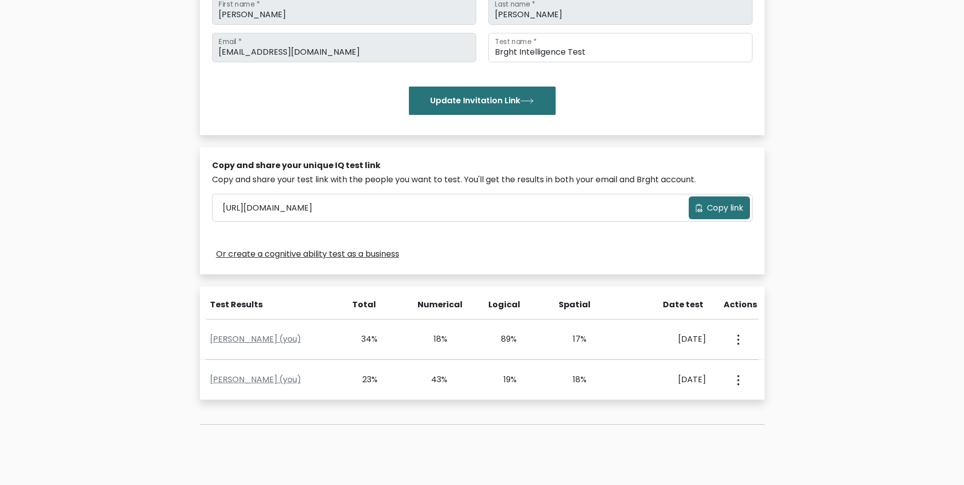
scroll to position [247, 0]
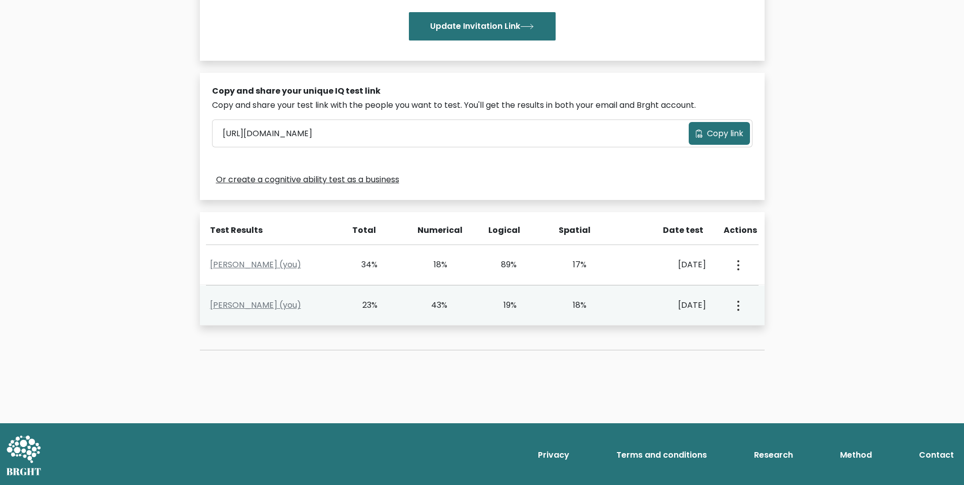
click at [740, 307] on button "button" at bounding box center [738, 305] width 8 height 31
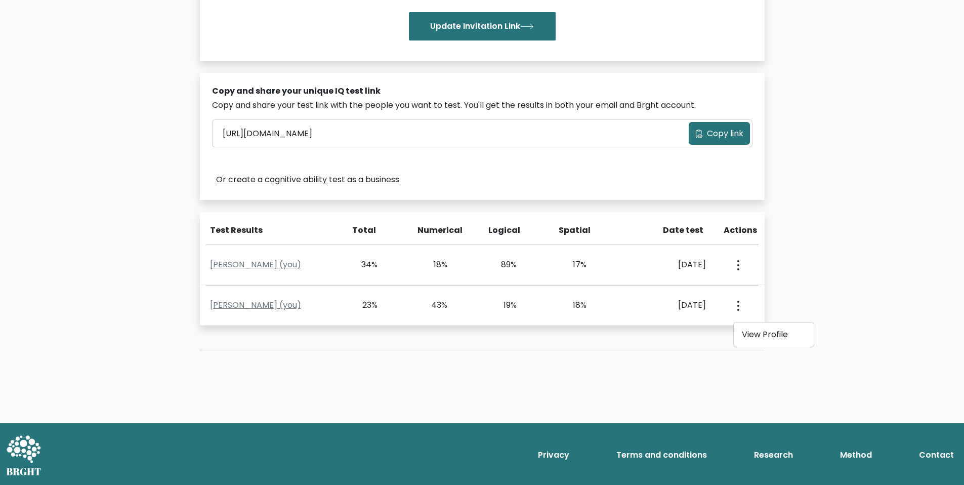
click at [803, 275] on div "Test the IQ of other people 40 questions 30 minutes English Create your unique …" at bounding box center [482, 116] width 964 height 615
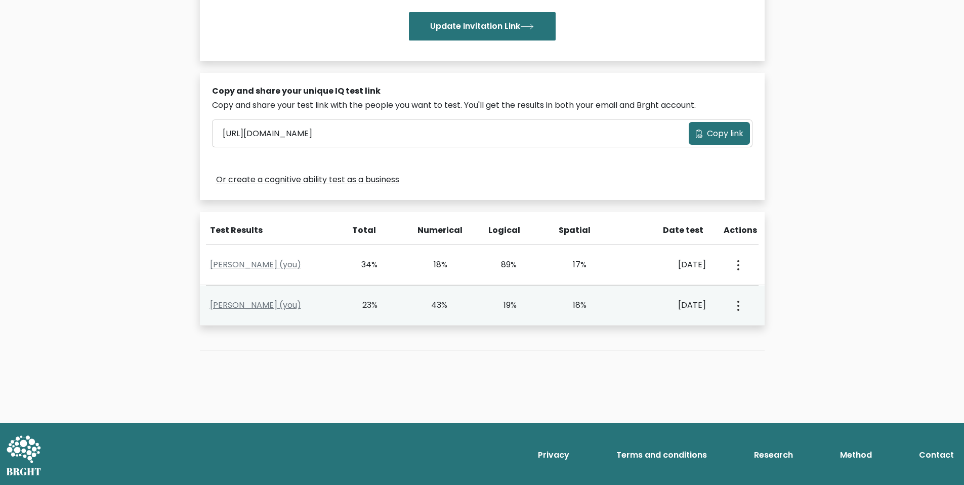
click at [734, 306] on button "button" at bounding box center [738, 305] width 8 height 31
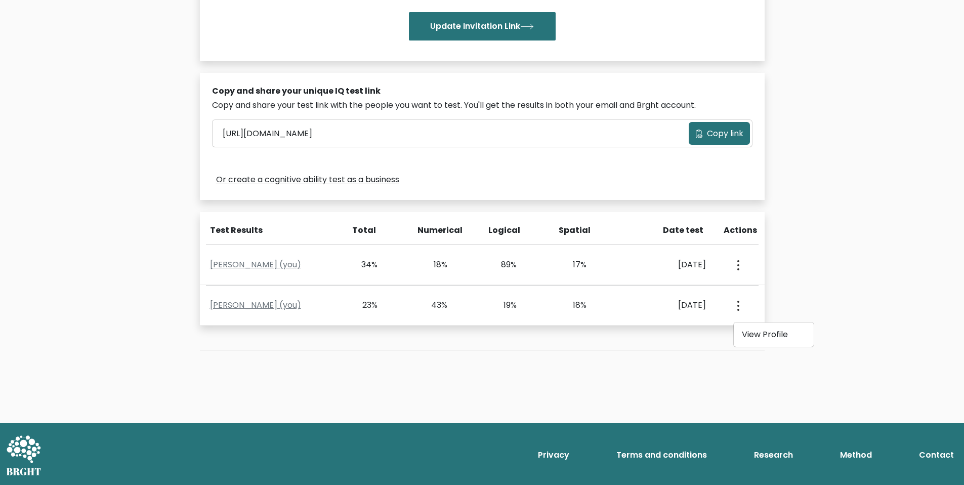
click at [785, 294] on div "Test the IQ of other people 40 questions 30 minutes English Create your unique …" at bounding box center [482, 116] width 964 height 615
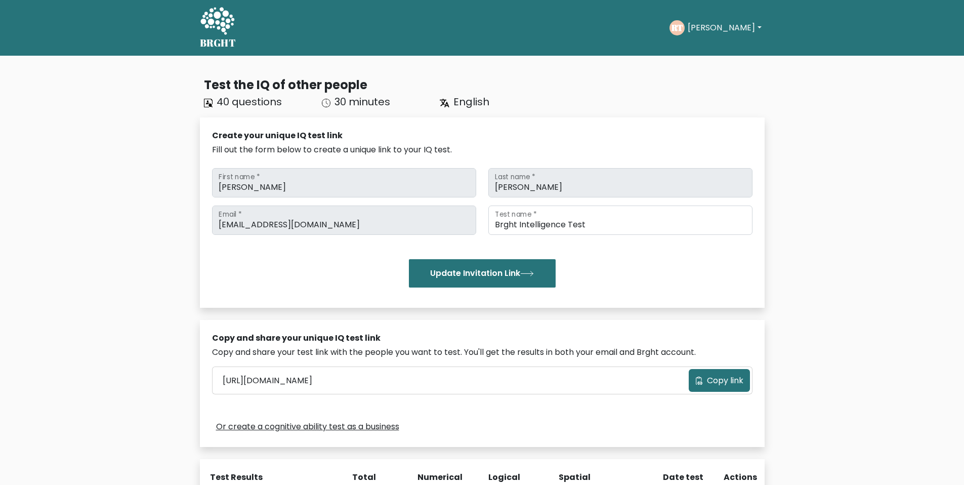
click at [220, 18] on icon at bounding box center [217, 22] width 35 height 30
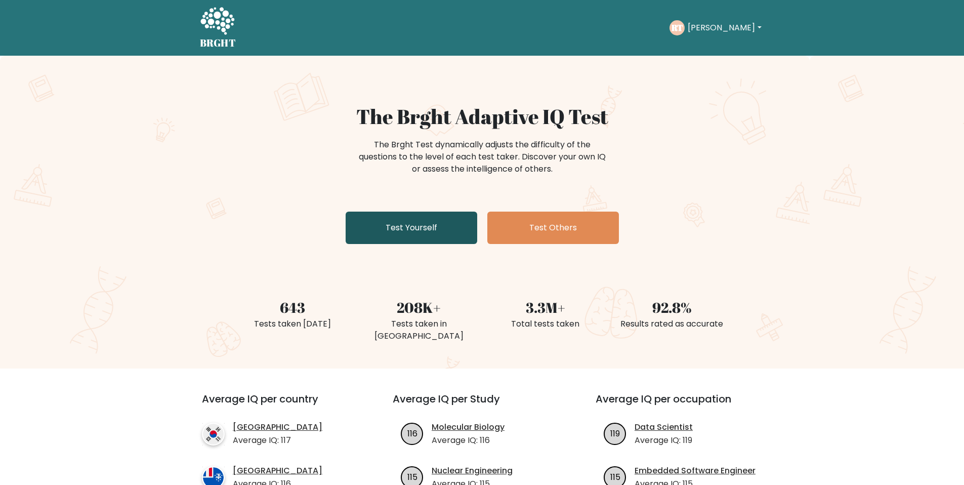
click at [401, 235] on link "Test Yourself" at bounding box center [412, 228] width 132 height 32
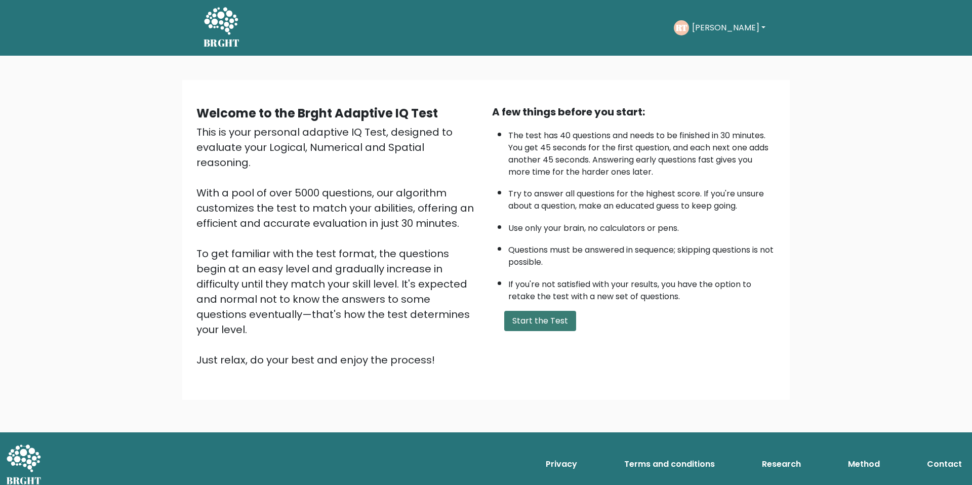
click at [542, 317] on button "Start the Test" at bounding box center [540, 321] width 72 height 20
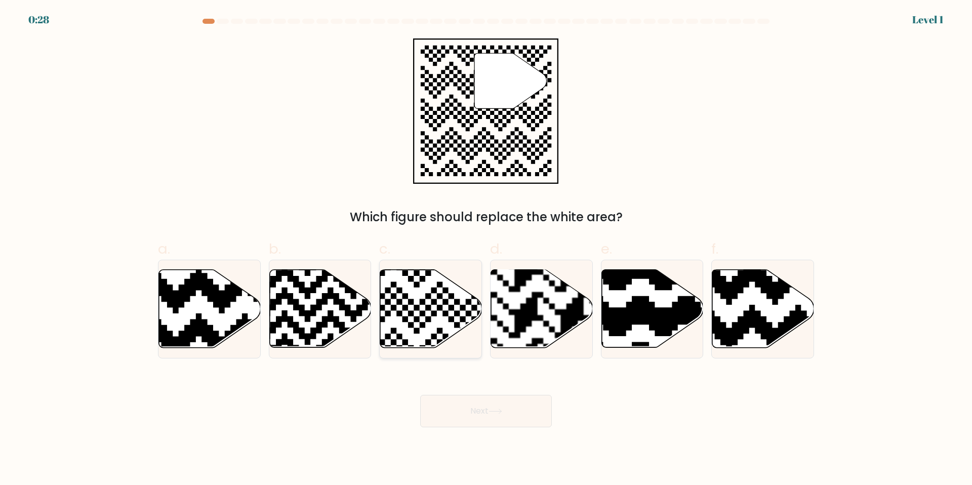
click at [429, 302] on icon at bounding box center [431, 309] width 102 height 78
click at [486, 249] on input "c." at bounding box center [486, 245] width 1 height 7
radio input "true"
click at [468, 414] on button "Next" at bounding box center [486, 411] width 132 height 32
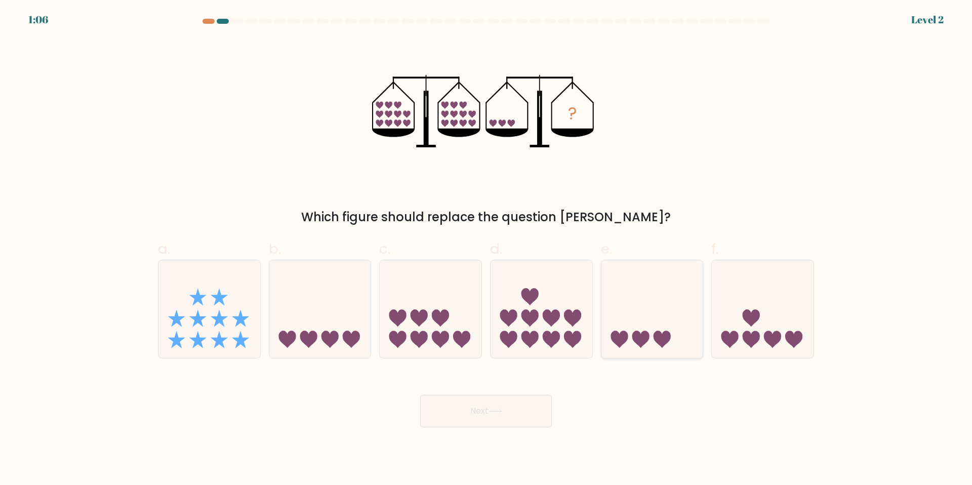
click at [616, 318] on icon at bounding box center [652, 309] width 102 height 84
click at [486, 249] on input "e." at bounding box center [486, 245] width 1 height 7
radio input "true"
click at [496, 415] on button "Next" at bounding box center [486, 411] width 132 height 32
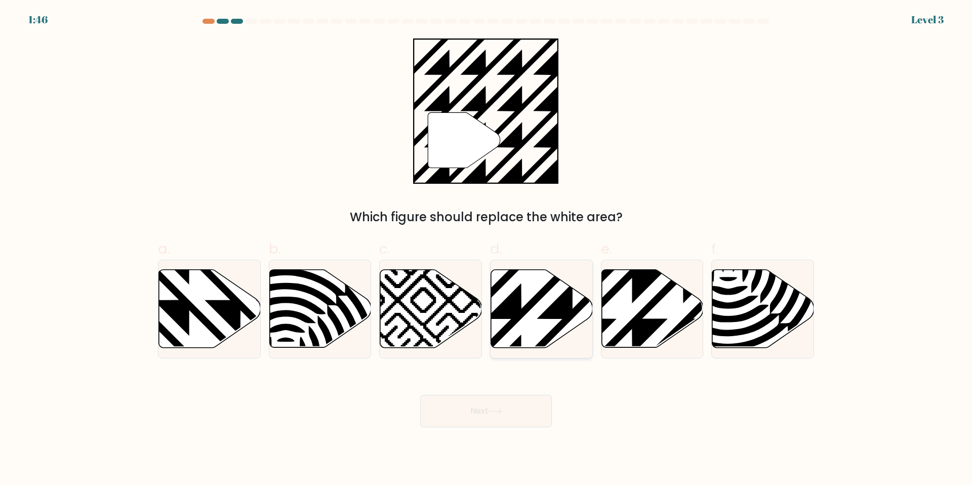
click at [536, 325] on icon at bounding box center [542, 309] width 102 height 78
click at [486, 249] on input "d." at bounding box center [486, 245] width 1 height 7
radio input "true"
click at [491, 409] on icon at bounding box center [496, 412] width 14 height 6
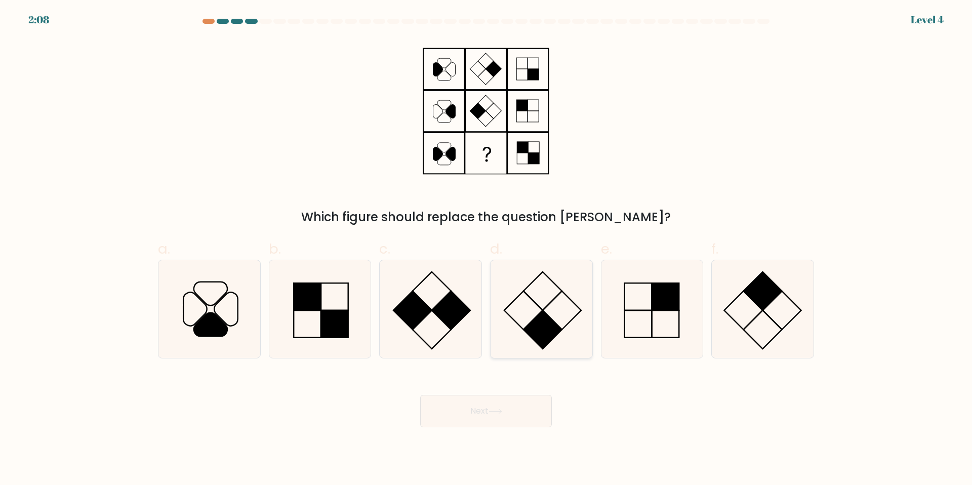
click at [536, 321] on rect at bounding box center [542, 329] width 38 height 38
click at [486, 249] on input "d." at bounding box center [486, 245] width 1 height 7
radio input "true"
click at [484, 408] on button "Next" at bounding box center [486, 411] width 132 height 32
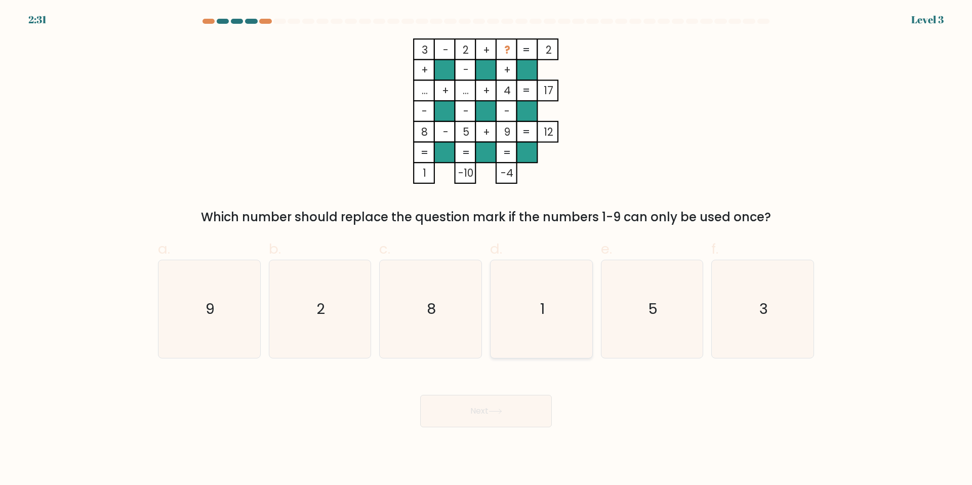
click at [570, 307] on icon "1" at bounding box center [542, 309] width 98 height 98
click at [486, 249] on input "d. 1" at bounding box center [486, 245] width 1 height 7
radio input "true"
click at [502, 409] on icon at bounding box center [496, 412] width 14 height 6
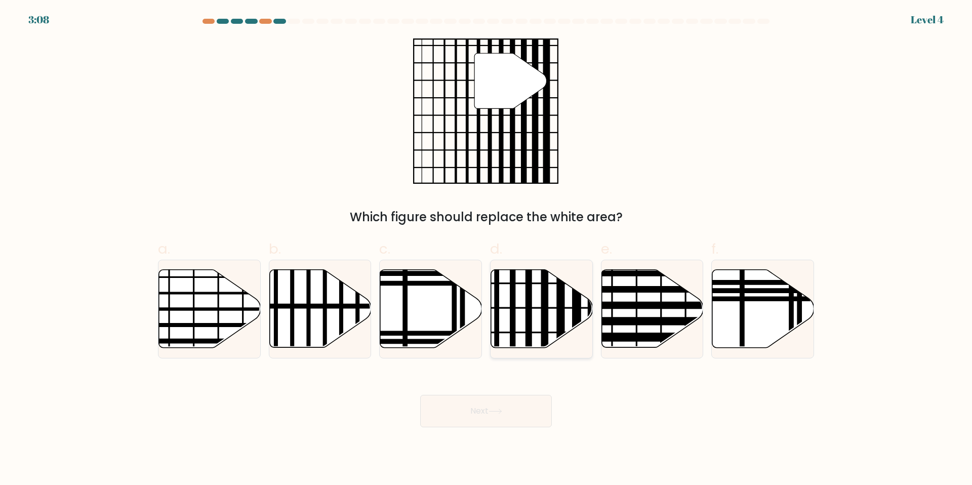
click at [513, 311] on line at bounding box center [513, 351] width 0 height 205
click at [486, 249] on input "d." at bounding box center [486, 245] width 1 height 7
radio input "true"
click at [477, 419] on button "Next" at bounding box center [486, 411] width 132 height 32
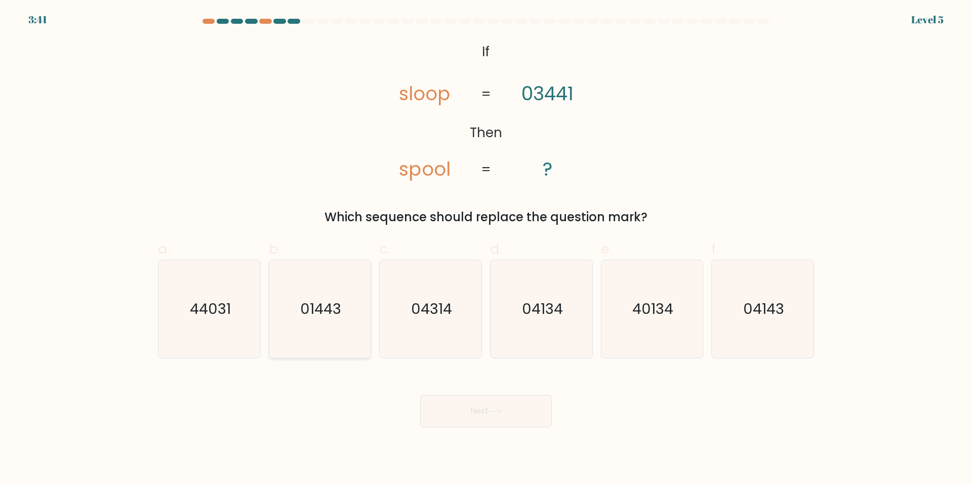
click at [347, 288] on icon "01443" at bounding box center [320, 309] width 98 height 98
click at [486, 249] on input "b. 01443" at bounding box center [486, 245] width 1 height 7
radio input "true"
click at [485, 407] on button "Next" at bounding box center [486, 411] width 132 height 32
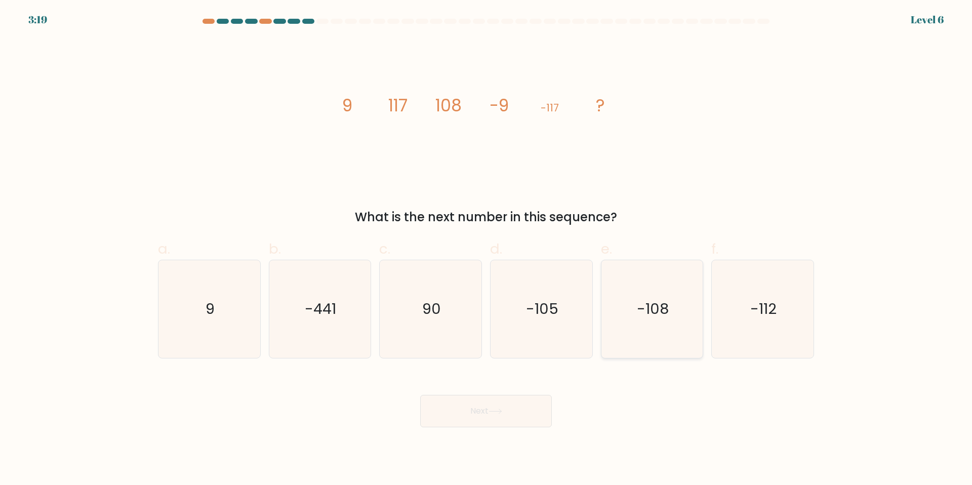
click at [654, 328] on icon "-108" at bounding box center [652, 309] width 98 height 98
click at [486, 249] on input "e. -108" at bounding box center [486, 245] width 1 height 7
radio input "true"
click at [194, 313] on icon "9" at bounding box center [209, 309] width 98 height 98
click at [486, 249] on input "a. 9" at bounding box center [486, 245] width 1 height 7
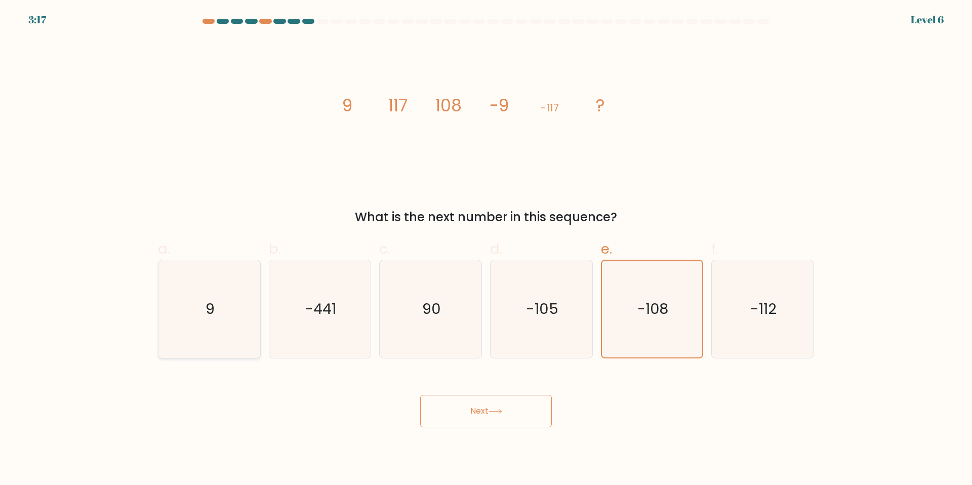
radio input "true"
click at [546, 326] on icon "-105" at bounding box center [542, 309] width 98 height 98
click at [486, 249] on input "d. -105" at bounding box center [486, 245] width 1 height 7
radio input "true"
click at [481, 416] on button "Next" at bounding box center [486, 411] width 132 height 32
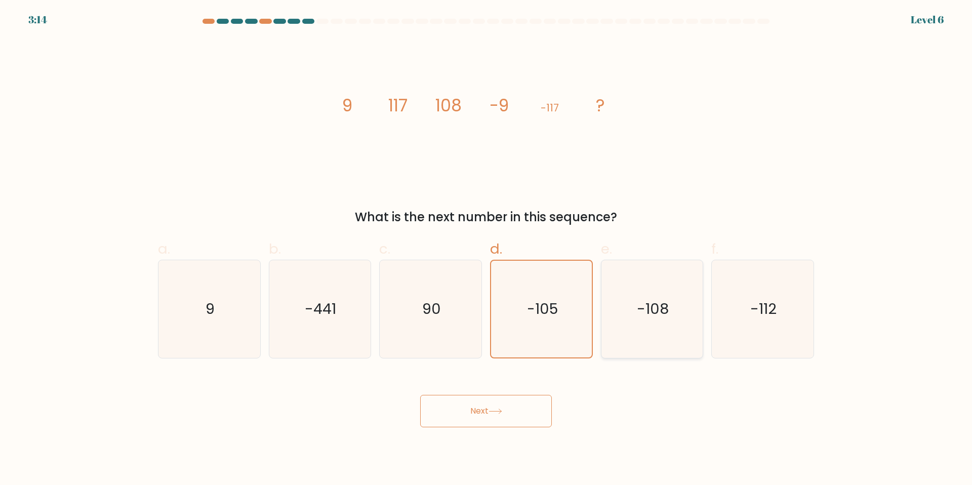
click at [657, 315] on text "-108" at bounding box center [653, 309] width 32 height 20
click at [486, 249] on input "e. -108" at bounding box center [486, 245] width 1 height 7
radio input "true"
click at [492, 418] on button "Next" at bounding box center [486, 411] width 132 height 32
click at [489, 394] on div "Next" at bounding box center [486, 399] width 668 height 57
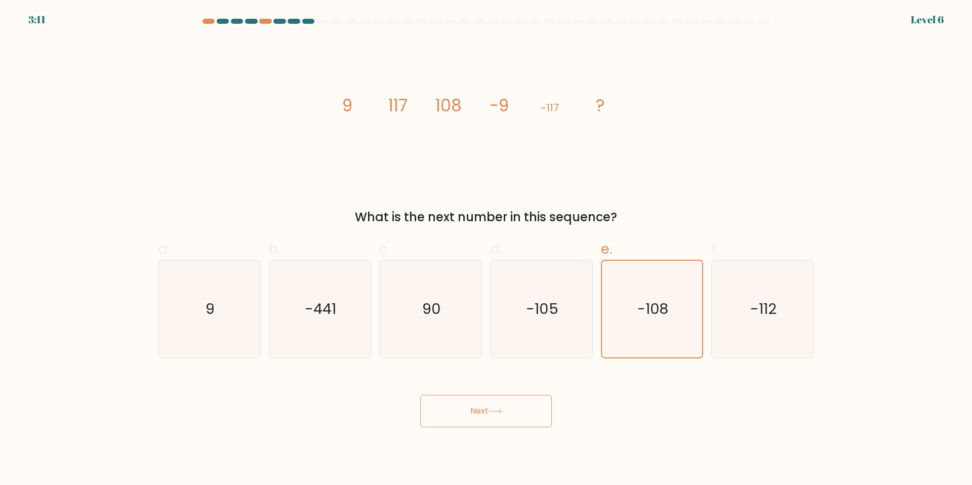
click at [488, 399] on button "Next" at bounding box center [486, 411] width 132 height 32
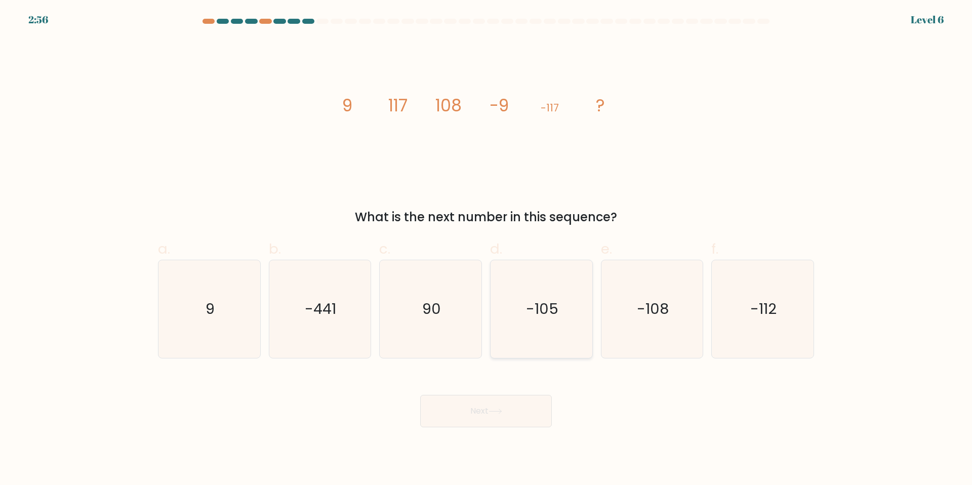
click at [533, 309] on text "-105" at bounding box center [542, 309] width 32 height 20
click at [486, 249] on input "d. -105" at bounding box center [486, 245] width 1 height 7
radio input "true"
click at [475, 430] on body "2:55 Level 6" at bounding box center [486, 242] width 972 height 485
click at [484, 421] on button "Next" at bounding box center [486, 411] width 132 height 32
